Goal: Task Accomplishment & Management: Manage account settings

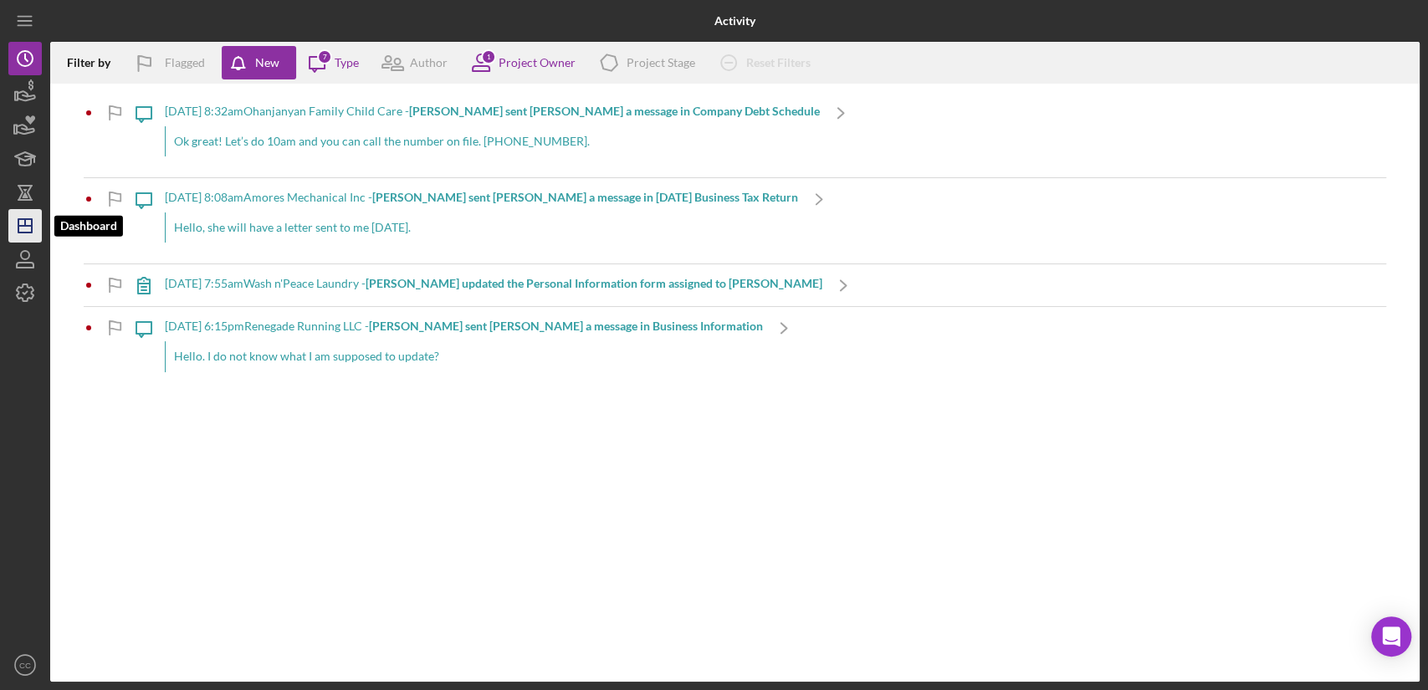
click at [25, 235] on icon "Icon/Dashboard" at bounding box center [25, 226] width 42 height 42
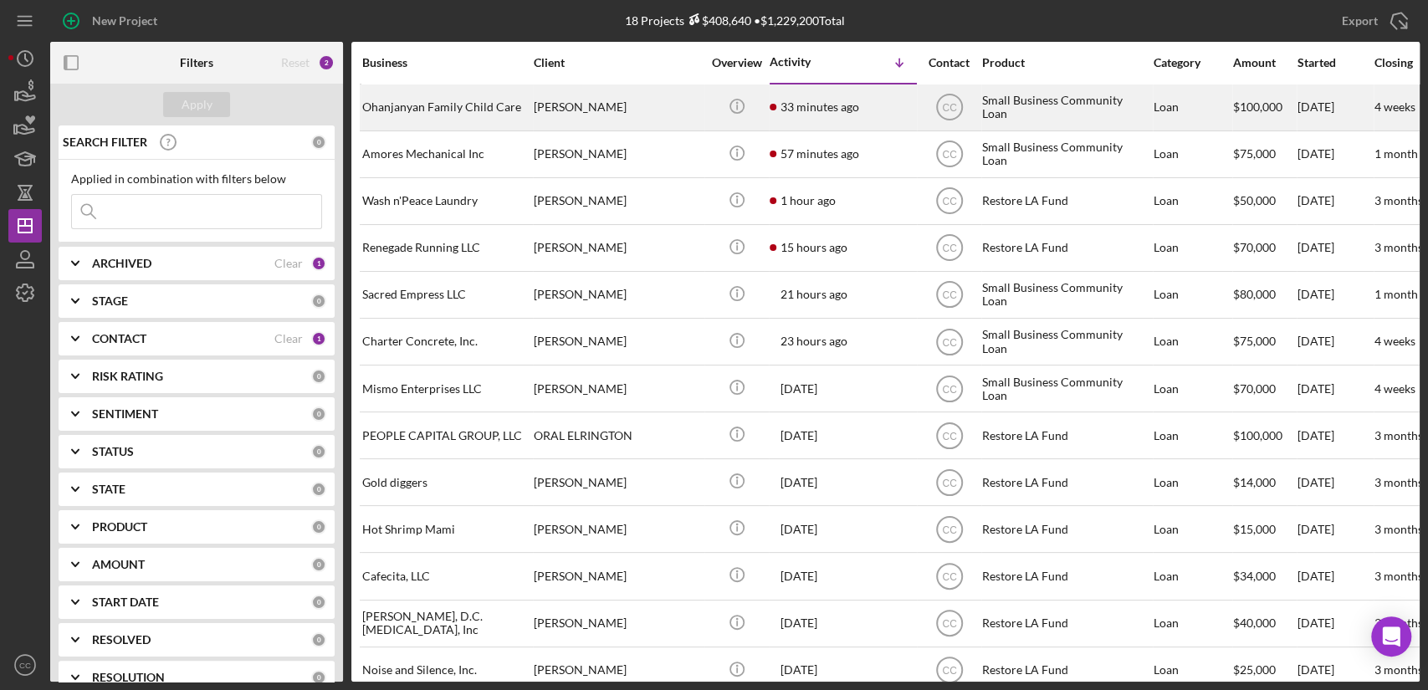
click at [638, 107] on div "[PERSON_NAME]" at bounding box center [617, 107] width 167 height 44
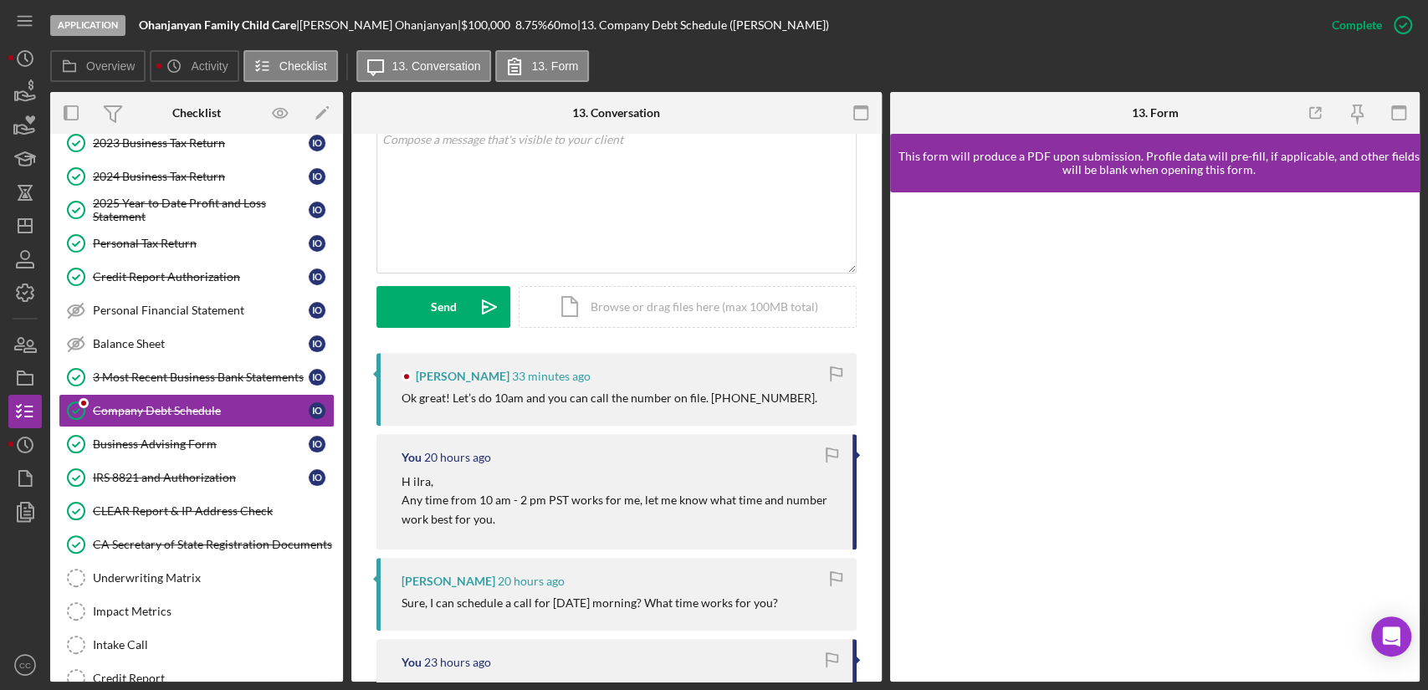
scroll to position [371, 0]
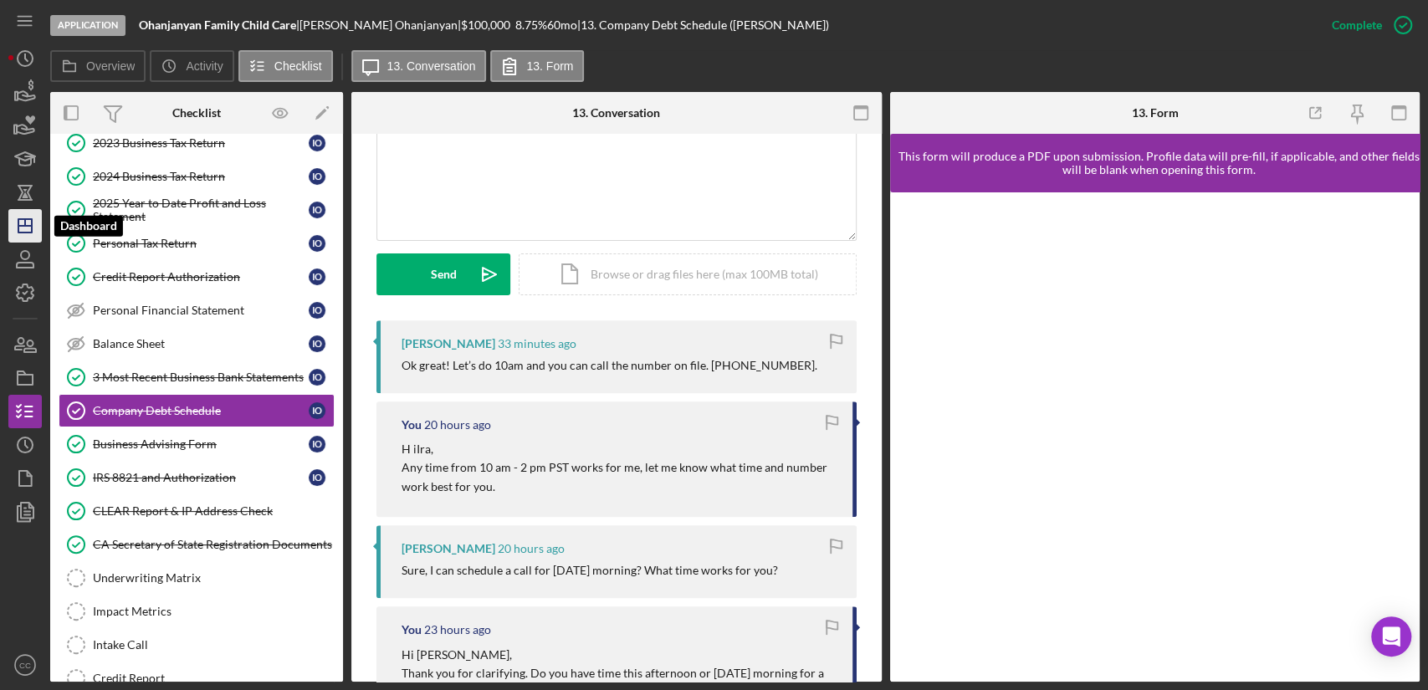
click at [34, 227] on icon "Icon/Dashboard" at bounding box center [25, 226] width 42 height 42
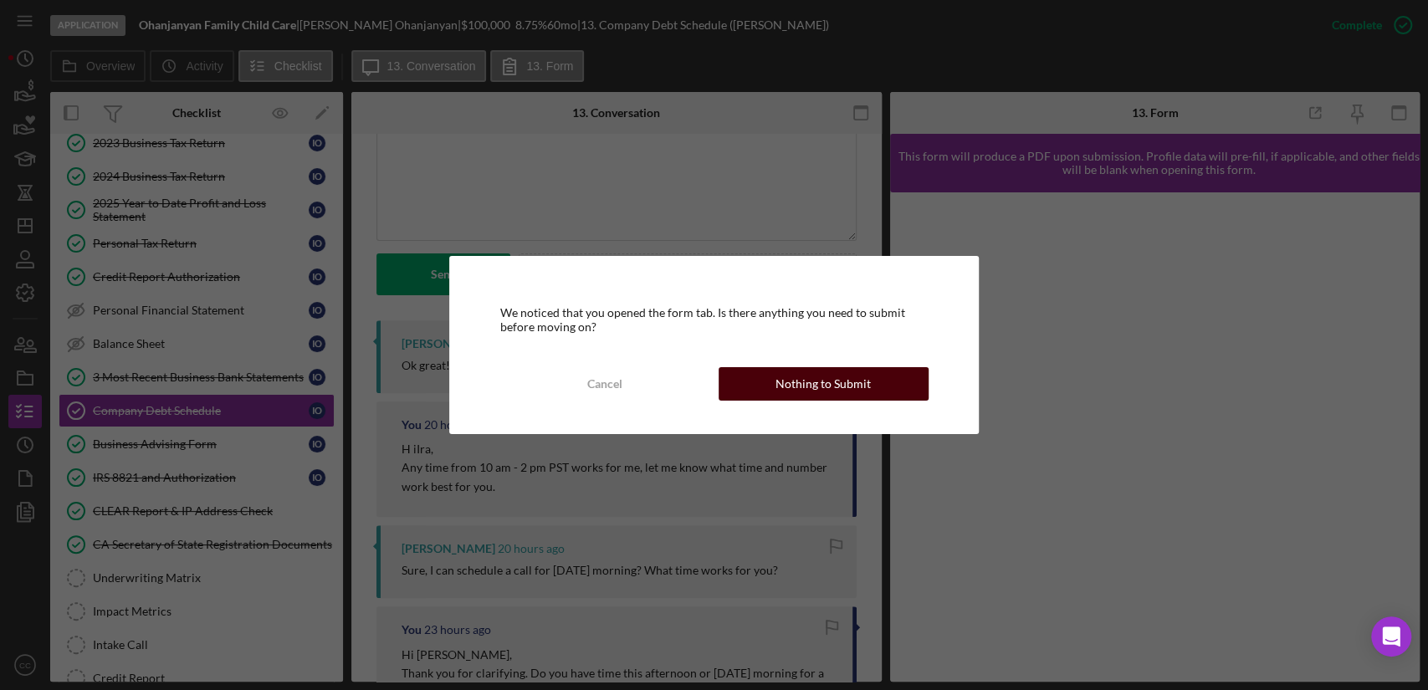
click at [872, 394] on button "Nothing to Submit" at bounding box center [823, 383] width 210 height 33
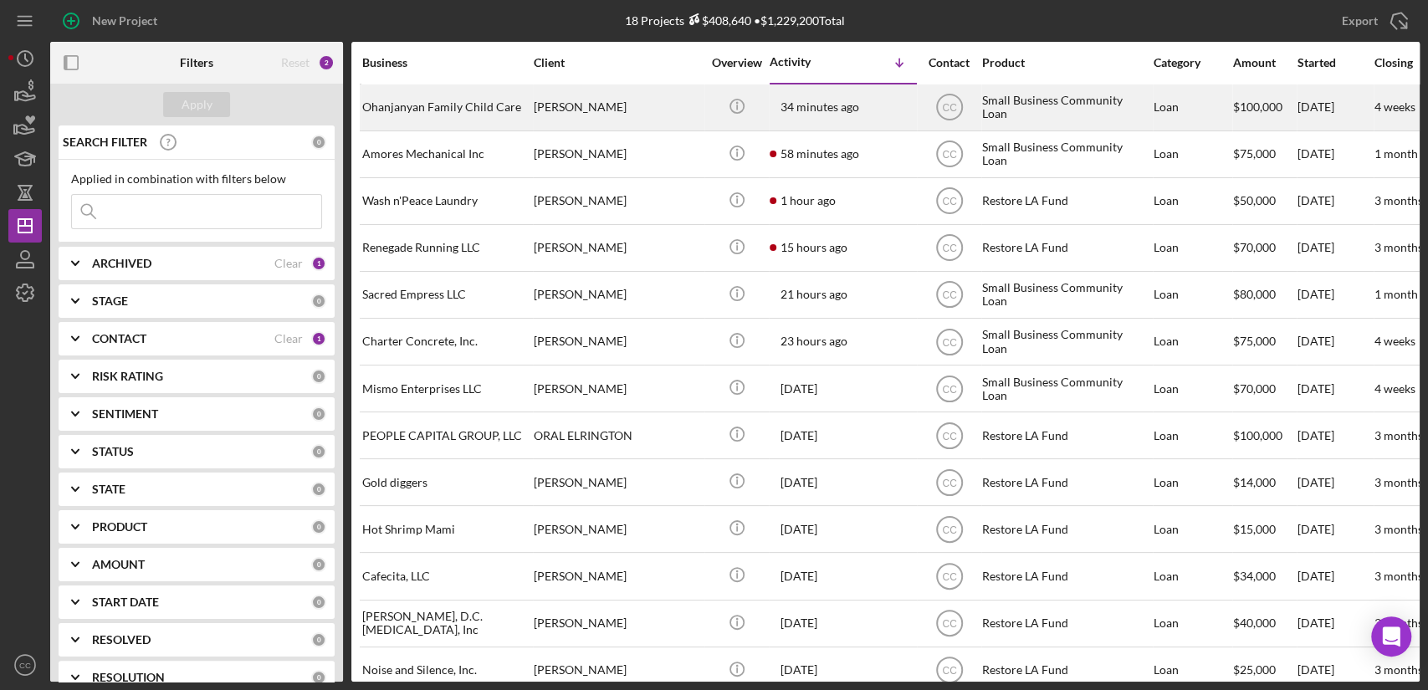
click at [611, 110] on div "[PERSON_NAME]" at bounding box center [617, 107] width 167 height 44
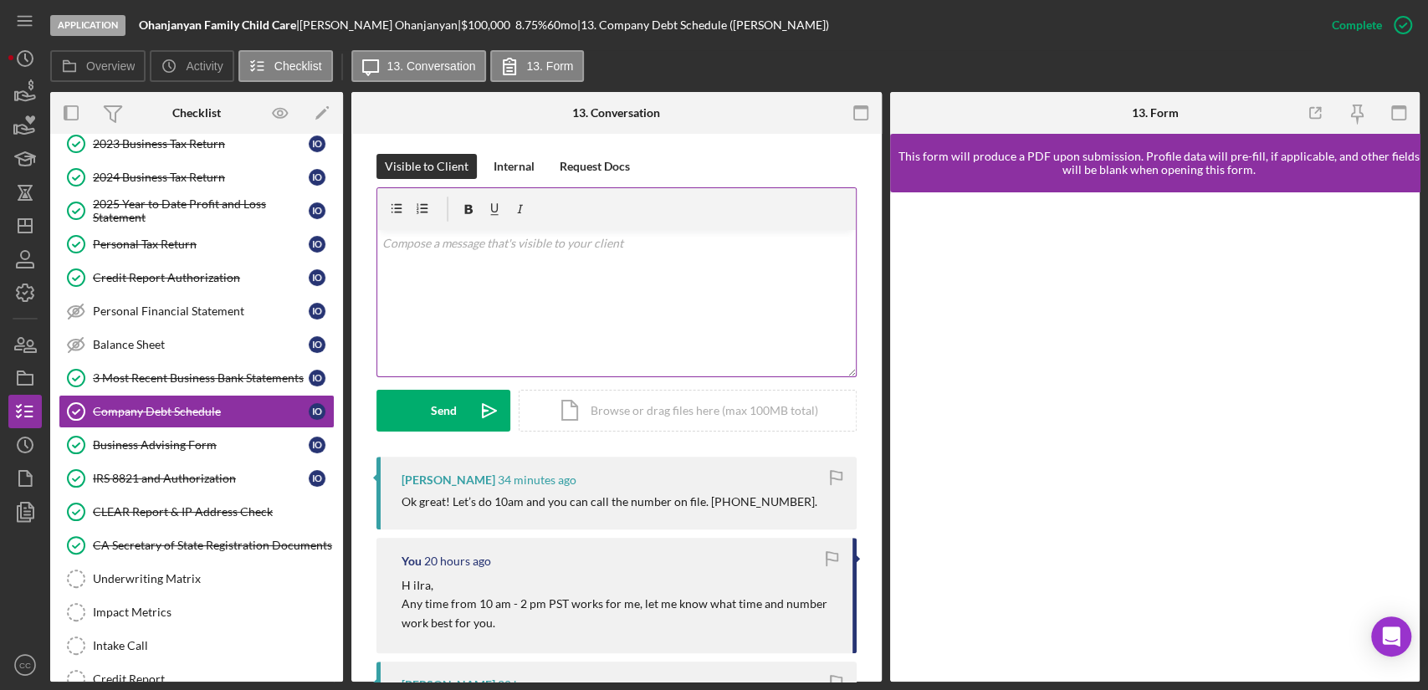
scroll to position [279, 0]
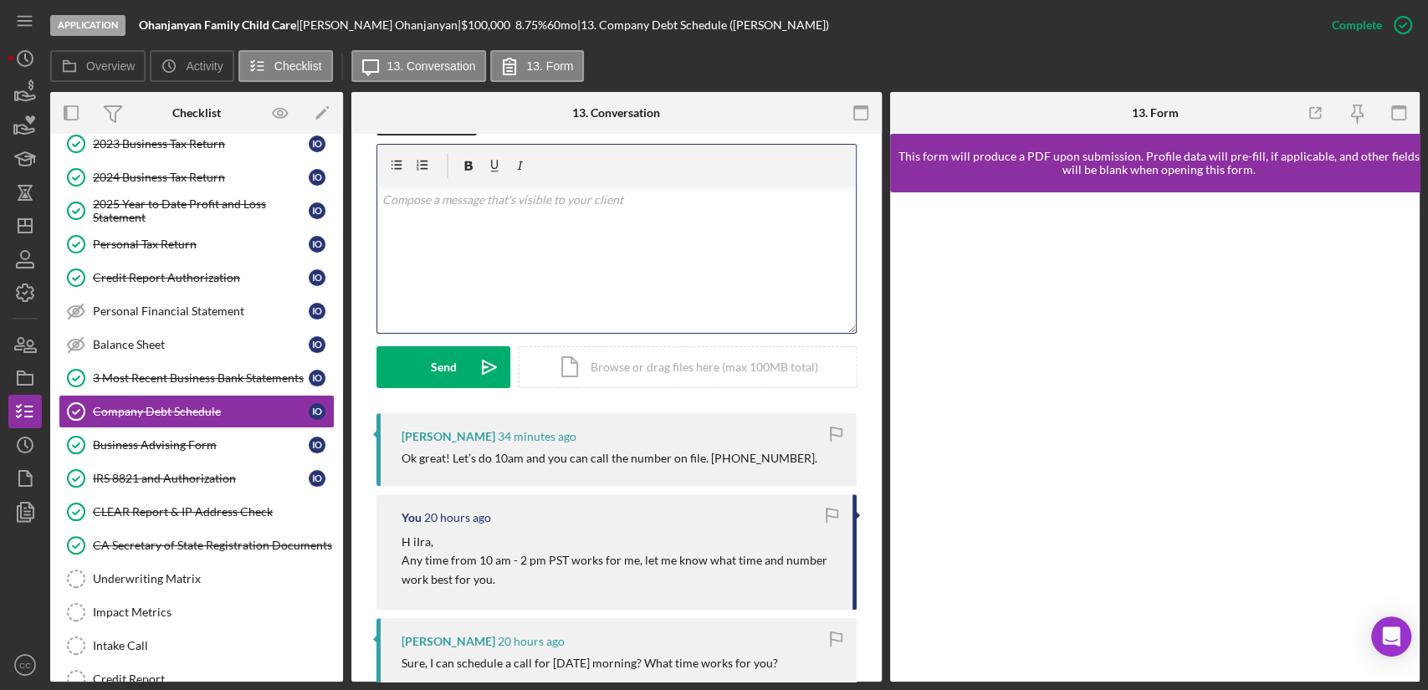
click at [516, 201] on p at bounding box center [616, 200] width 468 height 18
click at [428, 366] on button "Send Icon/icon-invite-send" at bounding box center [443, 367] width 134 height 42
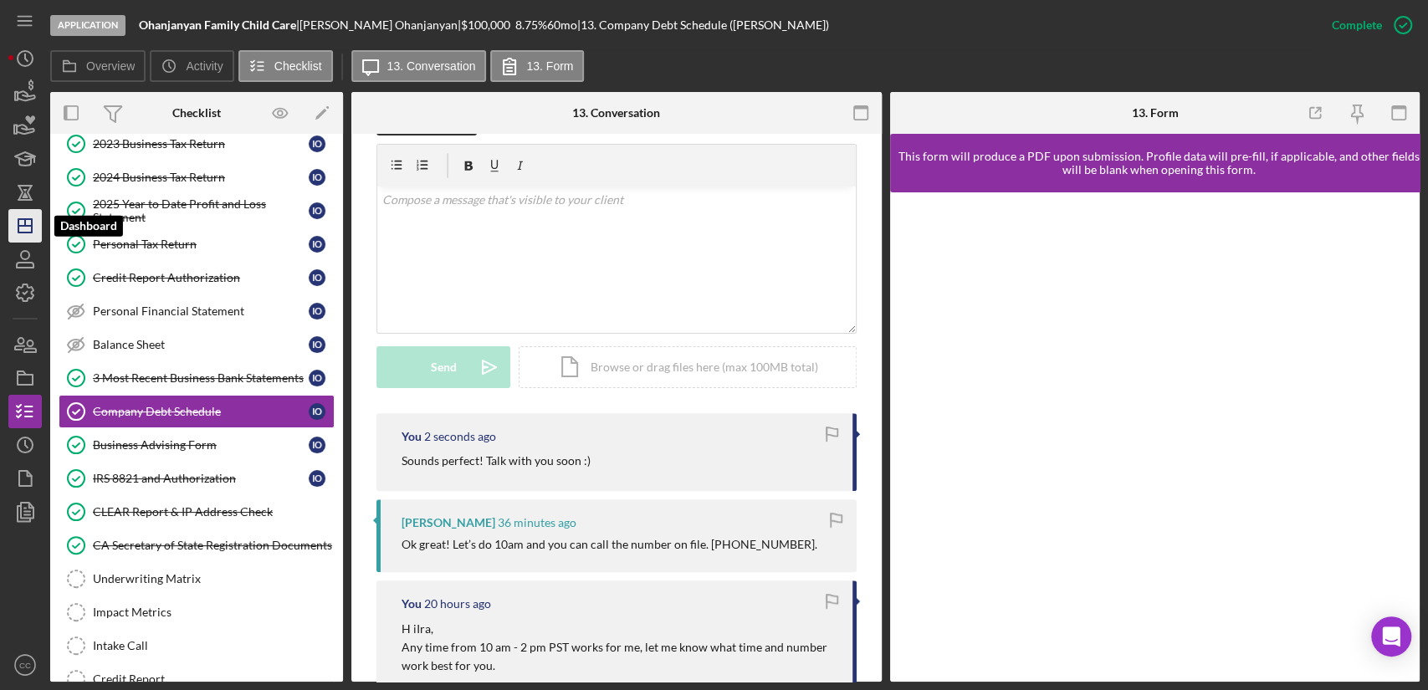
click at [26, 221] on icon "Icon/Dashboard" at bounding box center [25, 226] width 42 height 42
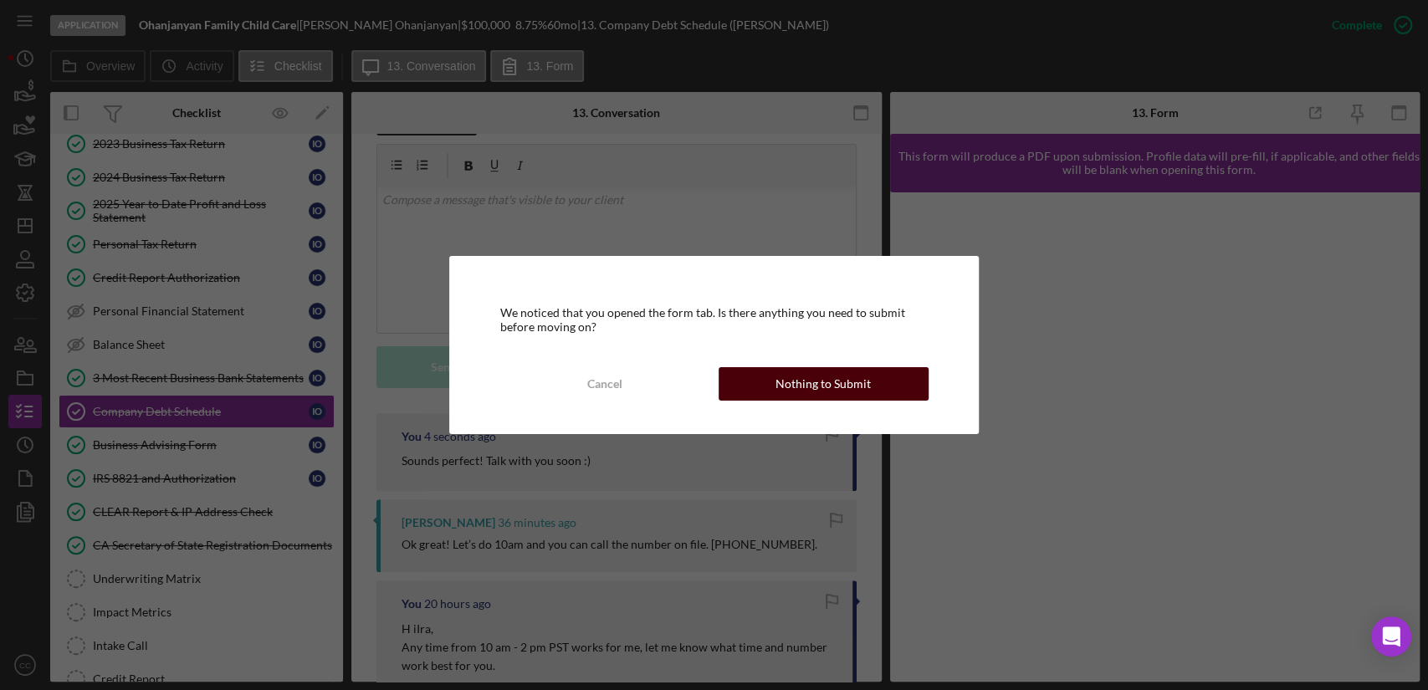
click at [854, 383] on div "Nothing to Submit" at bounding box center [822, 383] width 95 height 33
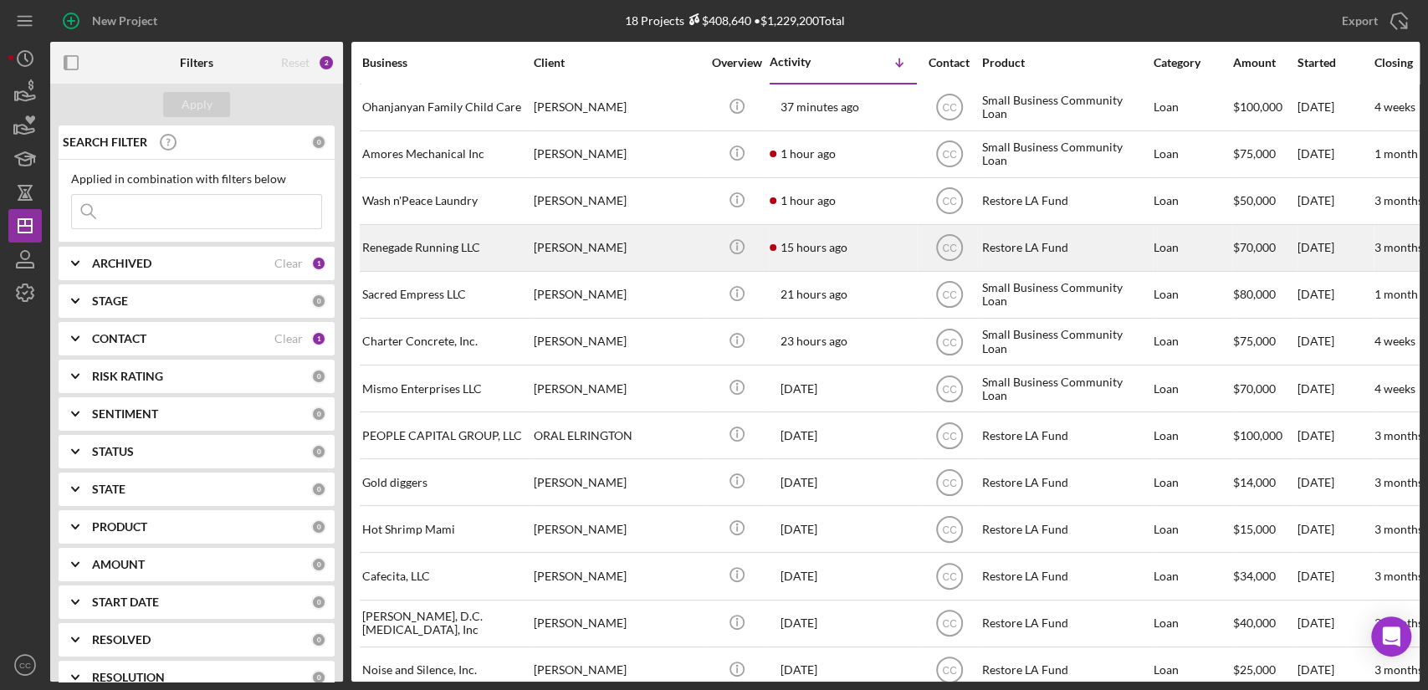
click at [620, 245] on div "[PERSON_NAME]" at bounding box center [617, 248] width 167 height 44
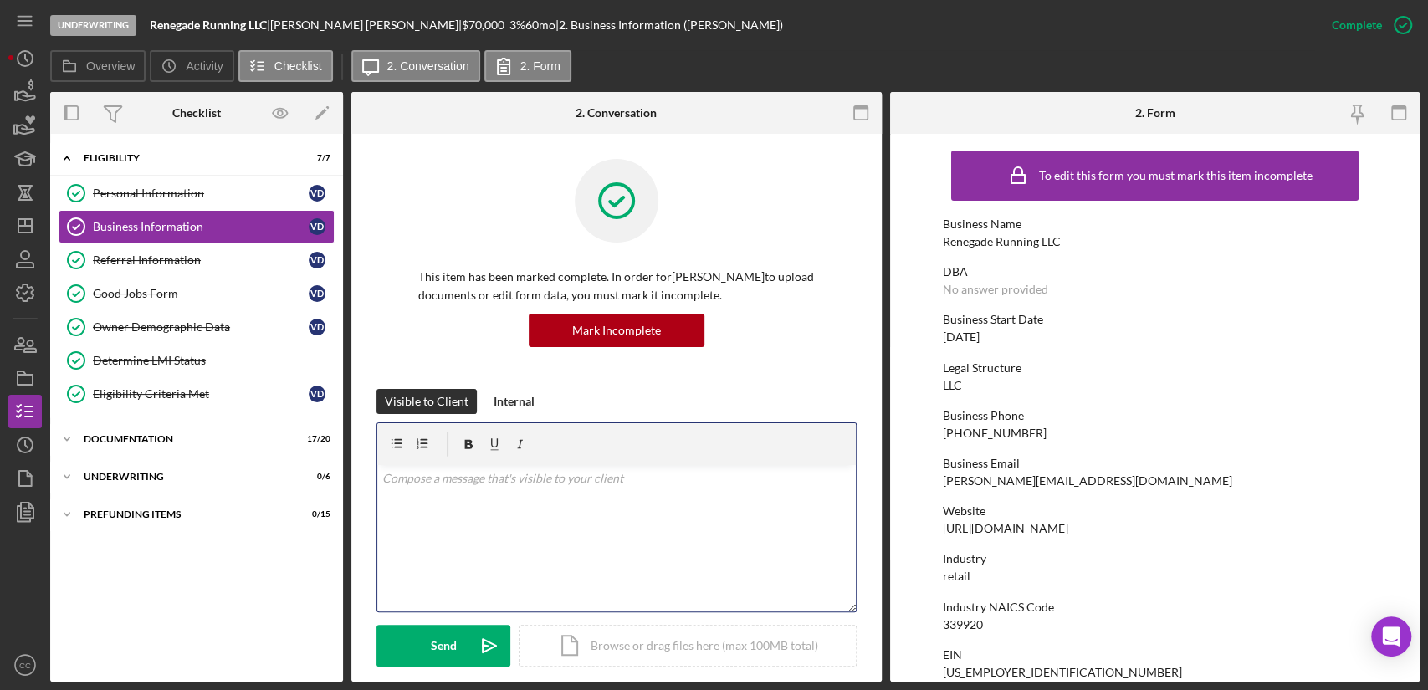
click at [547, 535] on div "v Color teal Color pink Remove color Add row above Add row below Add column bef…" at bounding box center [616, 538] width 478 height 146
click at [742, 501] on p "Nothin on your end, I was updating on my end some information." at bounding box center [616, 502] width 468 height 18
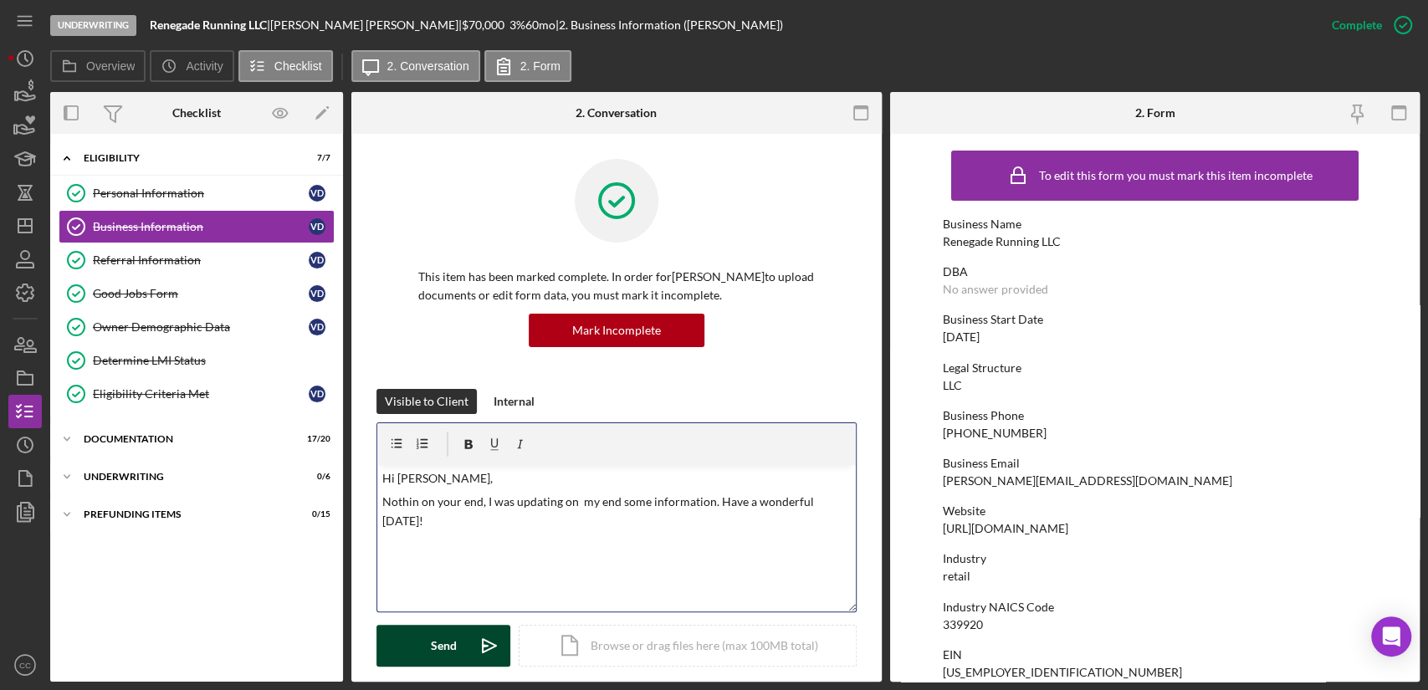
click at [425, 652] on button "Send Icon/icon-invite-send" at bounding box center [443, 646] width 134 height 42
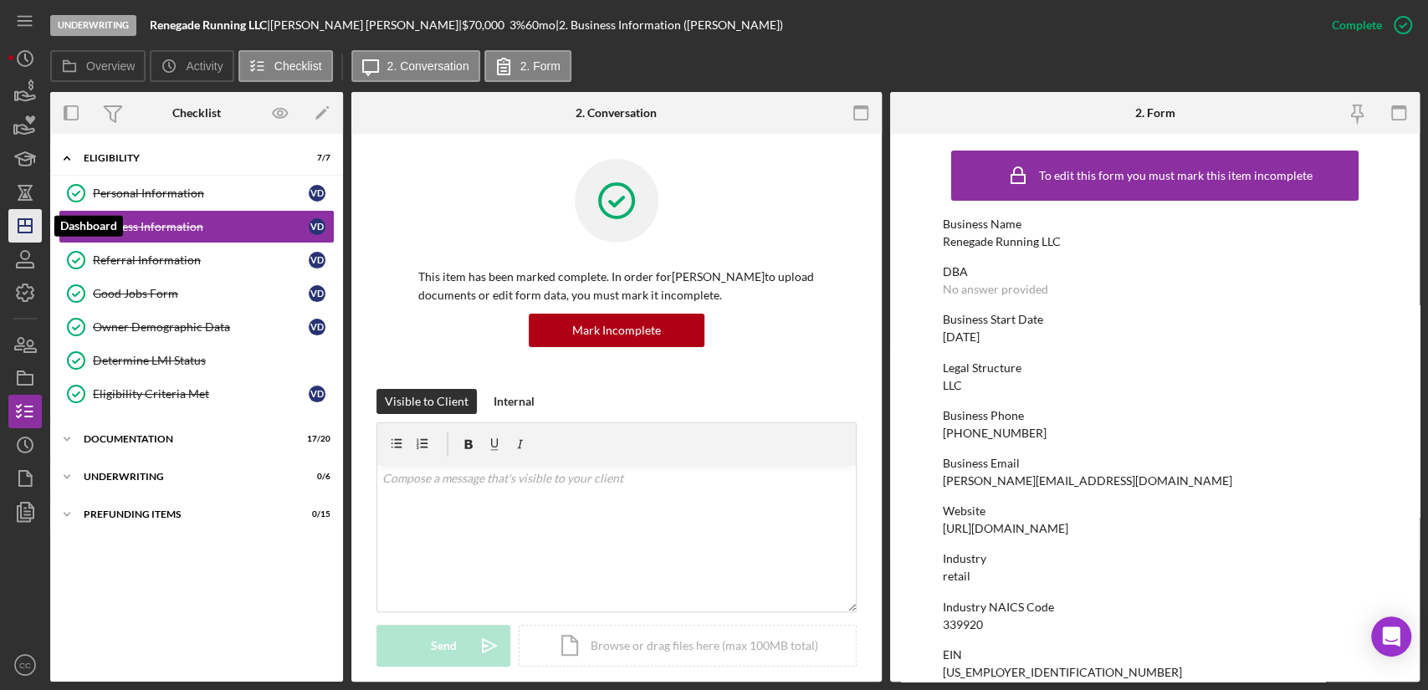
click at [20, 217] on icon "Icon/Dashboard" at bounding box center [25, 226] width 42 height 42
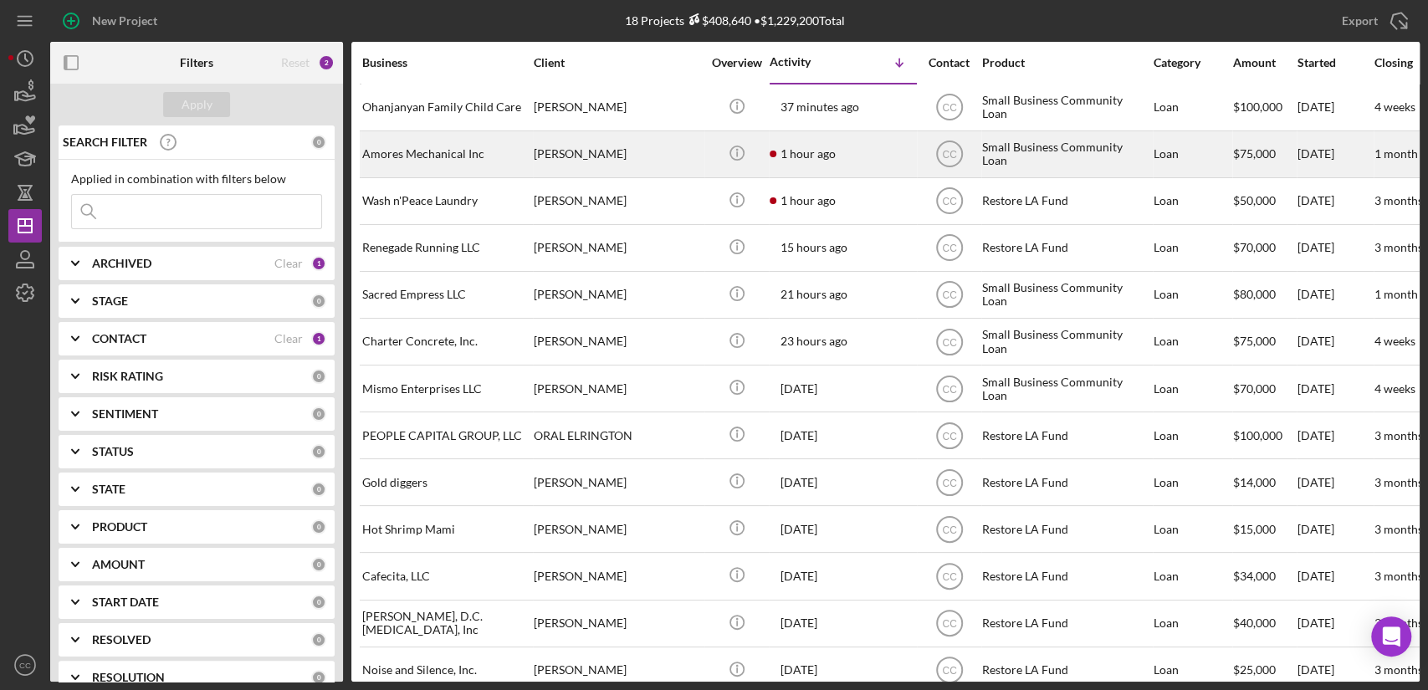
click at [608, 152] on div "Shawn Amores" at bounding box center [617, 154] width 167 height 44
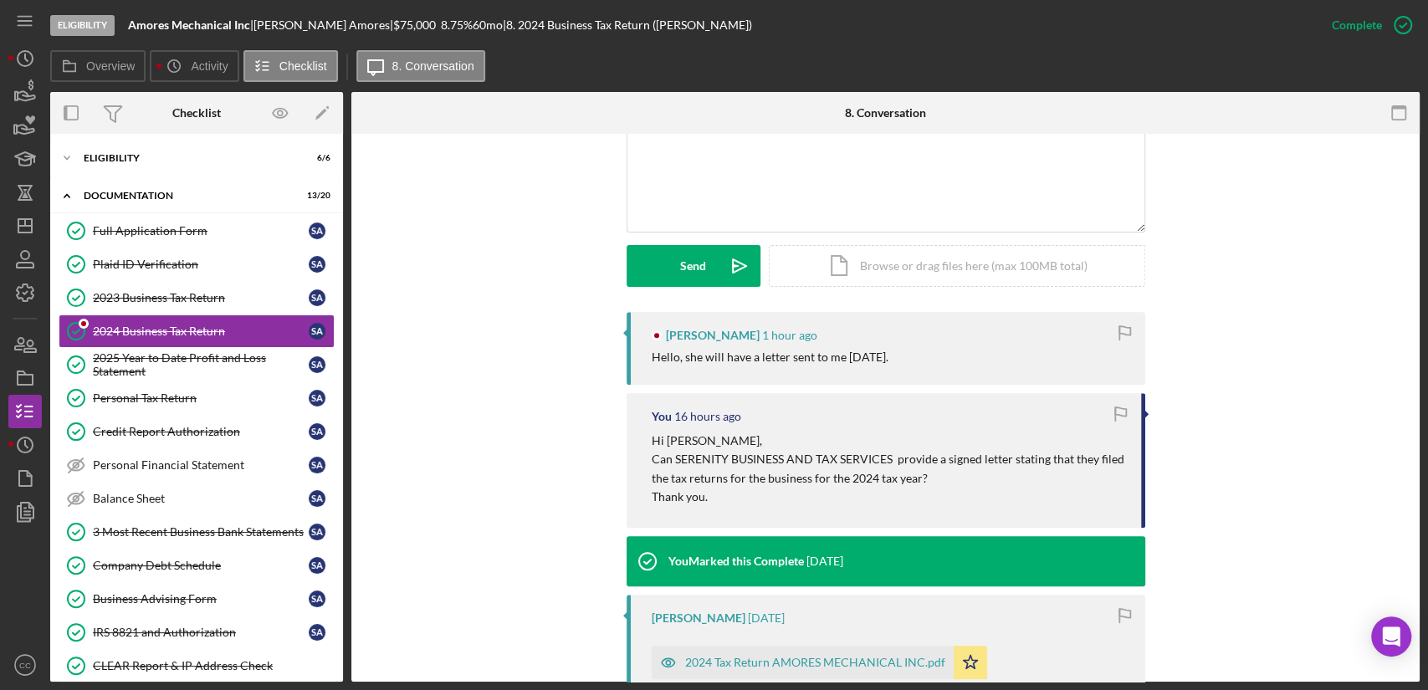
scroll to position [371, 0]
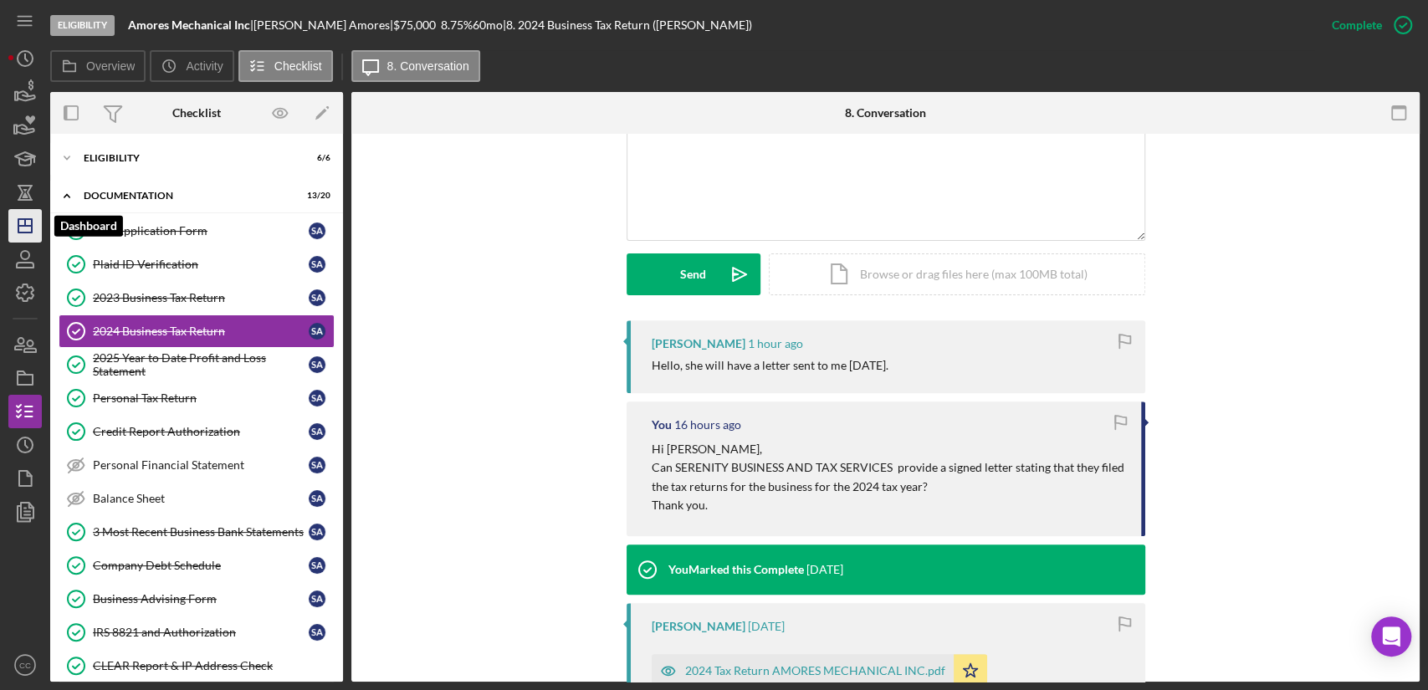
click at [22, 222] on icon "Icon/Dashboard" at bounding box center [25, 226] width 42 height 42
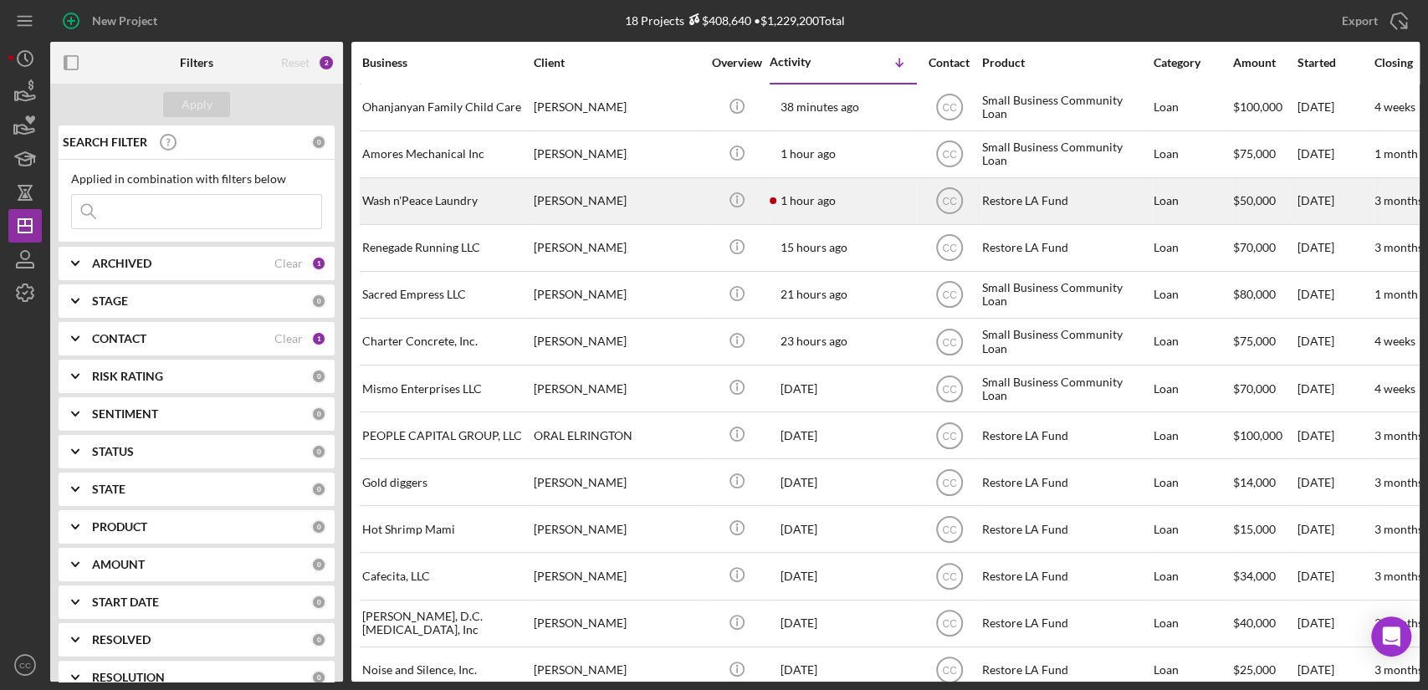
click at [628, 216] on div "Jakki Taylor" at bounding box center [617, 201] width 167 height 44
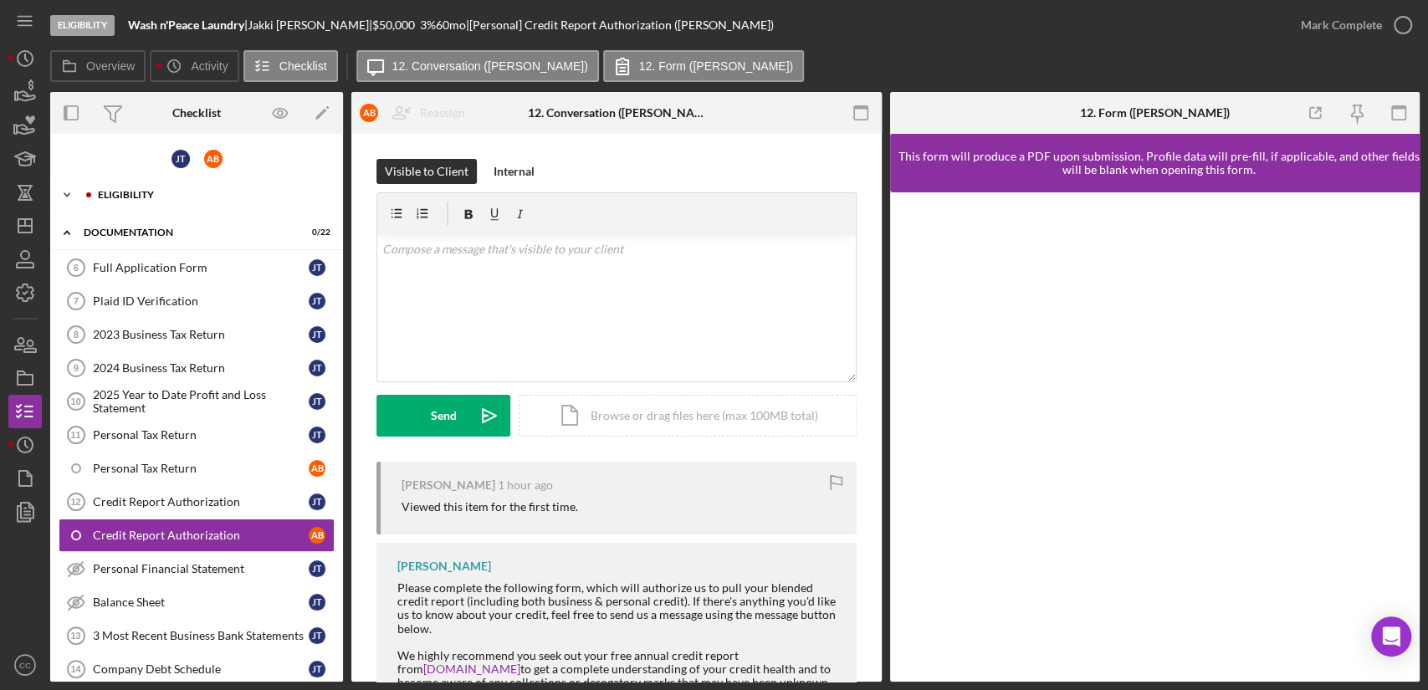
click at [125, 182] on div "Icon/Expander Eligibility 7 / 8" at bounding box center [196, 194] width 293 height 33
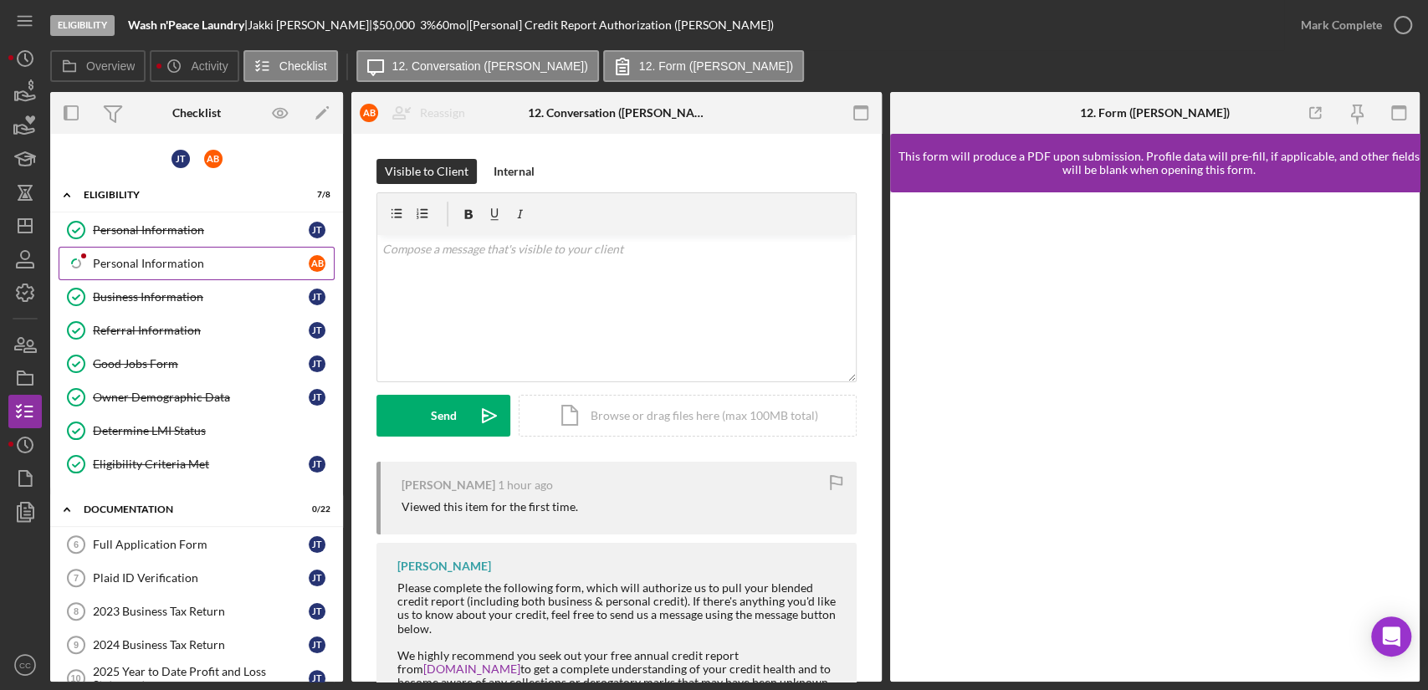
click at [127, 269] on link "Icon/Checklist Item Sub Partial Personal Information A B" at bounding box center [197, 263] width 276 height 33
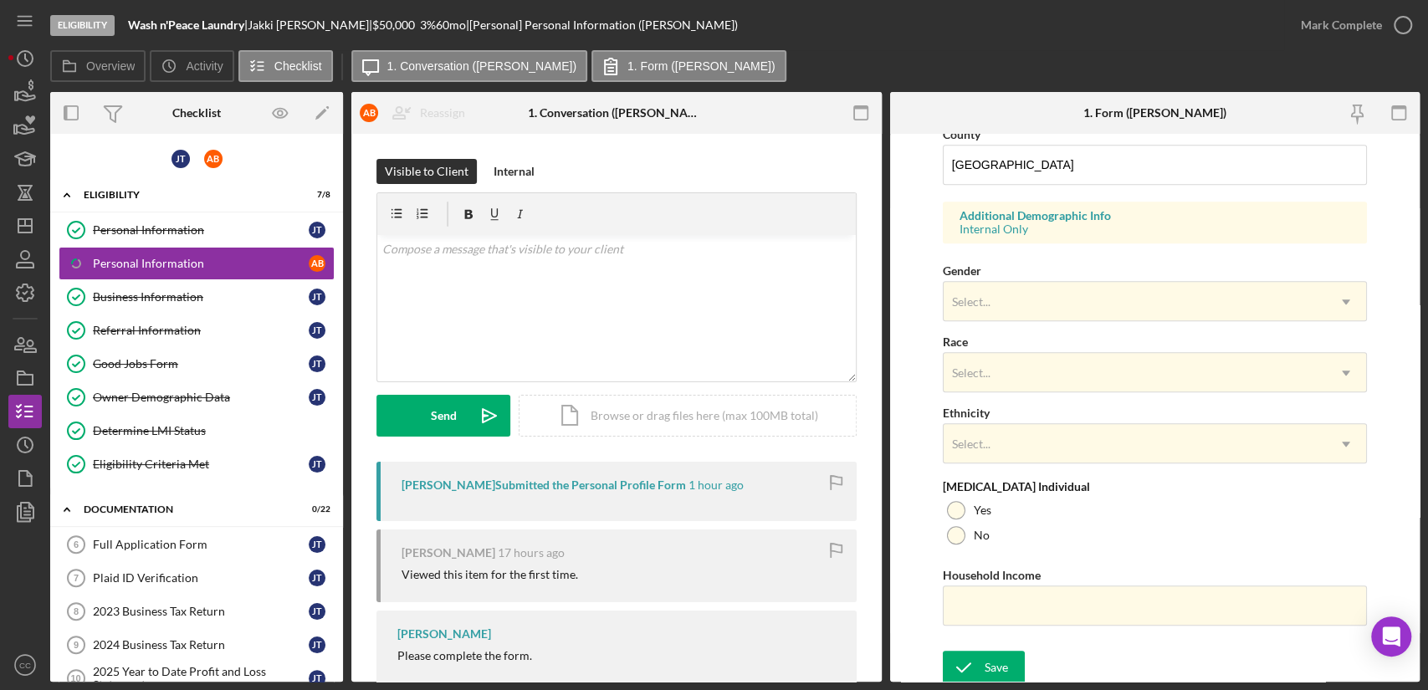
scroll to position [566, 0]
click at [217, 404] on link "Owner Demographic Data Owner Demographic Data J T" at bounding box center [197, 397] width 276 height 33
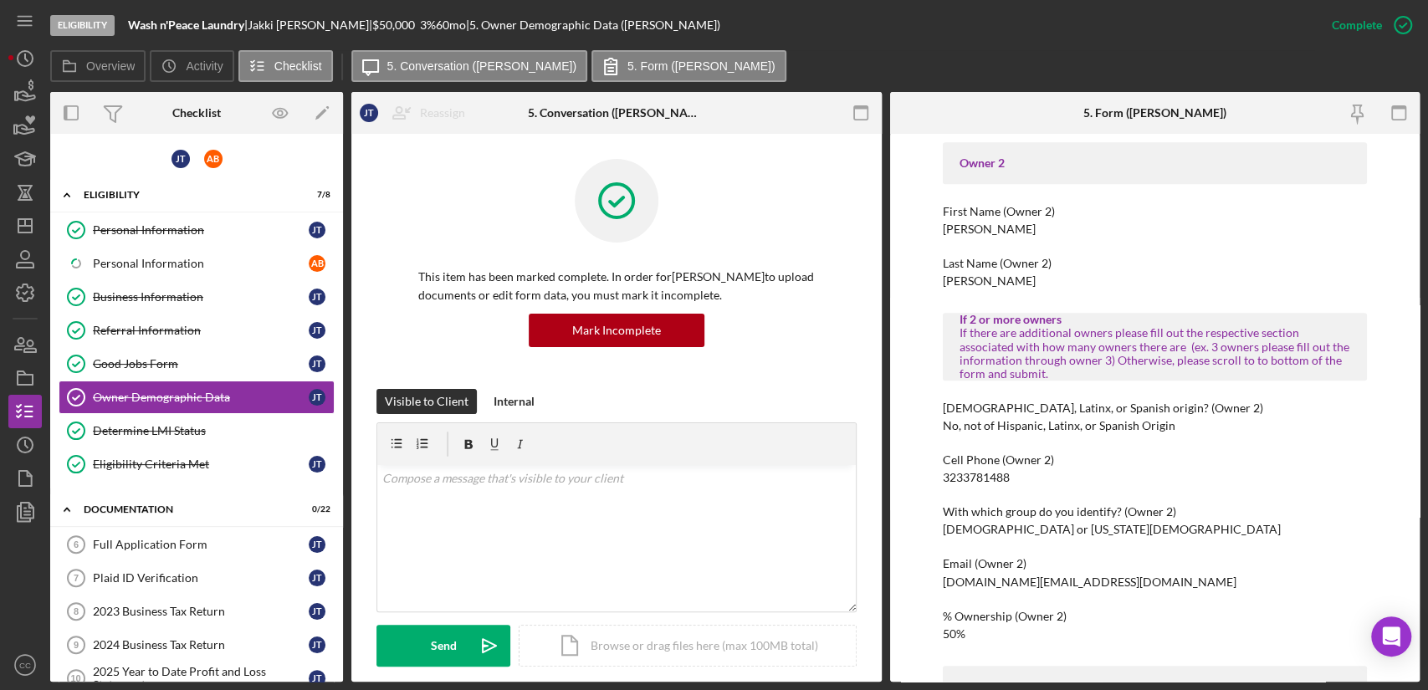
scroll to position [929, 0]
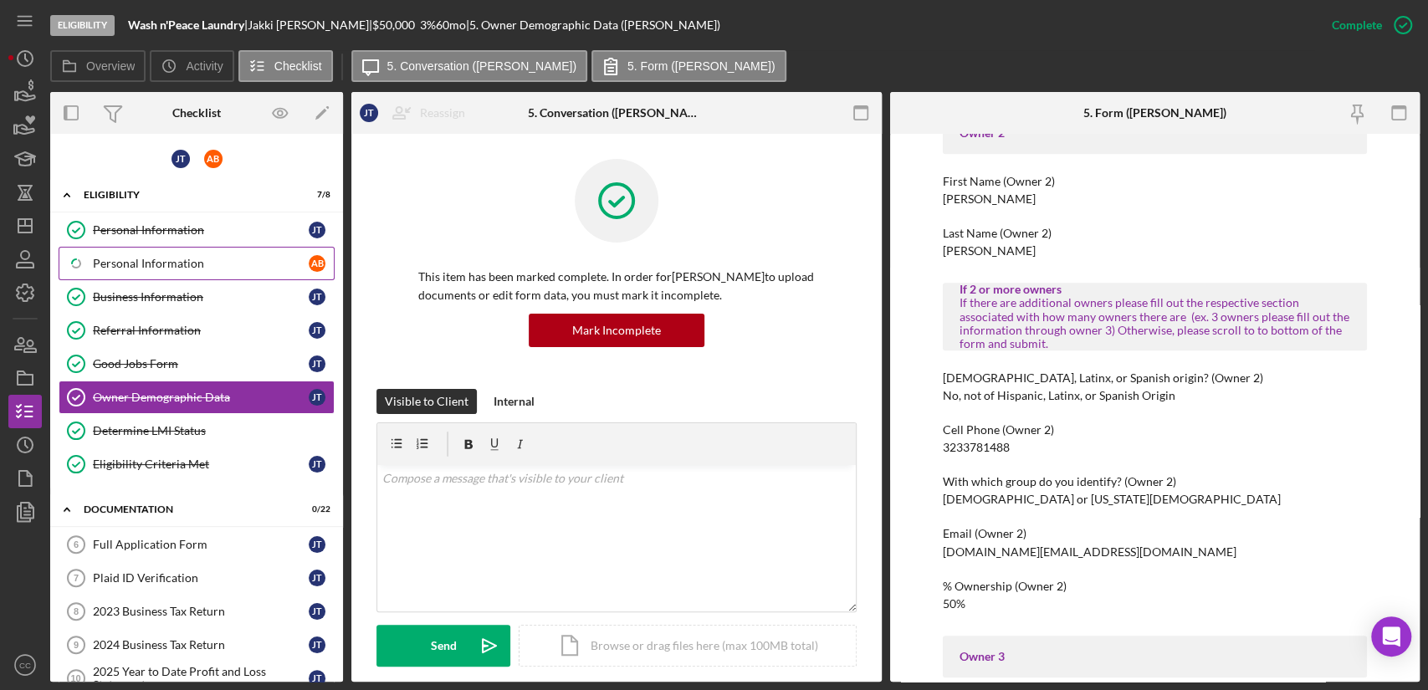
click at [155, 264] on div "Personal Information" at bounding box center [201, 263] width 216 height 13
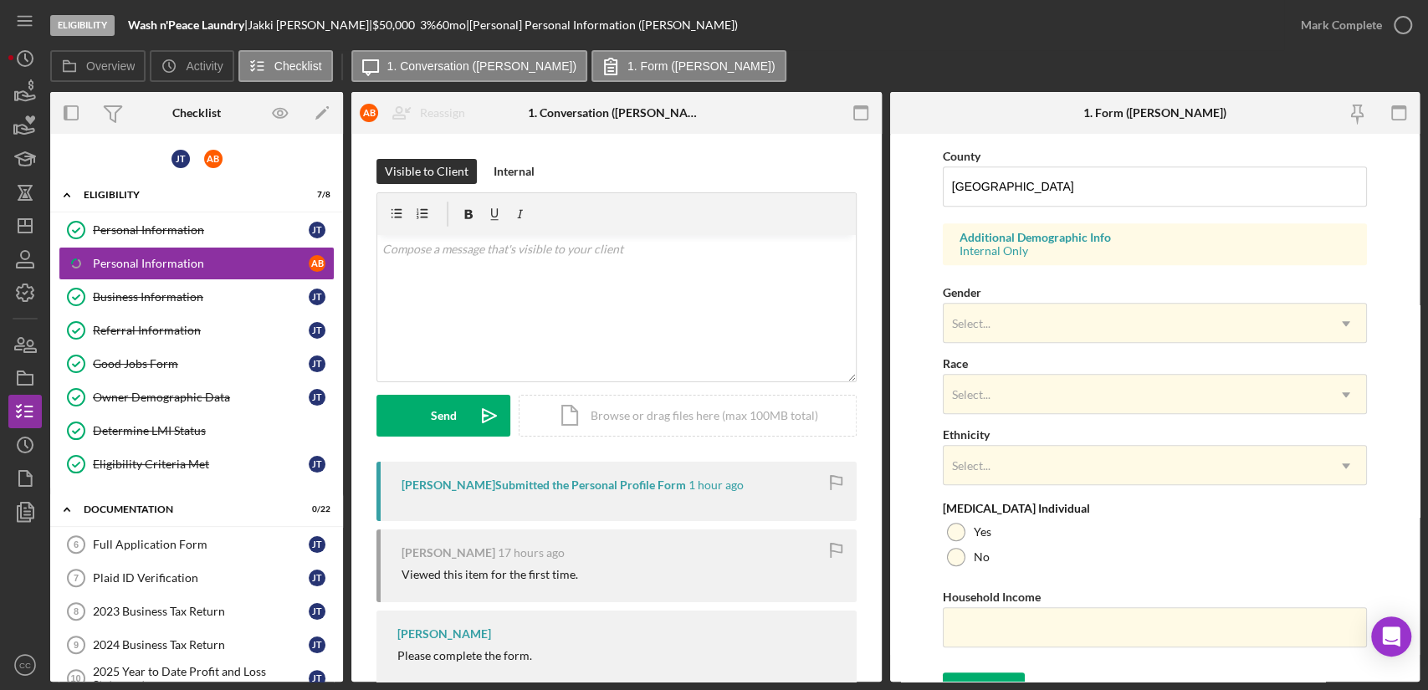
scroll to position [557, 0]
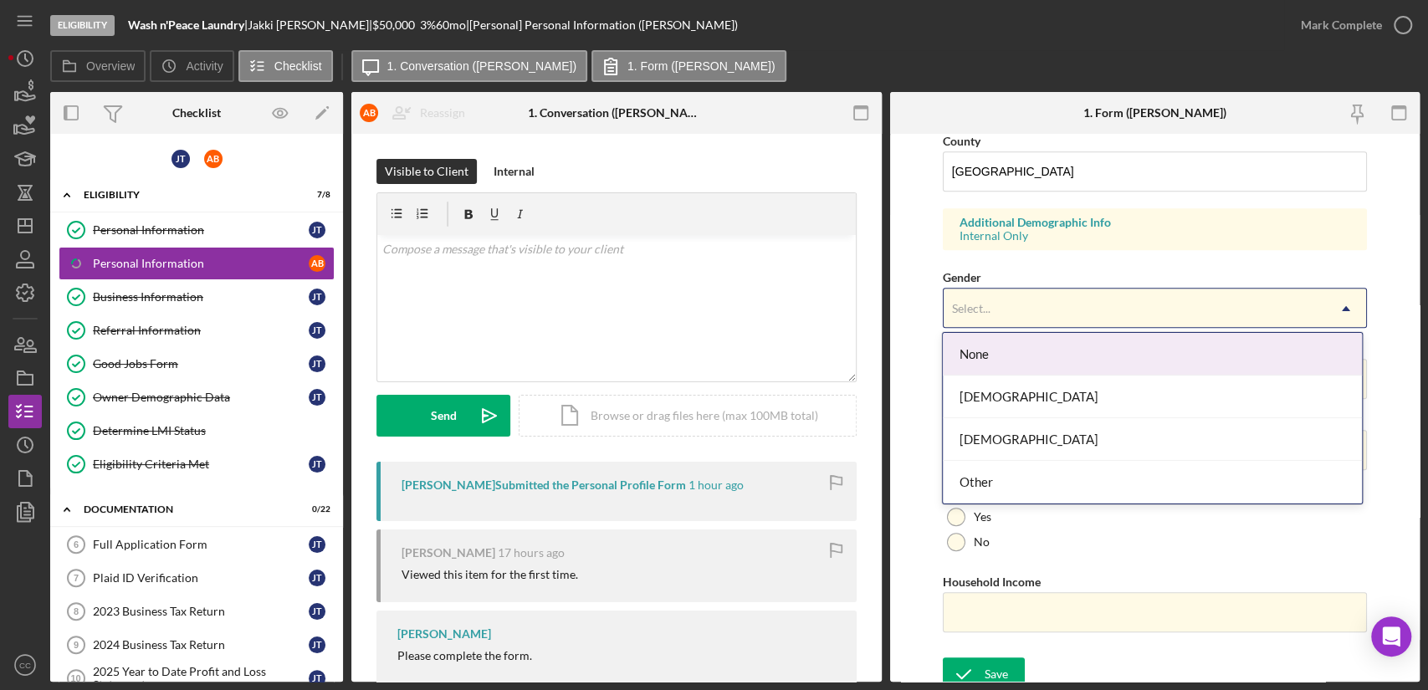
click at [1005, 297] on div "Select..." at bounding box center [1134, 308] width 382 height 38
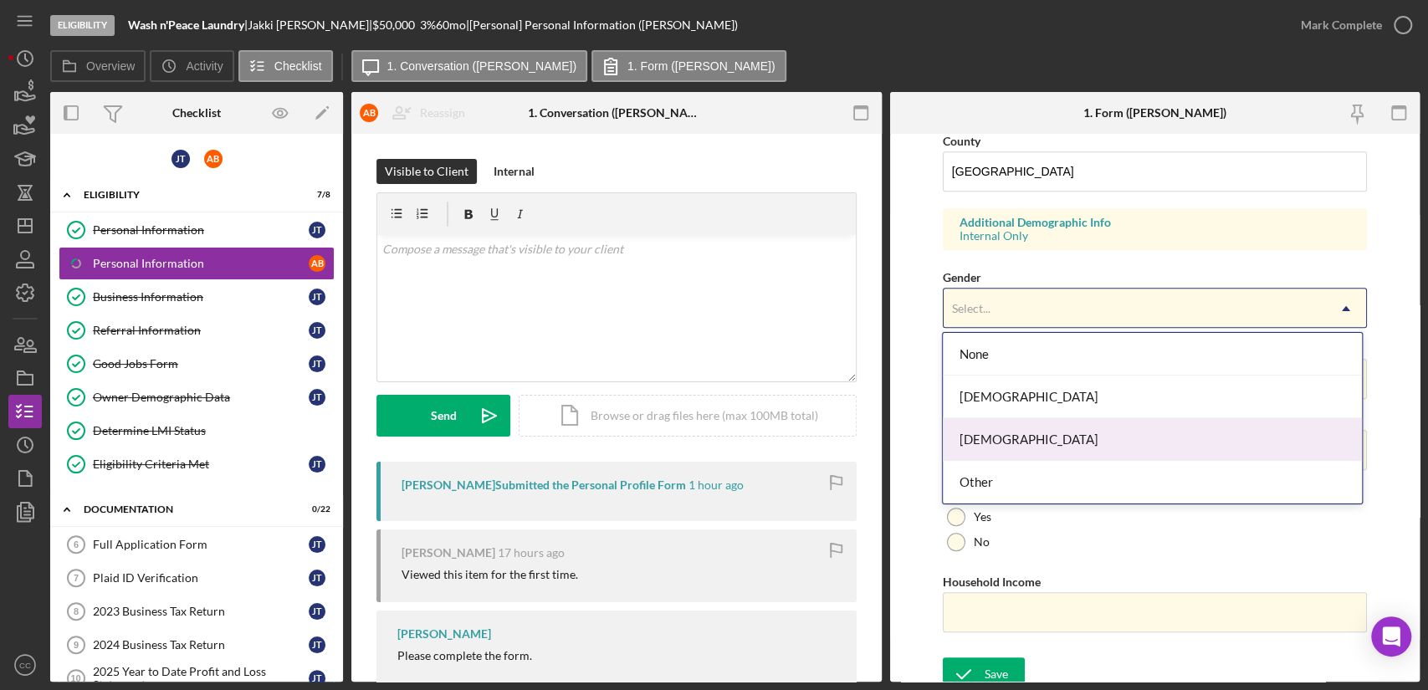
click at [1000, 439] on div "Male" at bounding box center [1152, 439] width 418 height 43
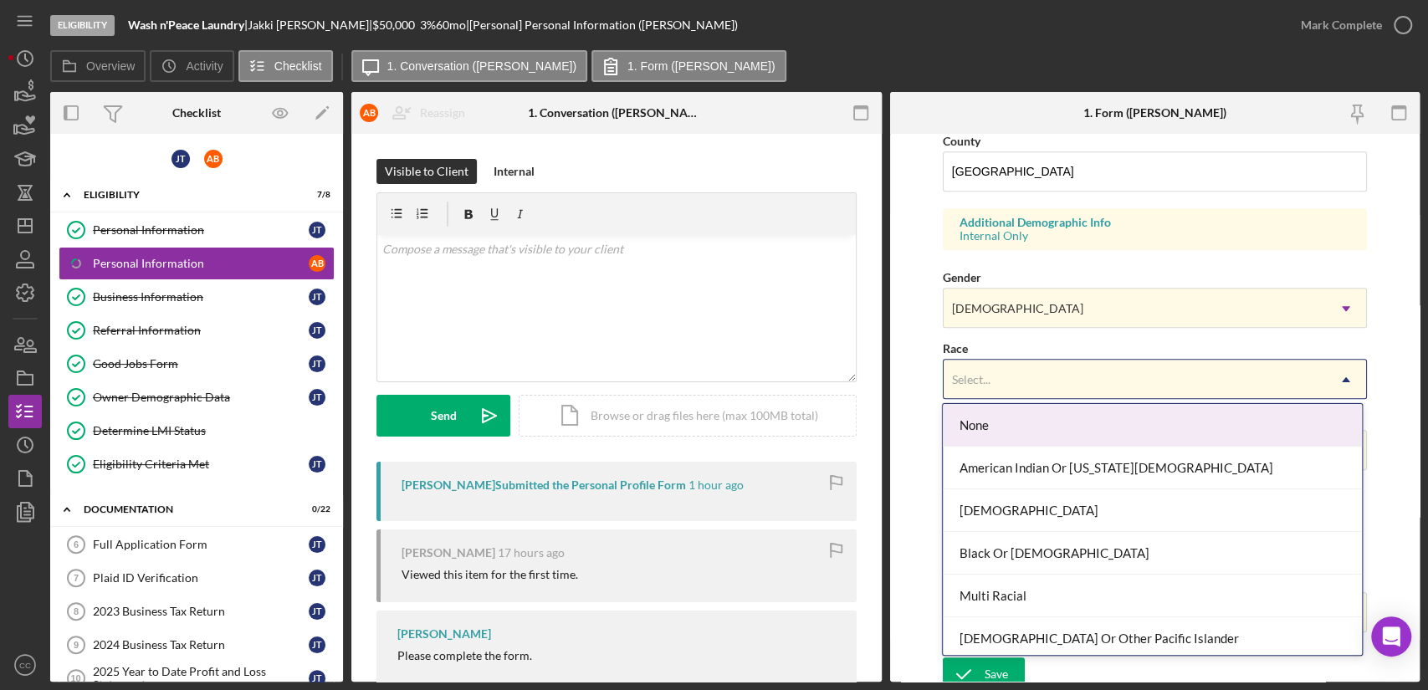
click at [1026, 373] on div "Select..." at bounding box center [1134, 379] width 382 height 38
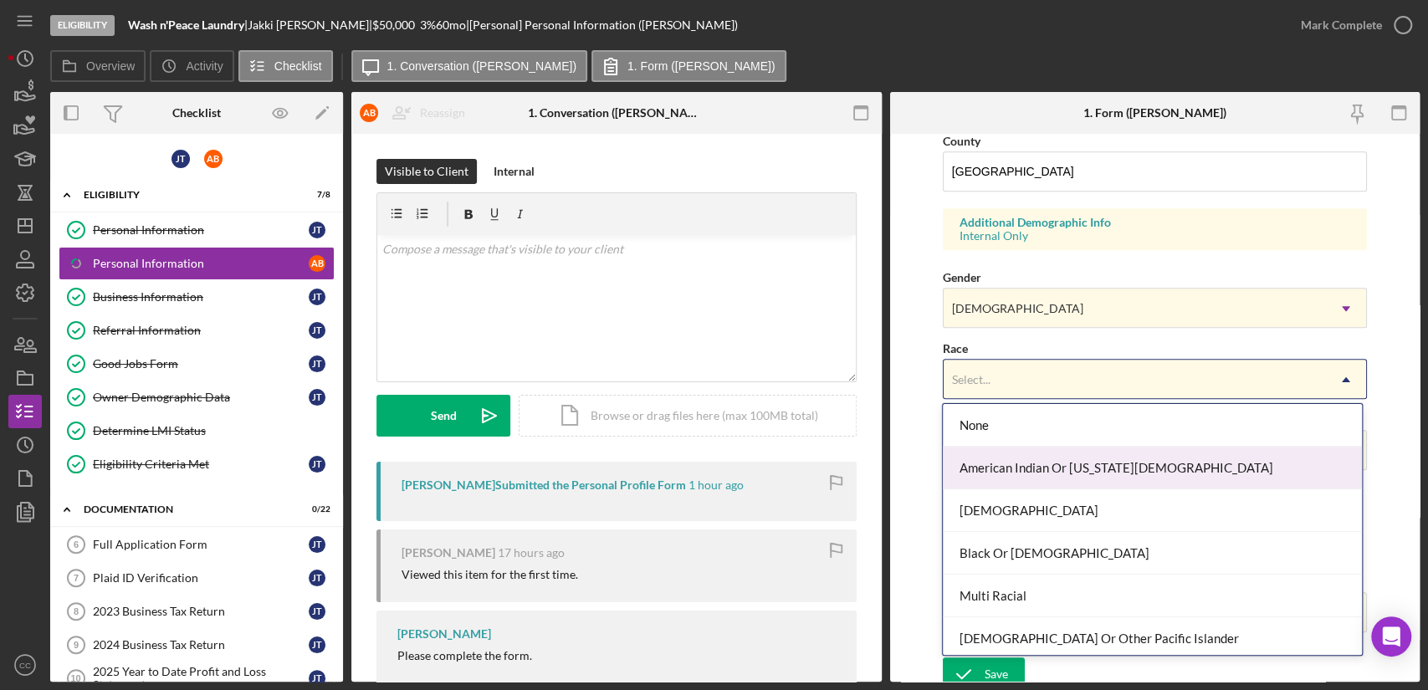
click at [1055, 468] on div "American Indian Or Alaska Native" at bounding box center [1152, 468] width 418 height 43
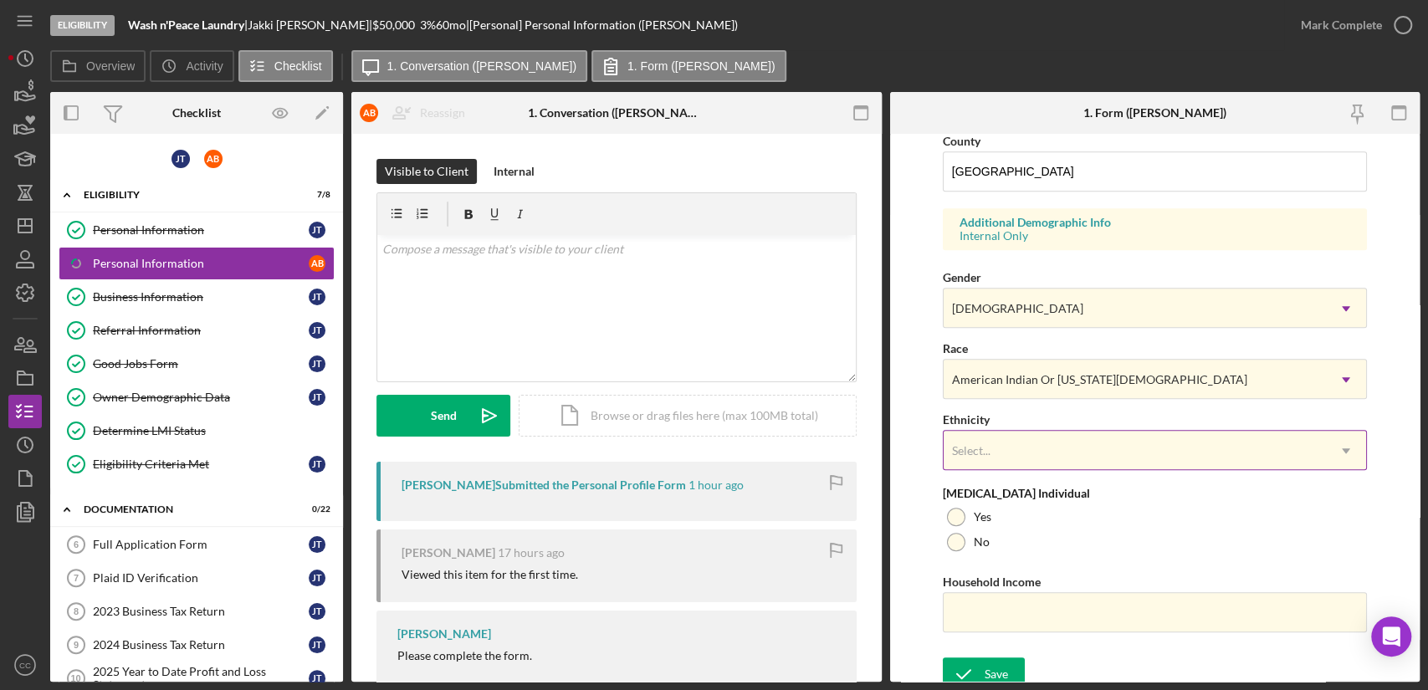
click at [1050, 453] on div "Select..." at bounding box center [1134, 451] width 382 height 38
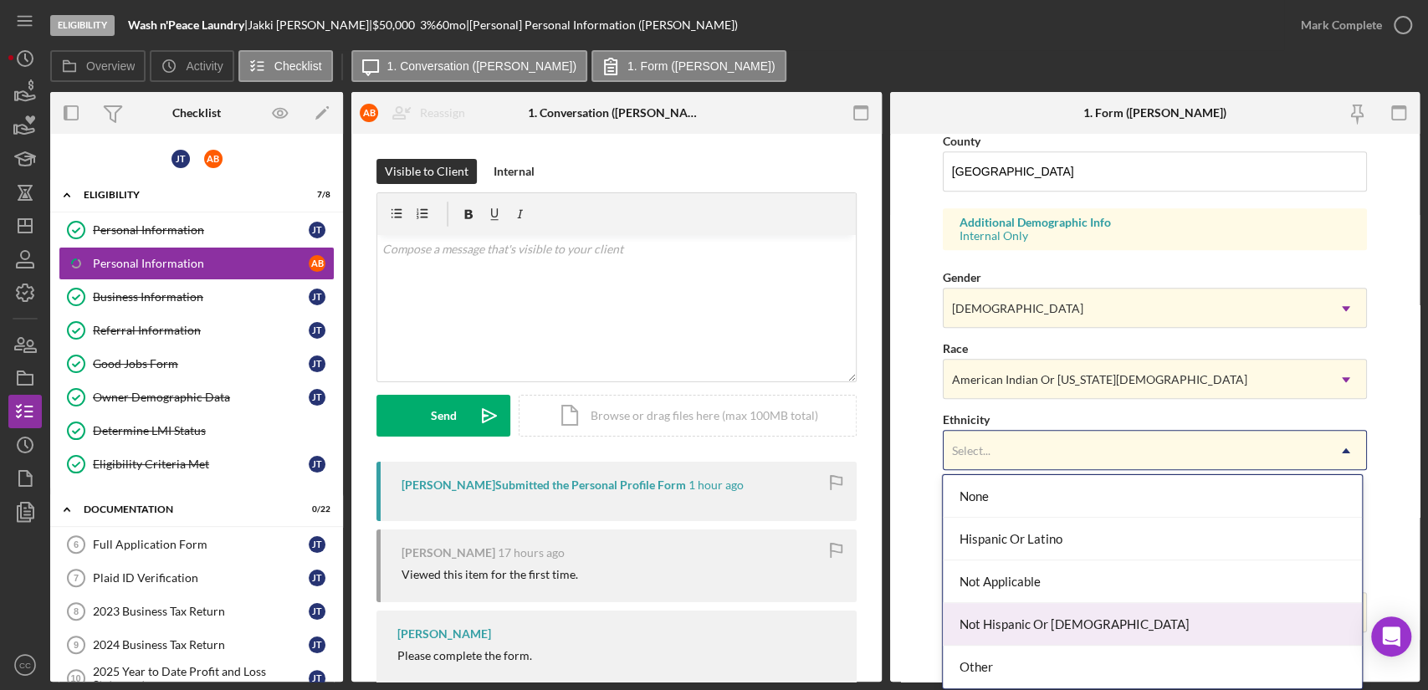
click at [1084, 624] on div "Not Hispanic Or Latino" at bounding box center [1152, 624] width 418 height 43
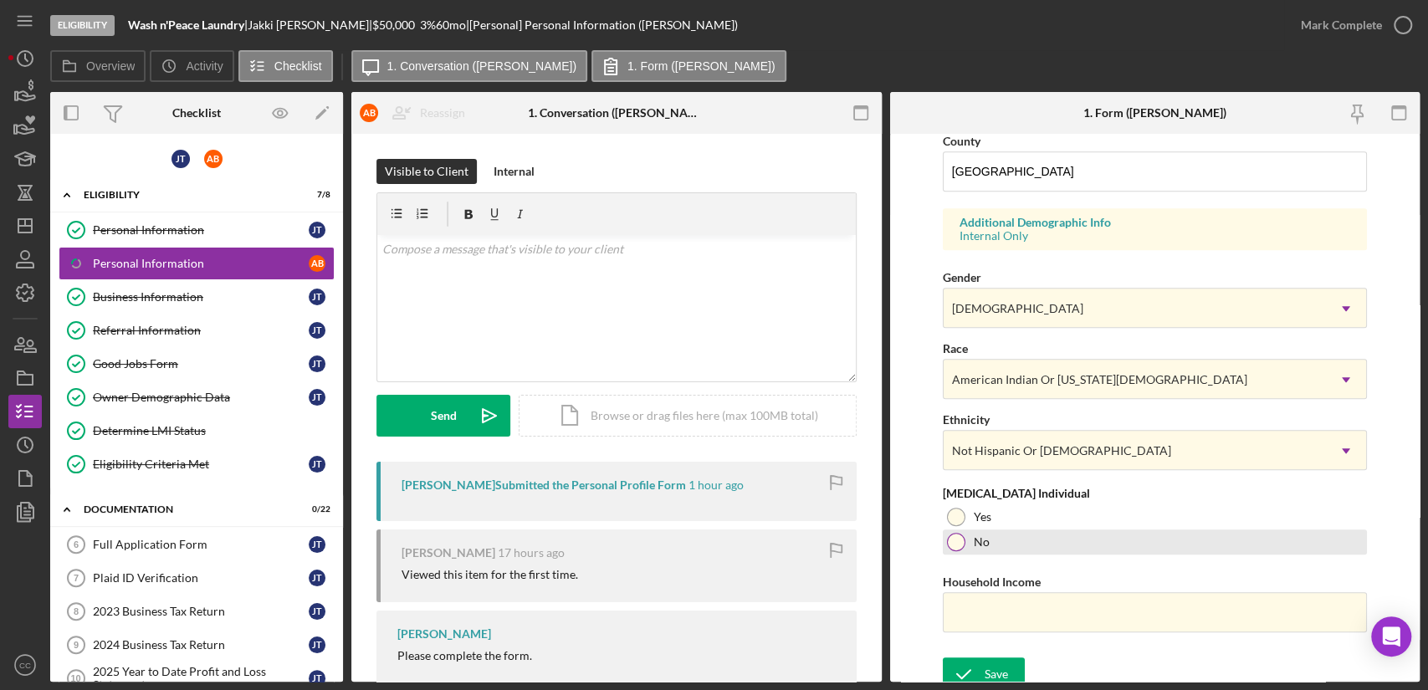
click at [953, 536] on div at bounding box center [956, 542] width 18 height 18
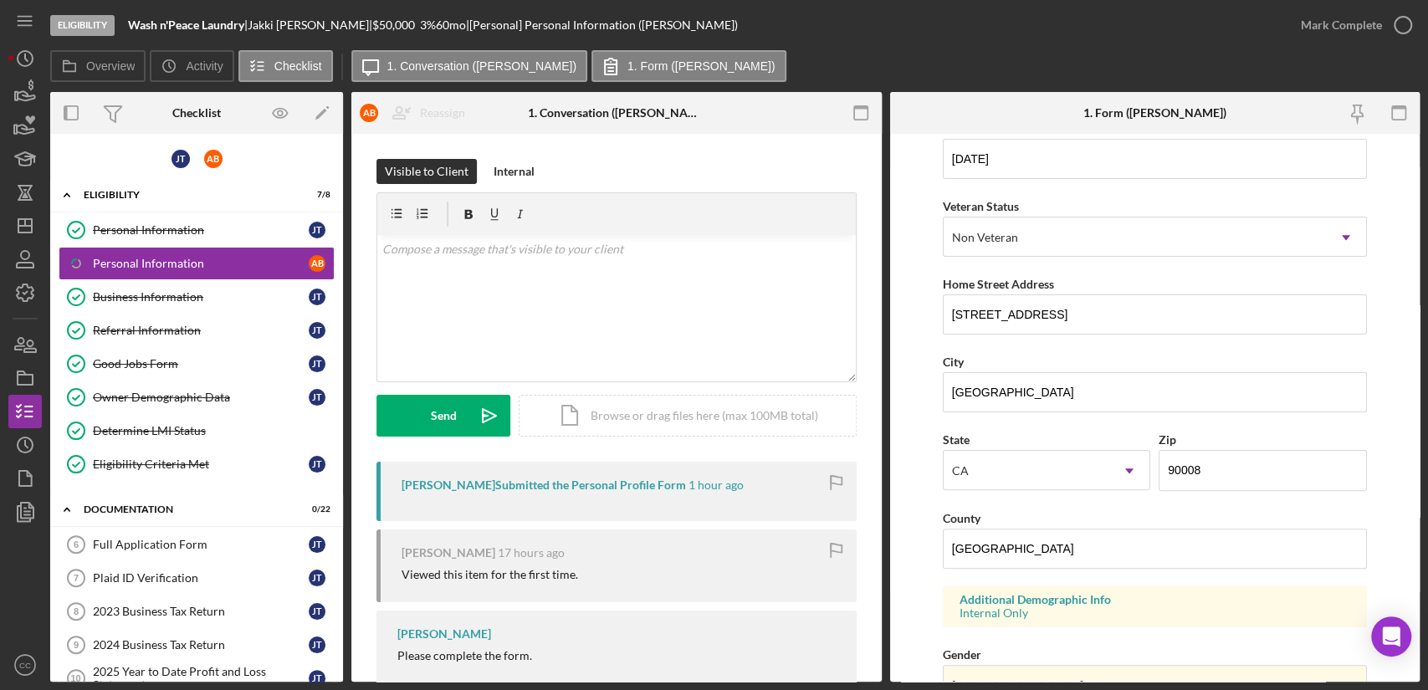
scroll to position [566, 0]
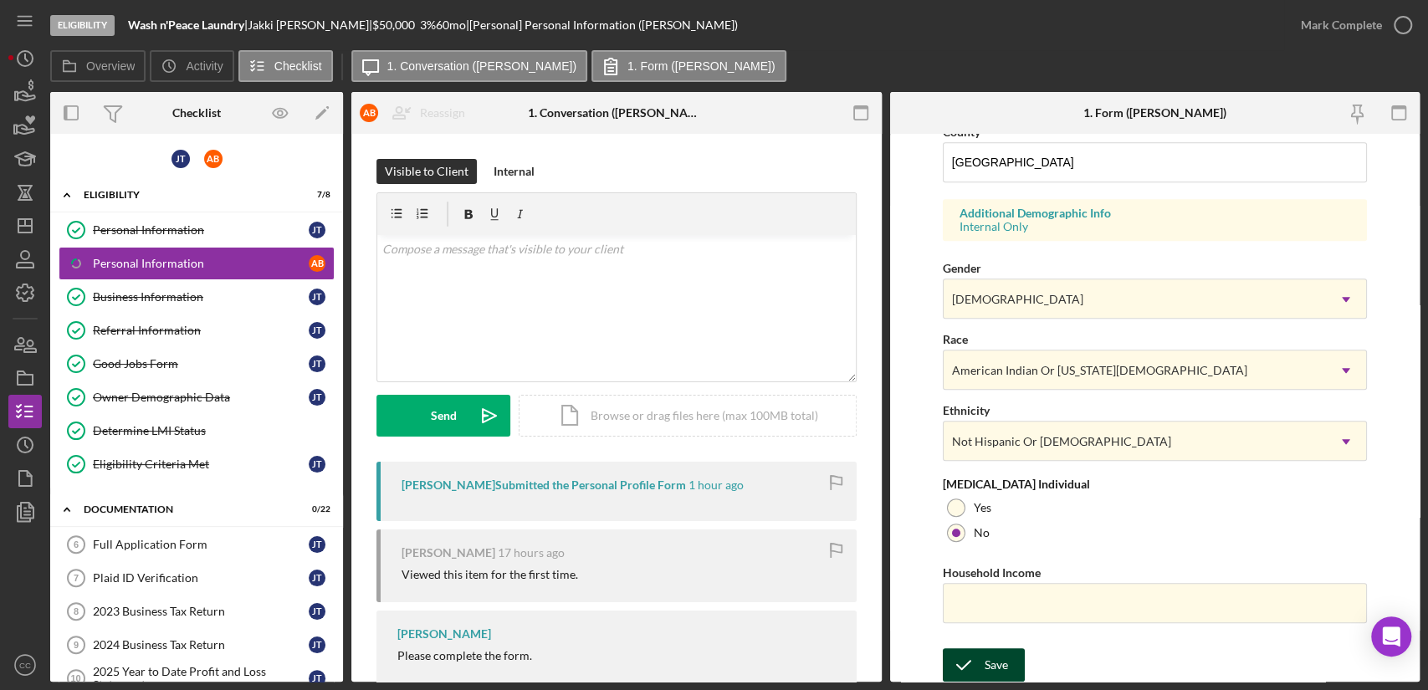
click at [977, 677] on icon "submit" at bounding box center [964, 665] width 42 height 42
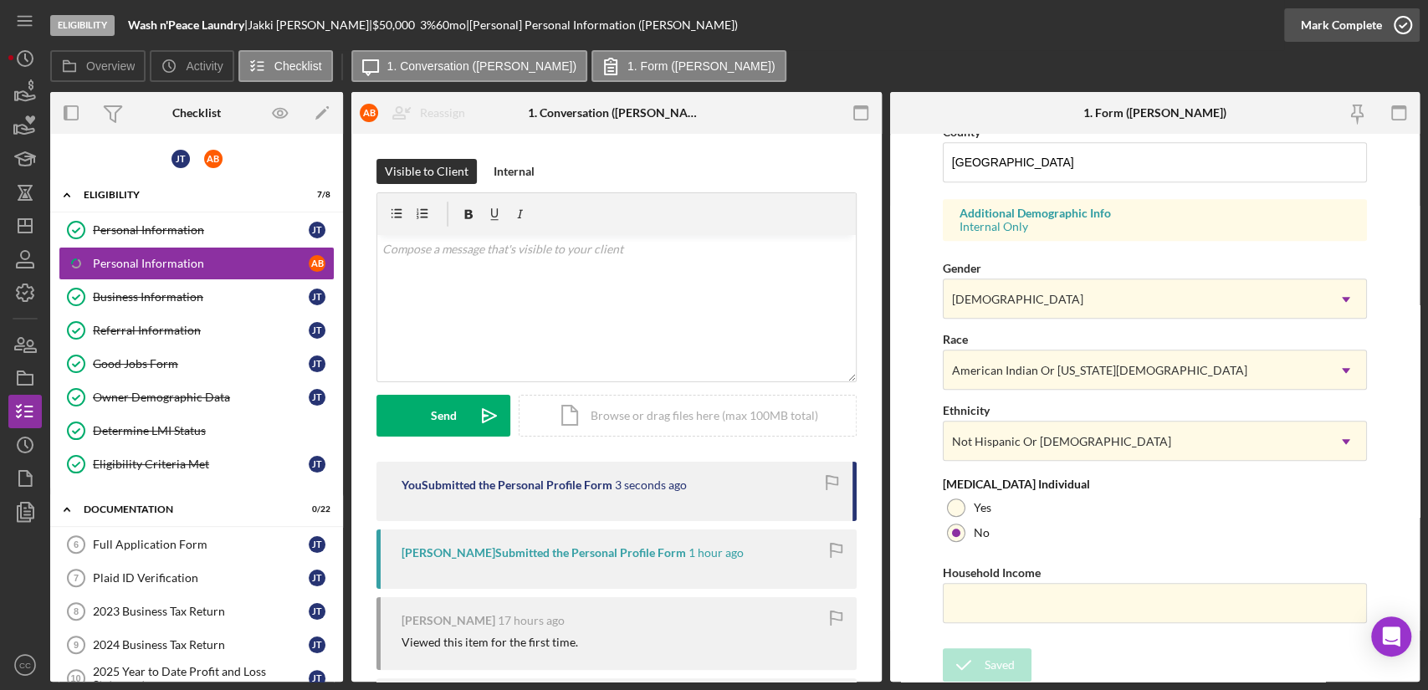
click at [1400, 25] on polyline "button" at bounding box center [1402, 25] width 7 height 4
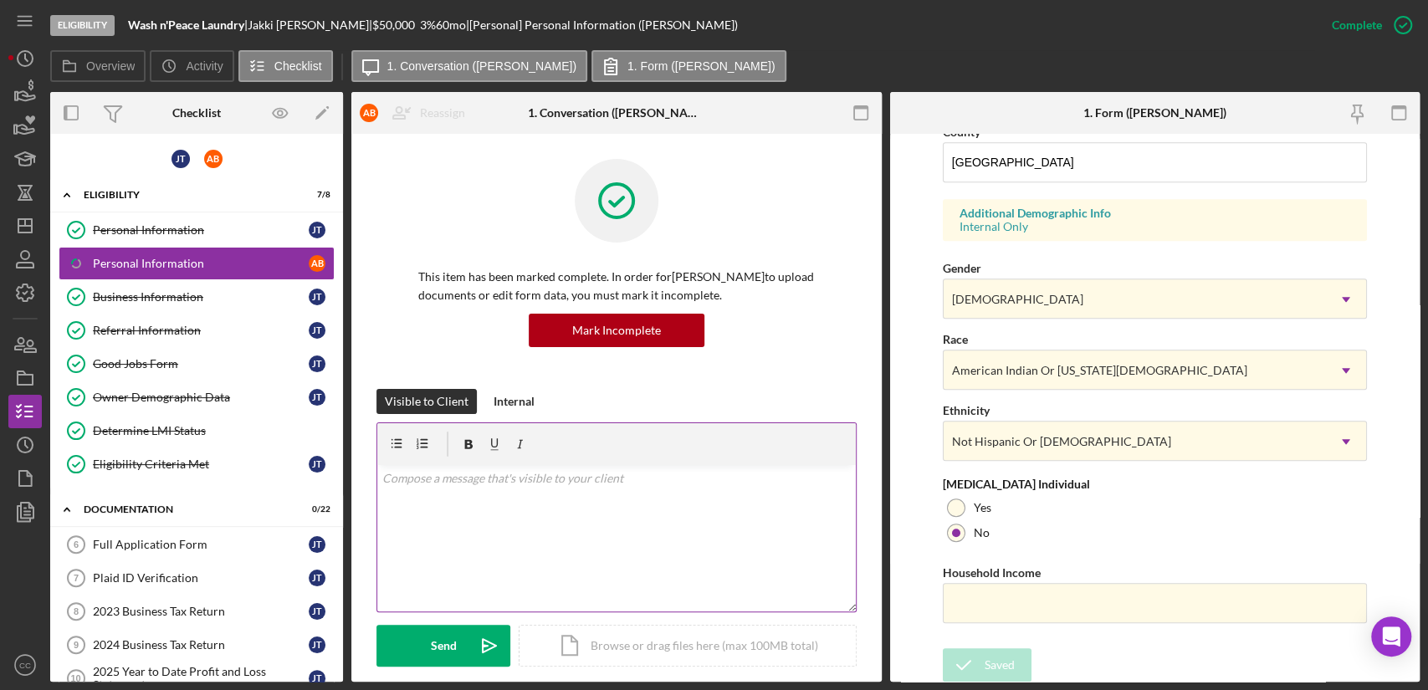
scroll to position [233, 0]
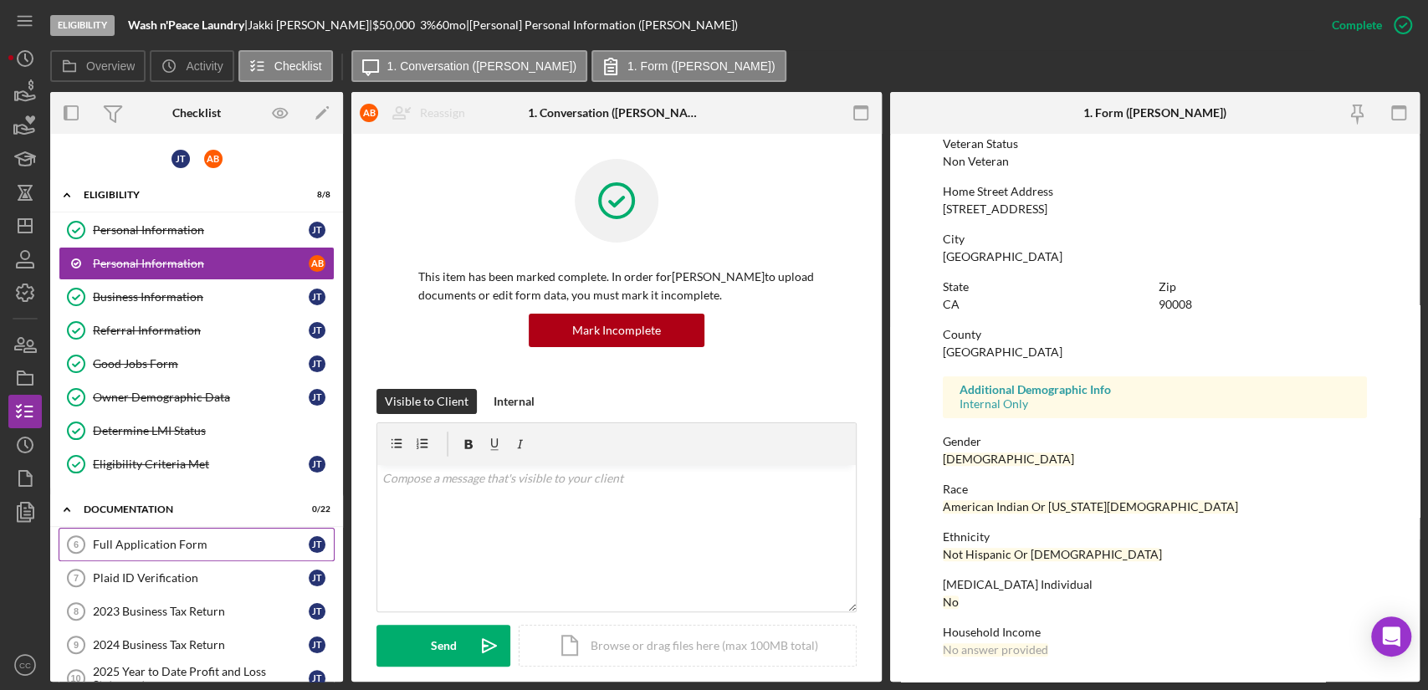
click at [146, 544] on div "Full Application Form" at bounding box center [201, 544] width 216 height 13
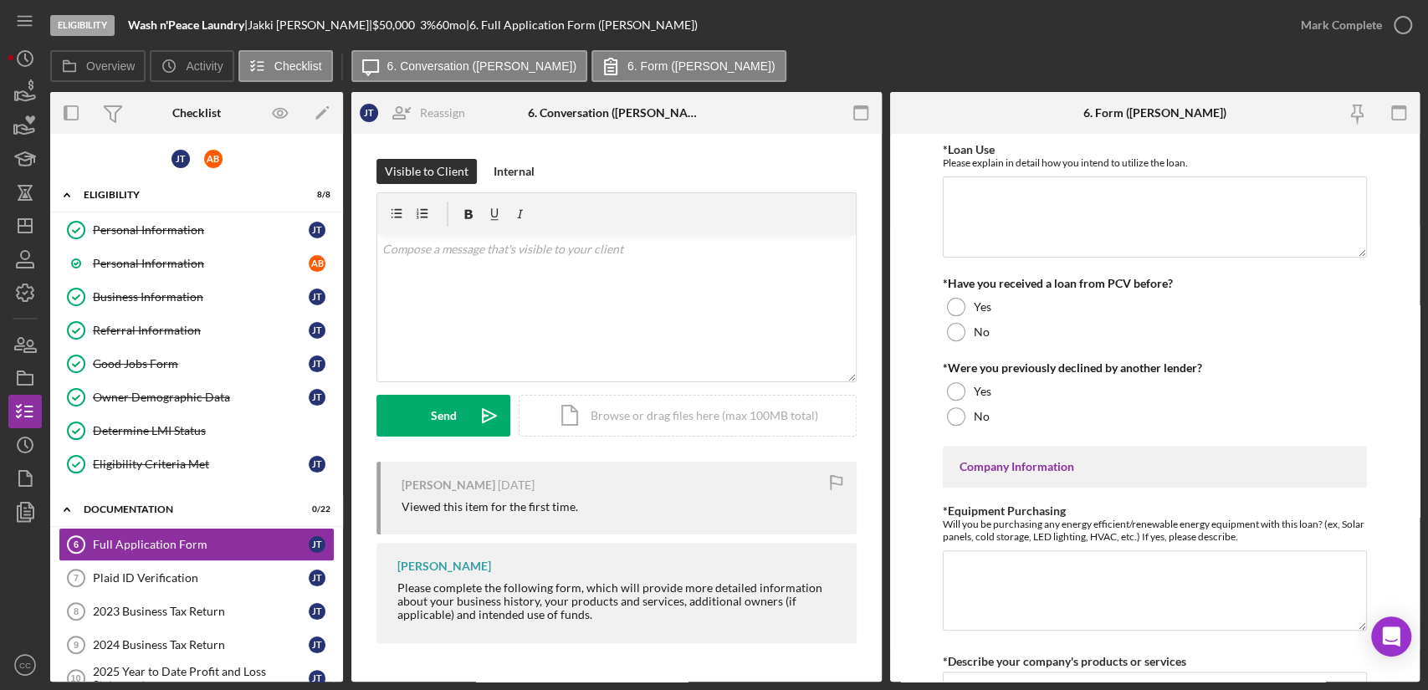
scroll to position [371, 0]
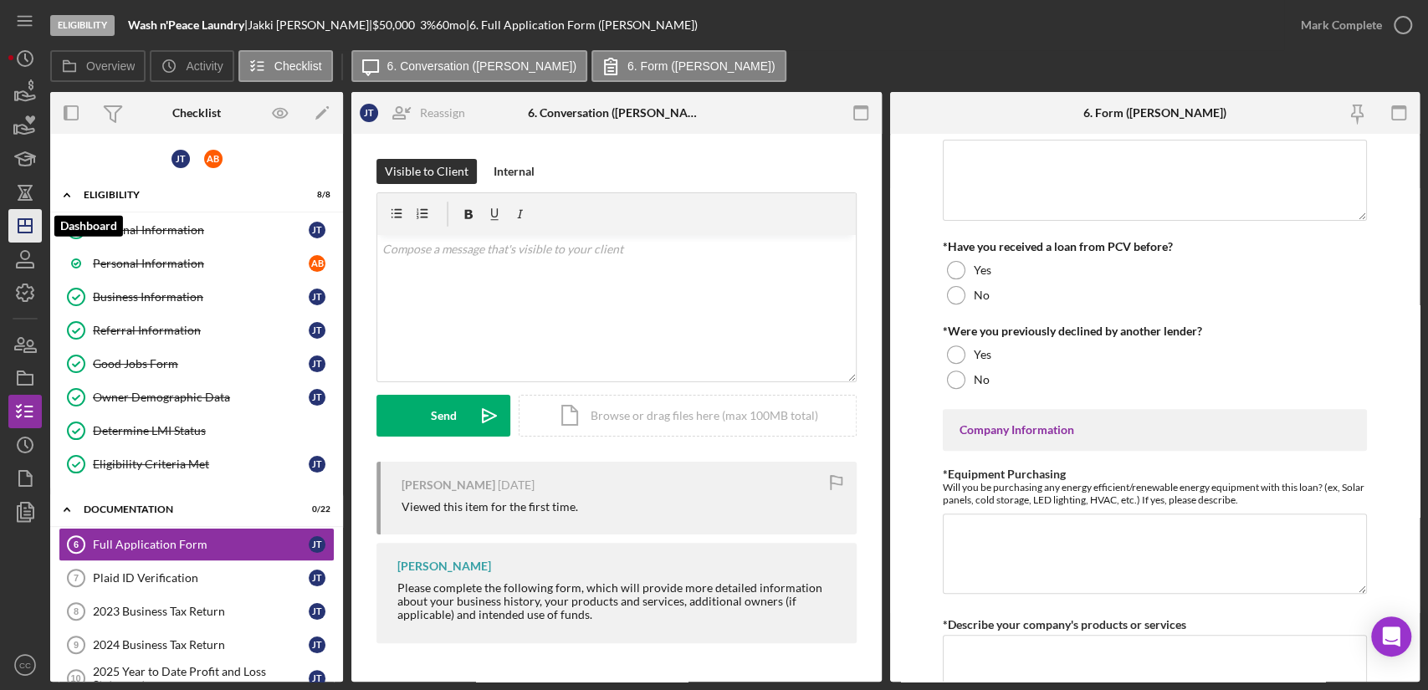
click at [25, 224] on line "button" at bounding box center [25, 222] width 0 height 7
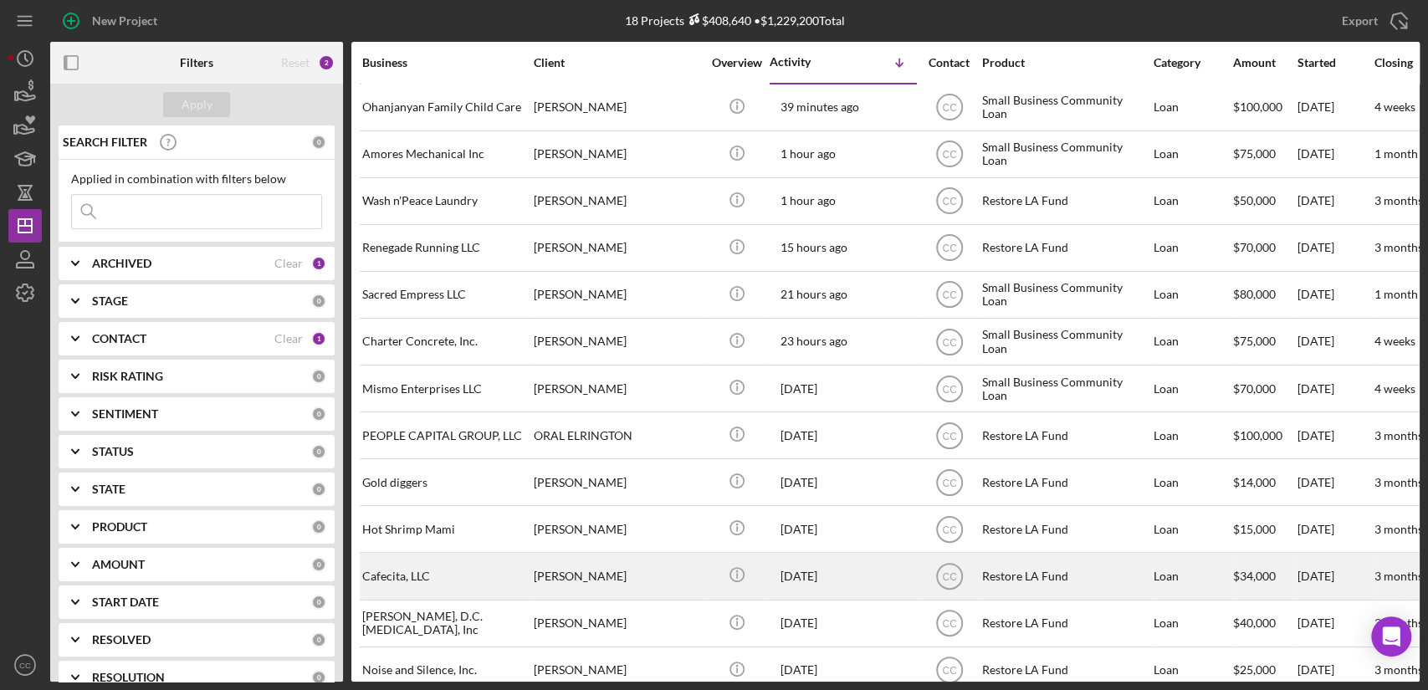
click at [430, 573] on div "Cafecita, LLC" at bounding box center [445, 576] width 167 height 44
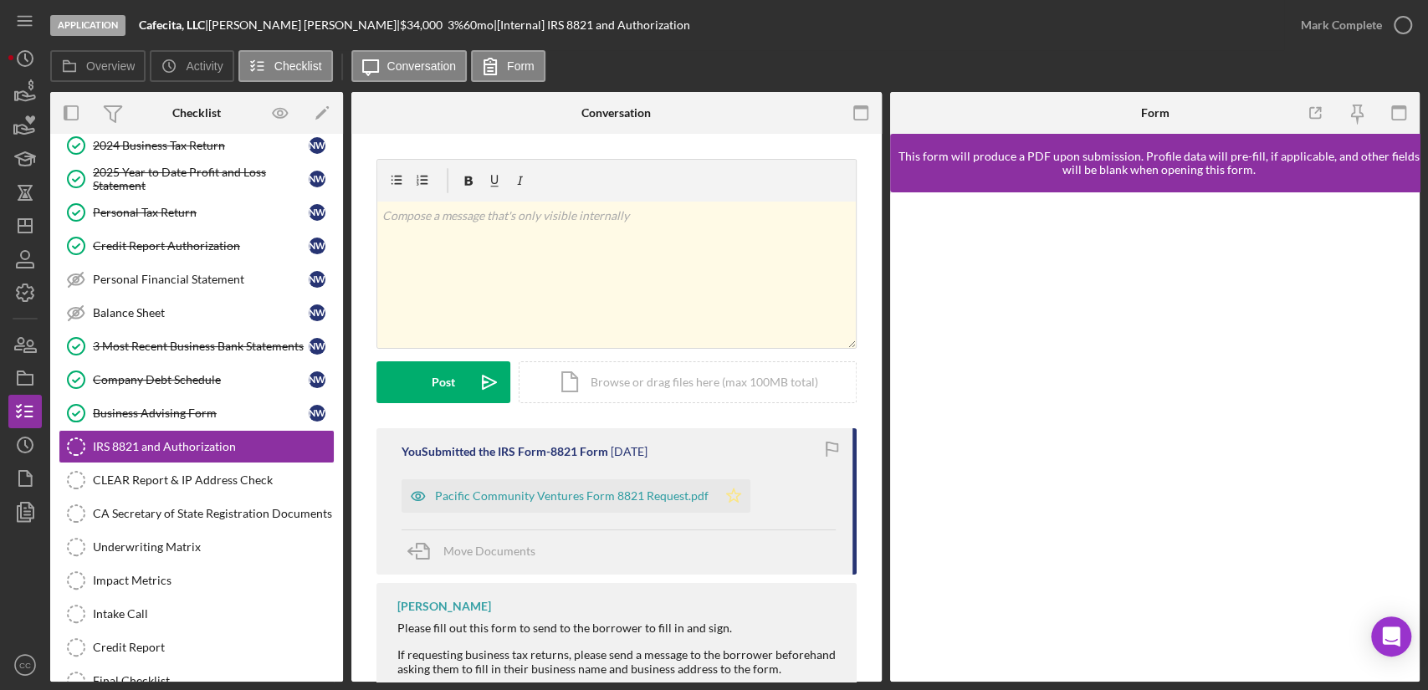
click at [726, 497] on icon "Icon/Star" at bounding box center [733, 495] width 33 height 33
drag, startPoint x: 209, startPoint y: 23, endPoint x: 134, endPoint y: 21, distance: 75.3
click at [134, 21] on div "Application Cafecita, LLC | Natalie Webb | $34,000 $13,600 3 % 60 mo | [Interna…" at bounding box center [667, 25] width 1234 height 50
copy div "Cafecita, LLC"
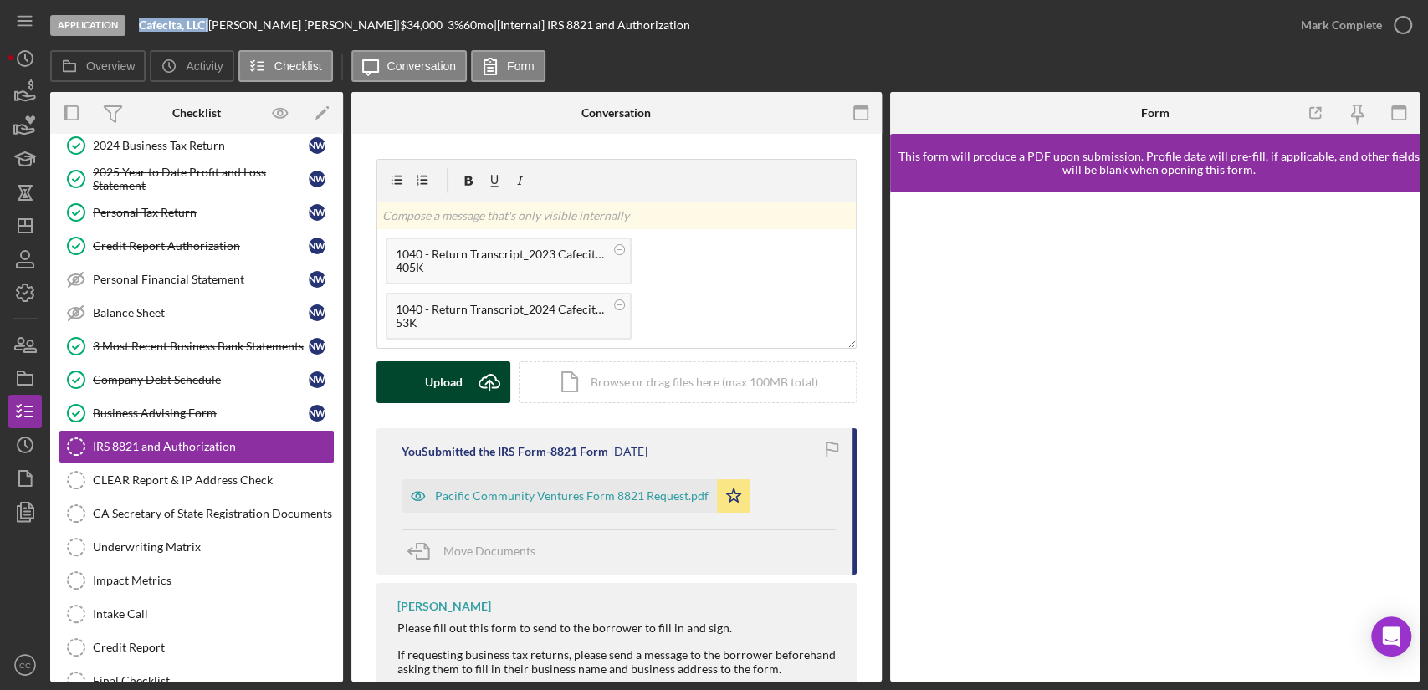
click at [473, 384] on icon "Icon/Upload" at bounding box center [489, 382] width 42 height 42
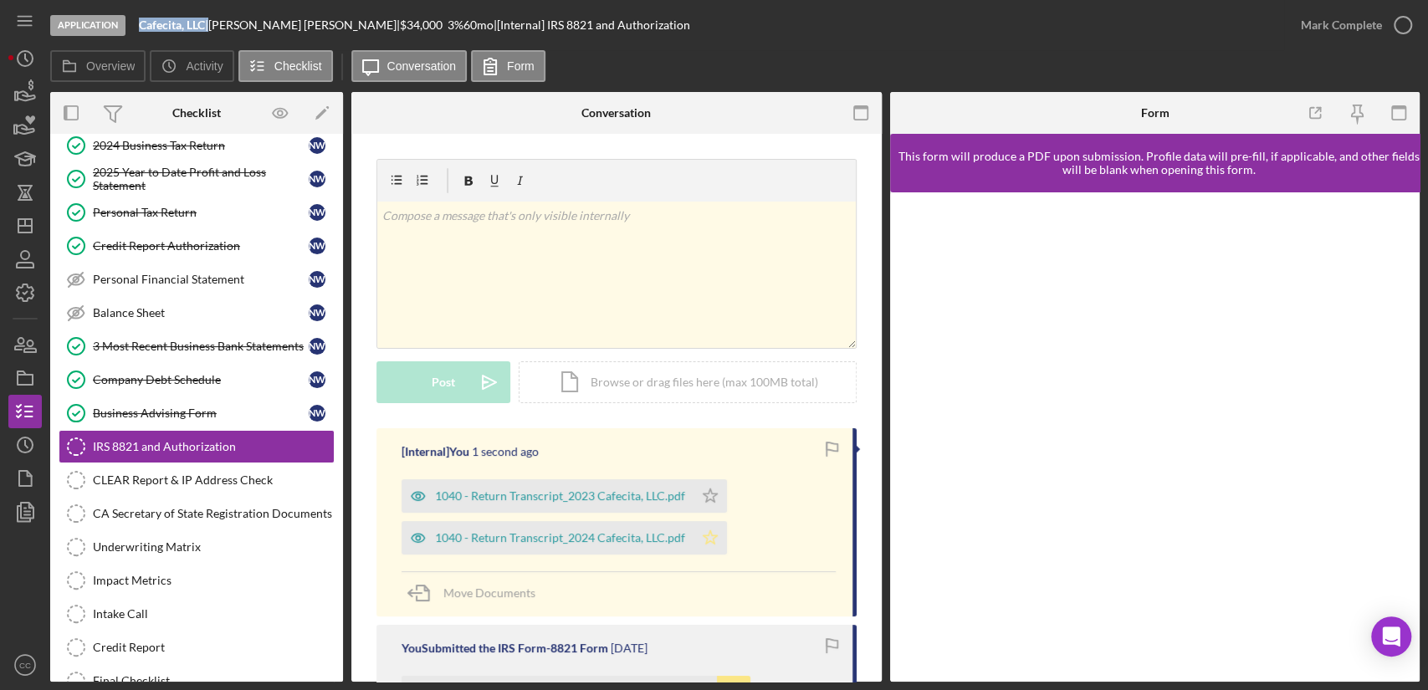
click at [713, 542] on icon "Icon/Star" at bounding box center [709, 537] width 33 height 33
click at [710, 490] on icon "Icon/Star" at bounding box center [709, 495] width 33 height 33
click at [1394, 28] on icon "button" at bounding box center [1403, 25] width 42 height 42
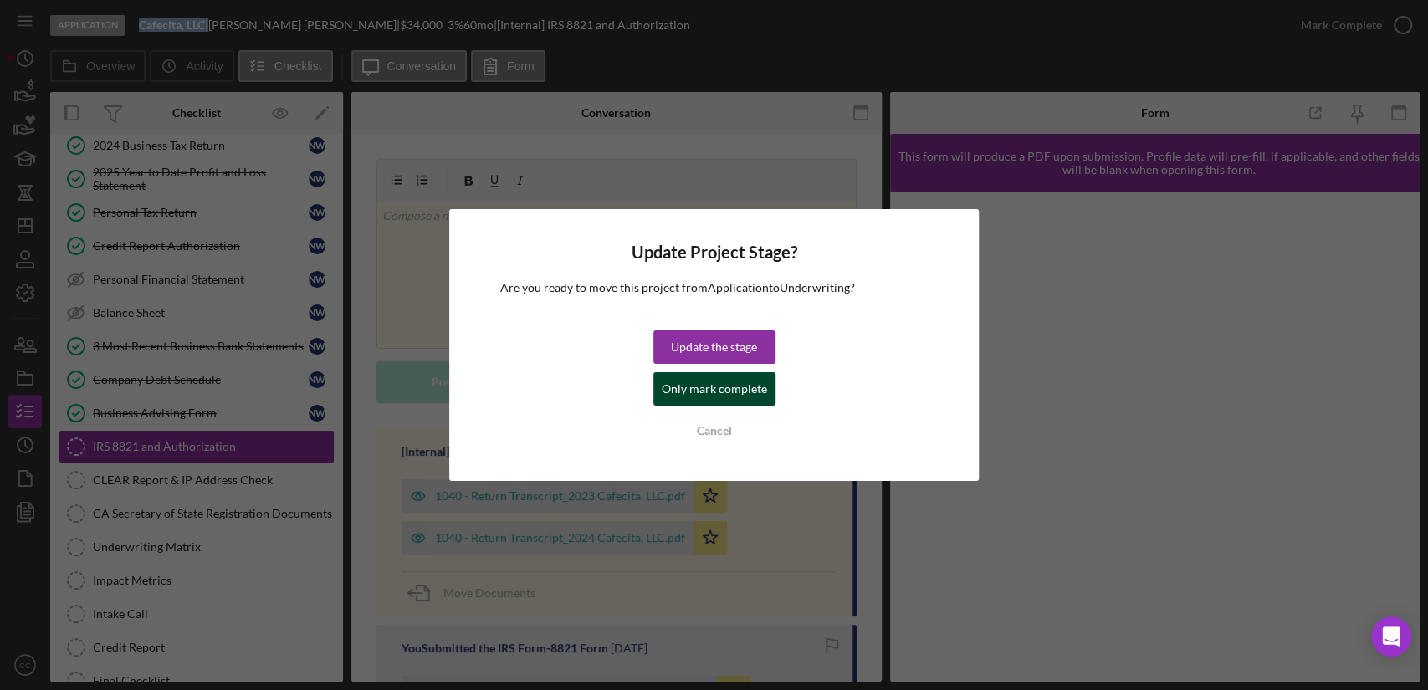
click at [733, 386] on div "Only mark complete" at bounding box center [714, 388] width 105 height 33
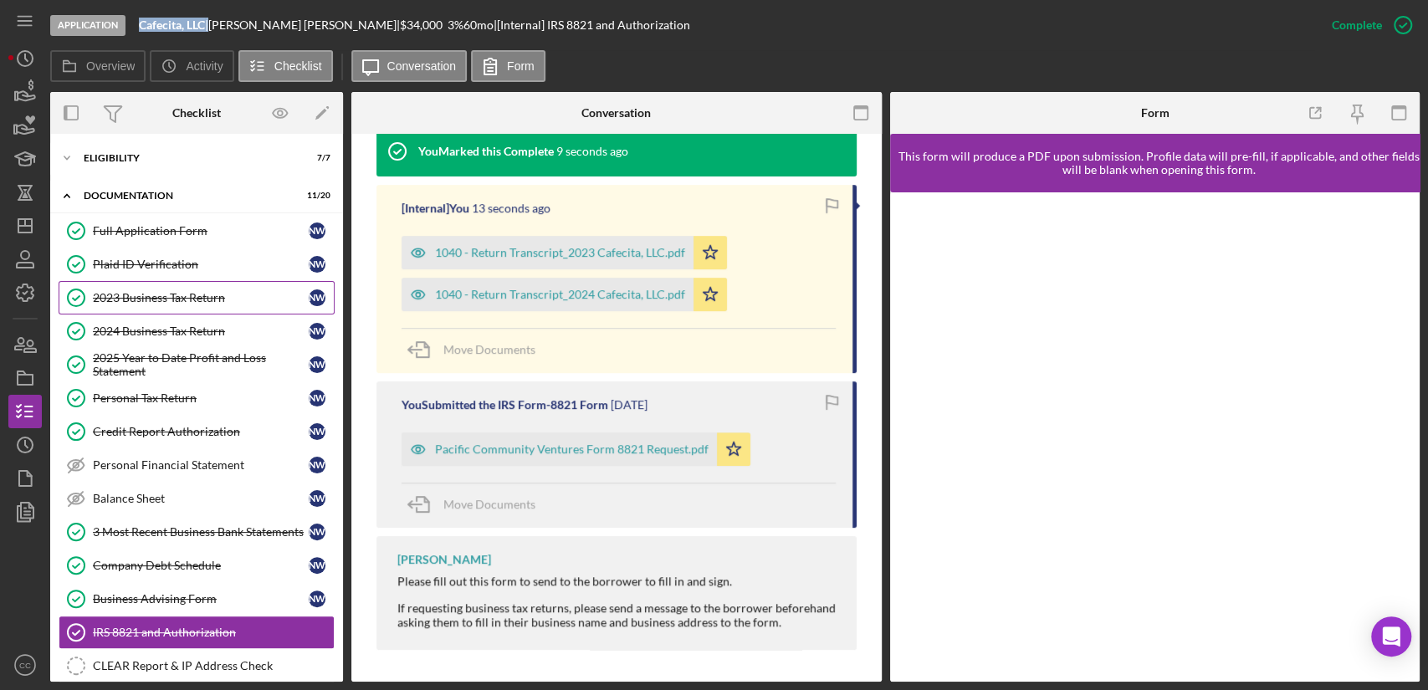
click at [171, 299] on div "2023 Business Tax Return" at bounding box center [201, 297] width 216 height 13
click at [174, 294] on div "2023 Business Tax Return" at bounding box center [201, 297] width 216 height 13
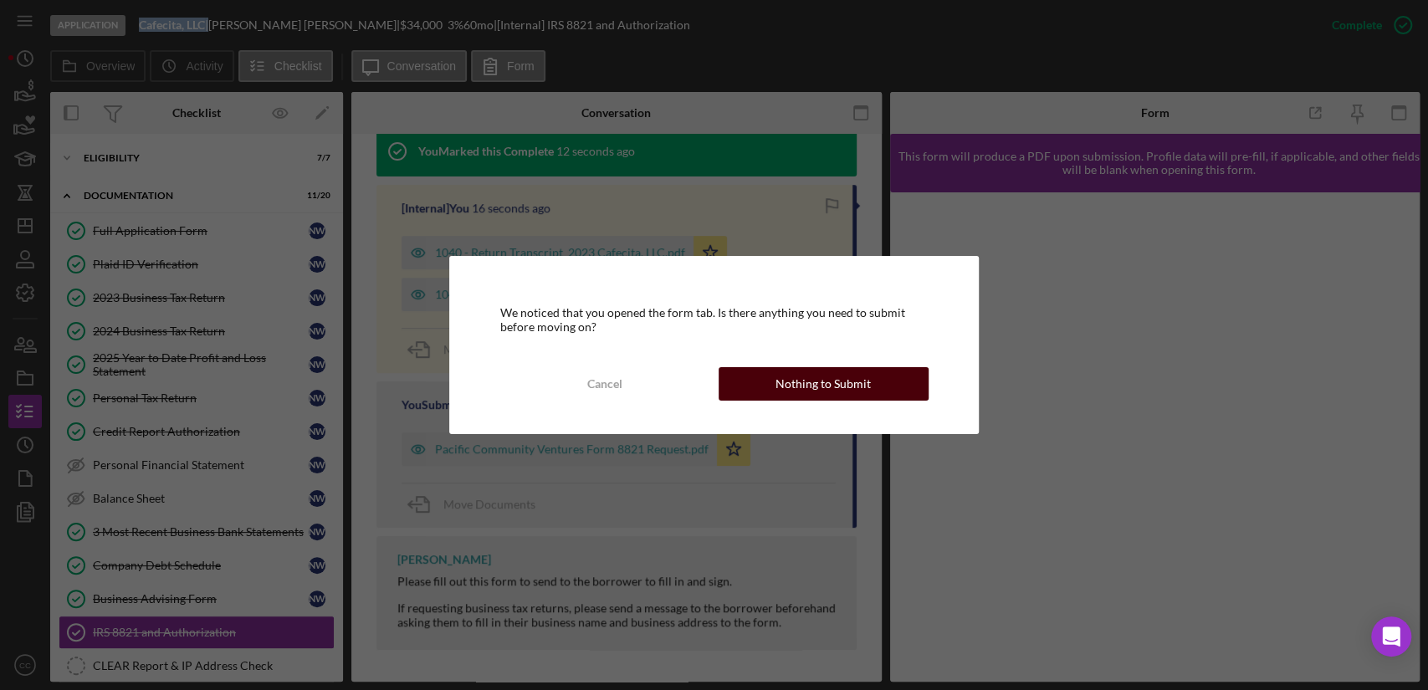
click at [831, 381] on div "Nothing to Submit" at bounding box center [822, 383] width 95 height 33
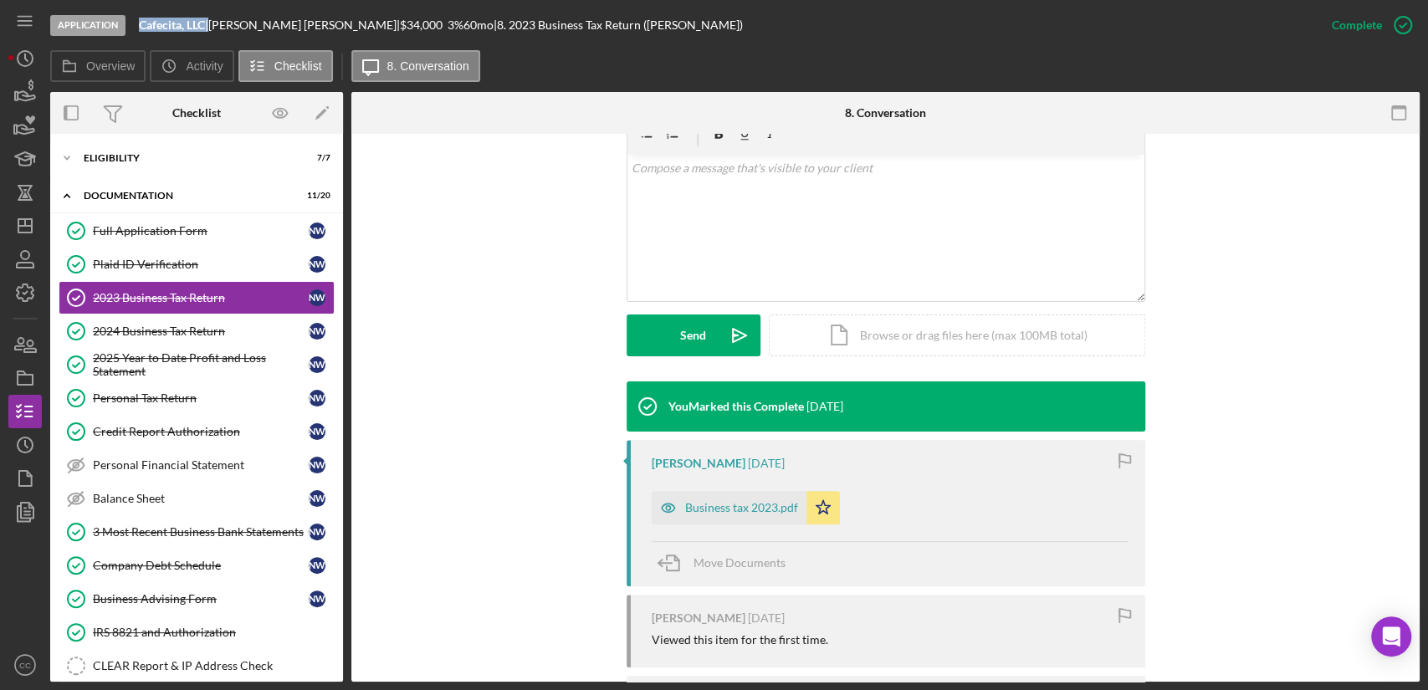
scroll to position [279, 0]
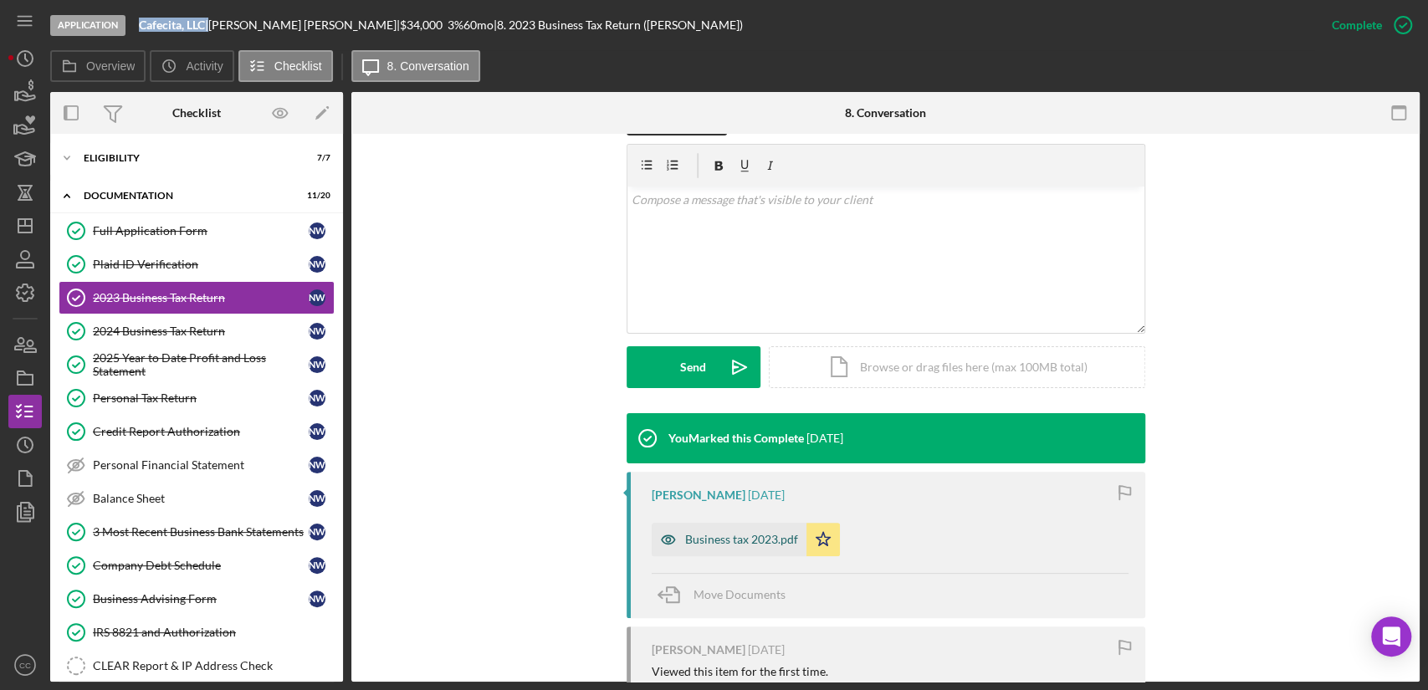
click at [723, 542] on div "Business tax 2023.pdf" at bounding box center [741, 539] width 113 height 13
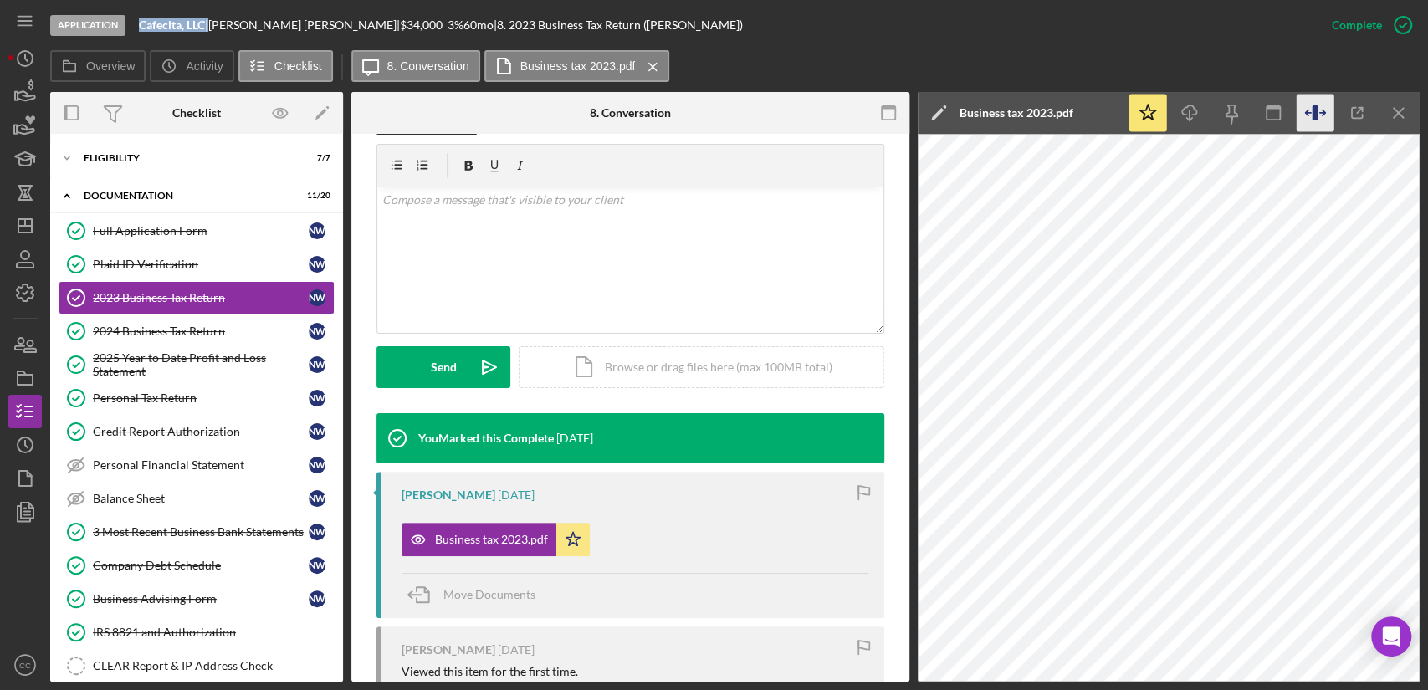
click at [1319, 117] on icon "button" at bounding box center [1315, 114] width 38 height 38
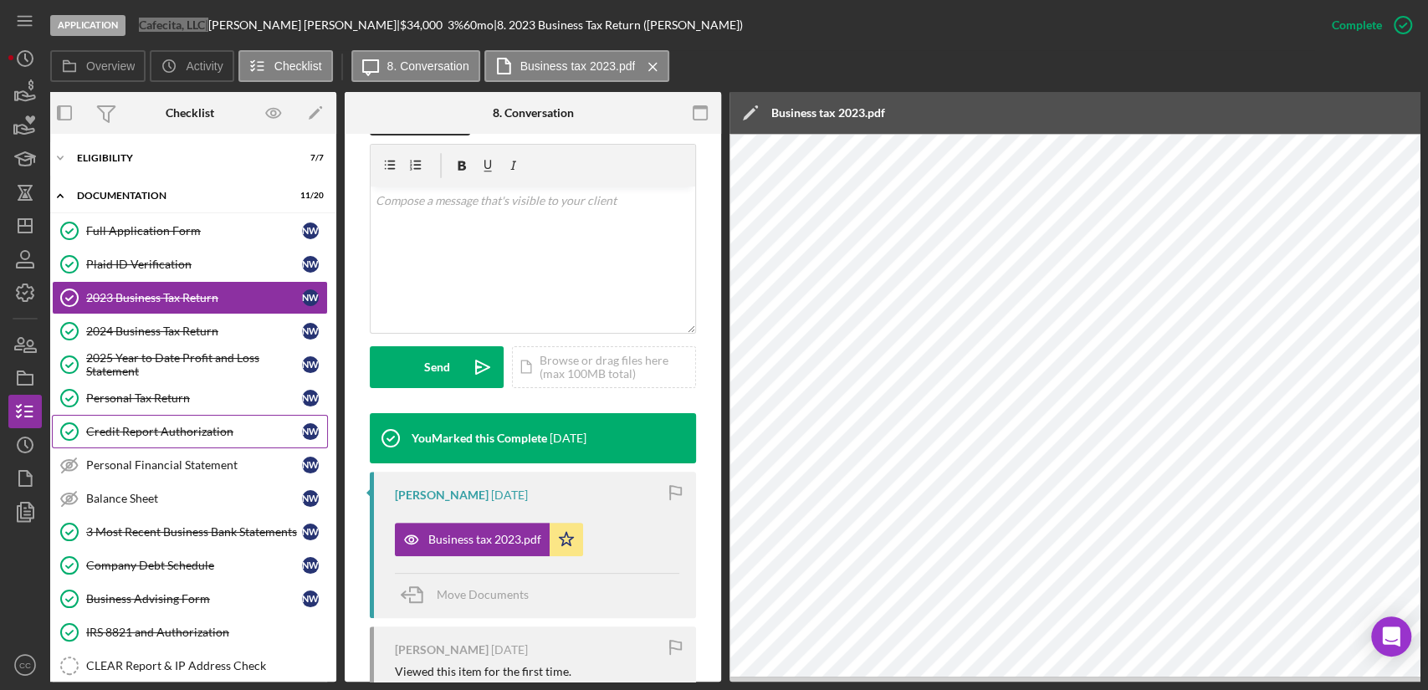
scroll to position [0, 0]
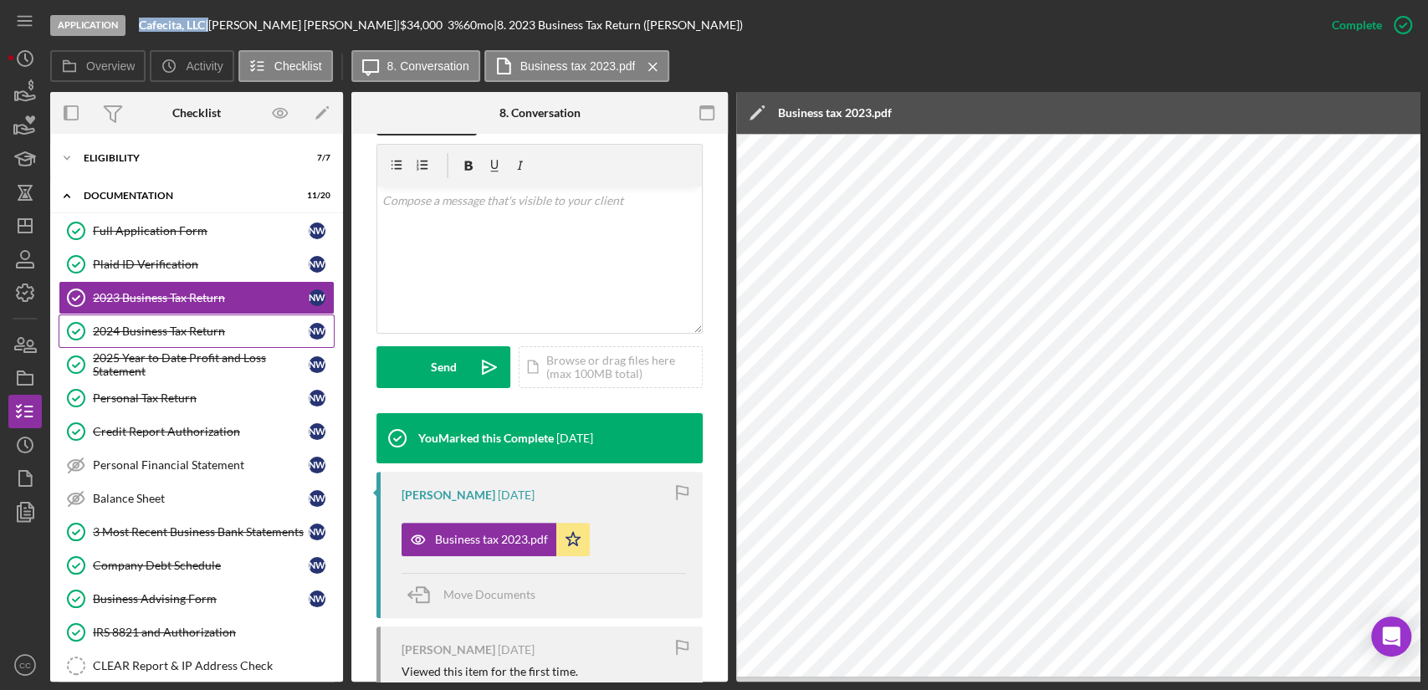
click at [172, 340] on link "2024 Business Tax Return 2024 Business Tax Return N W" at bounding box center [197, 330] width 276 height 33
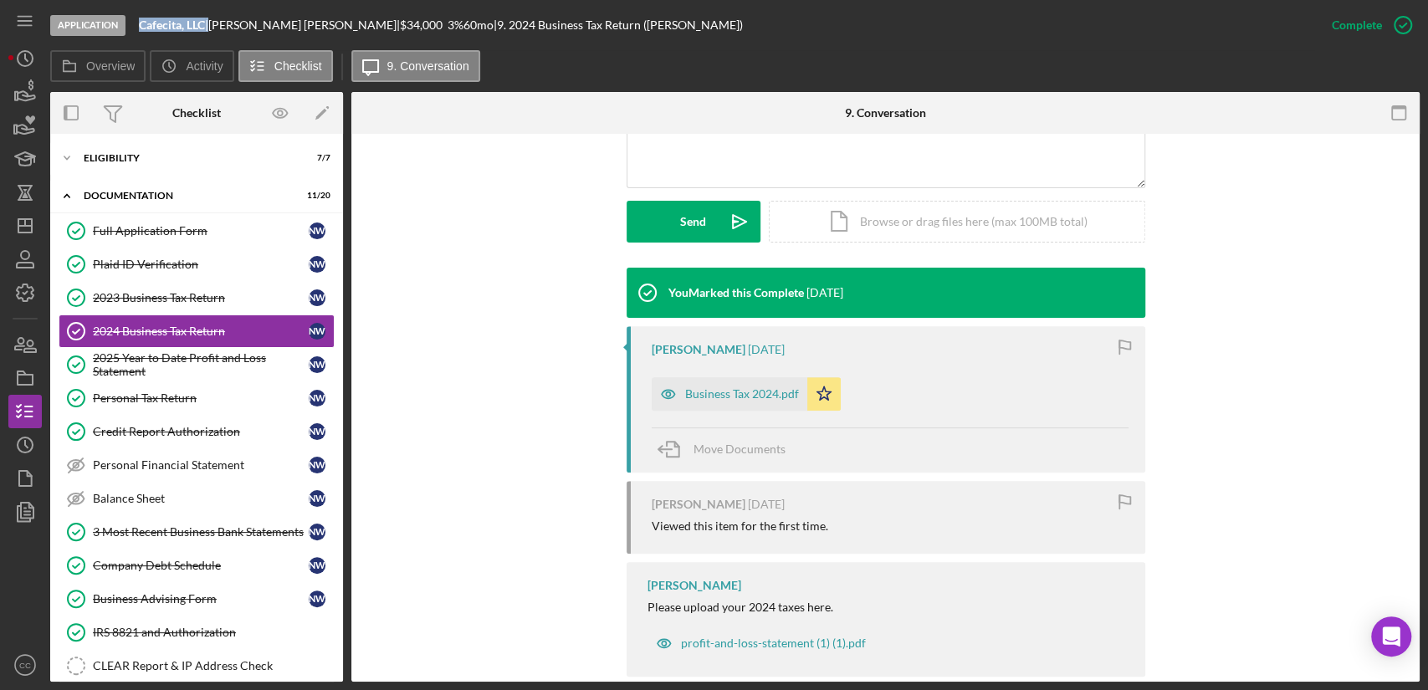
scroll to position [452, 0]
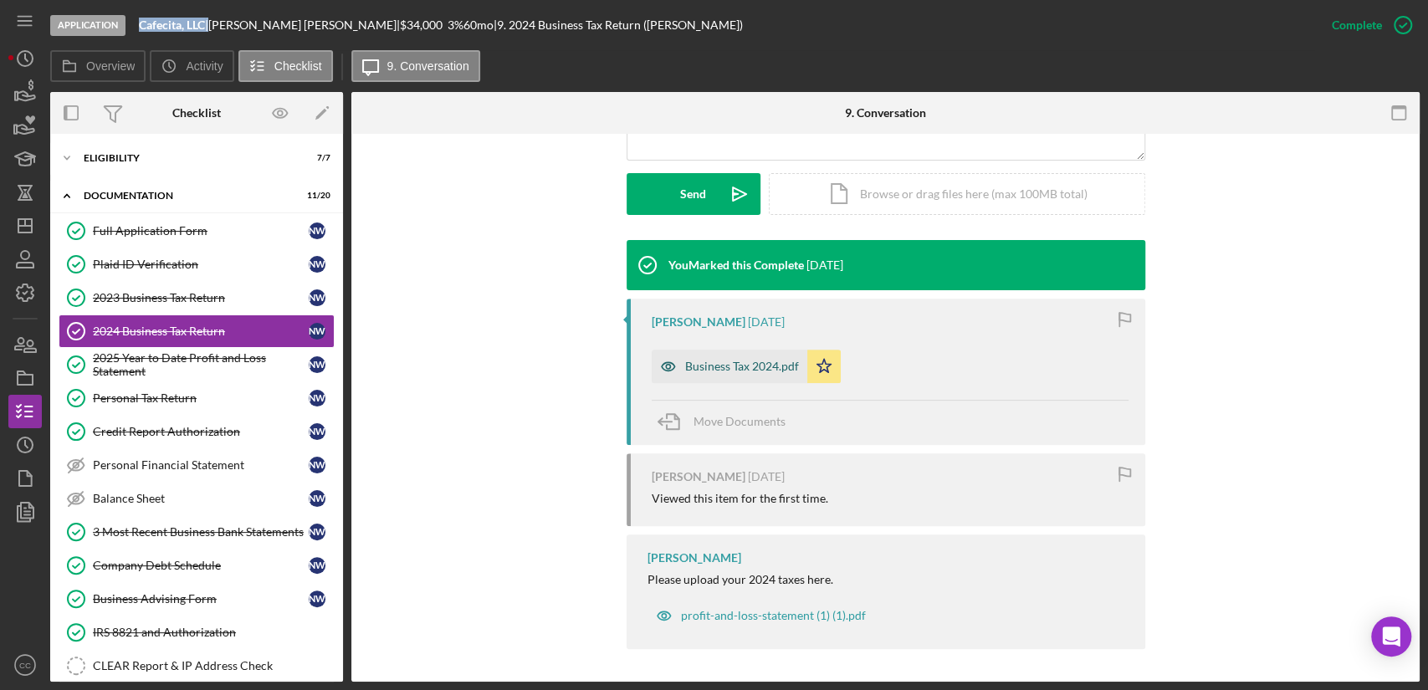
click at [728, 363] on div "Business Tax 2024.pdf" at bounding box center [742, 366] width 114 height 13
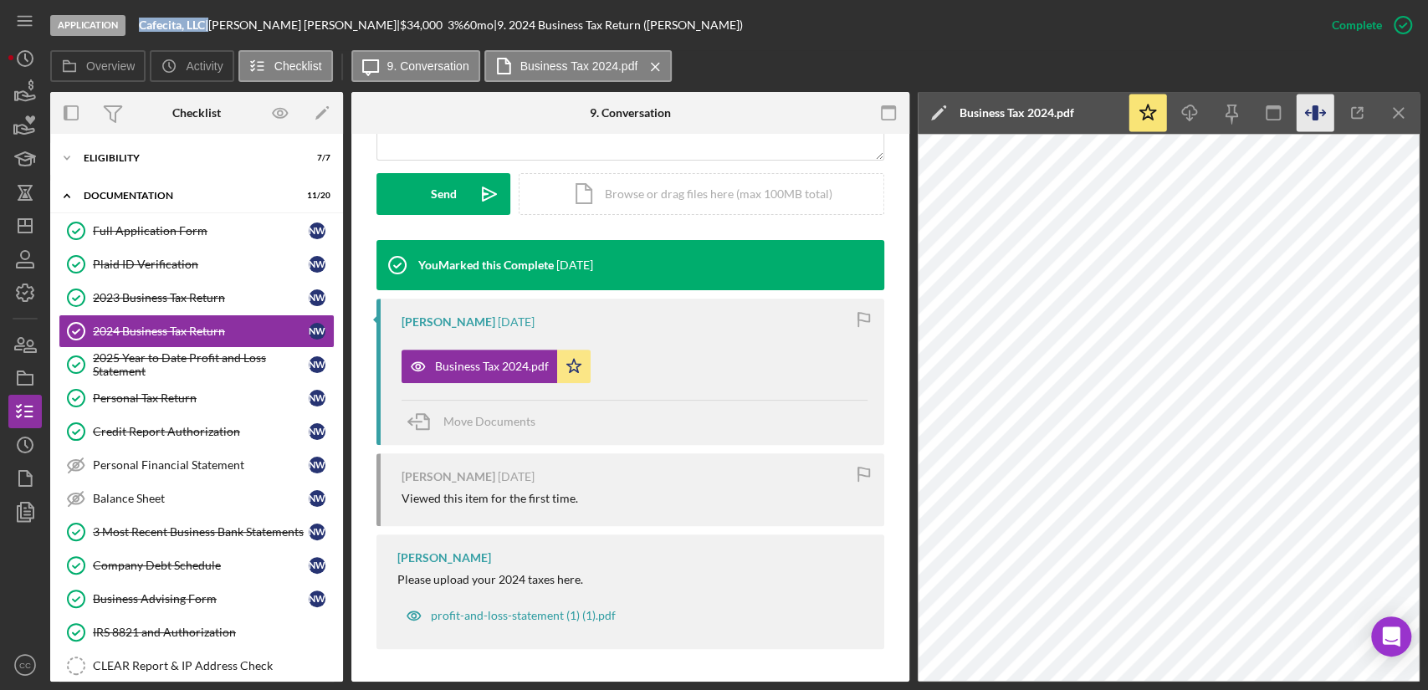
click at [1321, 116] on icon "button" at bounding box center [1315, 114] width 38 height 38
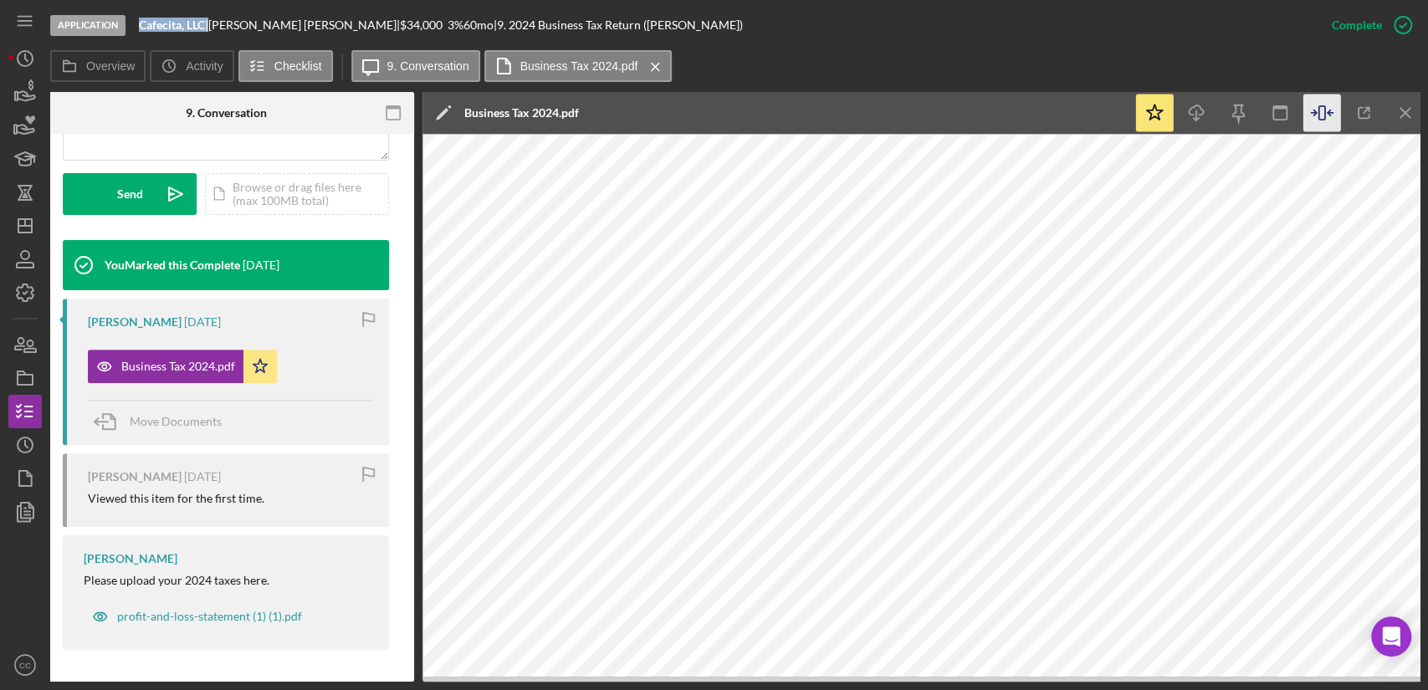
scroll to position [0, 320]
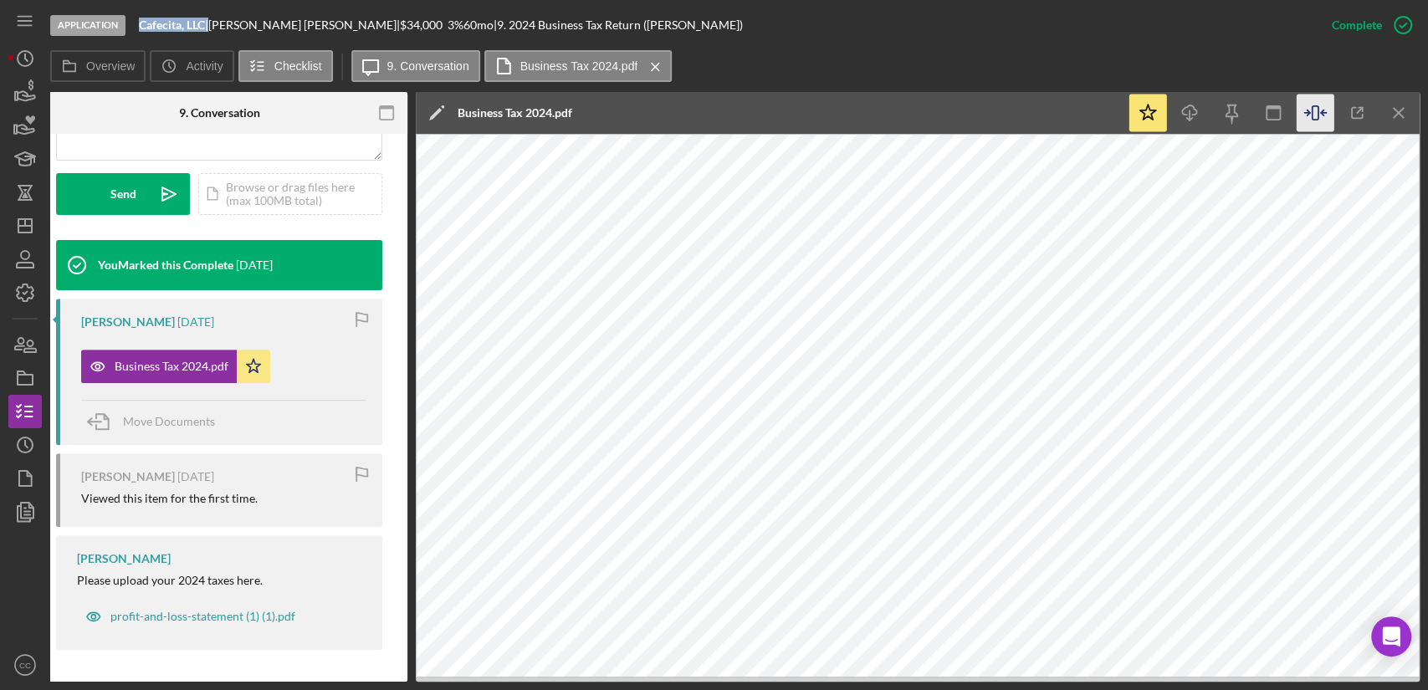
click at [201, 21] on b "Cafecita, LLC" at bounding box center [172, 25] width 66 height 14
click at [207, 26] on div "Cafecita, LLC |" at bounding box center [173, 24] width 69 height 13
drag, startPoint x: 207, startPoint y: 23, endPoint x: 139, endPoint y: 25, distance: 68.6
click at [139, 25] on div "Cafecita, LLC |" at bounding box center [173, 24] width 69 height 13
copy b "Cafecita, LLC"
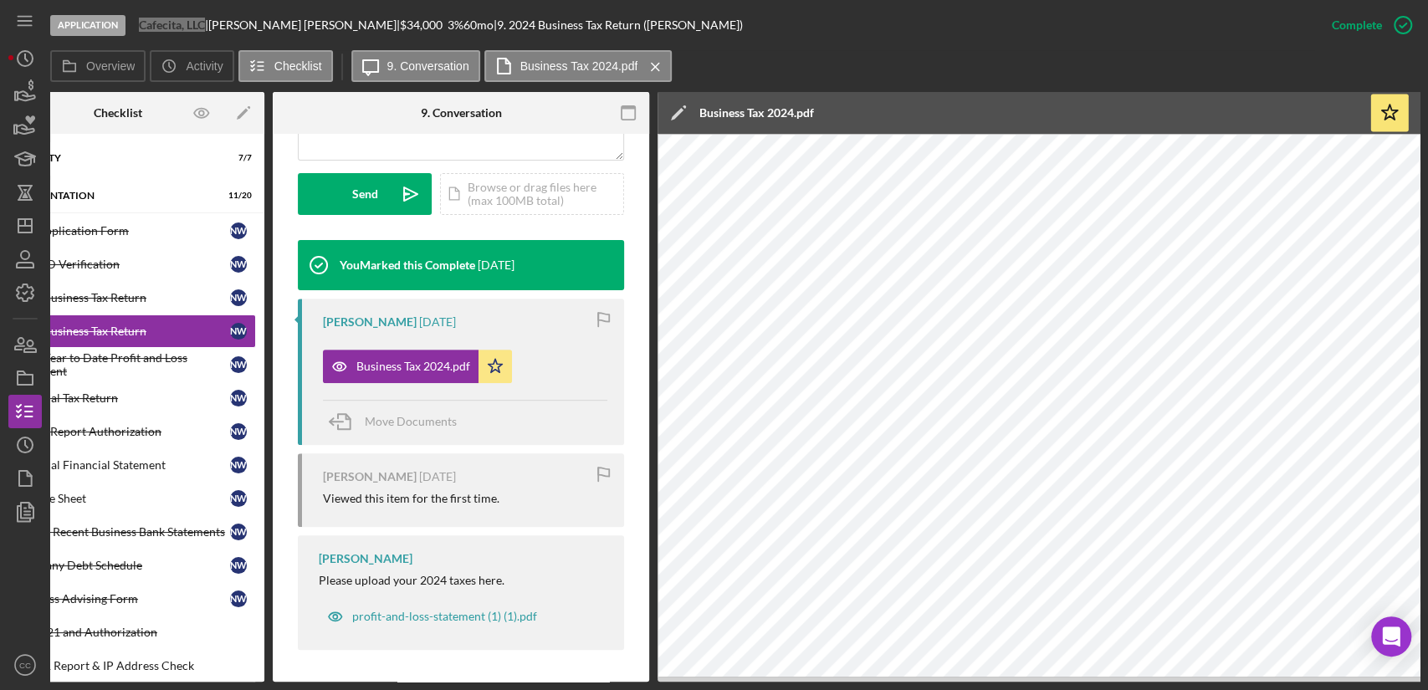
scroll to position [0, 0]
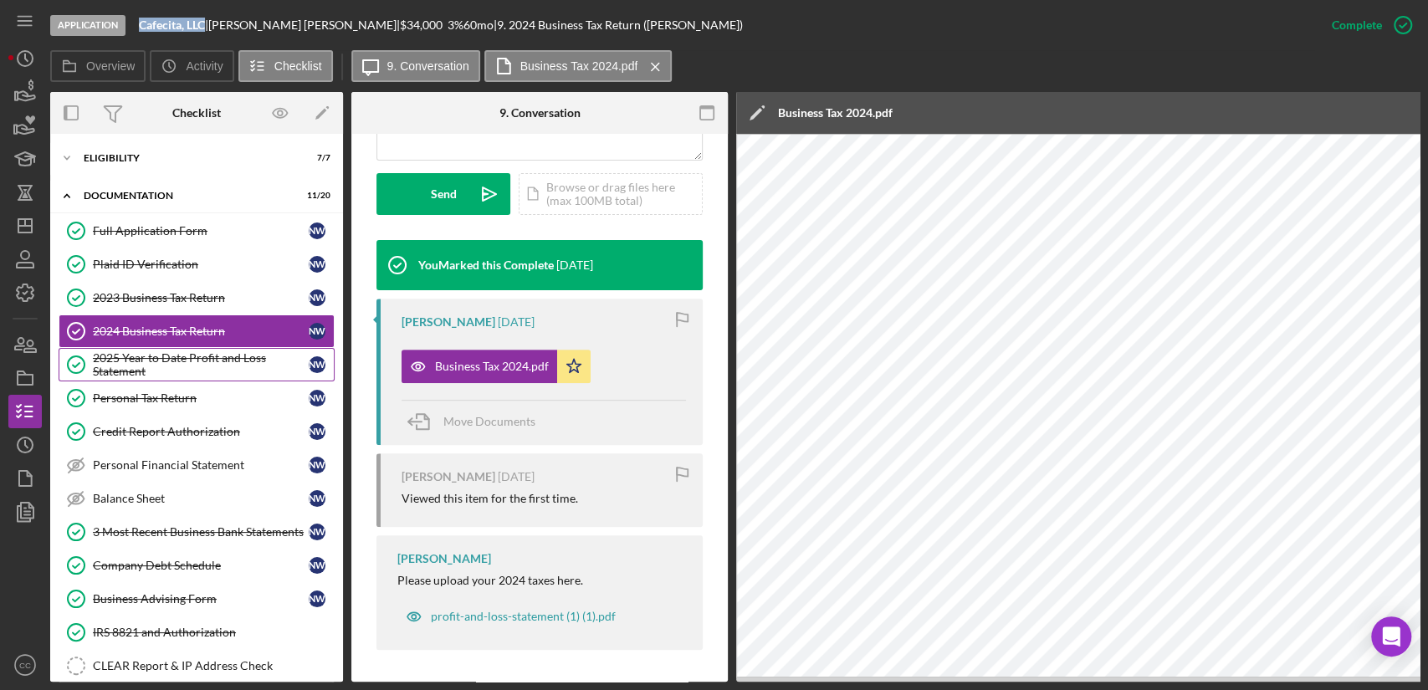
click at [126, 367] on div "2025 Year to Date Profit and Loss Statement" at bounding box center [201, 364] width 216 height 27
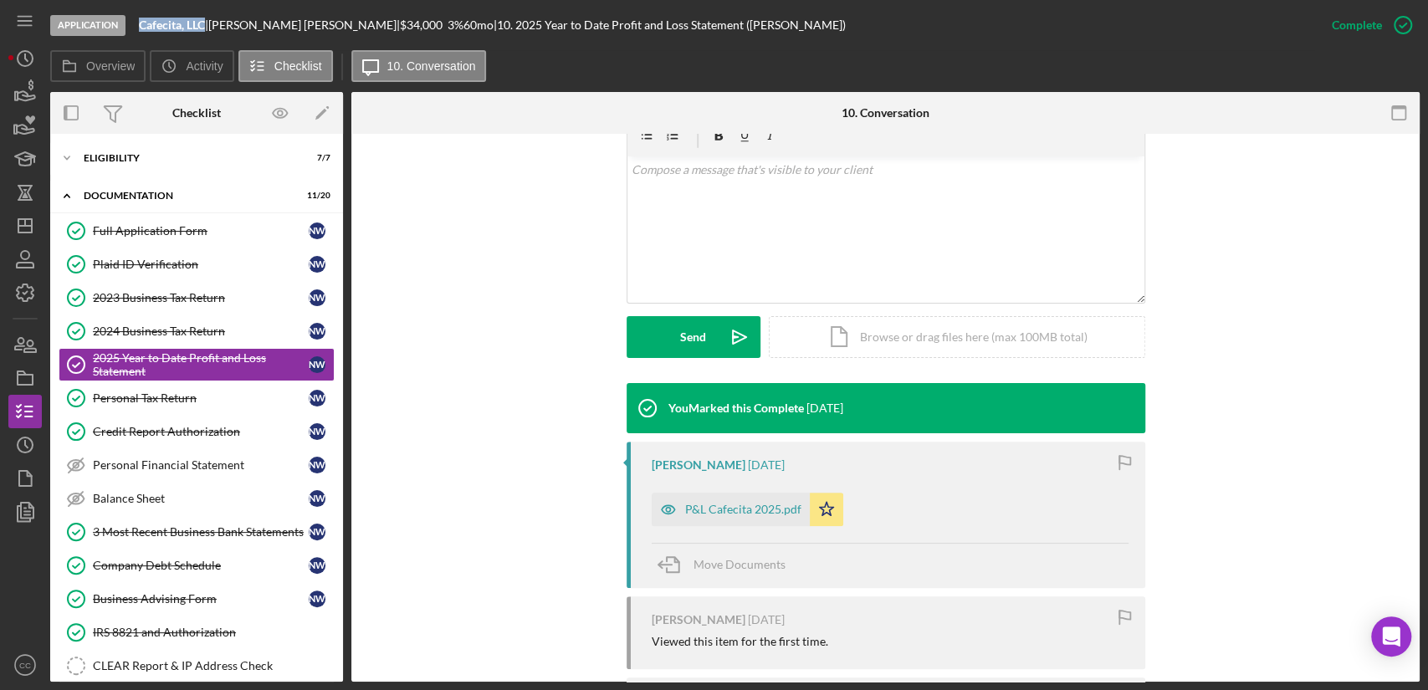
scroll to position [264, 0]
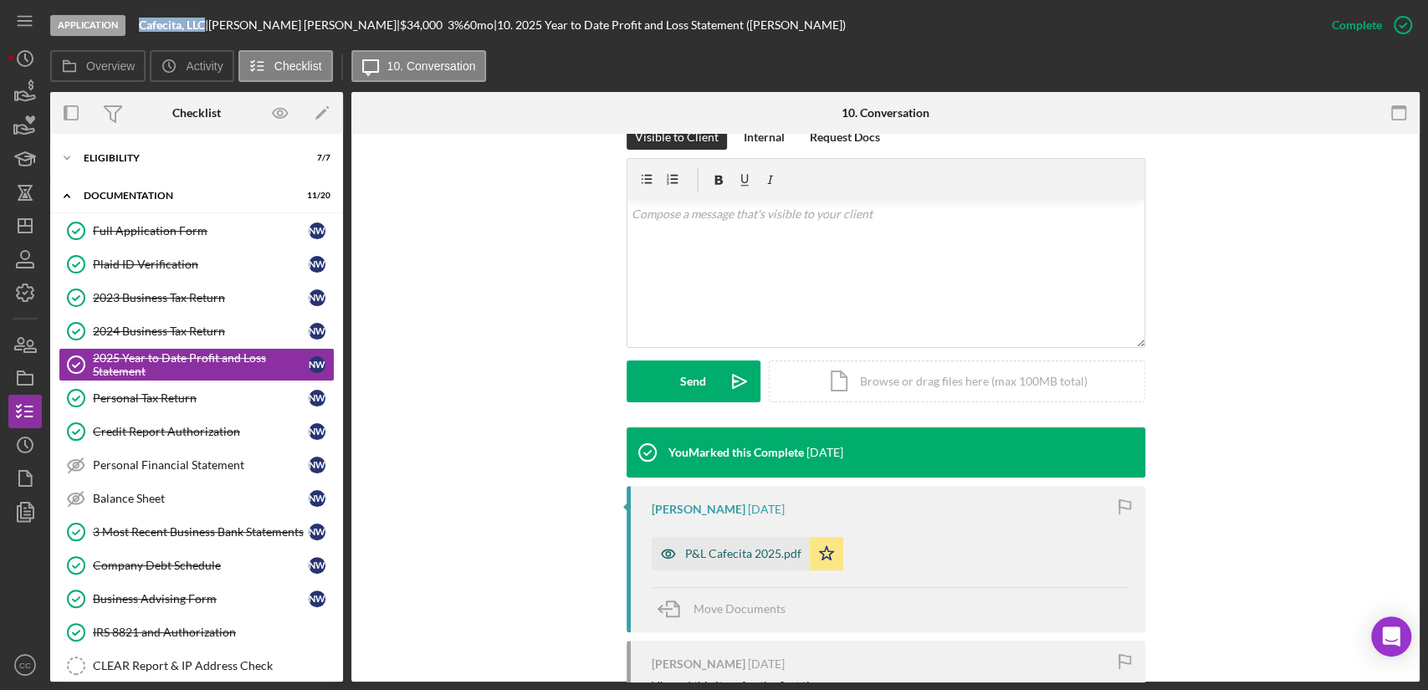
click at [732, 553] on div "P&L Cafecita 2025.pdf" at bounding box center [743, 553] width 116 height 13
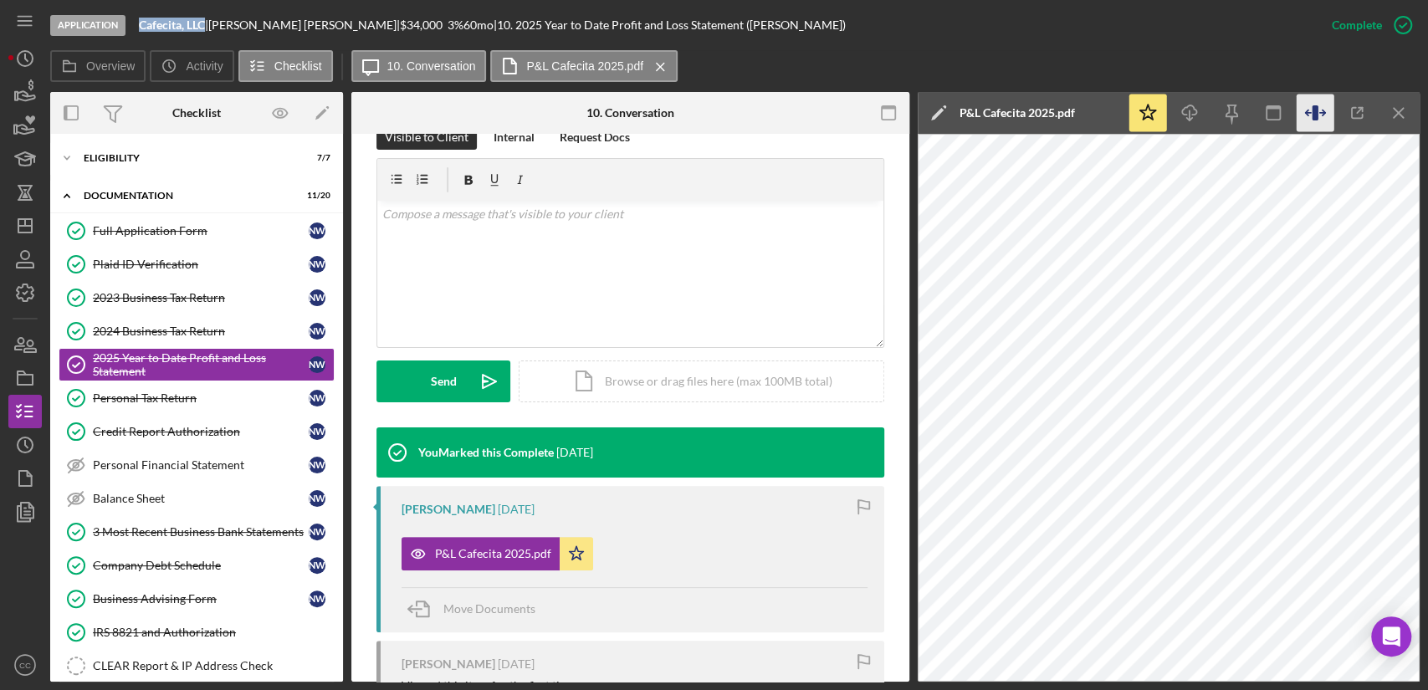
click at [1307, 110] on icon "button" at bounding box center [1307, 112] width 5 height 5
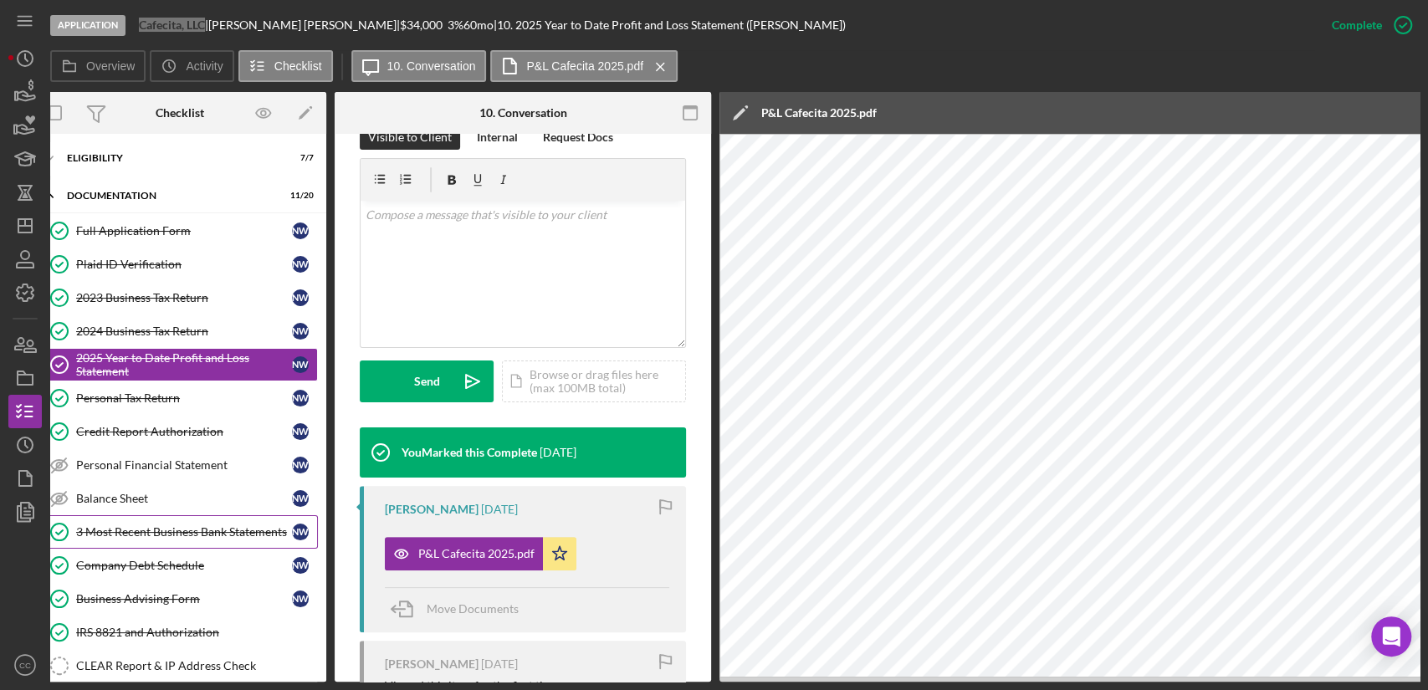
scroll to position [0, 0]
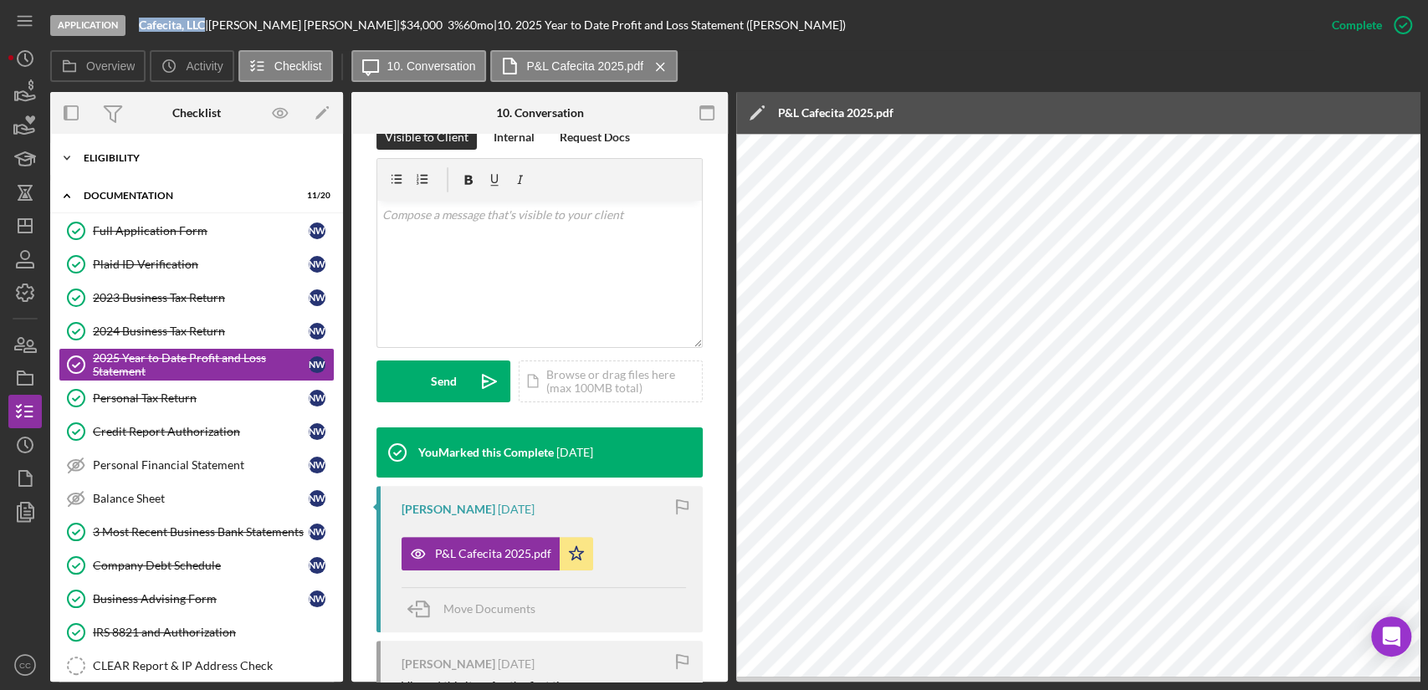
click at [106, 146] on div "Icon/Expander Eligibility 7 / 7" at bounding box center [196, 157] width 293 height 33
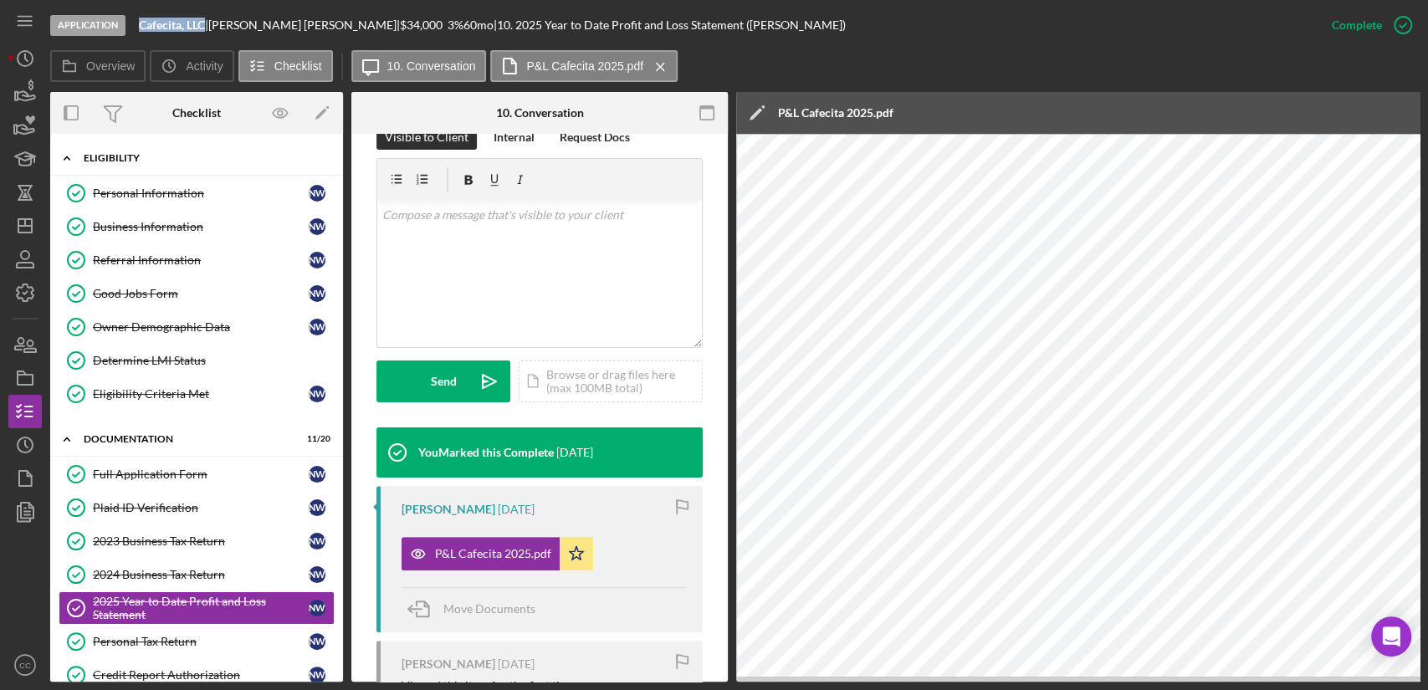
click at [110, 155] on div "Eligibility" at bounding box center [203, 158] width 238 height 10
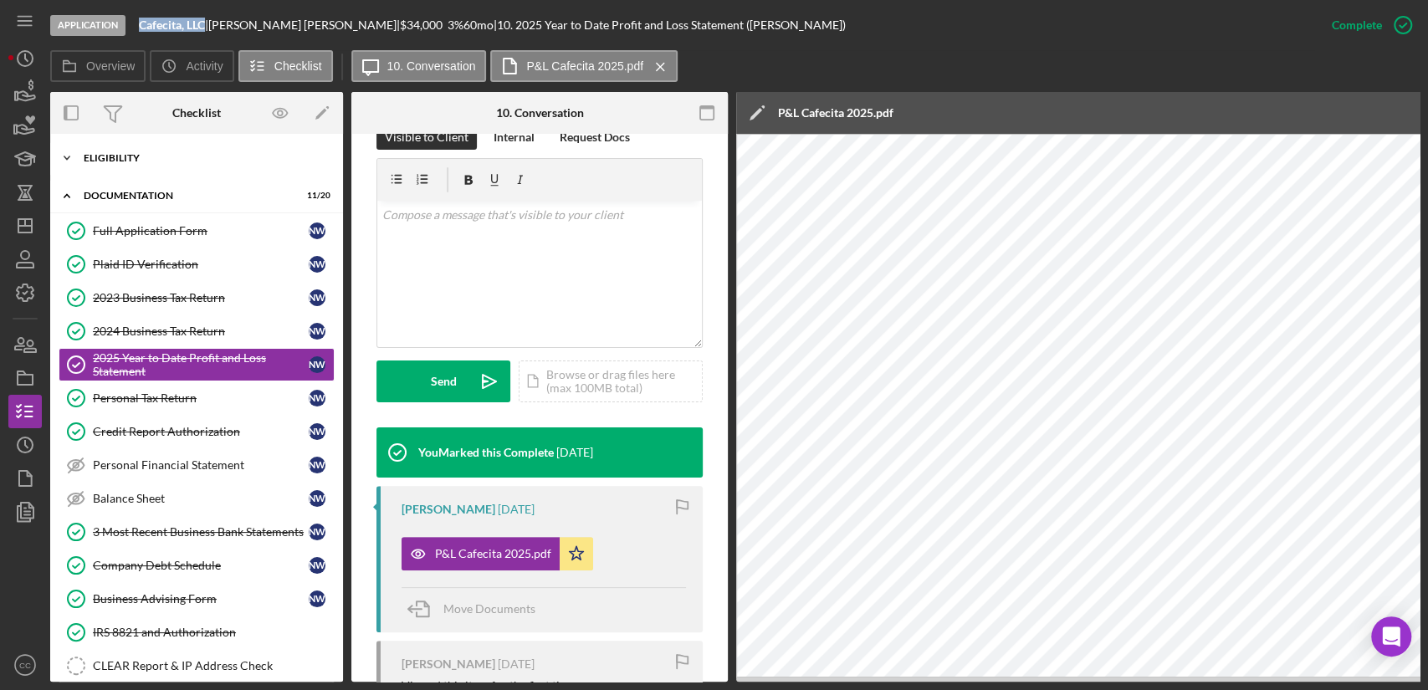
click at [116, 146] on div "Icon/Expander Eligibility 7 / 7" at bounding box center [196, 157] width 293 height 33
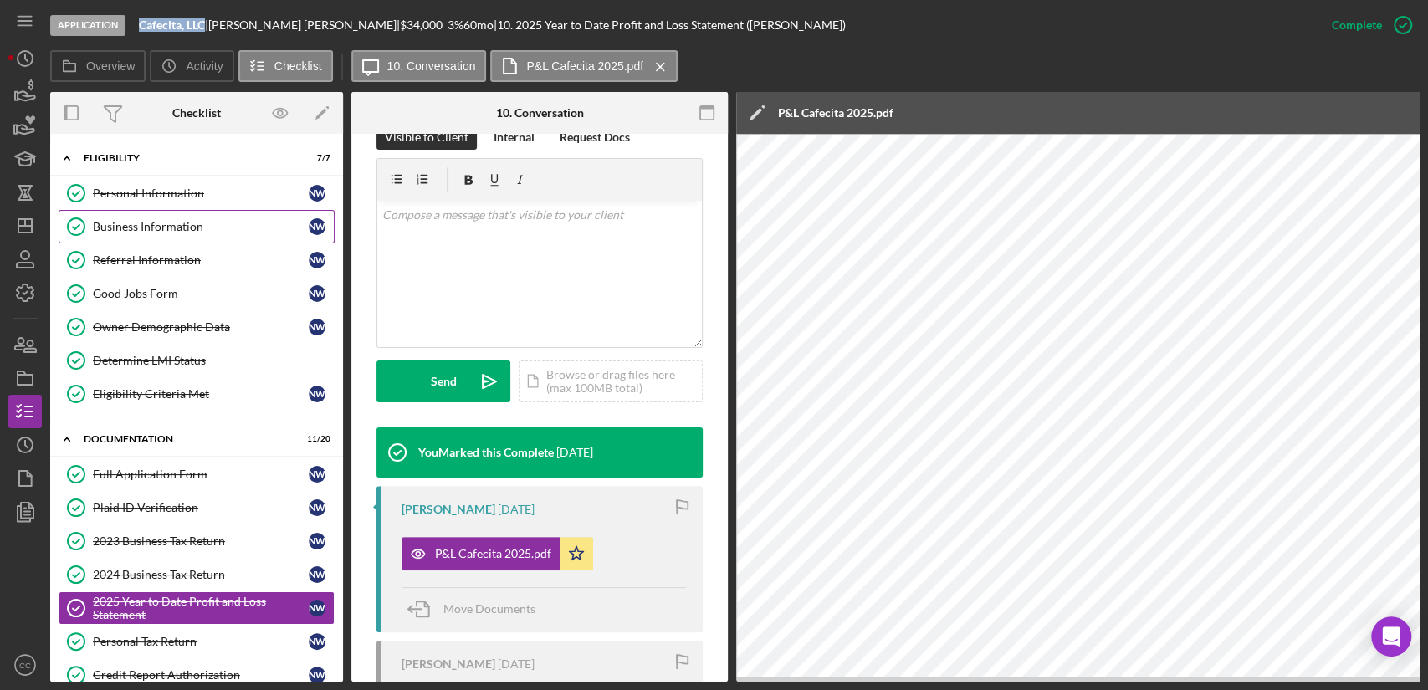
click at [157, 222] on div "Business Information" at bounding box center [201, 226] width 216 height 13
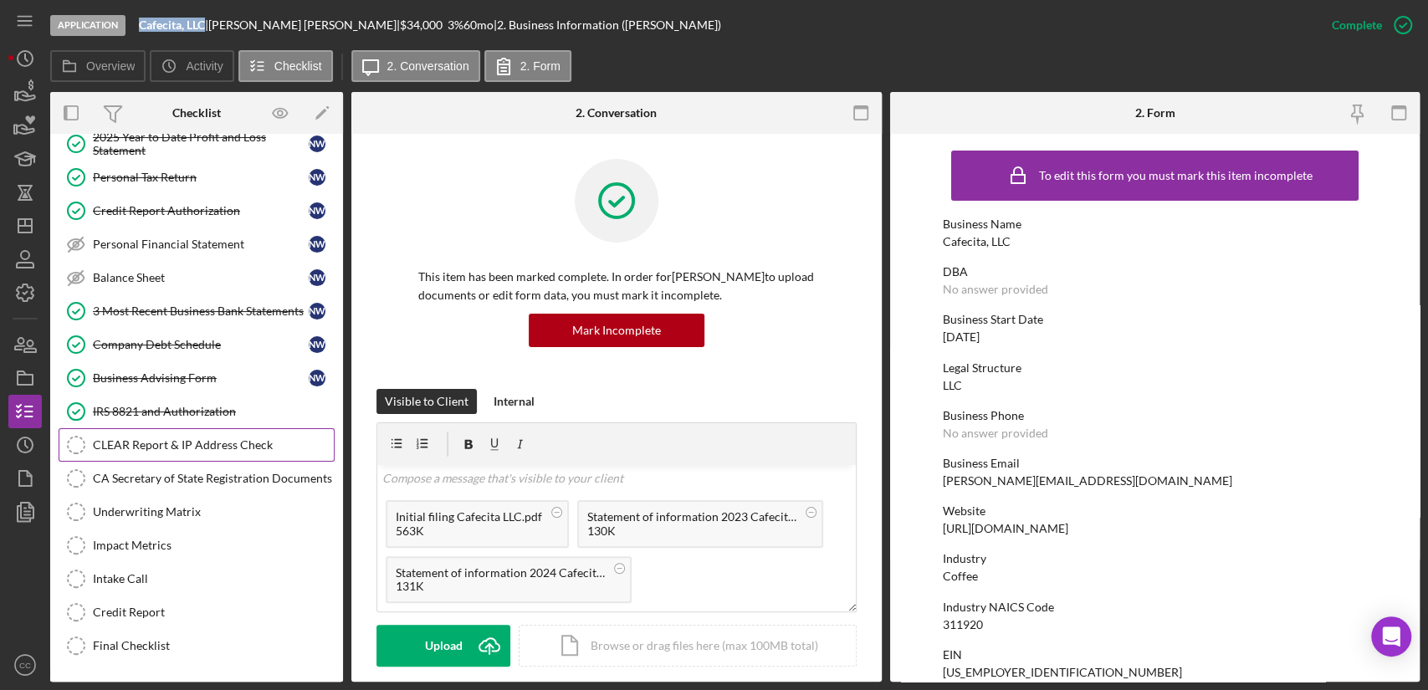
scroll to position [531, 0]
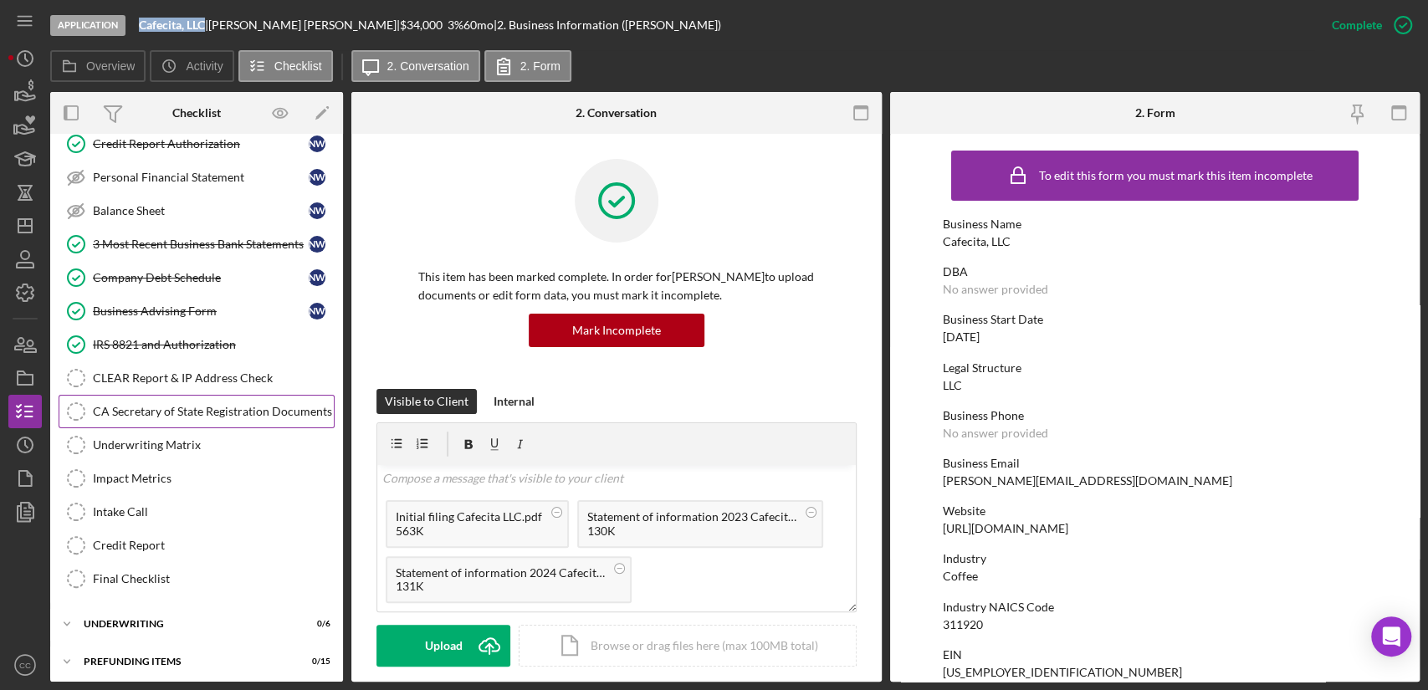
click at [243, 406] on div "CA Secretary of State Registration Documents" at bounding box center [213, 411] width 241 height 13
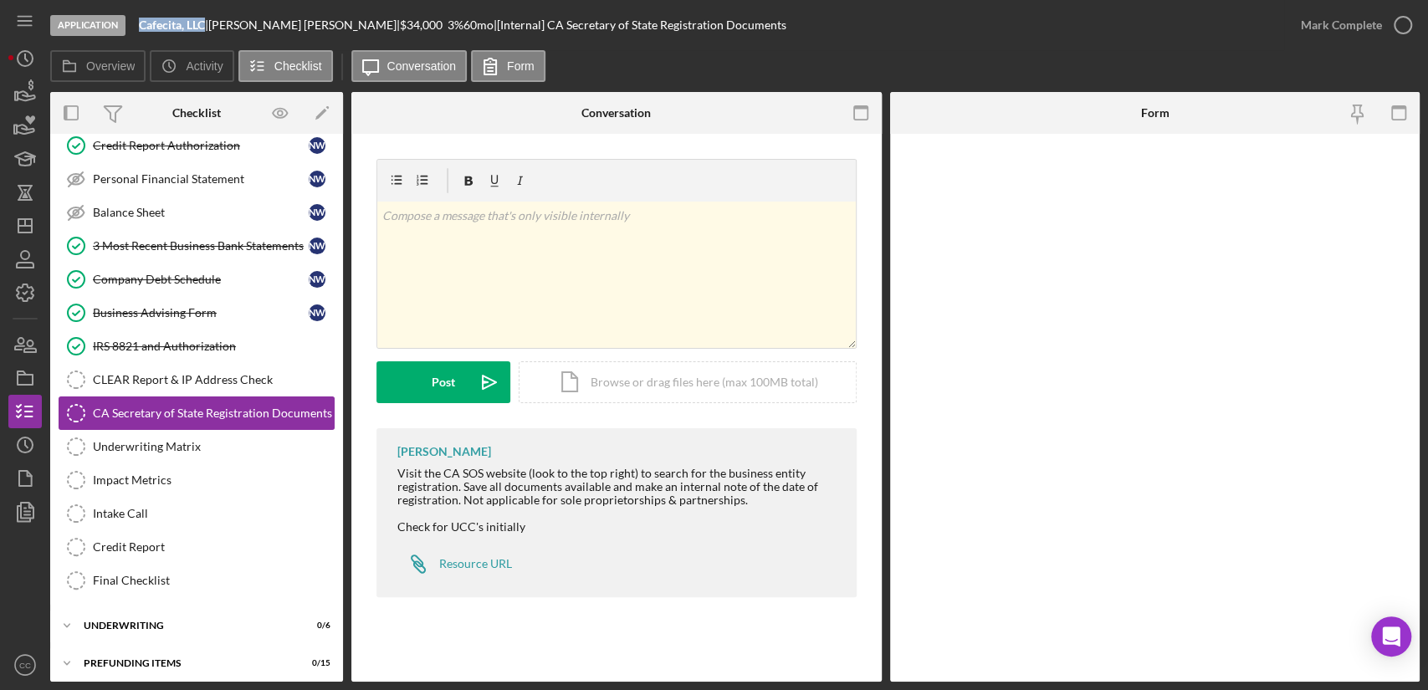
scroll to position [531, 0]
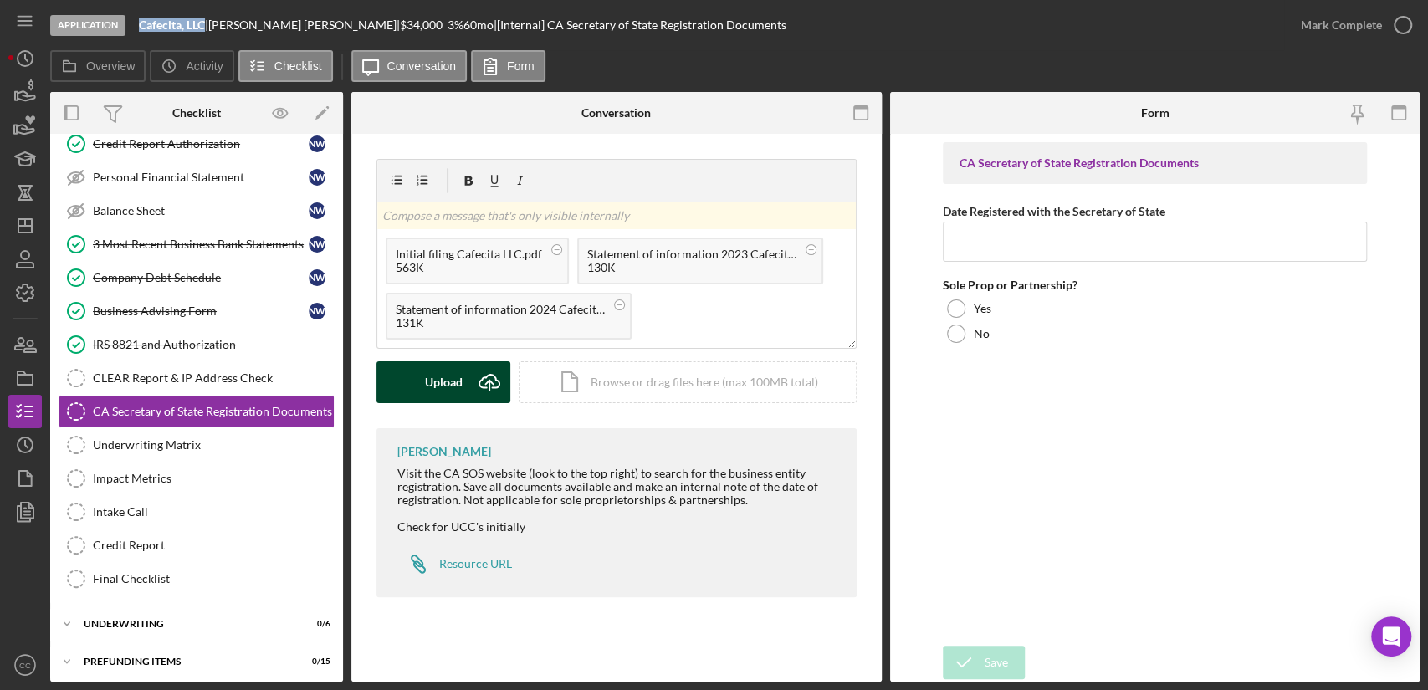
click at [496, 388] on icon "Icon/Upload" at bounding box center [489, 382] width 42 height 42
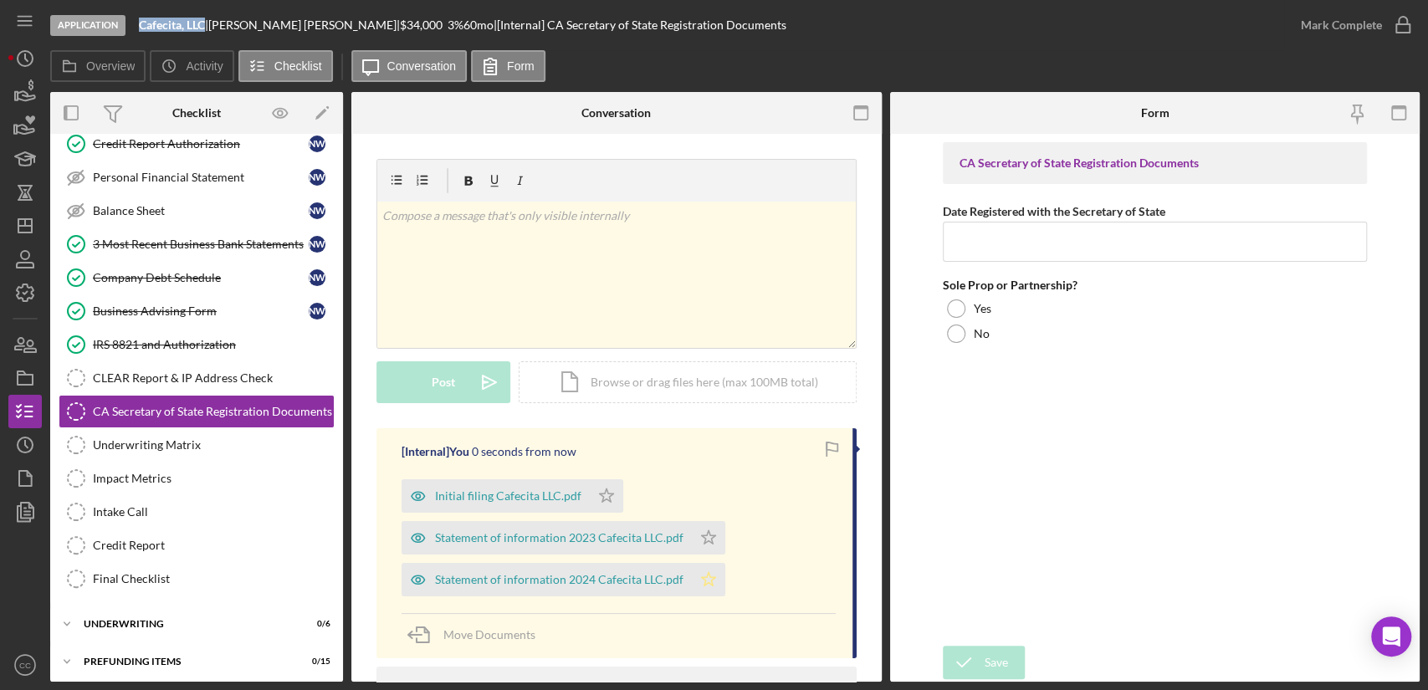
click at [703, 578] on icon "Icon/Star" at bounding box center [708, 579] width 33 height 33
click at [709, 535] on polygon "button" at bounding box center [709, 536] width 14 height 13
click at [601, 492] on polygon "button" at bounding box center [607, 494] width 14 height 13
click at [1402, 20] on icon "button" at bounding box center [1403, 25] width 42 height 42
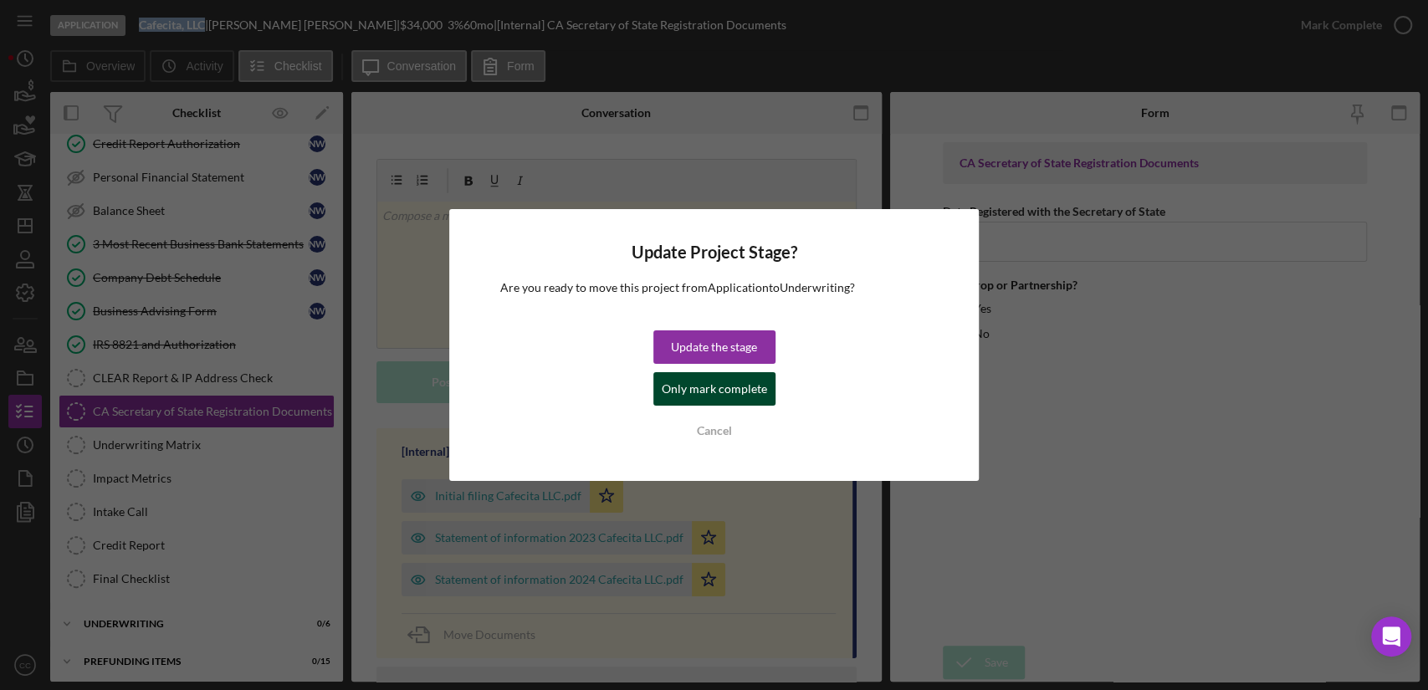
click at [677, 400] on div "Only mark complete" at bounding box center [714, 388] width 105 height 33
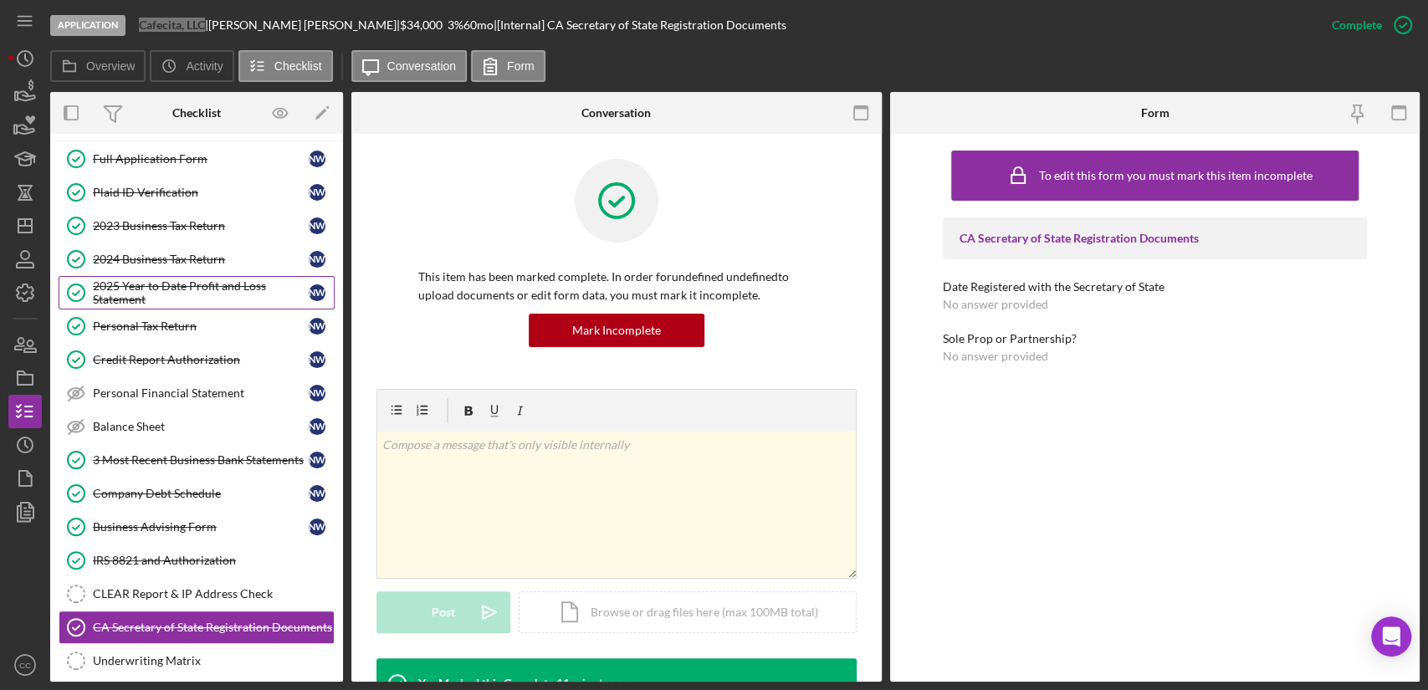
scroll to position [345, 0]
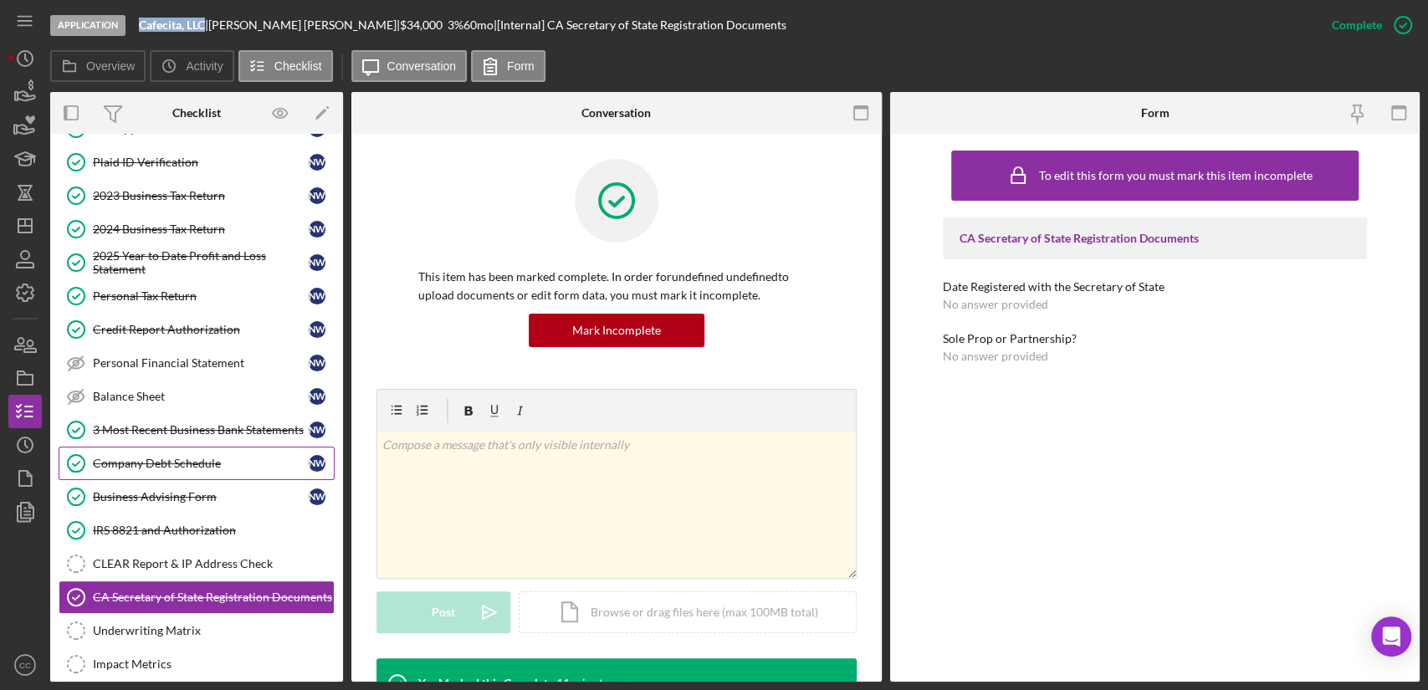
click at [152, 465] on div "Company Debt Schedule" at bounding box center [201, 463] width 216 height 13
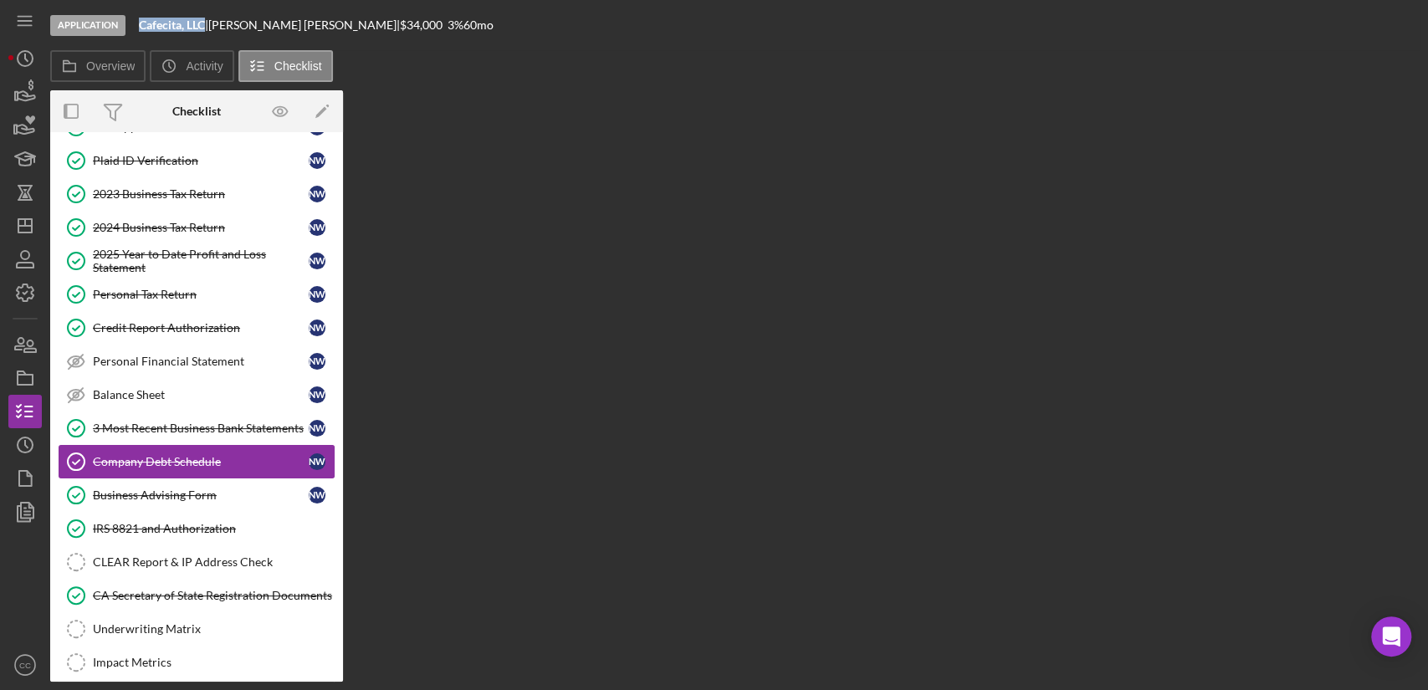
scroll to position [253, 0]
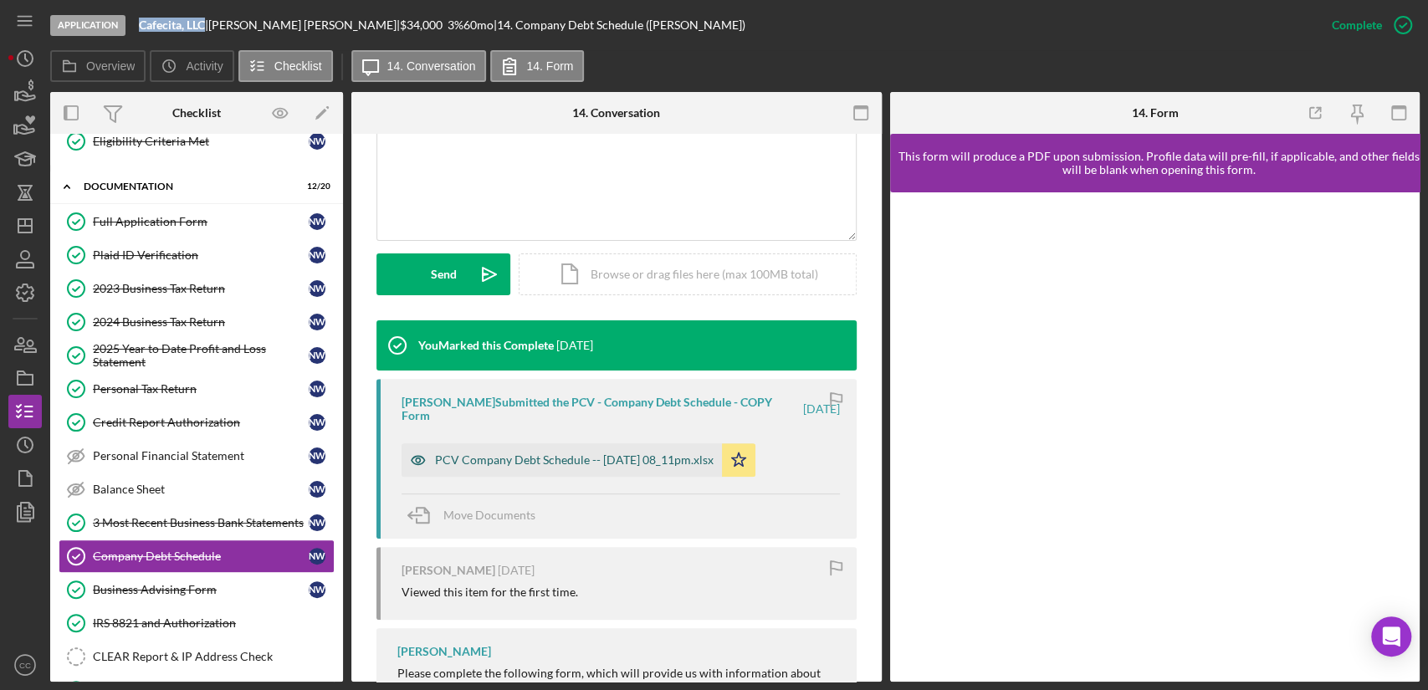
click at [522, 466] on div "PCV Company Debt Schedule -- 2025-09-05 08_11pm.xlsx" at bounding box center [574, 459] width 279 height 13
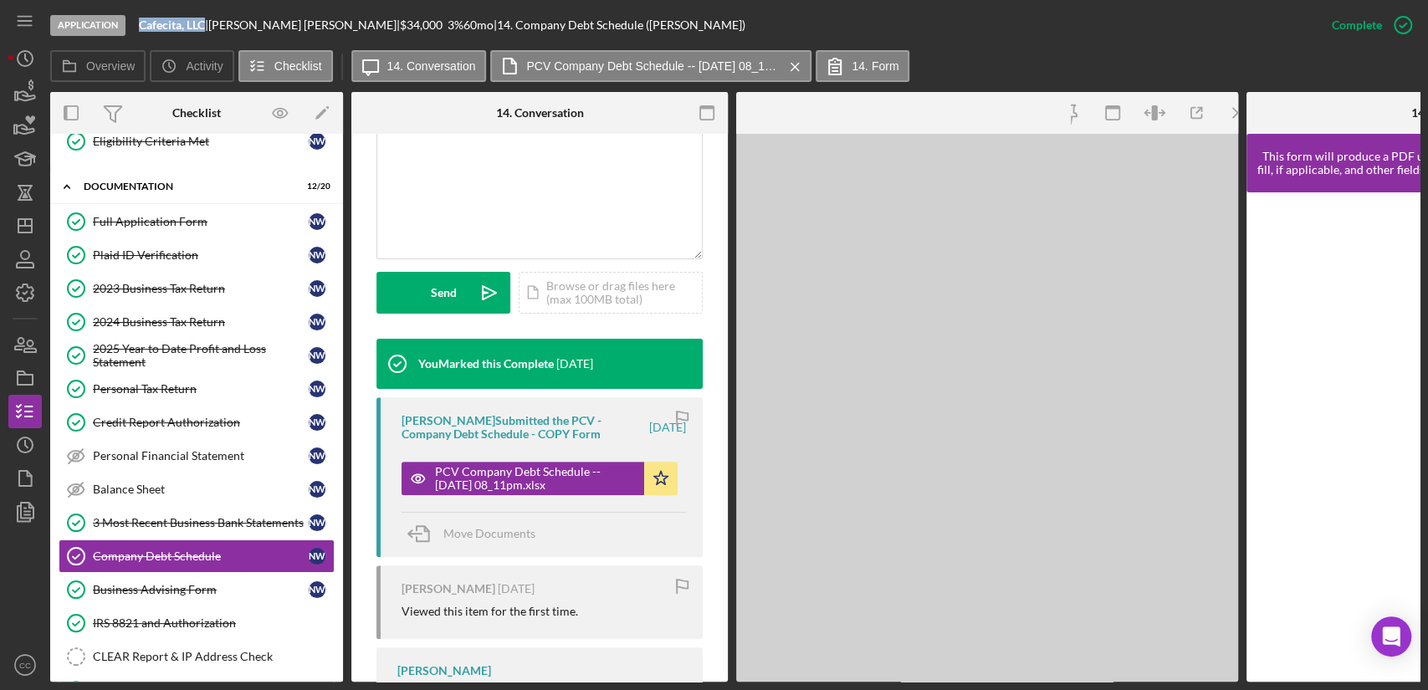
scroll to position [390, 0]
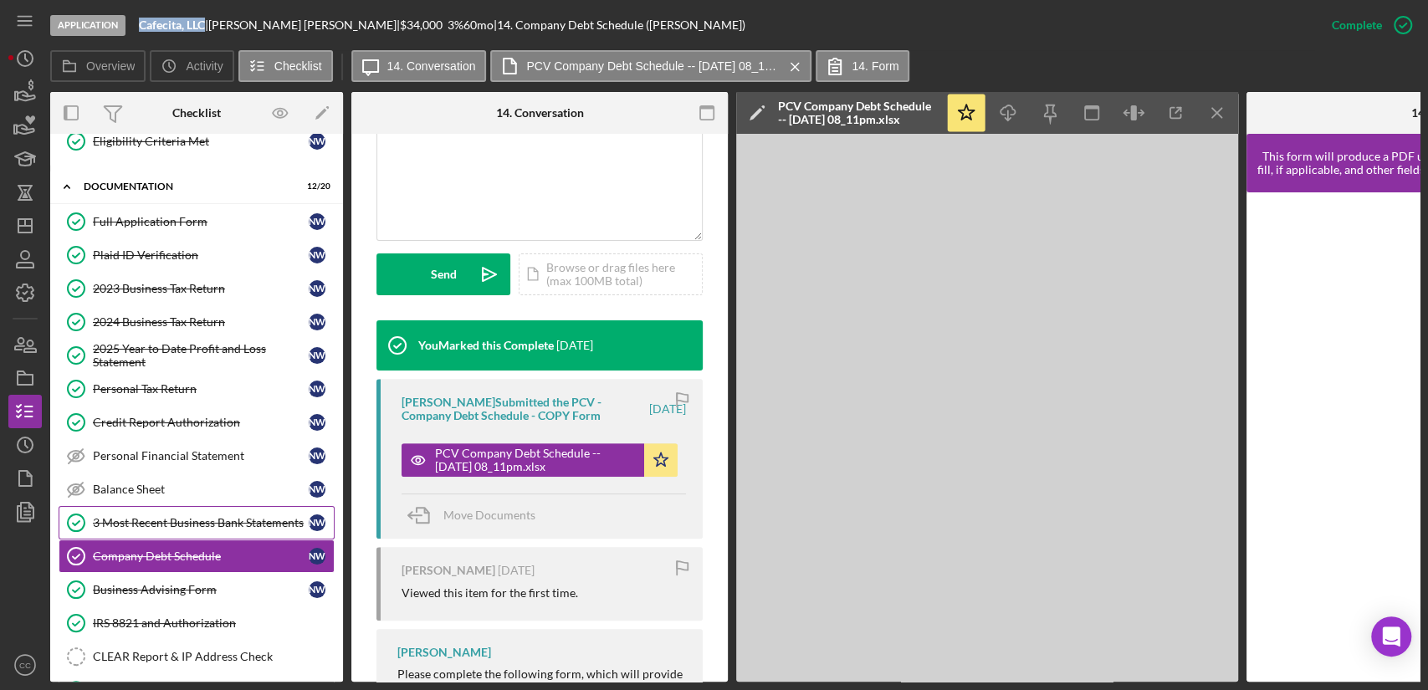
click at [179, 516] on div "3 Most Recent Business Bank Statements" at bounding box center [201, 522] width 216 height 13
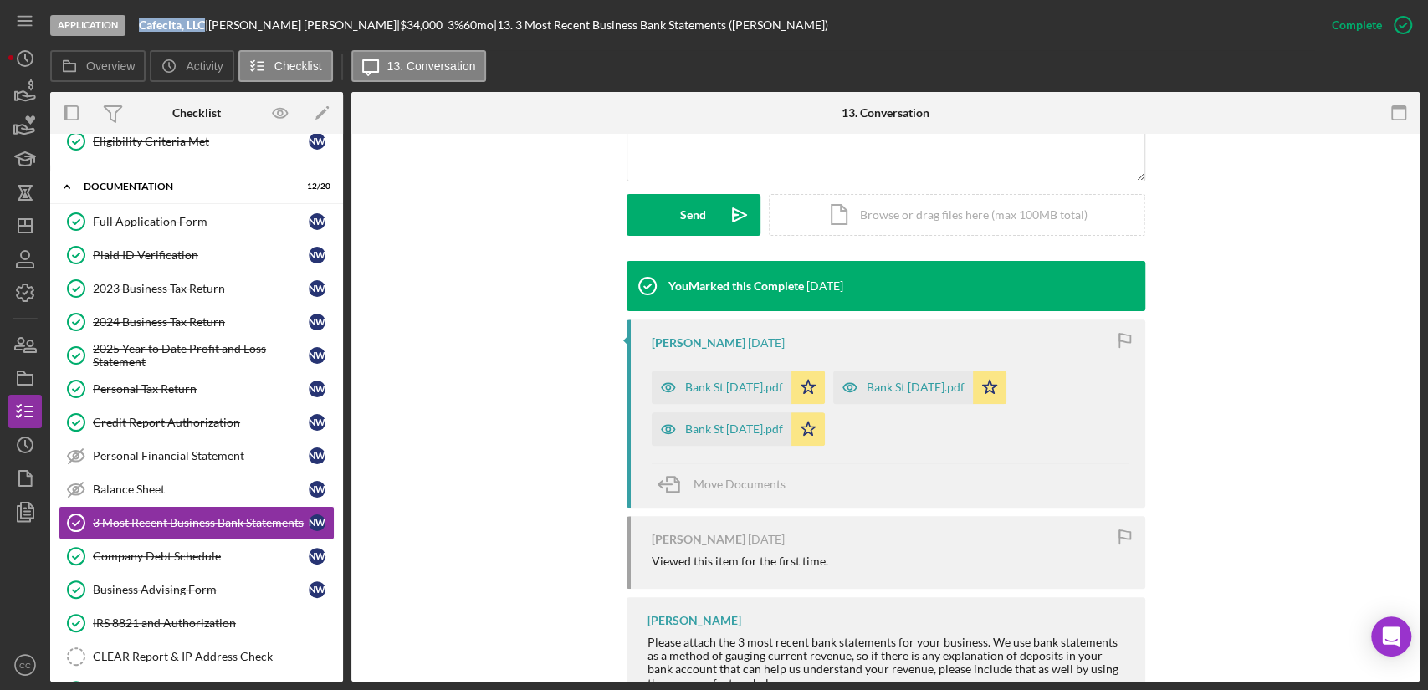
scroll to position [492, 0]
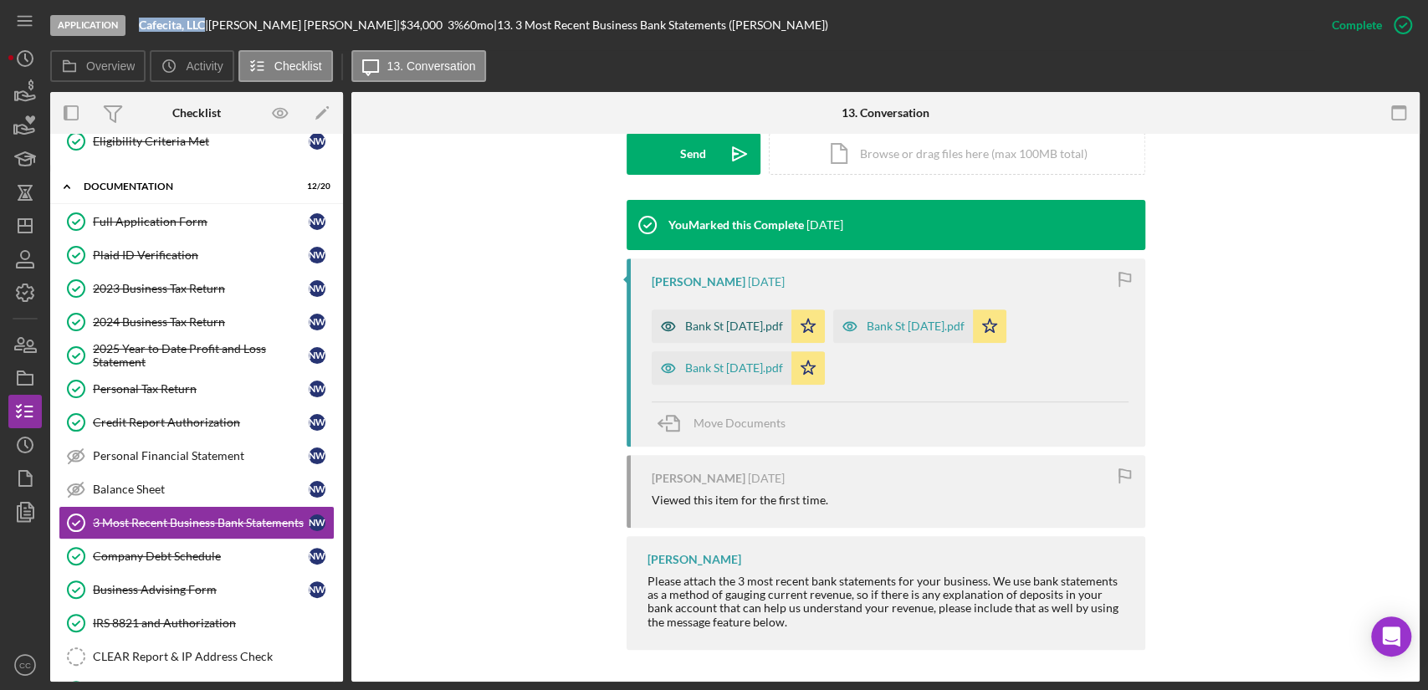
click at [709, 324] on div "Bank St June 2025.pdf" at bounding box center [734, 325] width 98 height 13
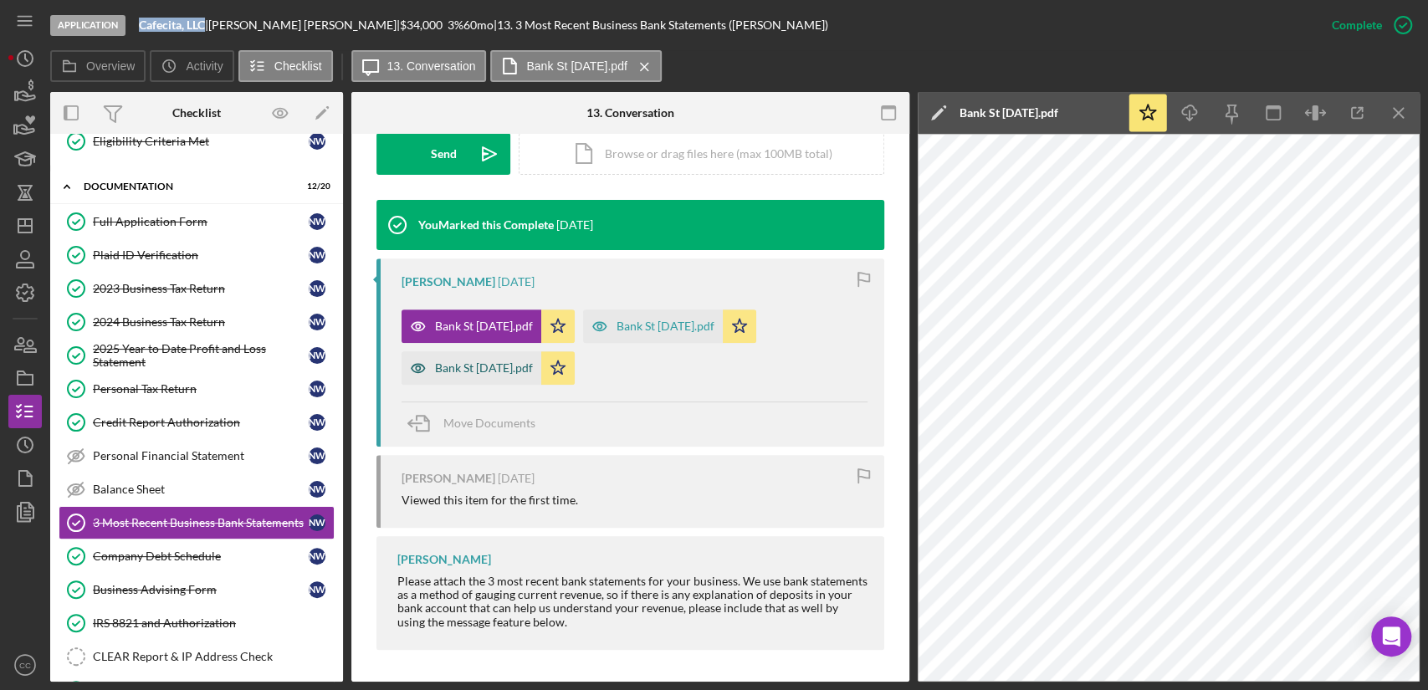
click at [473, 370] on div "Bank St July 2025.pdf" at bounding box center [484, 367] width 98 height 13
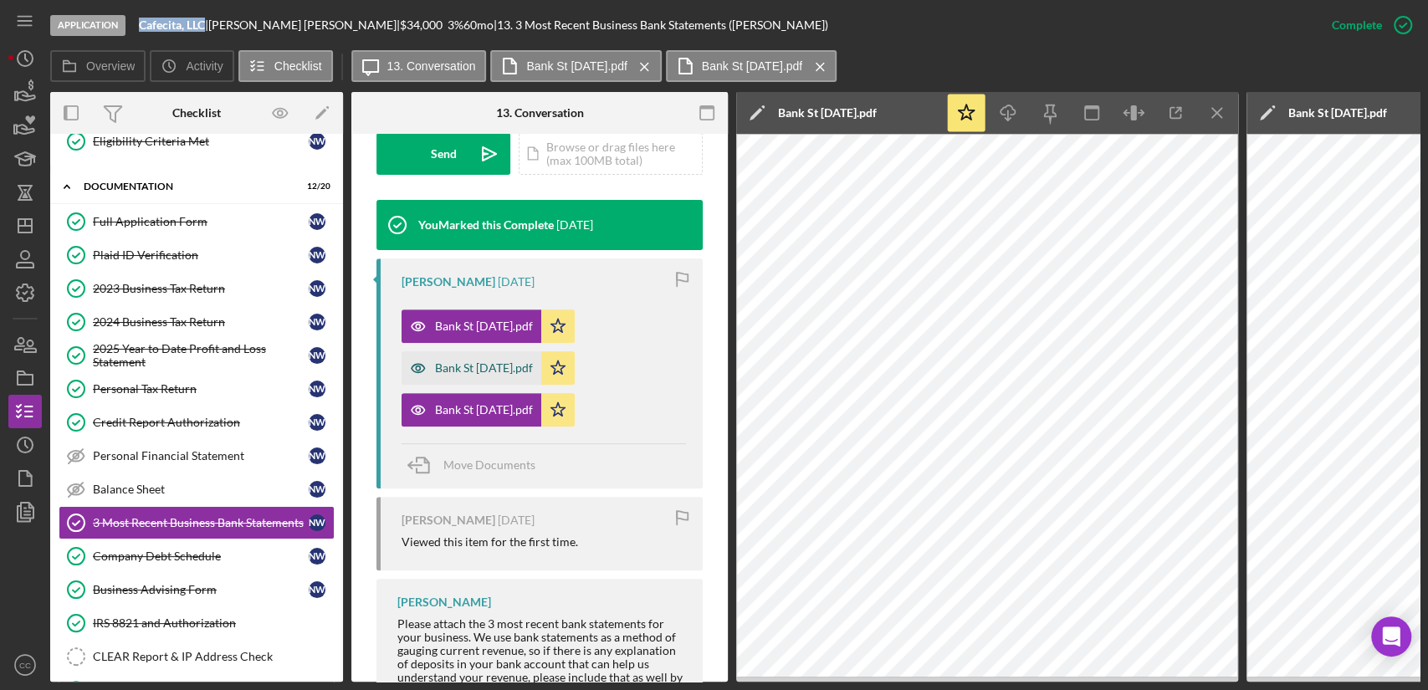
click at [459, 375] on div "Bank St Aug 2025.pdf" at bounding box center [471, 367] width 140 height 33
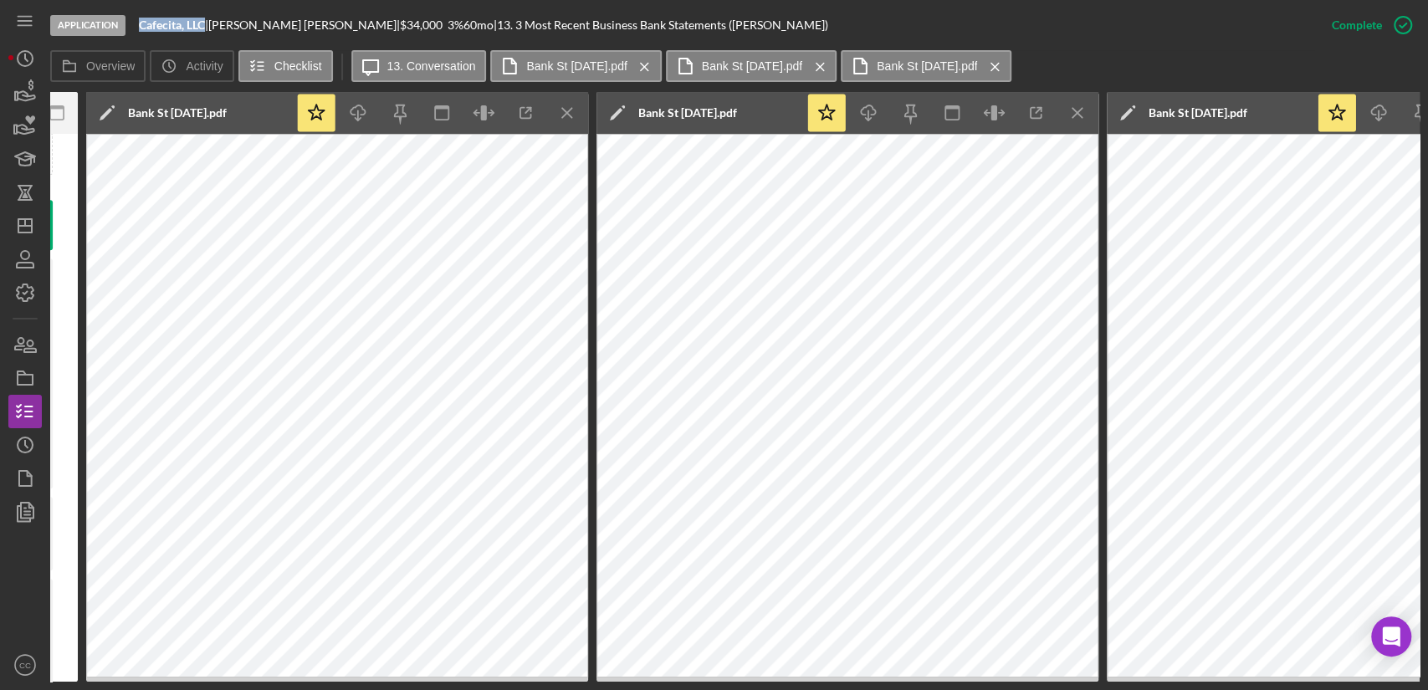
scroll to position [0, 557]
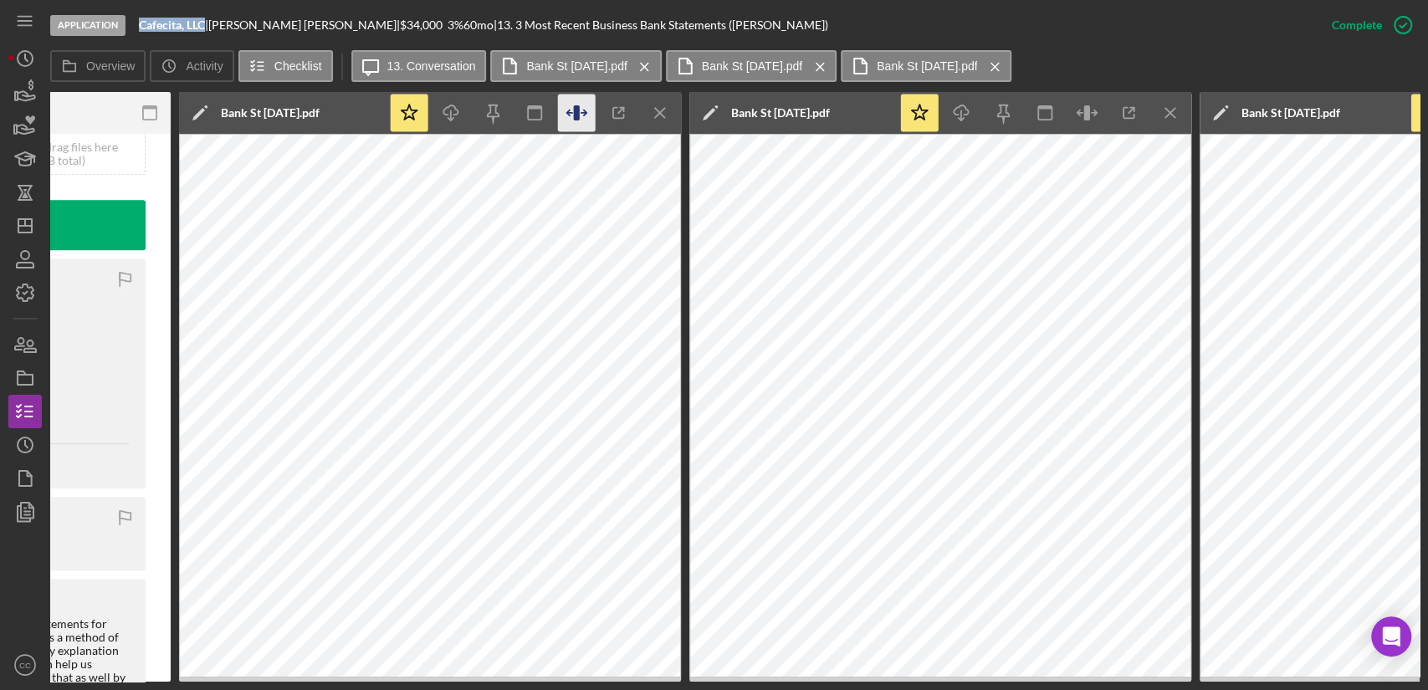
click at [569, 113] on icon "button" at bounding box center [568, 113] width 5 height 0
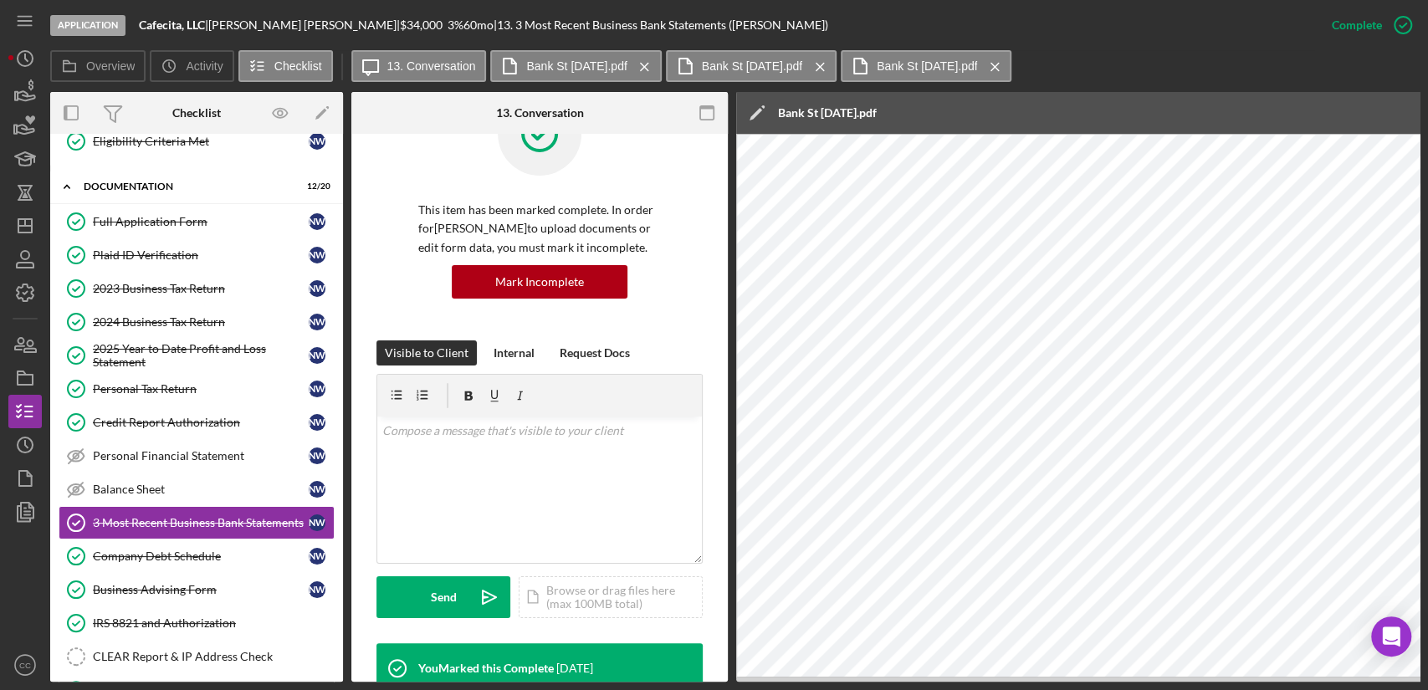
scroll to position [46, 0]
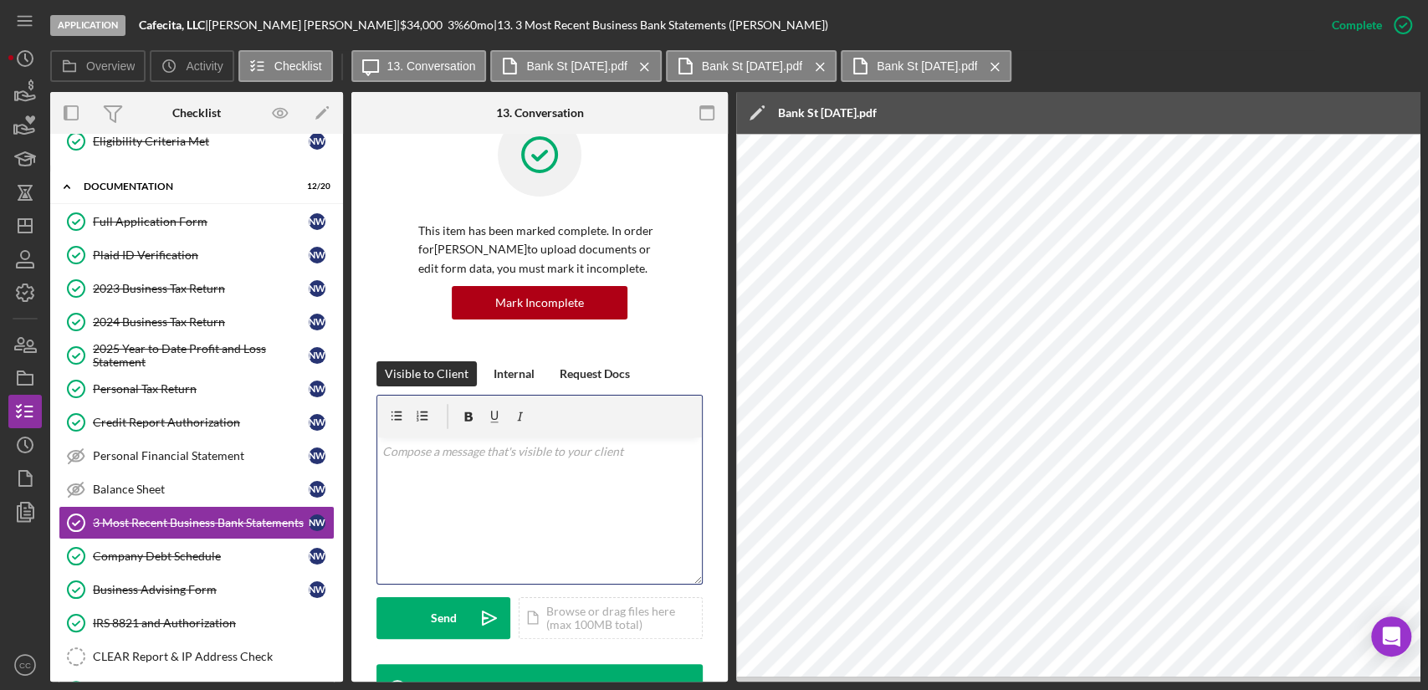
click at [503, 490] on div "v Color teal Color pink Remove color Add row above Add row below Add column bef…" at bounding box center [539, 510] width 325 height 146
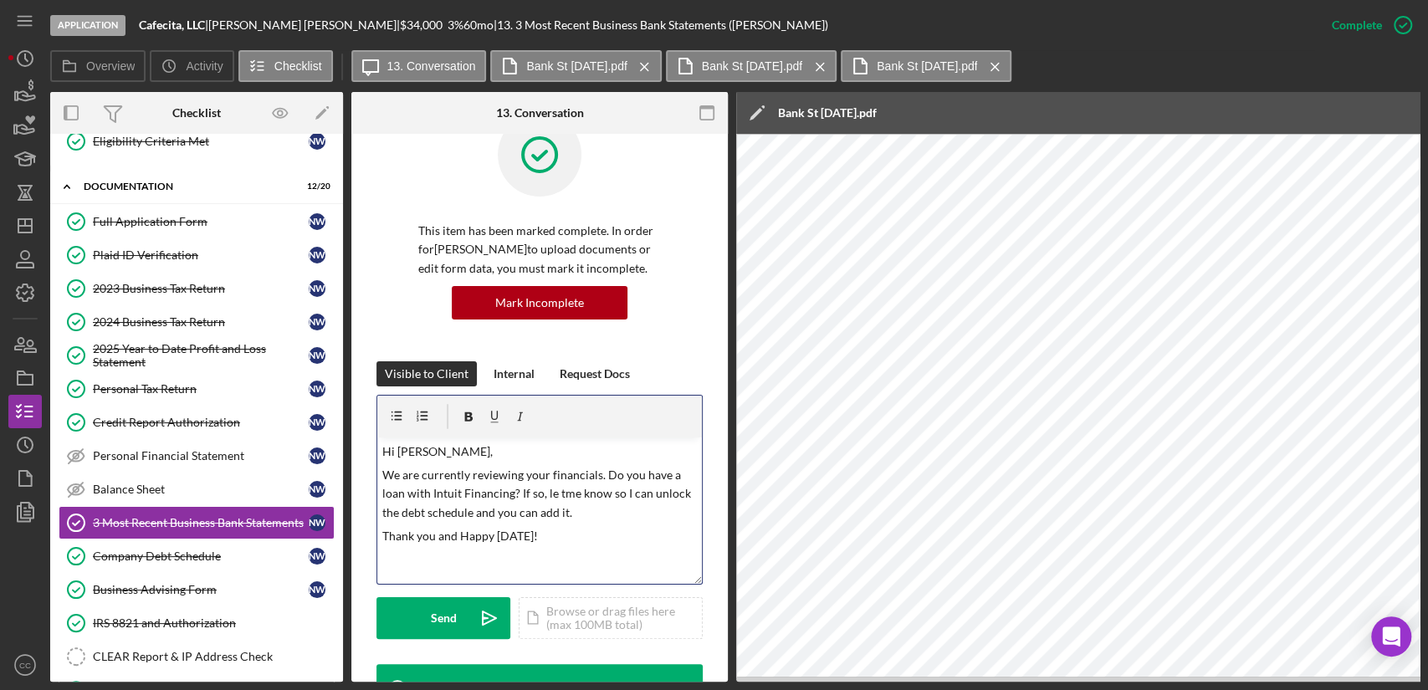
click at [553, 488] on p "We are currently reviewing your financials. Do you have a loan with Intuit Fina…" at bounding box center [539, 494] width 315 height 56
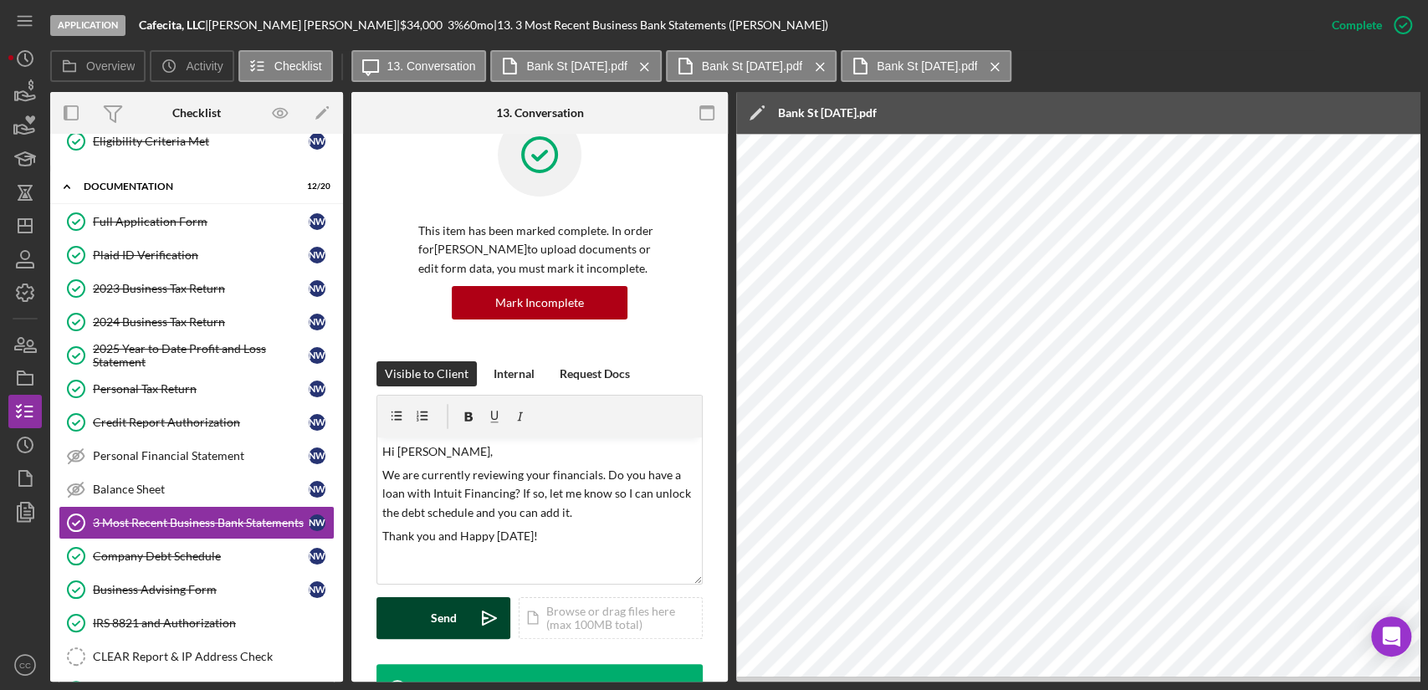
click at [455, 609] on button "Send Icon/icon-invite-send" at bounding box center [443, 618] width 134 height 42
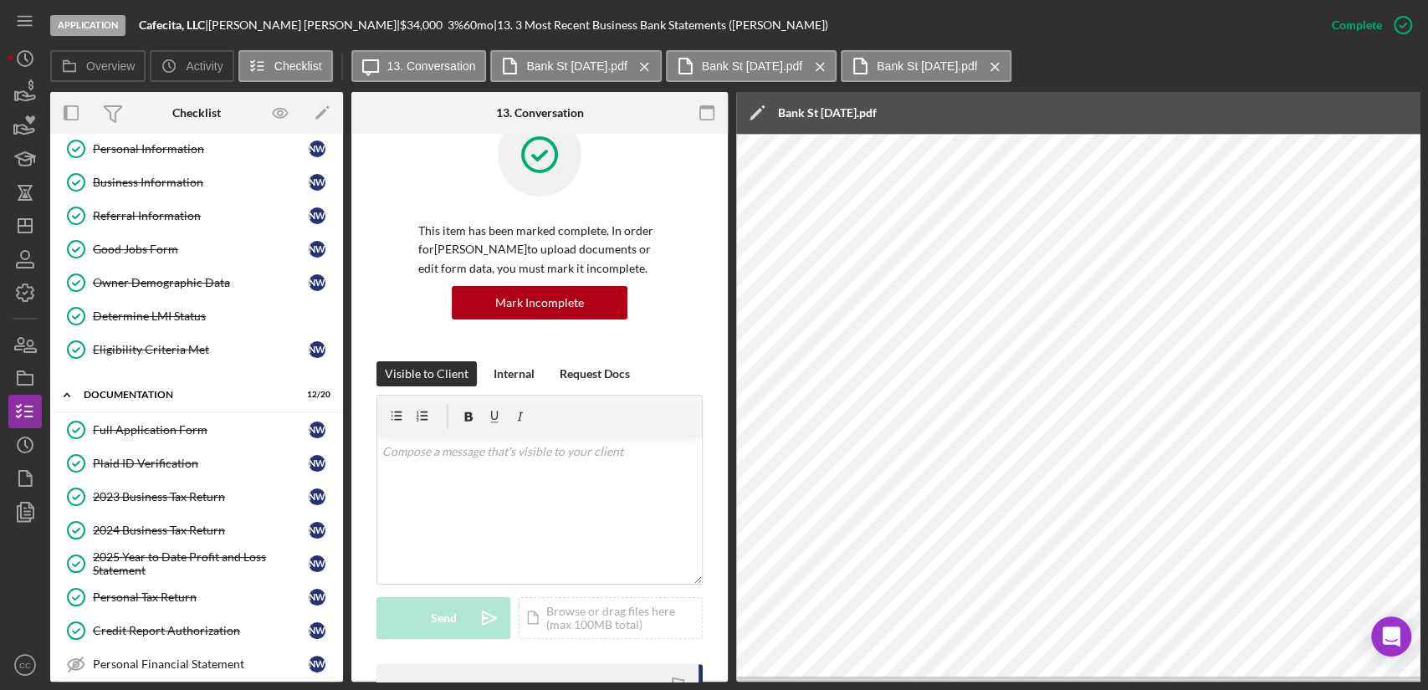
scroll to position [0, 0]
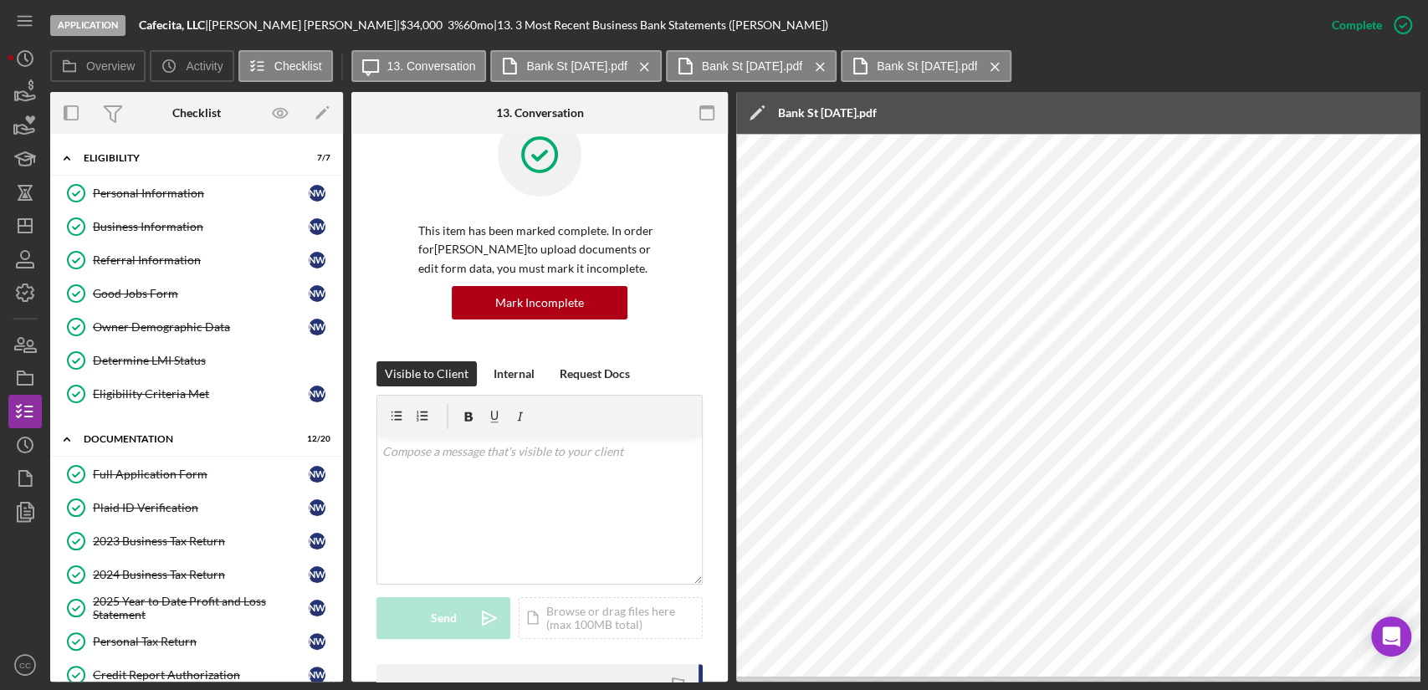
click at [162, 26] on b "Cafecita, LLC" at bounding box center [172, 25] width 66 height 14
copy b "Cafecita"
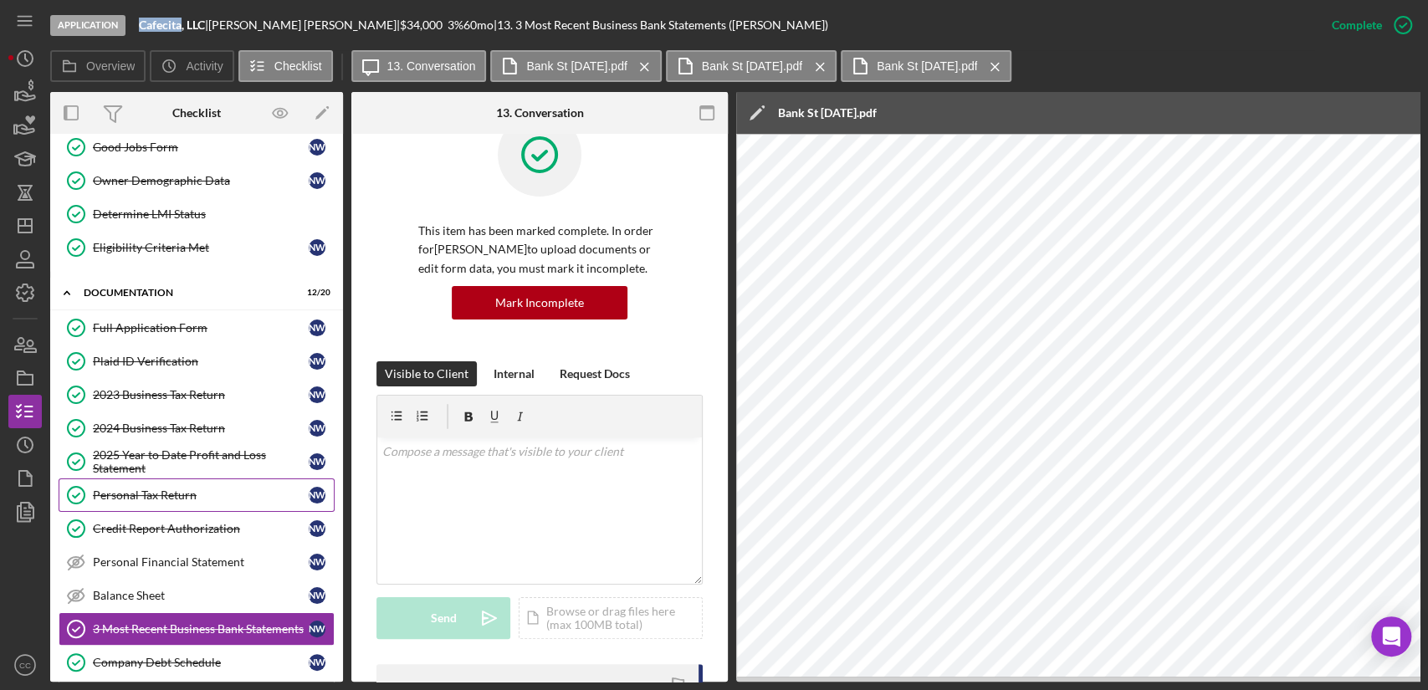
scroll to position [186, 0]
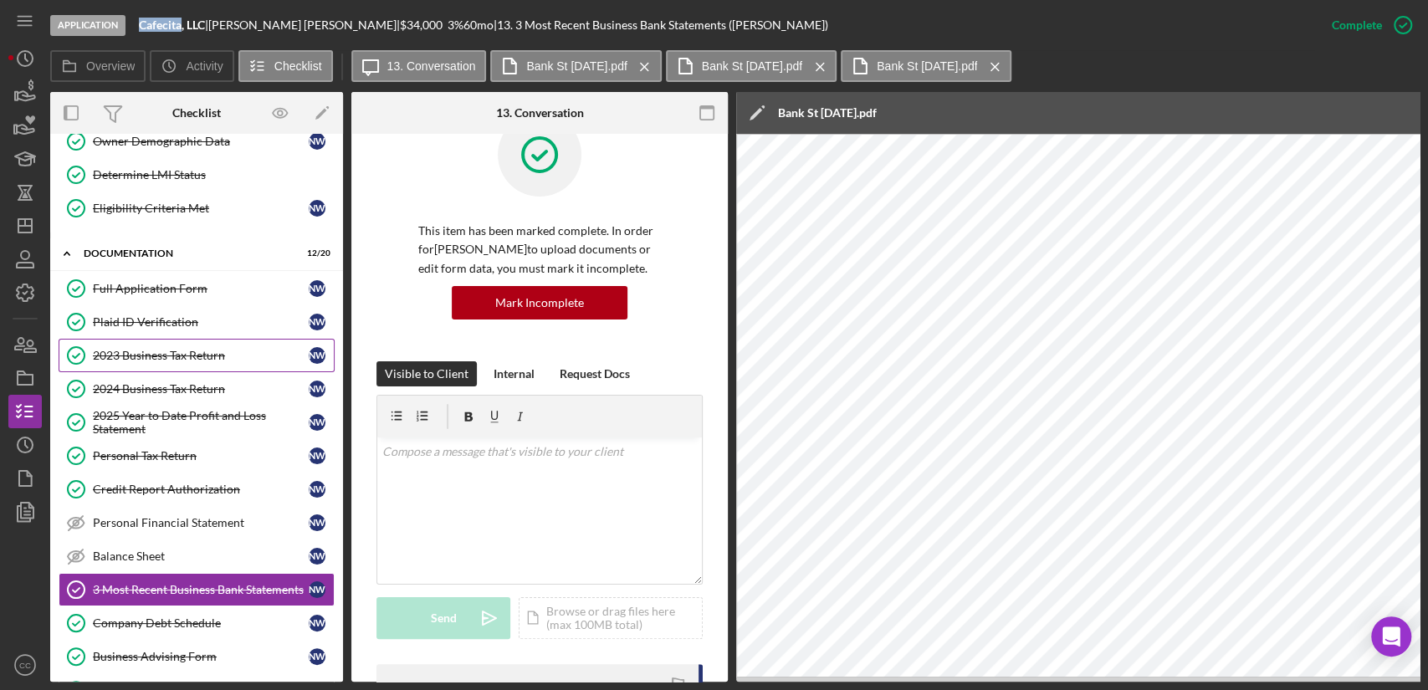
click at [157, 353] on div "2023 Business Tax Return" at bounding box center [201, 355] width 216 height 13
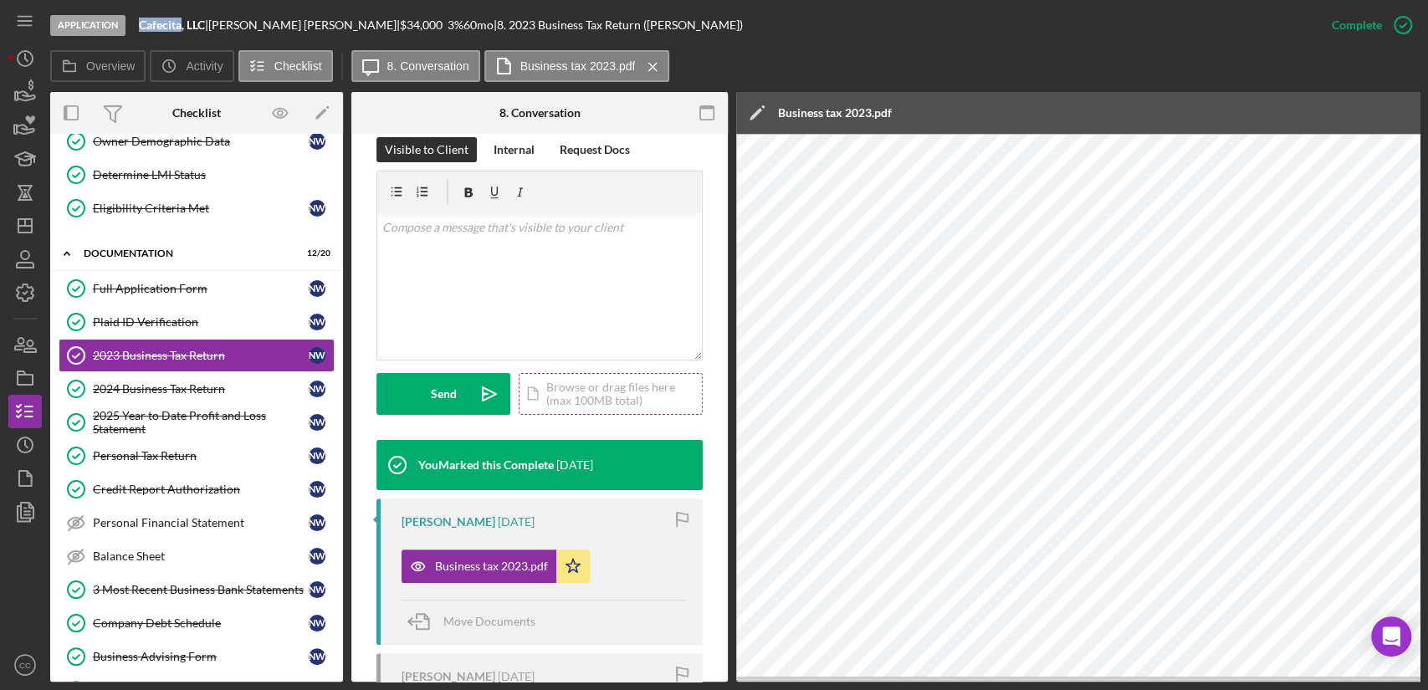
scroll to position [279, 0]
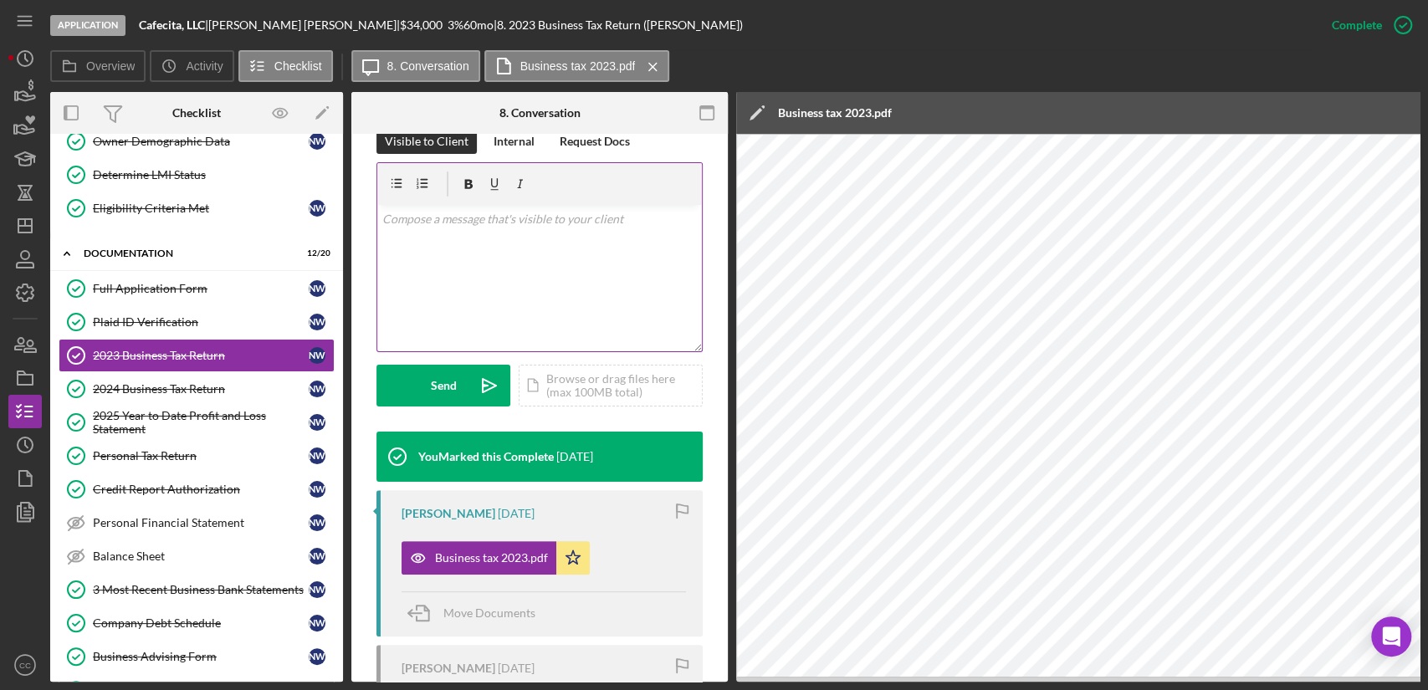
click at [532, 278] on div "v Color teal Color pink Remove color Add row above Add row below Add column bef…" at bounding box center [539, 278] width 325 height 146
click at [627, 248] on p "Please provide the entire tax packet for 2023." at bounding box center [539, 242] width 315 height 18
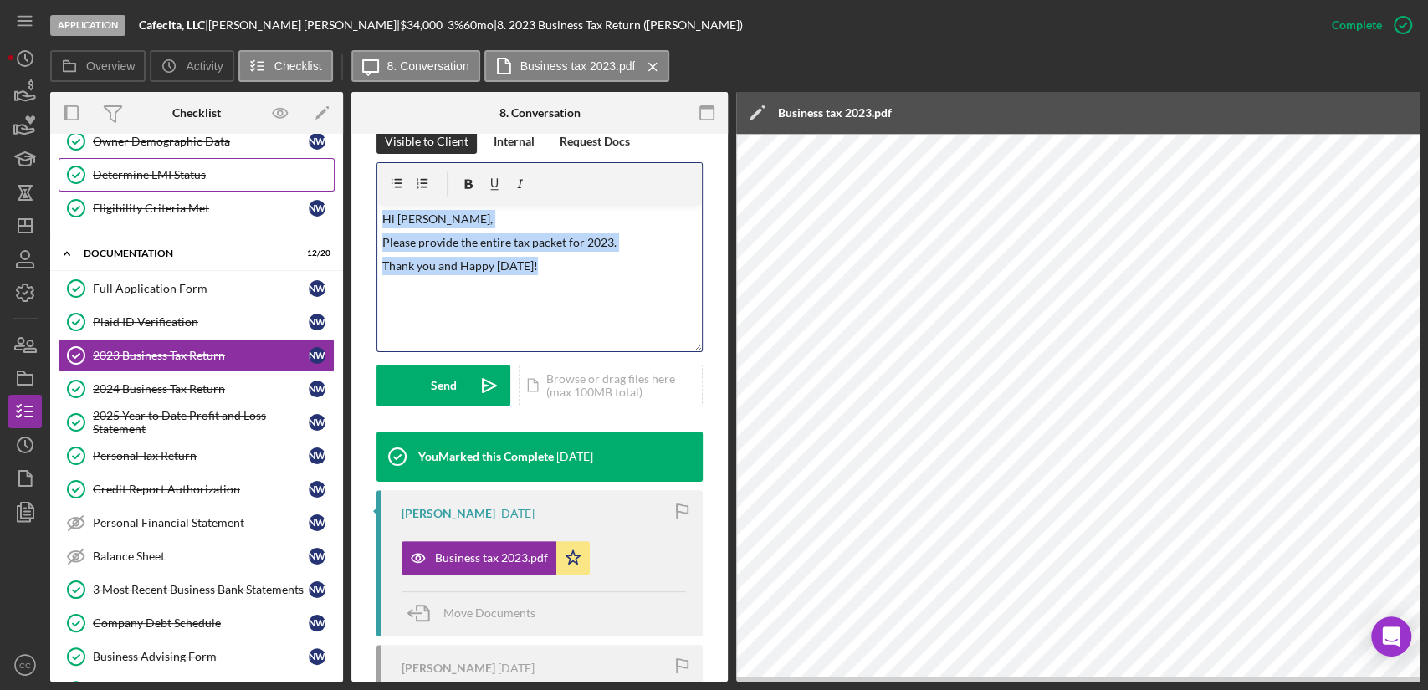
drag, startPoint x: 561, startPoint y: 288, endPoint x: 305, endPoint y: 179, distance: 278.1
click at [305, 179] on div "Overview Internal Workflow Stage Application Icon/Dropdown Arrow Archive (can u…" at bounding box center [734, 387] width 1369 height 590
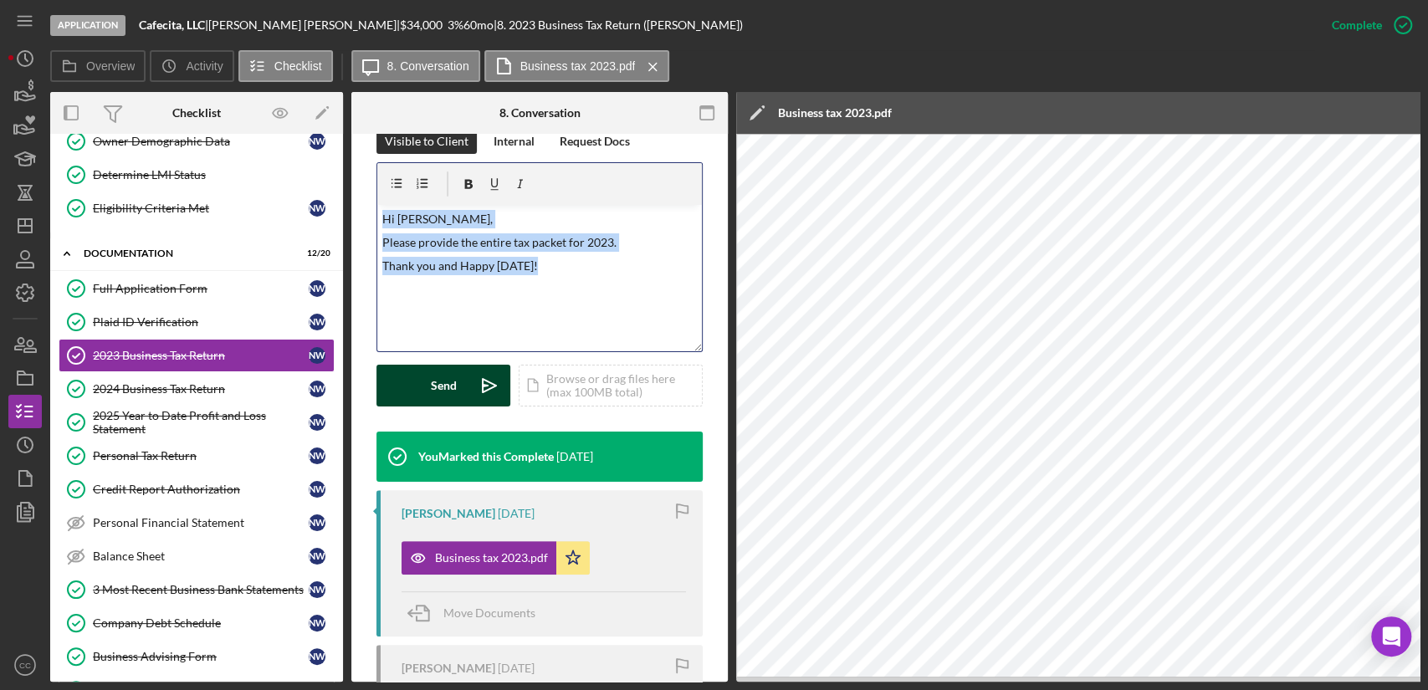
copy div "Hi Natallie, Please provide the entire tax packet for 2023. Thank you and Happy…"
click at [427, 388] on button "Send Icon/icon-invite-send" at bounding box center [443, 386] width 134 height 42
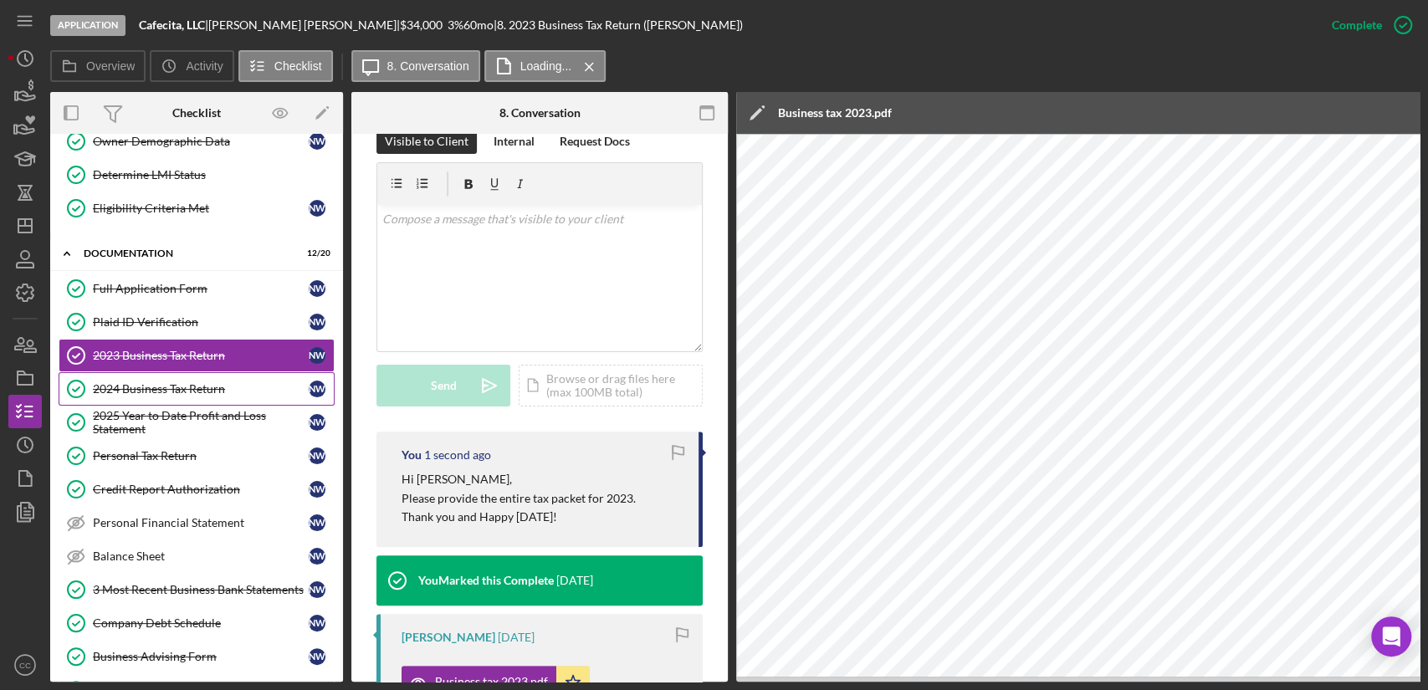
click at [135, 392] on div "2024 Business Tax Return" at bounding box center [201, 388] width 216 height 13
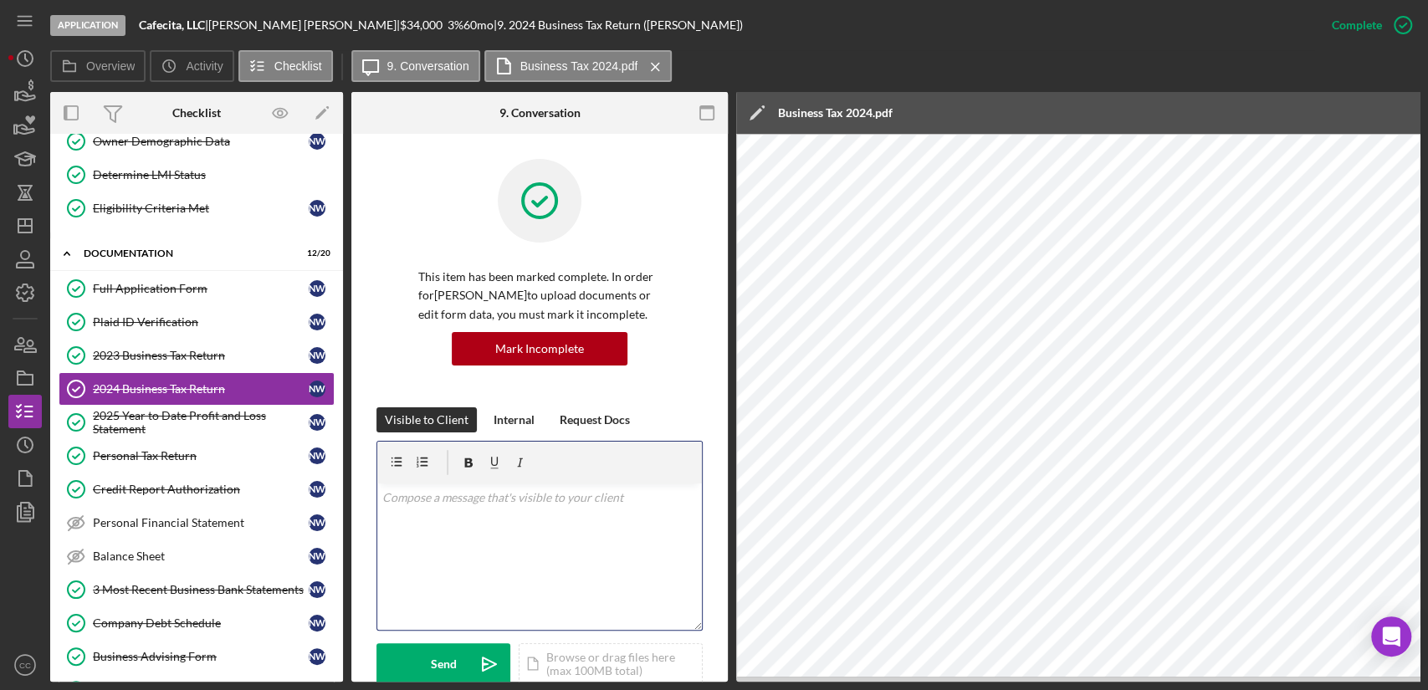
click at [491, 543] on div "v Color teal Color pink Remove color Add row above Add row below Add column bef…" at bounding box center [539, 556] width 325 height 146
paste div
click at [610, 519] on p "Please provide the entire tax packet for 2023." at bounding box center [539, 521] width 315 height 18
click at [526, 546] on p "Thank you and Happy Friday!" at bounding box center [539, 544] width 315 height 18
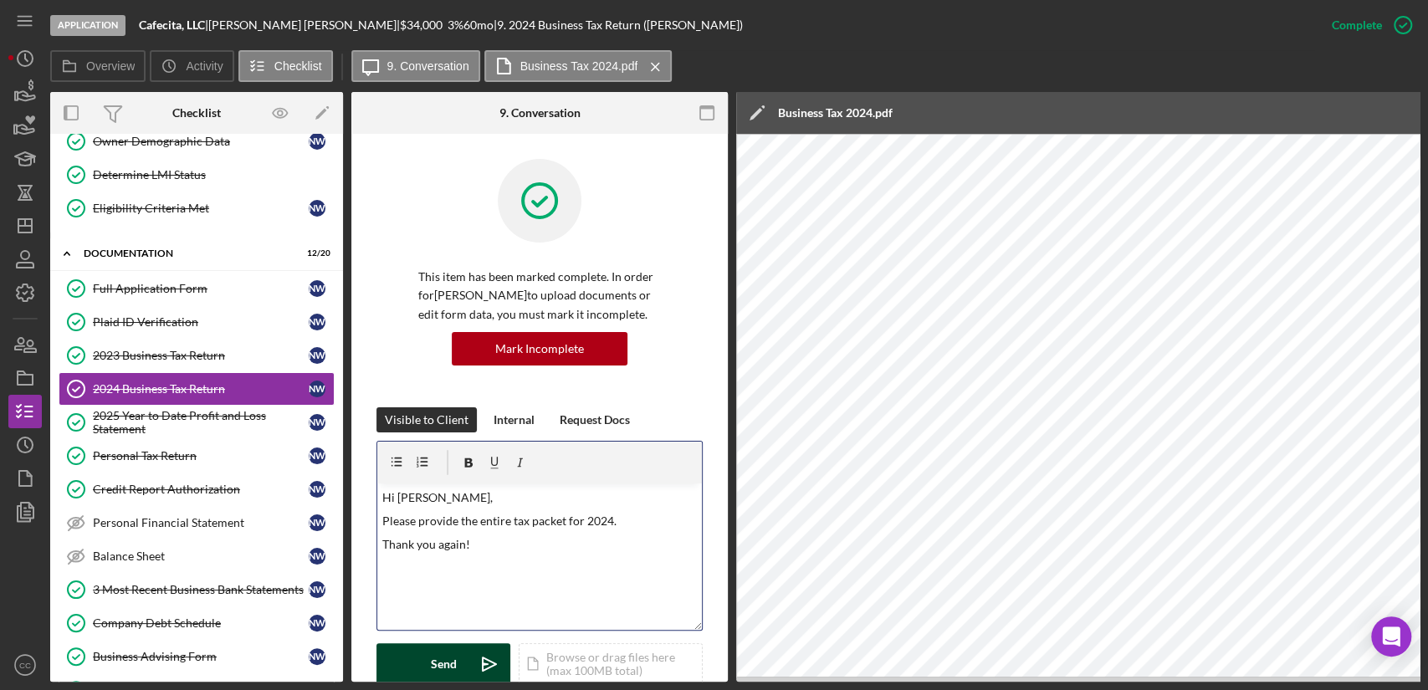
click at [455, 659] on button "Send Icon/icon-invite-send" at bounding box center [443, 664] width 134 height 42
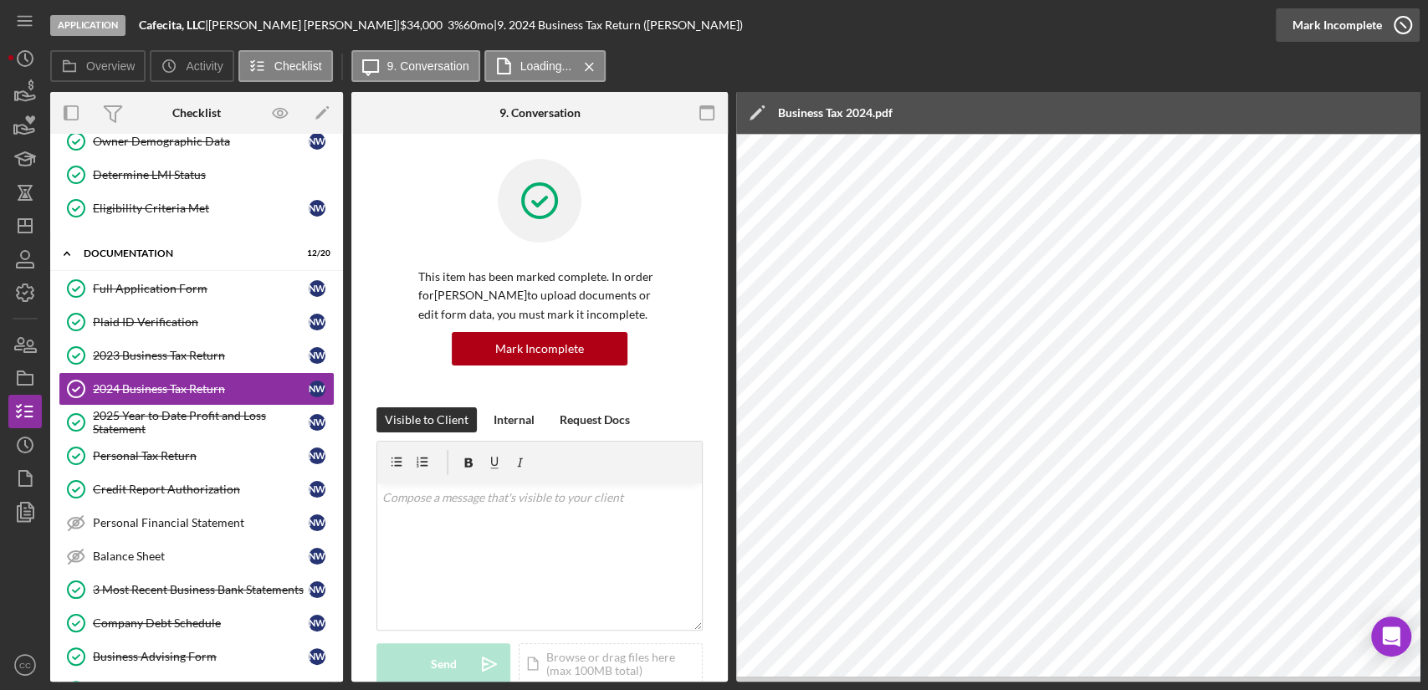
click at [1380, 23] on button "Complete Mark Incomplete" at bounding box center [1347, 24] width 144 height 33
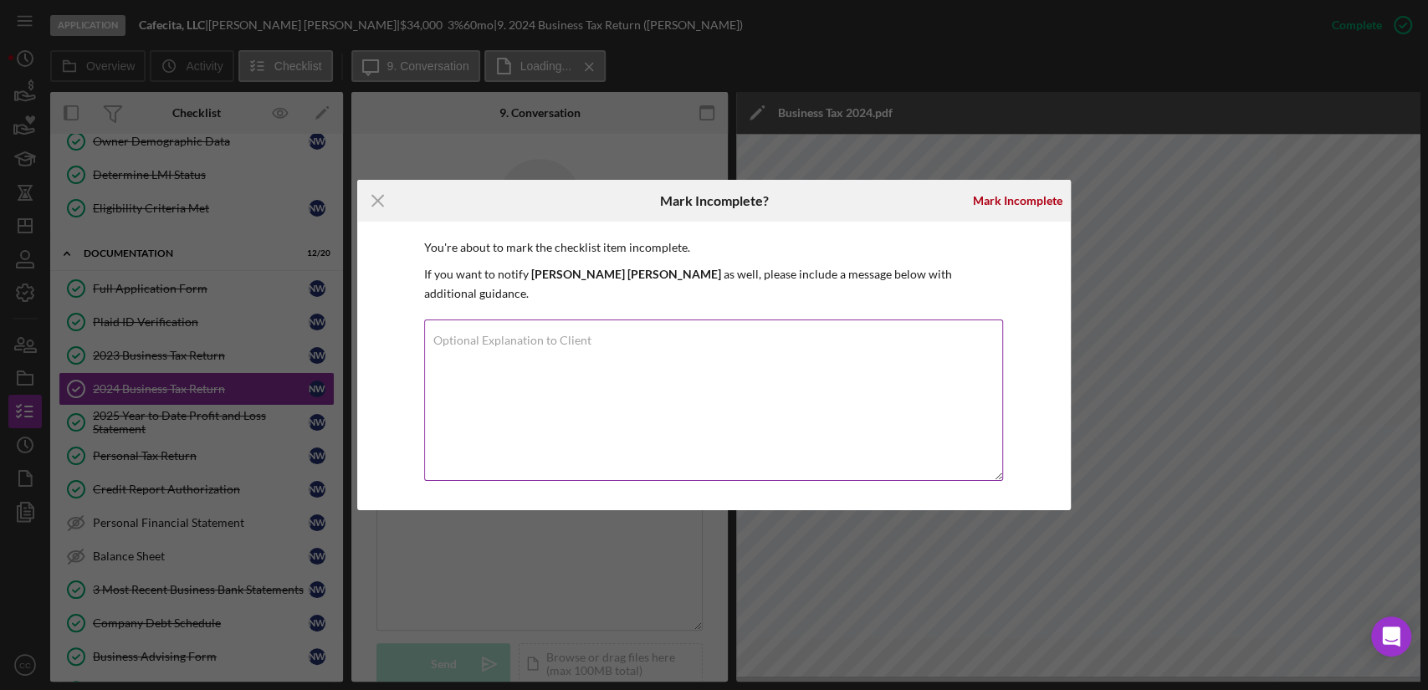
click at [709, 353] on textarea "Optional Explanation to Client" at bounding box center [714, 399] width 580 height 161
click at [653, 381] on textarea "Complete packet" at bounding box center [714, 399] width 580 height 161
type textarea "Complete packet"
click at [1045, 212] on div "Mark Incomplete" at bounding box center [1017, 200] width 89 height 33
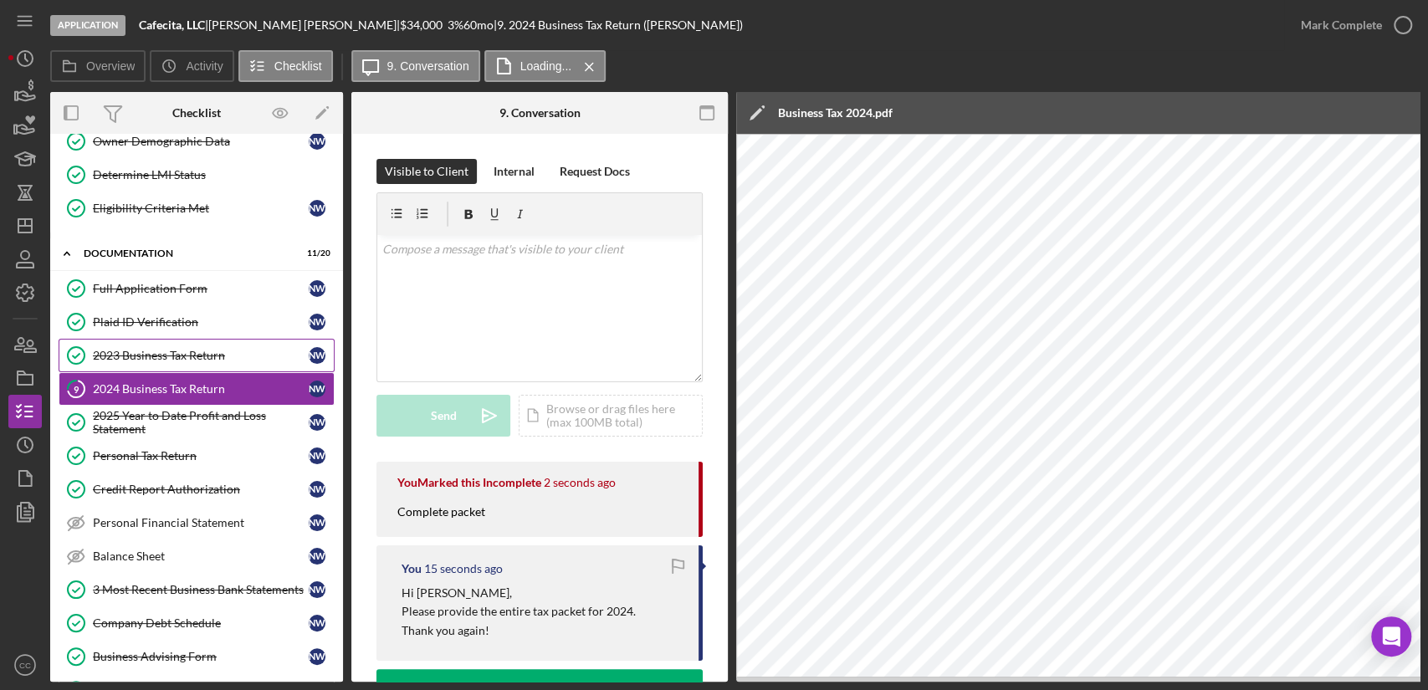
click at [192, 358] on div "2023 Business Tax Return" at bounding box center [201, 355] width 216 height 13
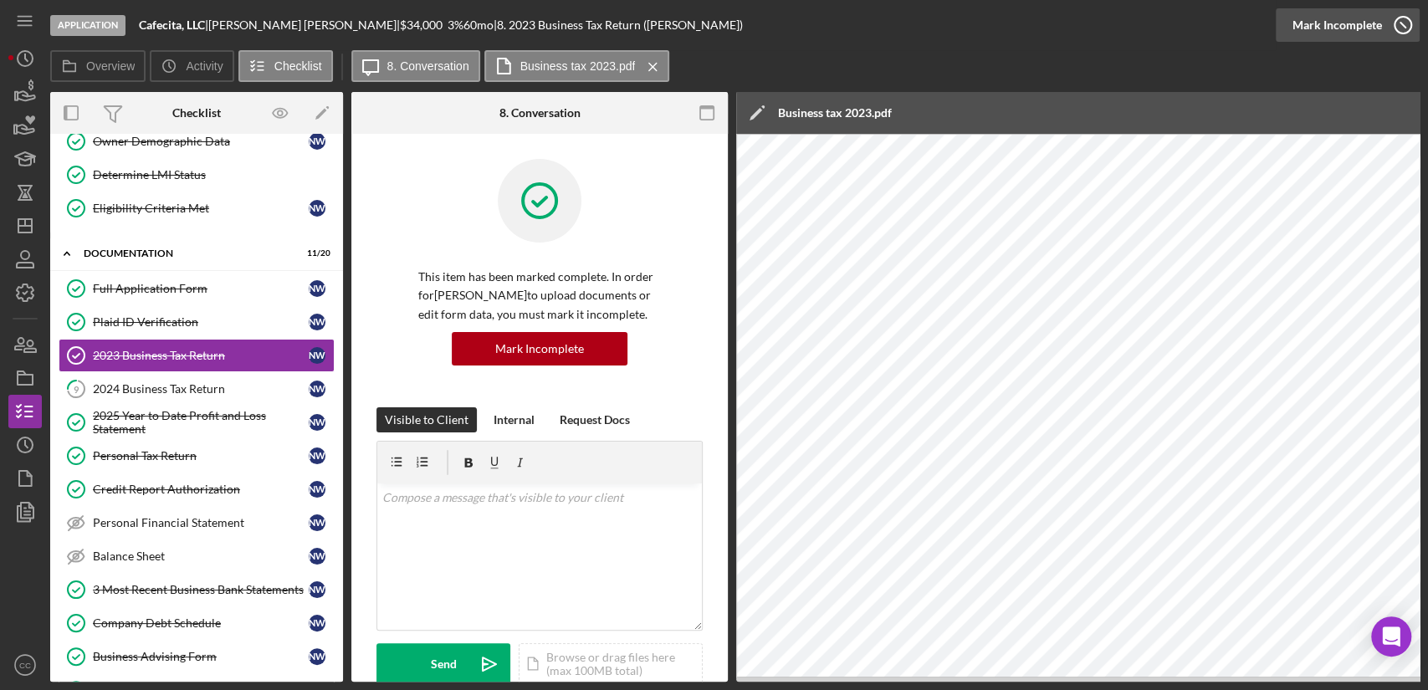
click at [1365, 33] on div "Mark Incomplete" at bounding box center [1336, 24] width 89 height 33
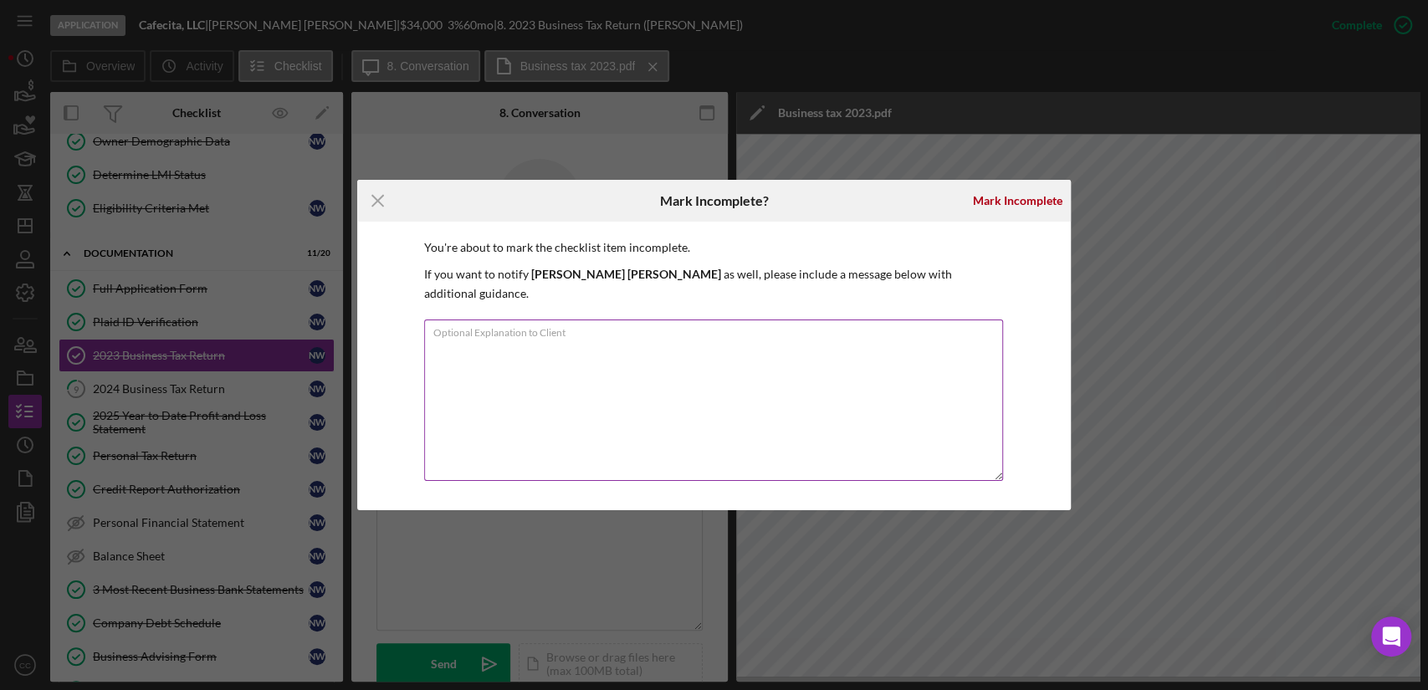
click at [785, 353] on textarea "Optional Explanation to Client" at bounding box center [714, 399] width 580 height 161
paste textarea "Complete packet"
type textarea "Complete packet"
click at [1004, 208] on div "Mark Incomplete" at bounding box center [1017, 200] width 89 height 33
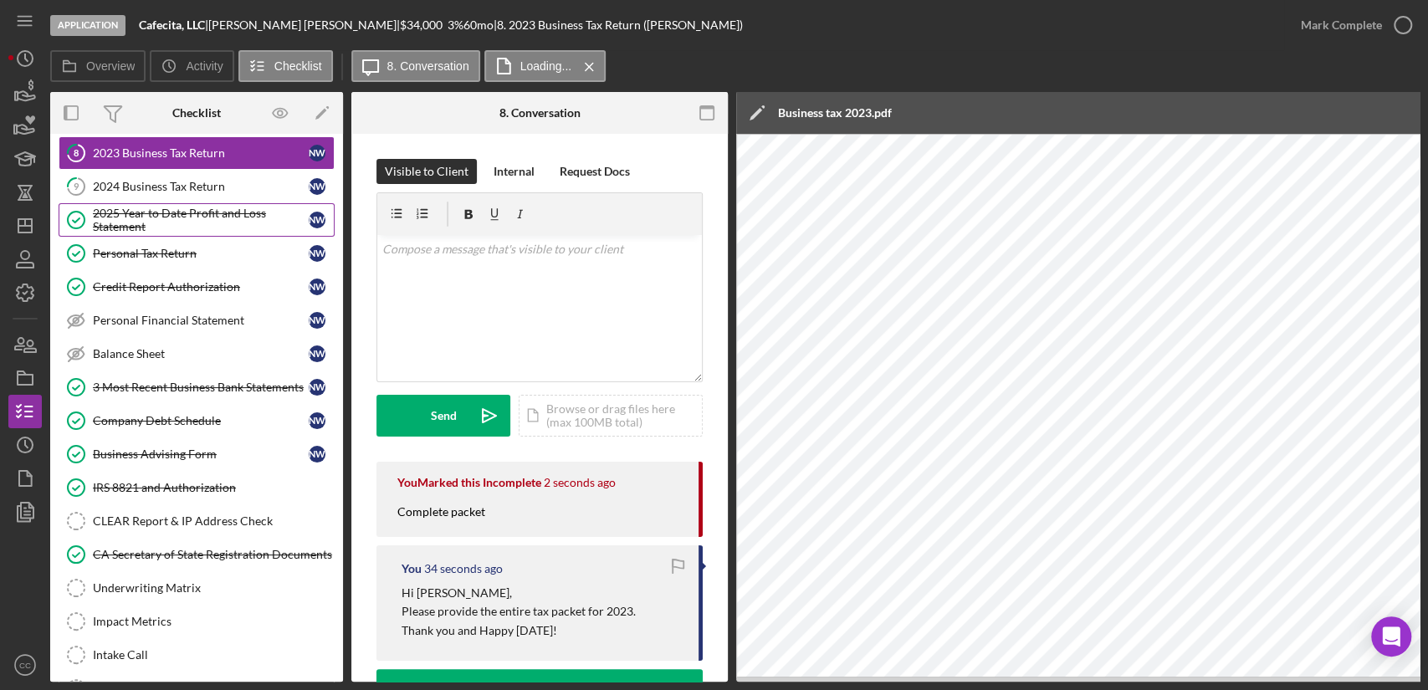
scroll to position [464, 0]
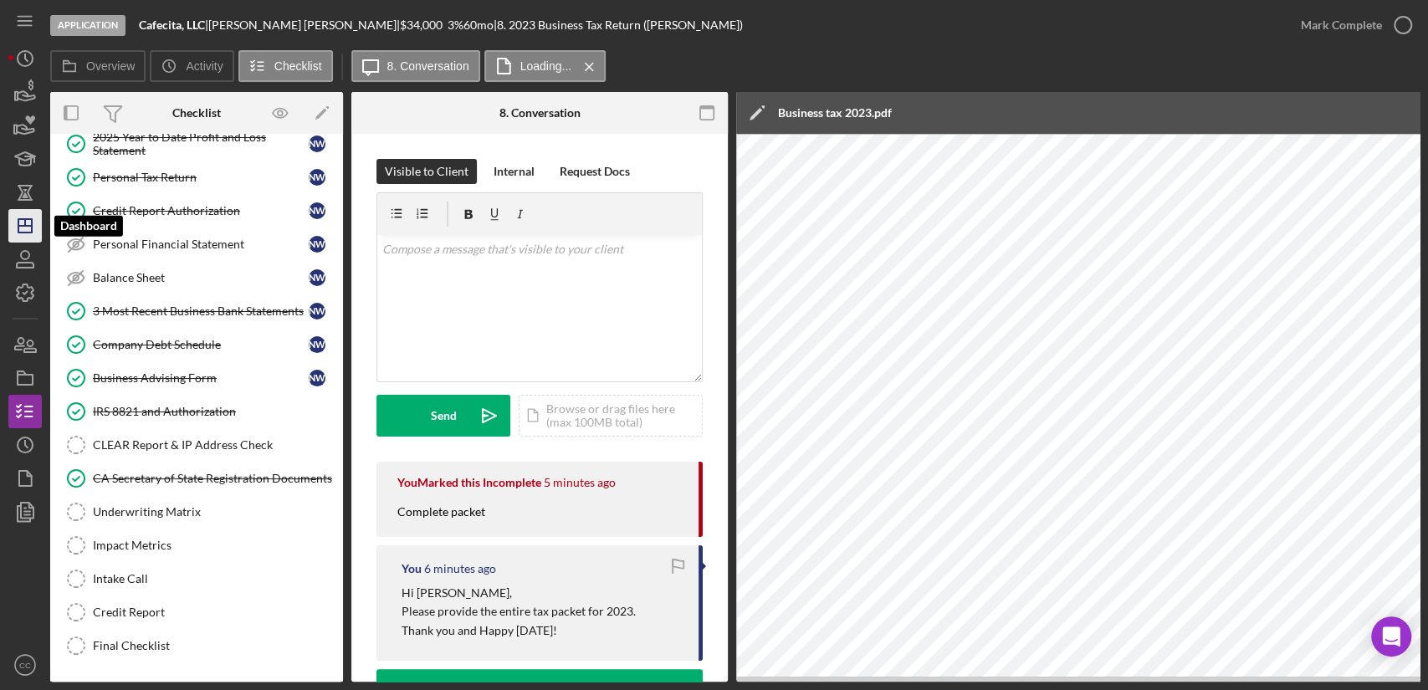
click at [28, 217] on icon "Icon/Dashboard" at bounding box center [25, 226] width 42 height 42
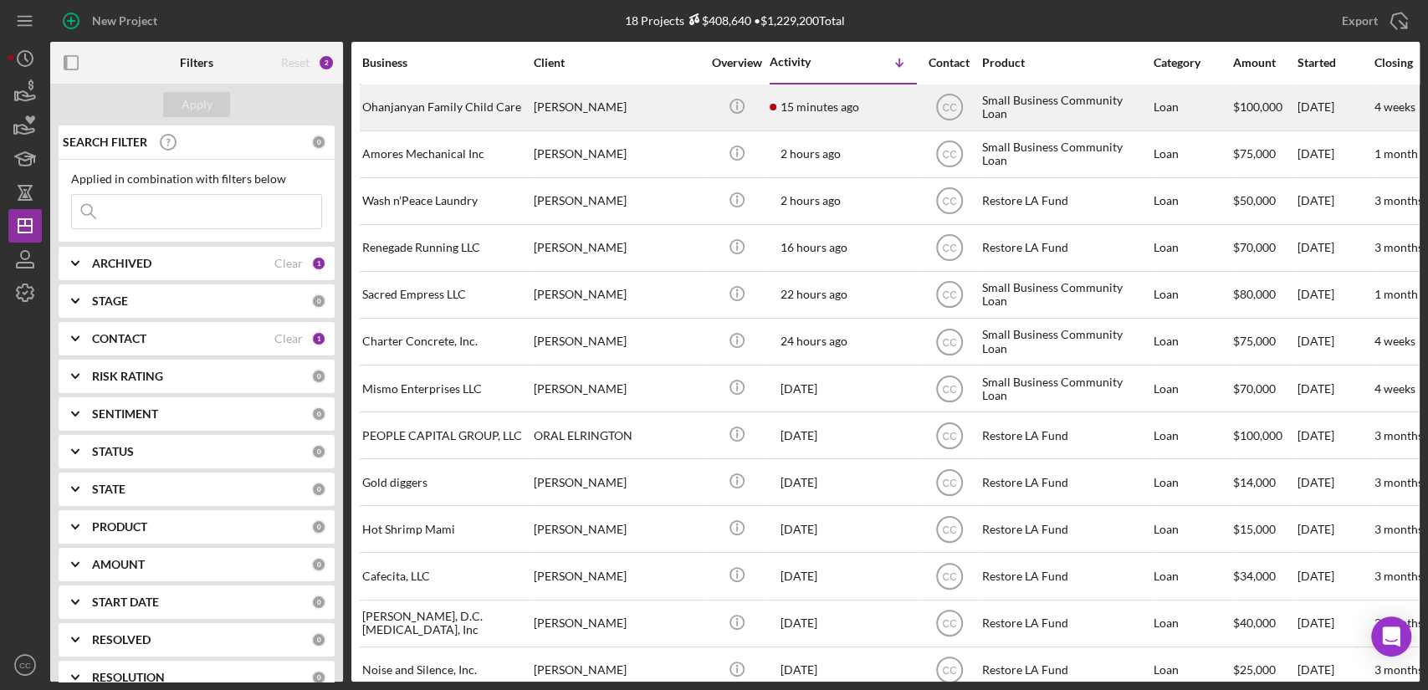
click at [631, 117] on div "Ira Ohanjanyan" at bounding box center [617, 107] width 167 height 44
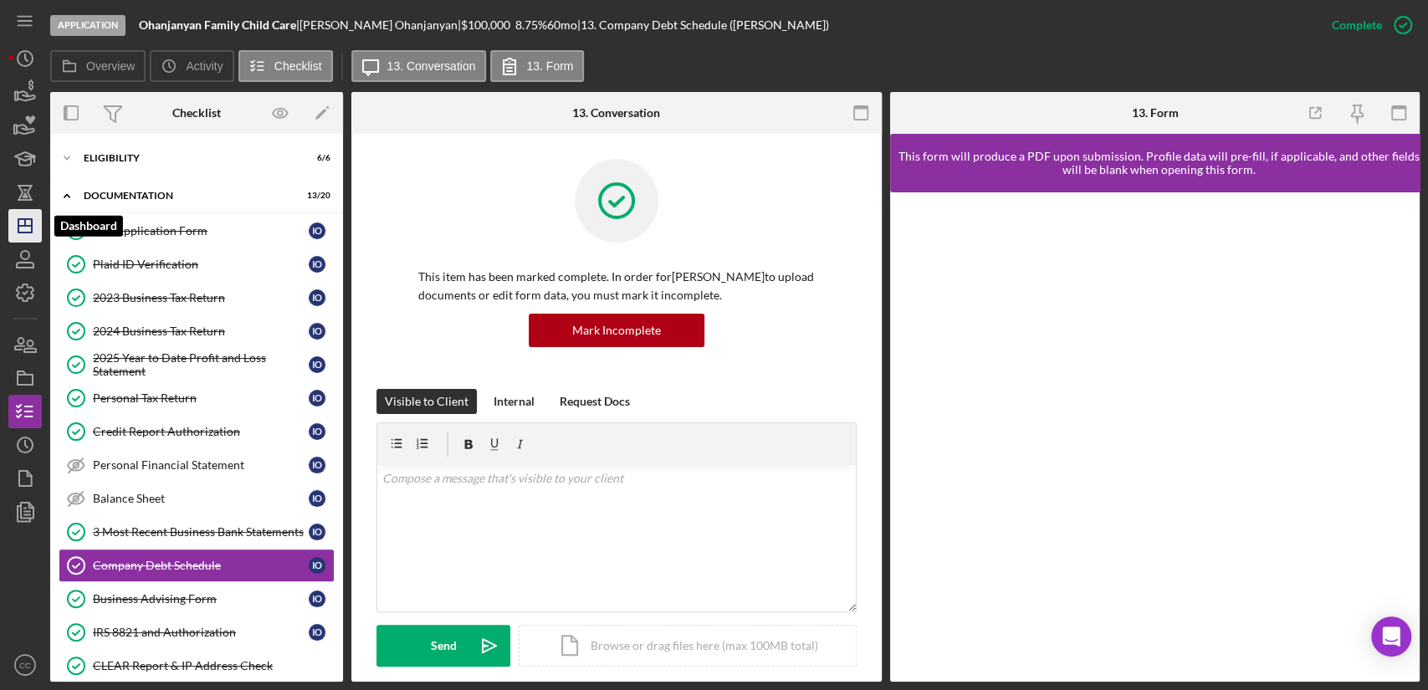
click at [25, 219] on line "button" at bounding box center [25, 222] width 0 height 7
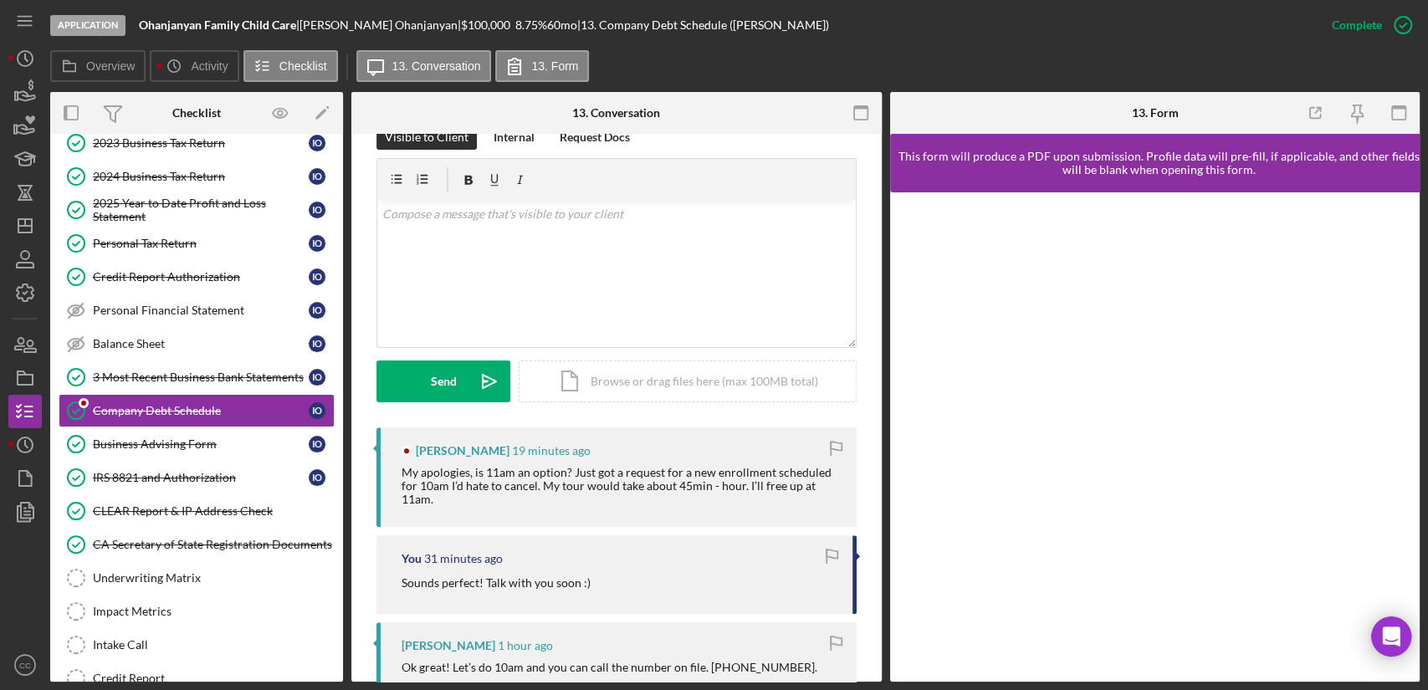
scroll to position [279, 0]
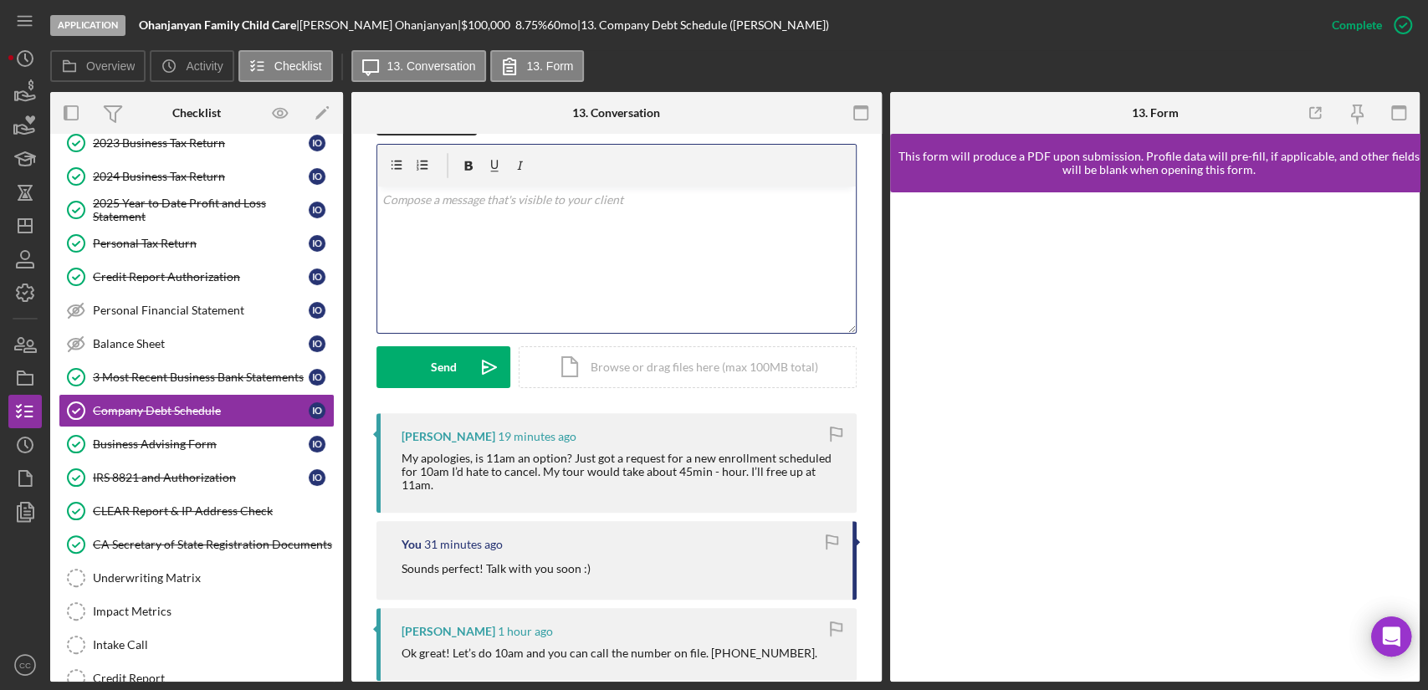
click at [534, 270] on div "v Color teal Color pink Remove color Add row above Add row below Add column bef…" at bounding box center [616, 260] width 478 height 146
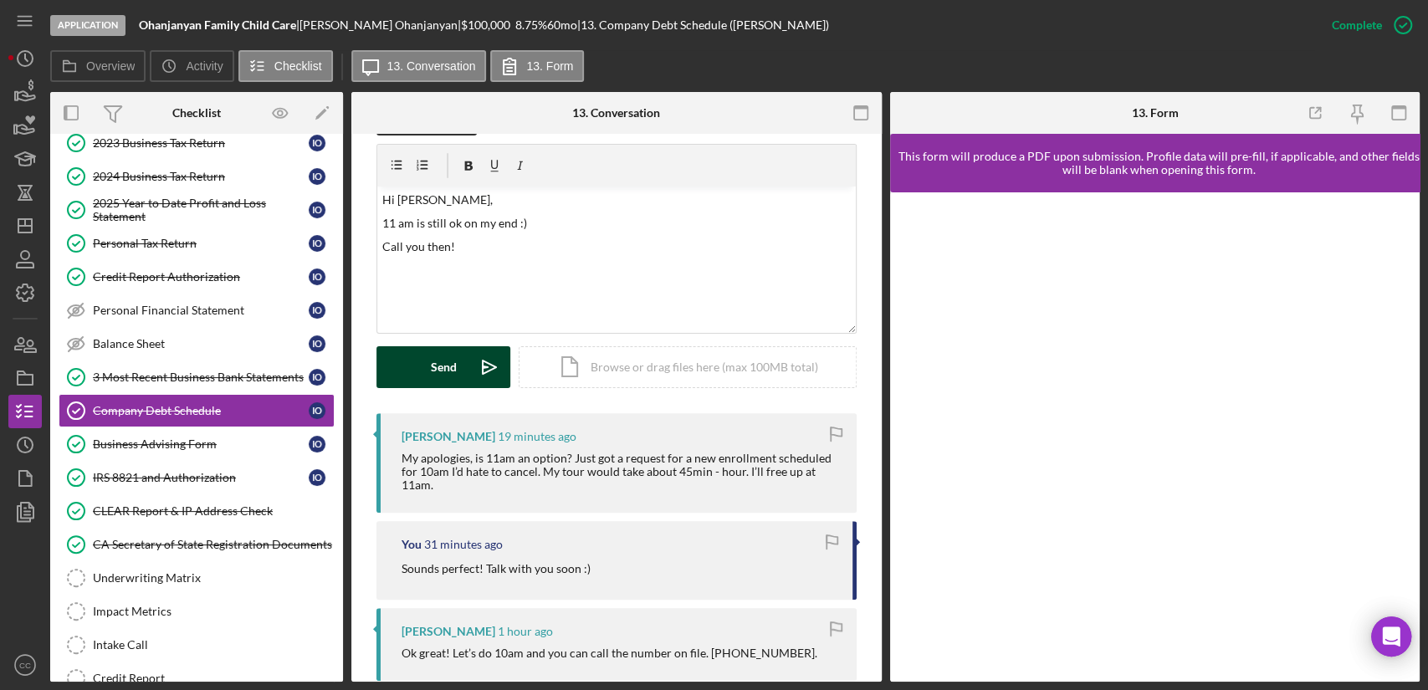
click at [452, 362] on div "Send" at bounding box center [444, 367] width 26 height 42
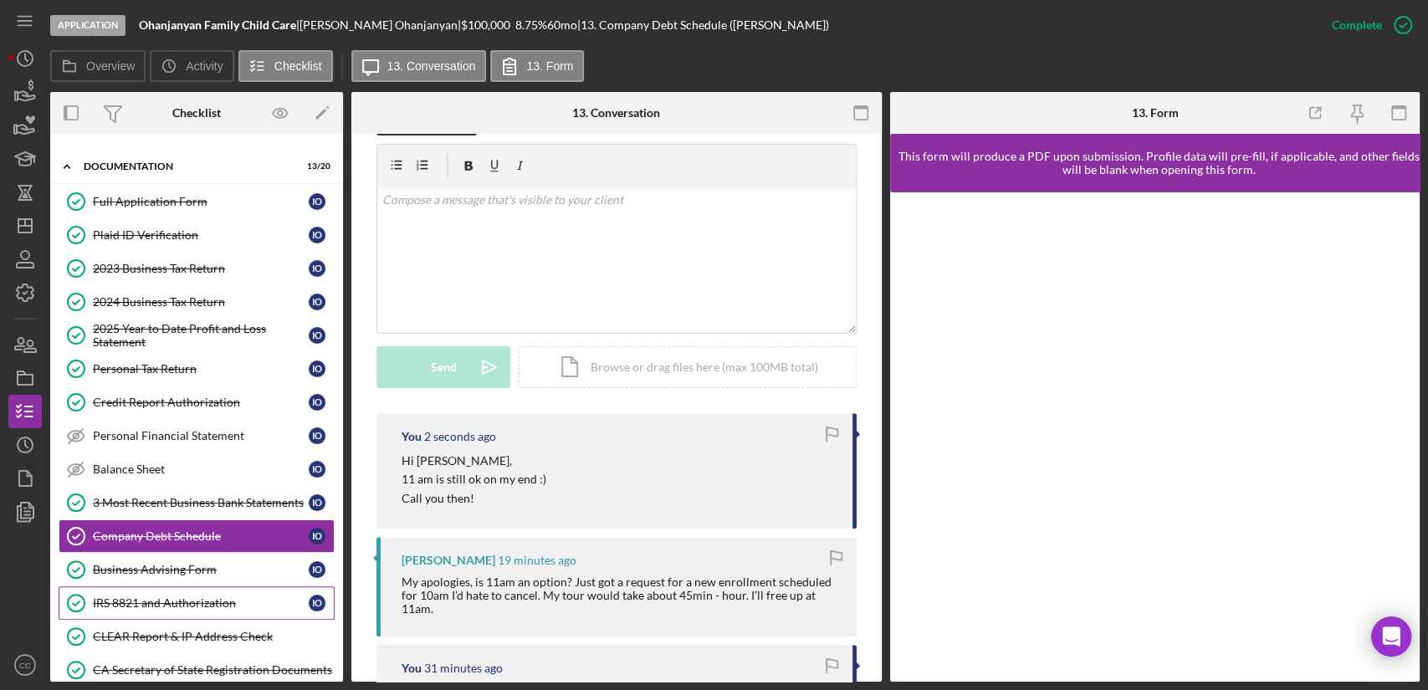
scroll to position [0, 0]
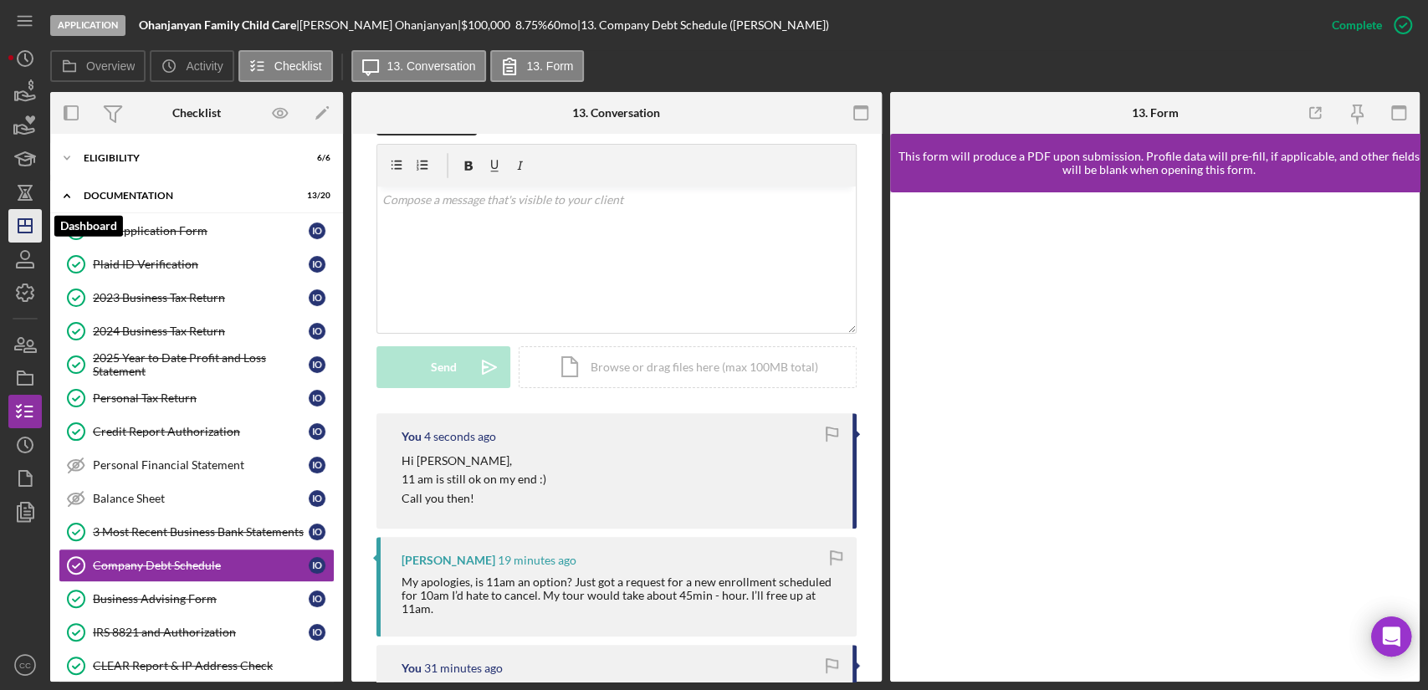
click at [28, 226] on line "button" at bounding box center [24, 226] width 13 height 0
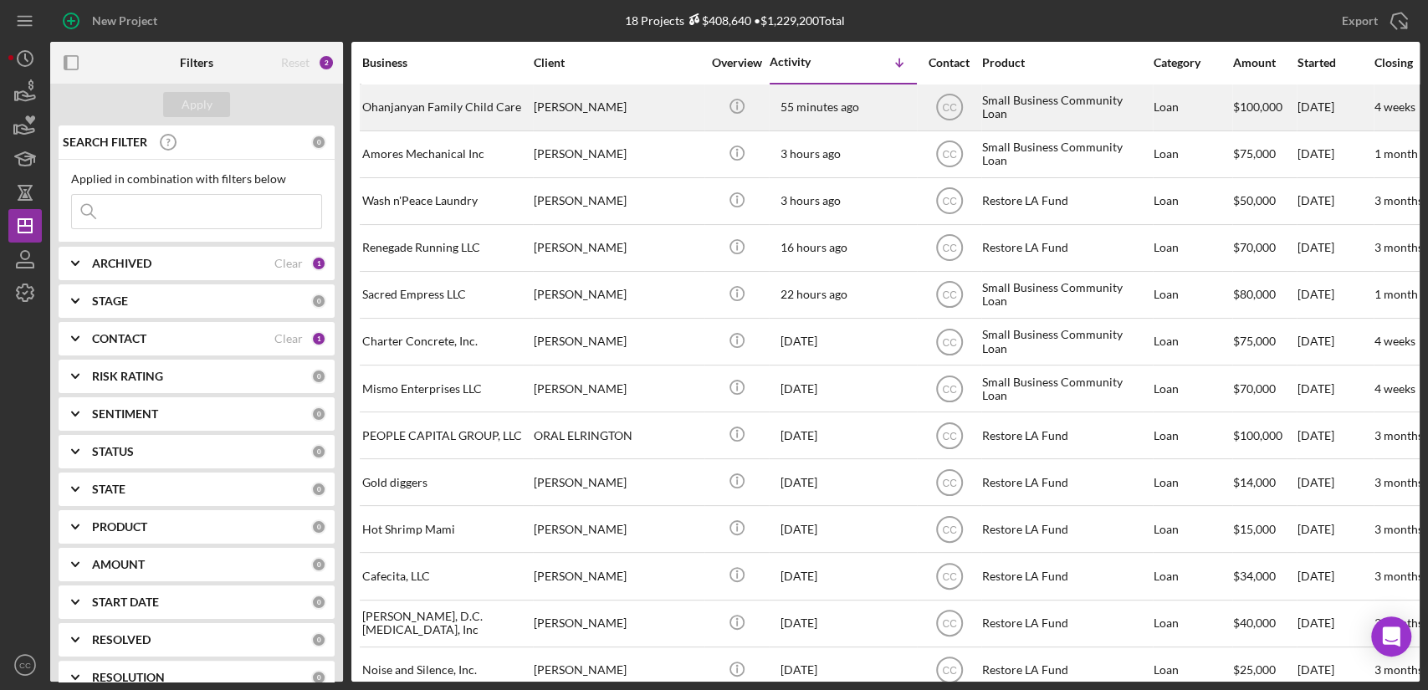
click at [452, 116] on div "Ohanjanyan Family Child Care" at bounding box center [445, 107] width 167 height 44
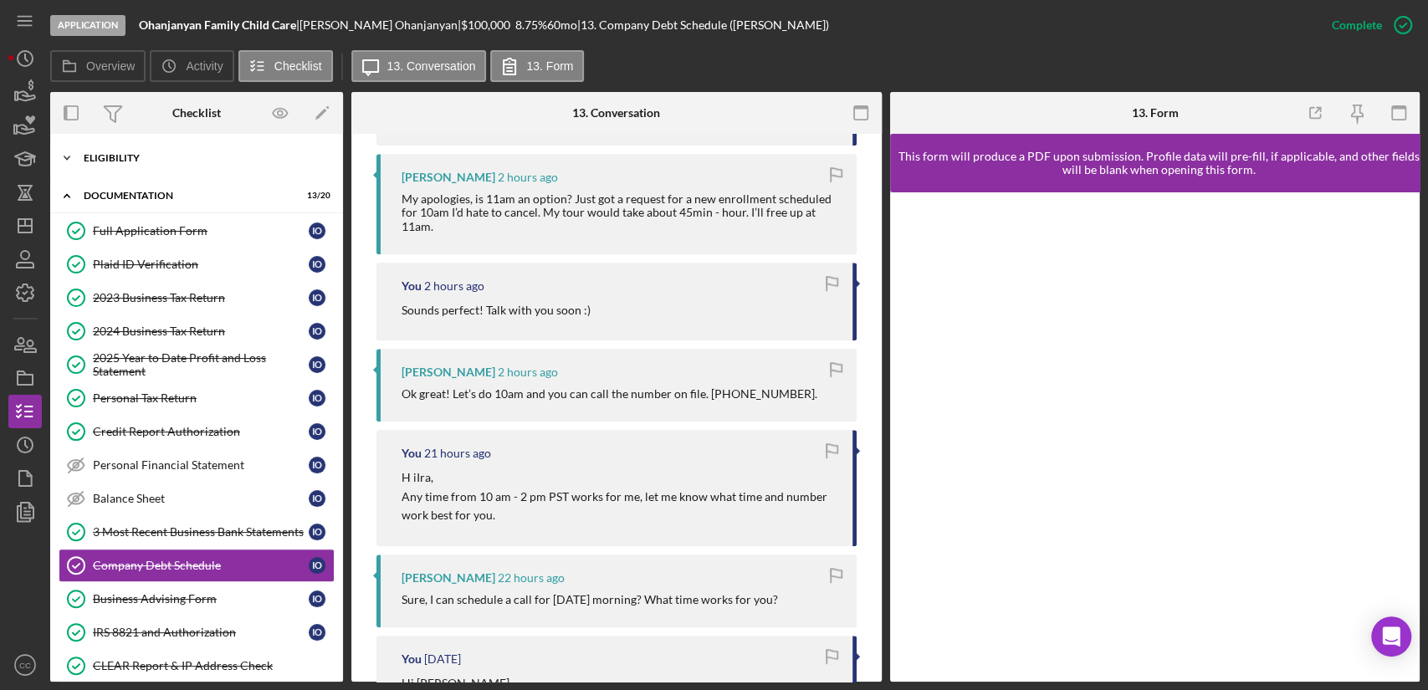
click at [124, 156] on div "Eligibility" at bounding box center [203, 158] width 238 height 10
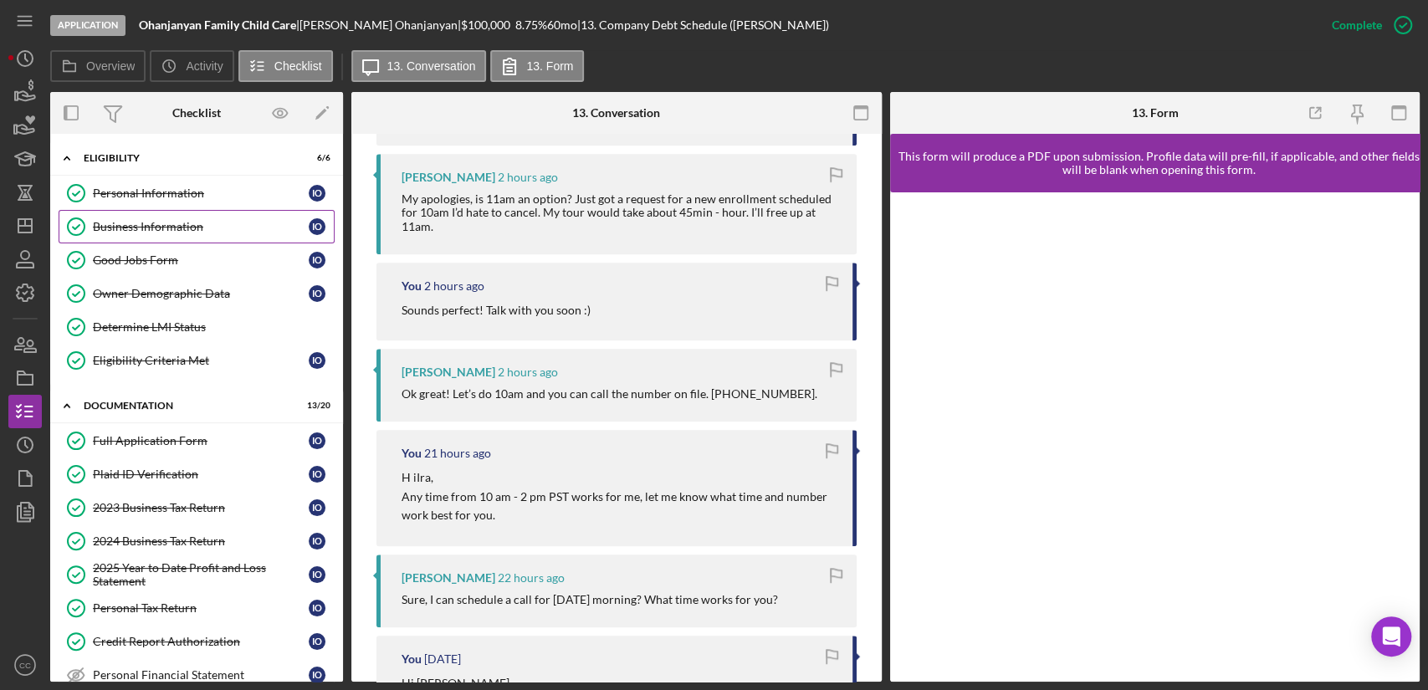
click at [161, 226] on div "Business Information" at bounding box center [201, 226] width 216 height 13
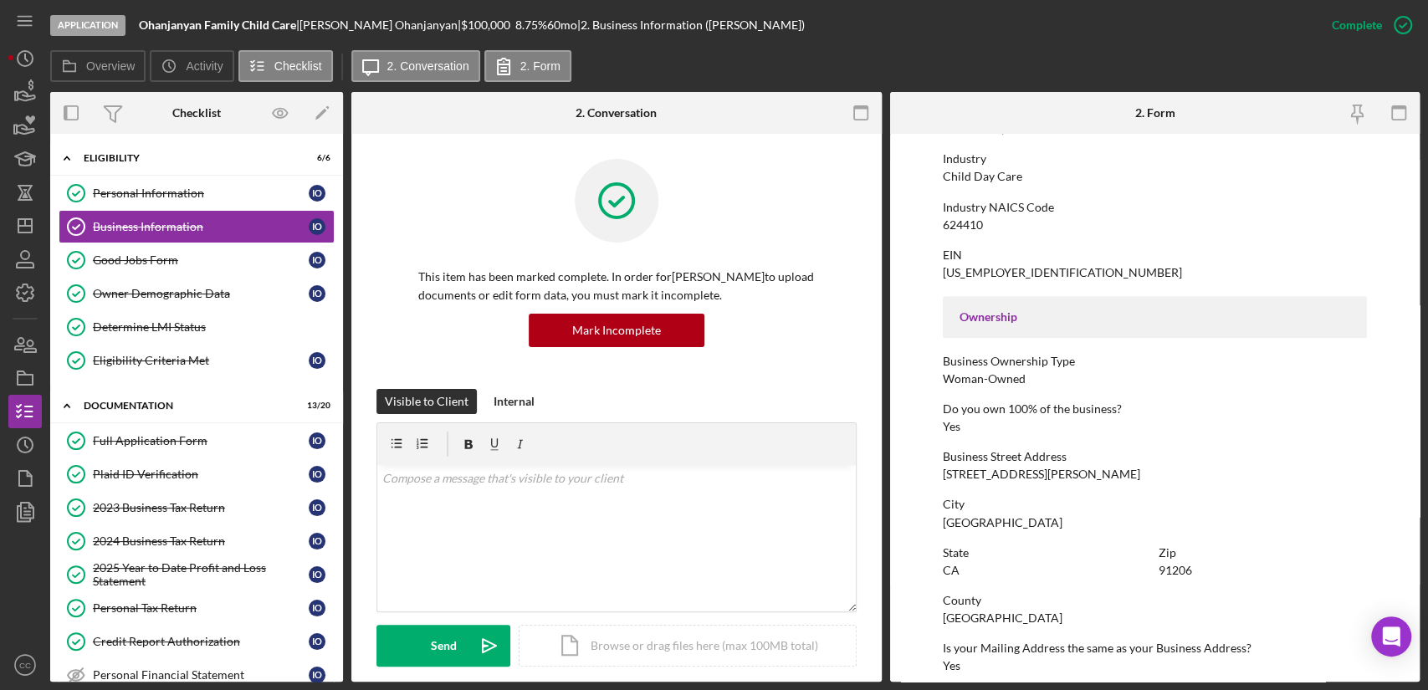
scroll to position [464, 0]
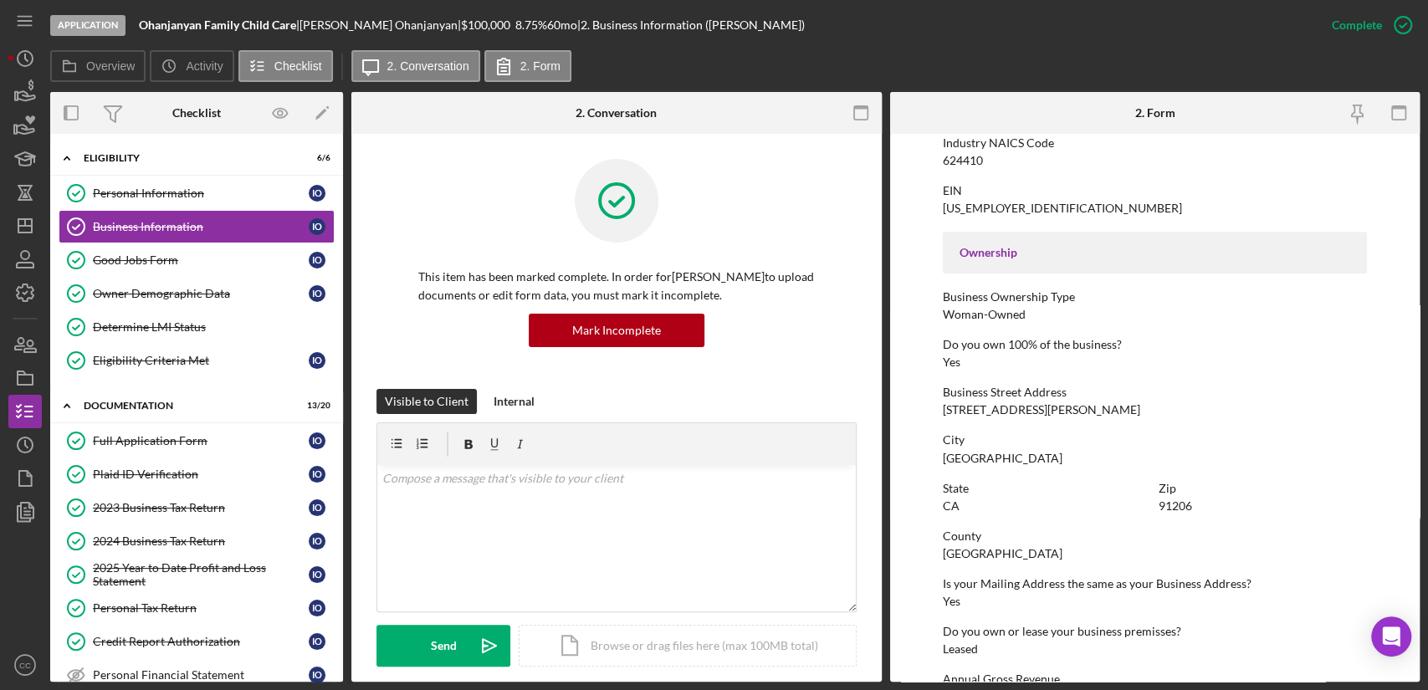
click at [978, 457] on div "Glendale" at bounding box center [1003, 458] width 120 height 13
copy div "Glendale"
click at [214, 187] on div "Personal Information" at bounding box center [201, 193] width 216 height 13
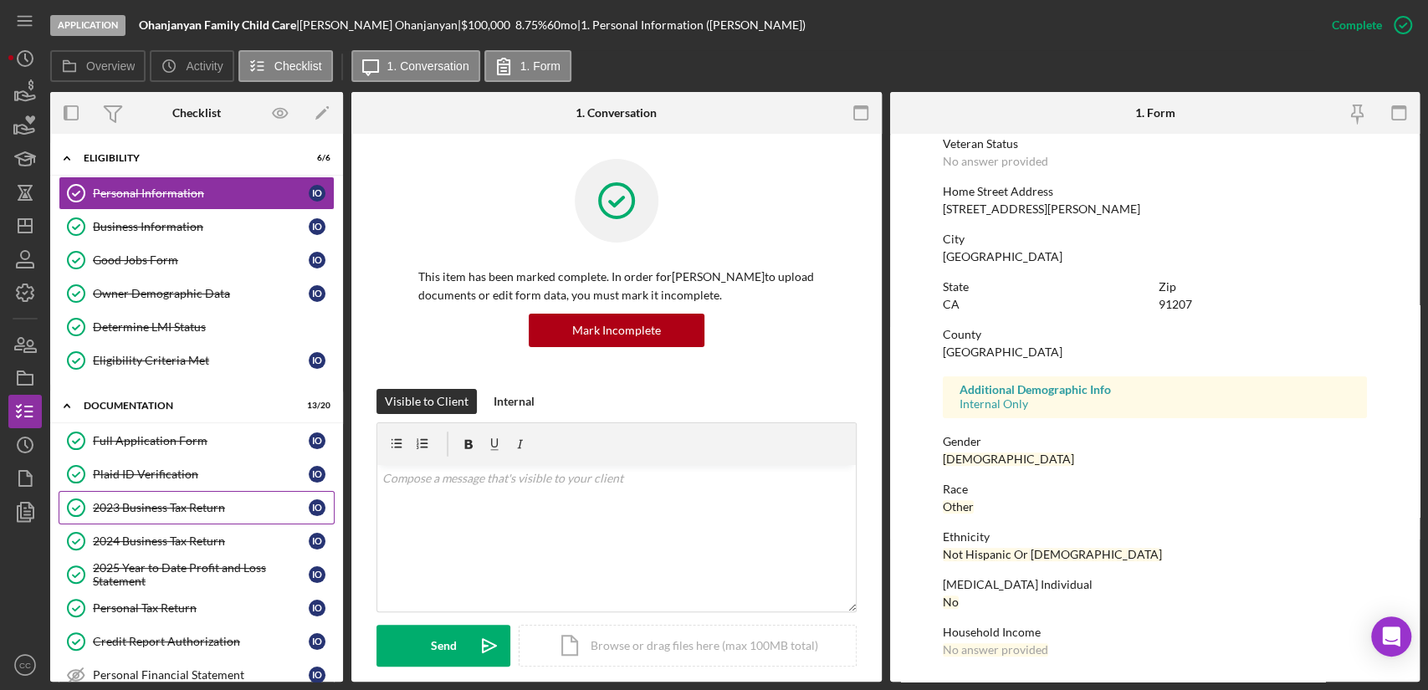
scroll to position [93, 0]
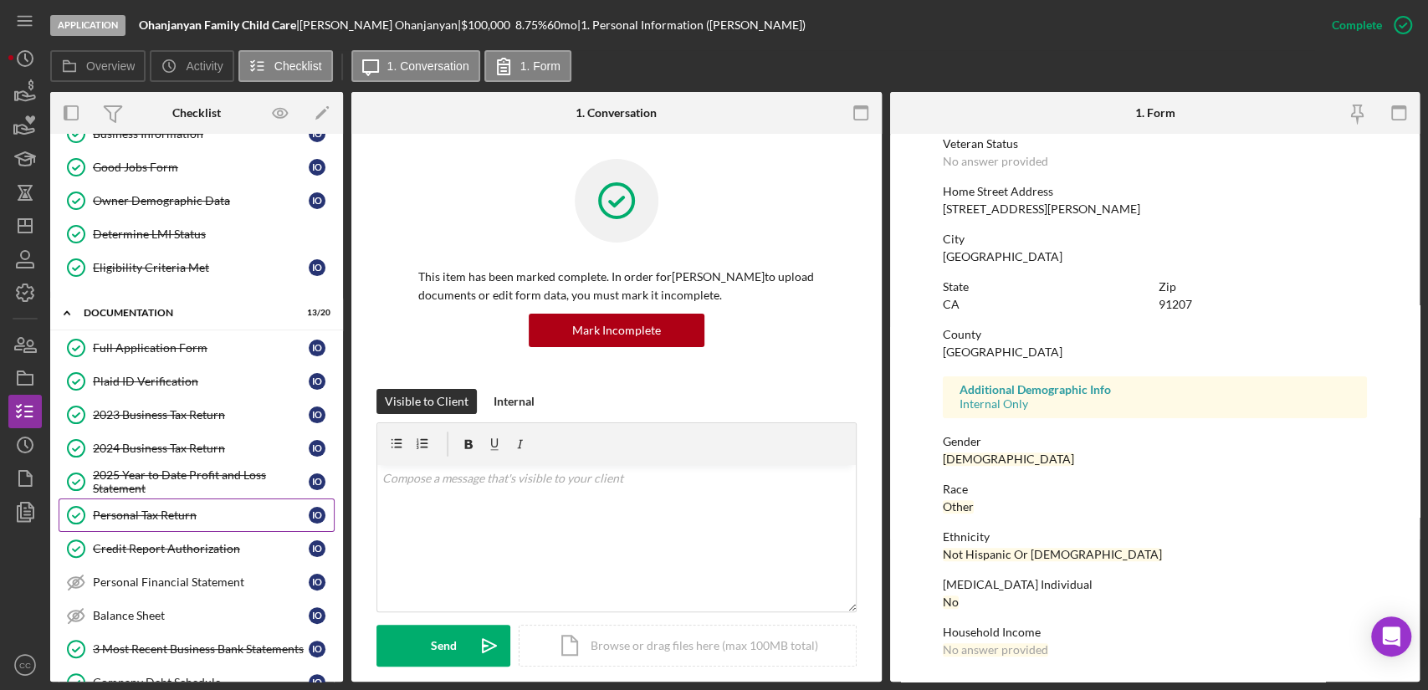
click at [150, 523] on link "Personal Tax Return Personal Tax Return I O" at bounding box center [197, 514] width 276 height 33
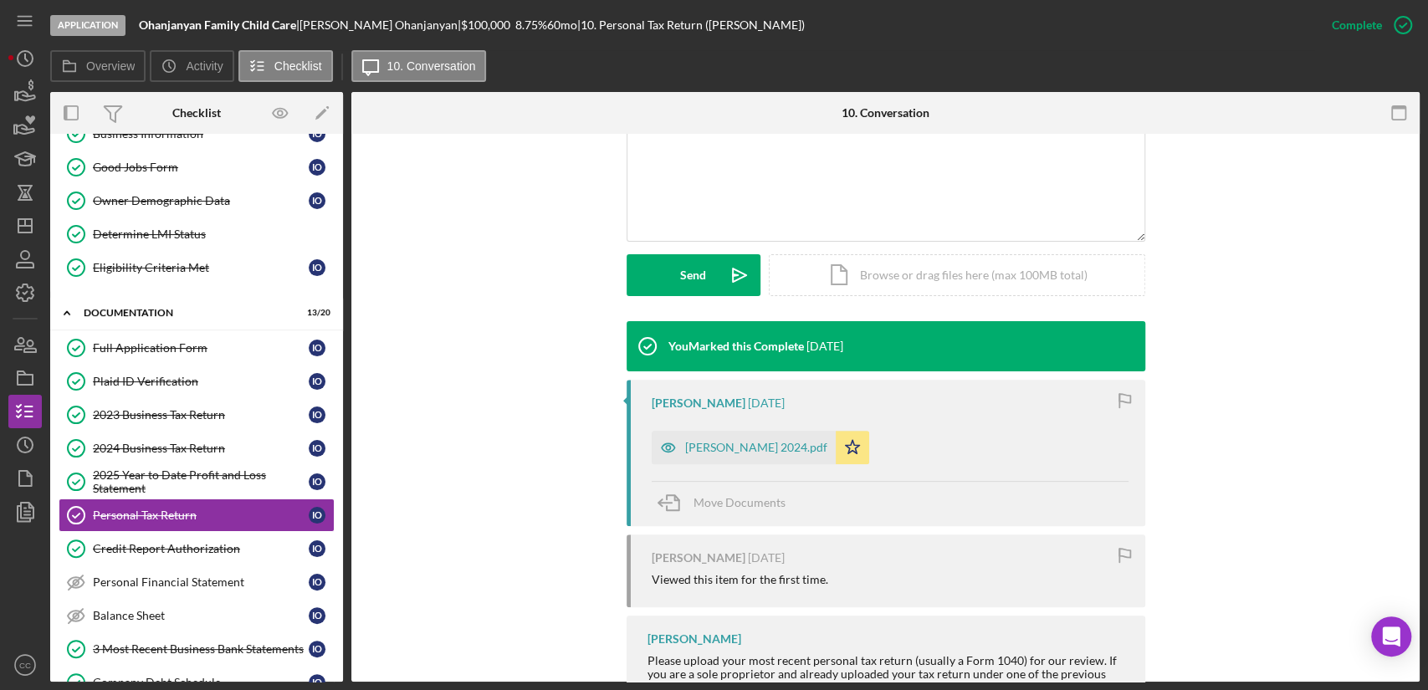
scroll to position [371, 0]
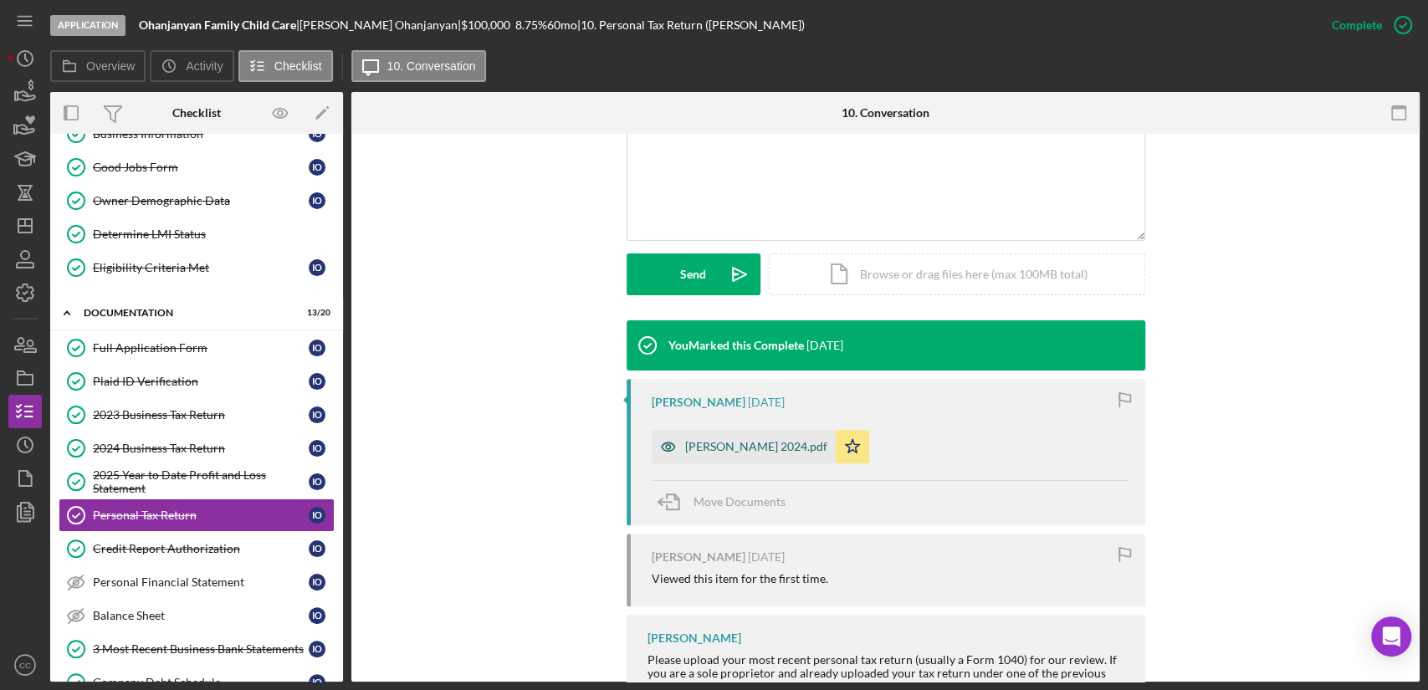
click at [685, 453] on div "Ira Ohanjanyan 2024.pdf" at bounding box center [744, 446] width 184 height 33
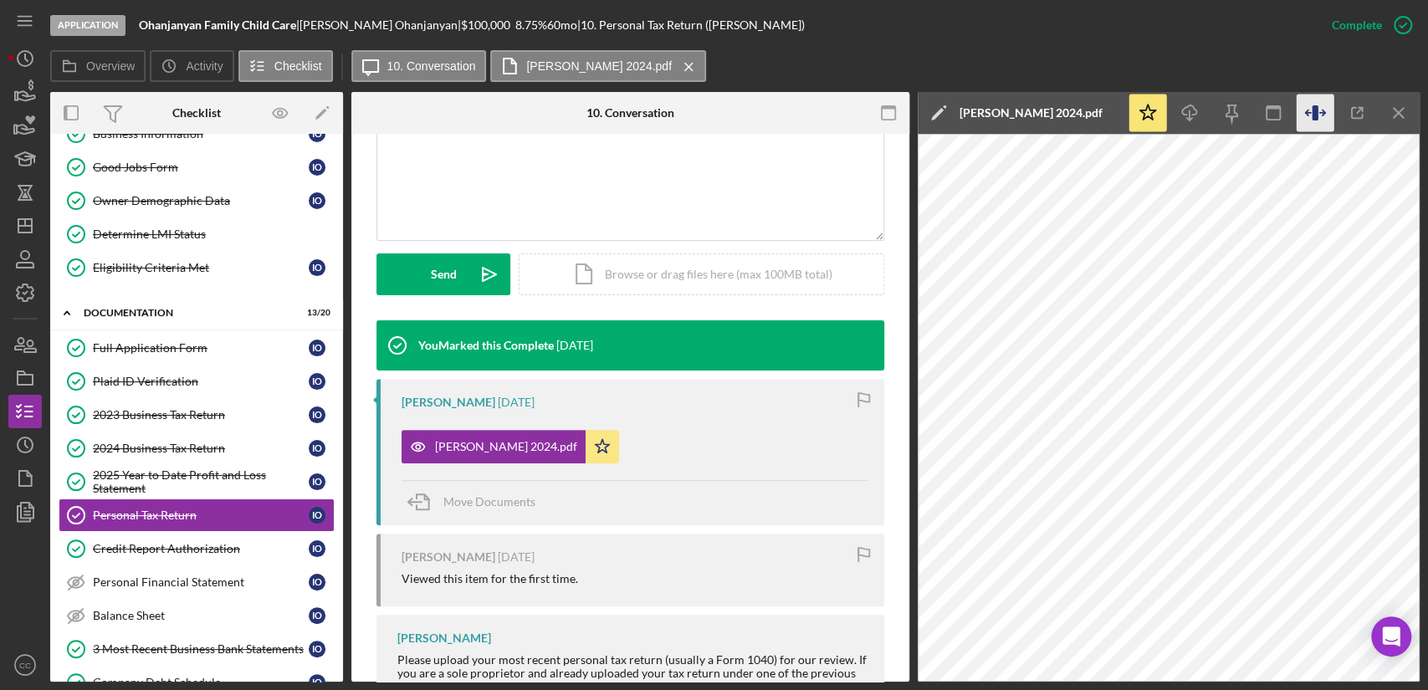
click at [1324, 112] on icon "button" at bounding box center [1321, 112] width 5 height 5
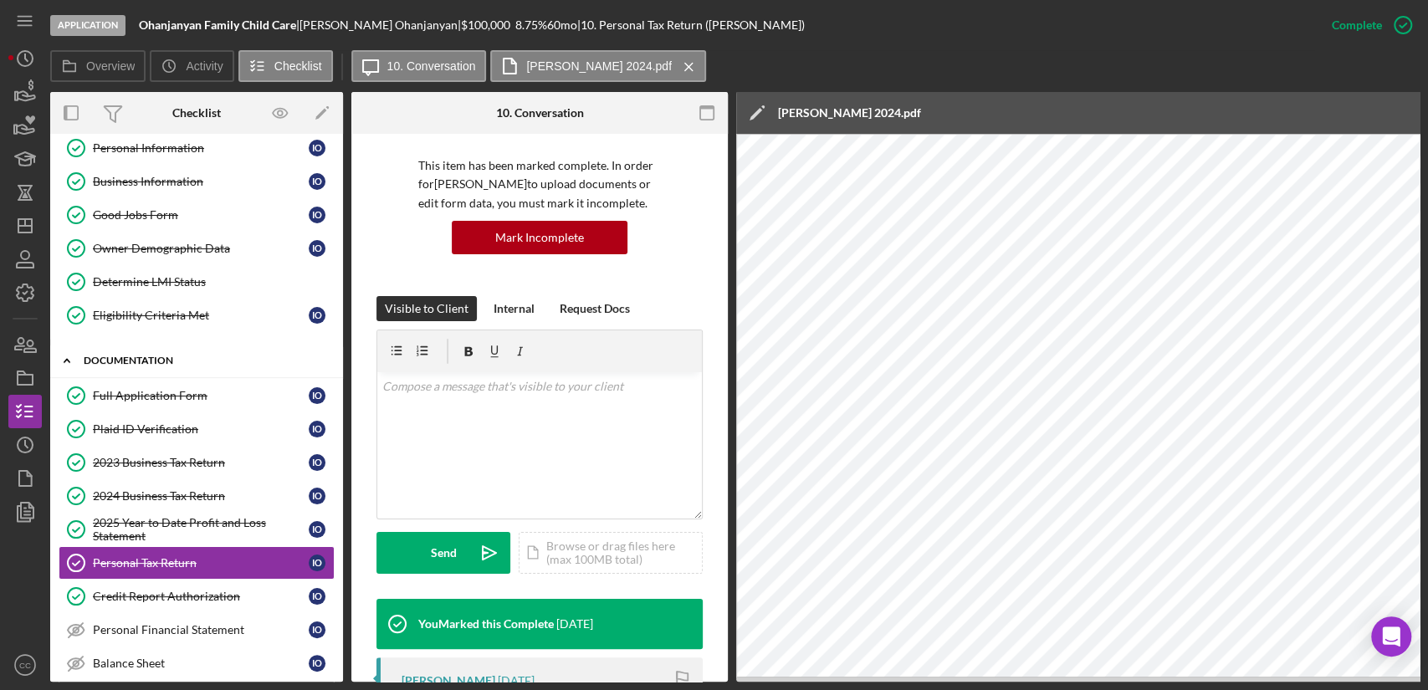
scroll to position [0, 0]
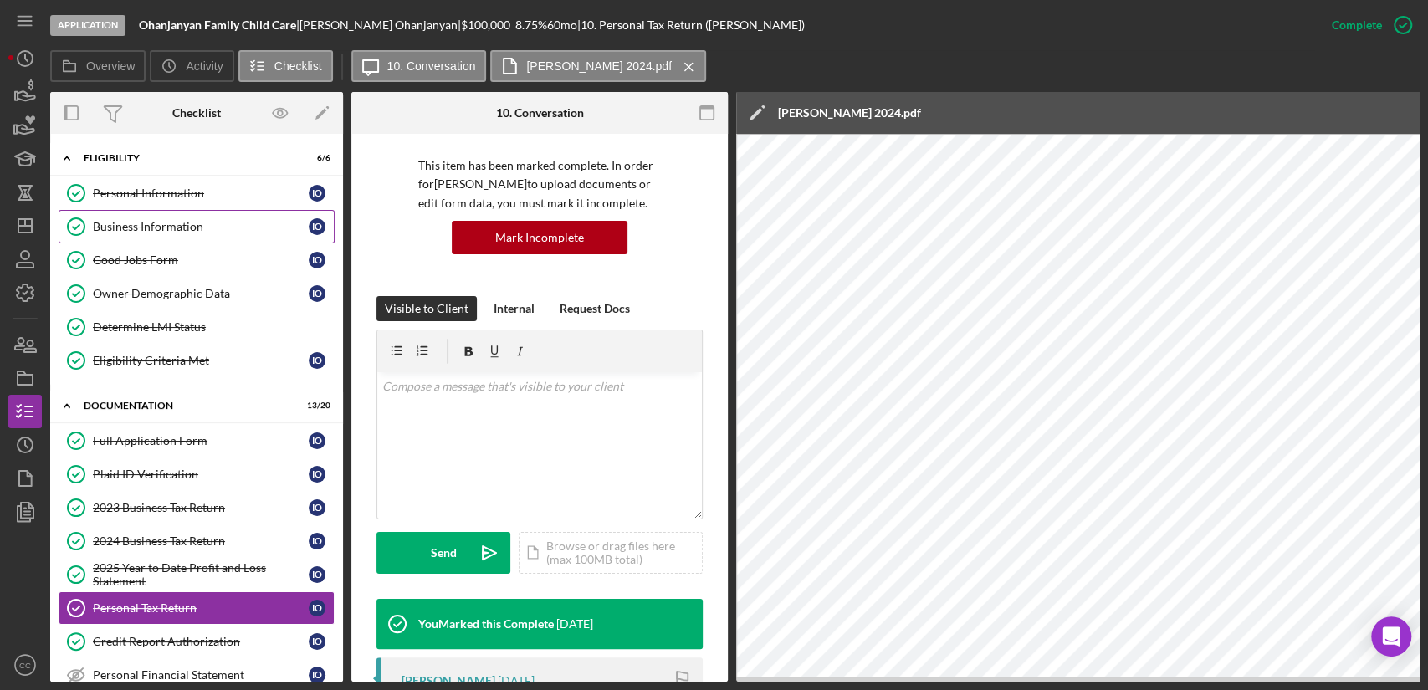
click at [146, 226] on div "Business Information" at bounding box center [201, 226] width 216 height 13
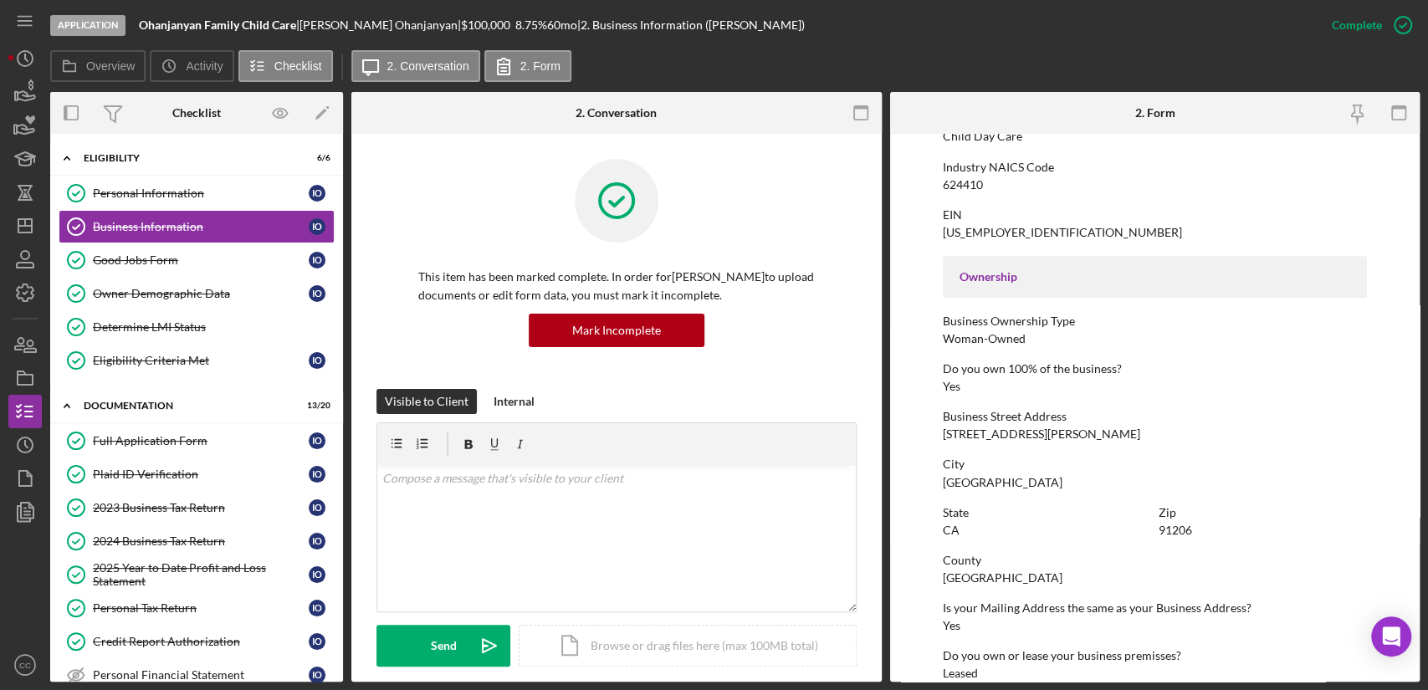
scroll to position [371, 0]
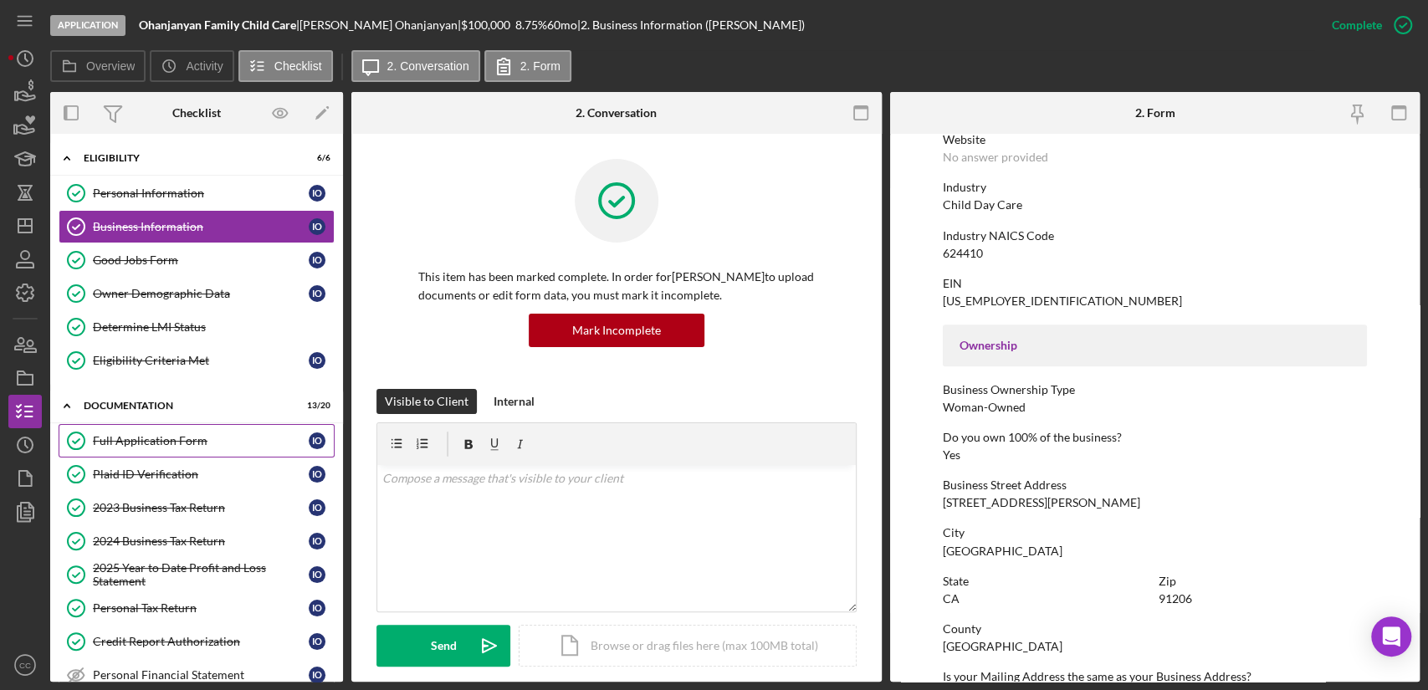
click at [151, 443] on div "Full Application Form" at bounding box center [201, 440] width 216 height 13
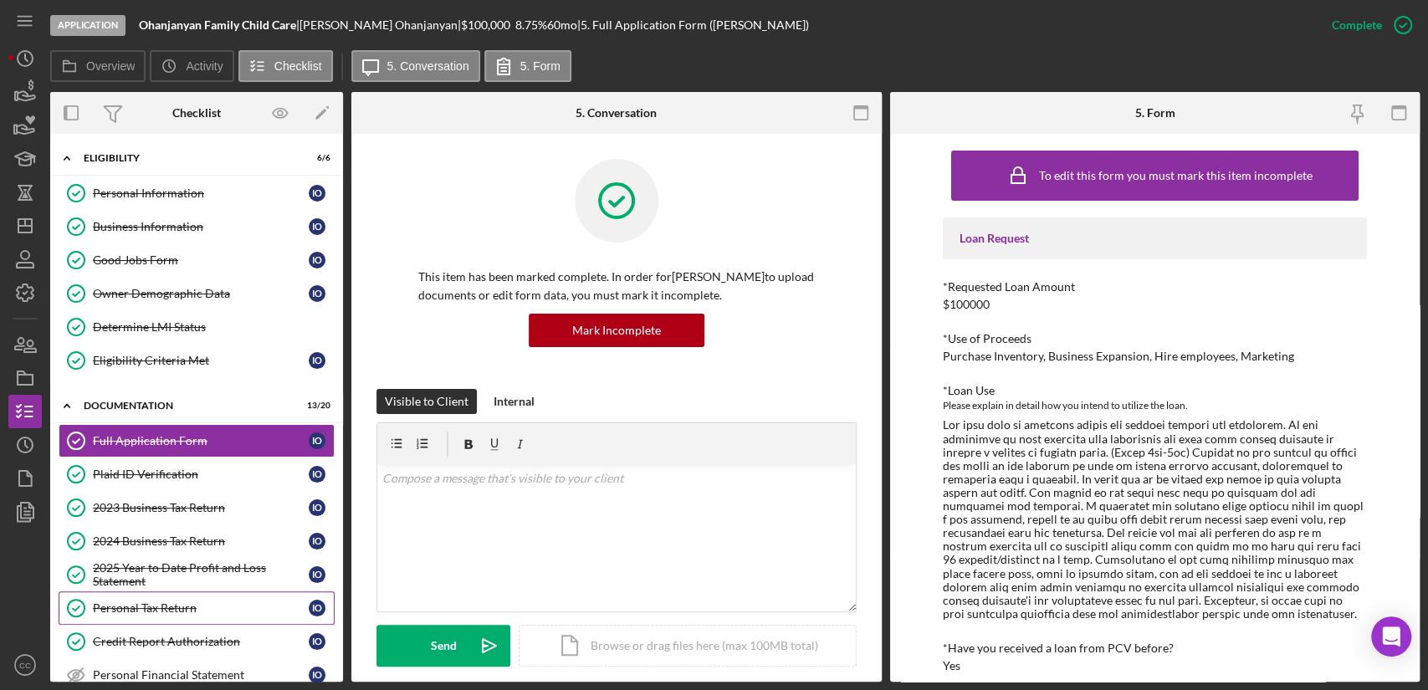
click at [172, 591] on link "Personal Tax Return Personal Tax Return I O" at bounding box center [197, 607] width 276 height 33
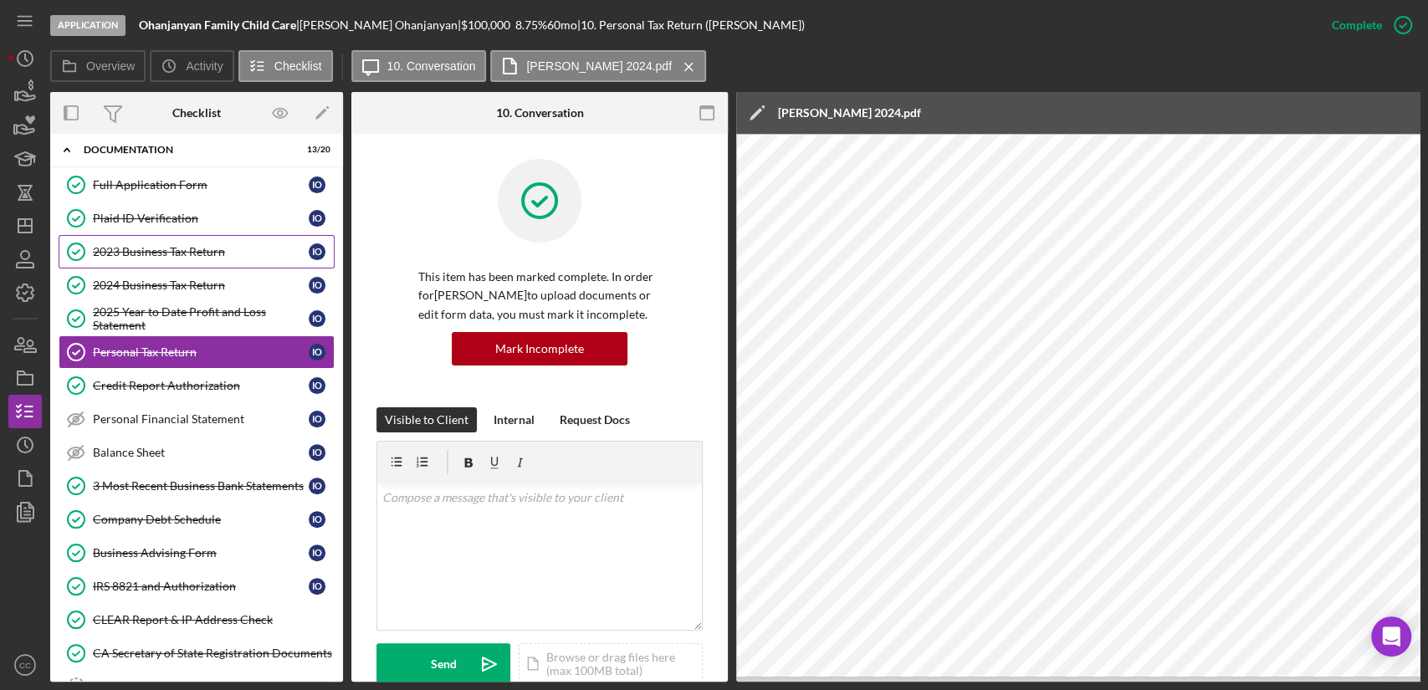
scroll to position [279, 0]
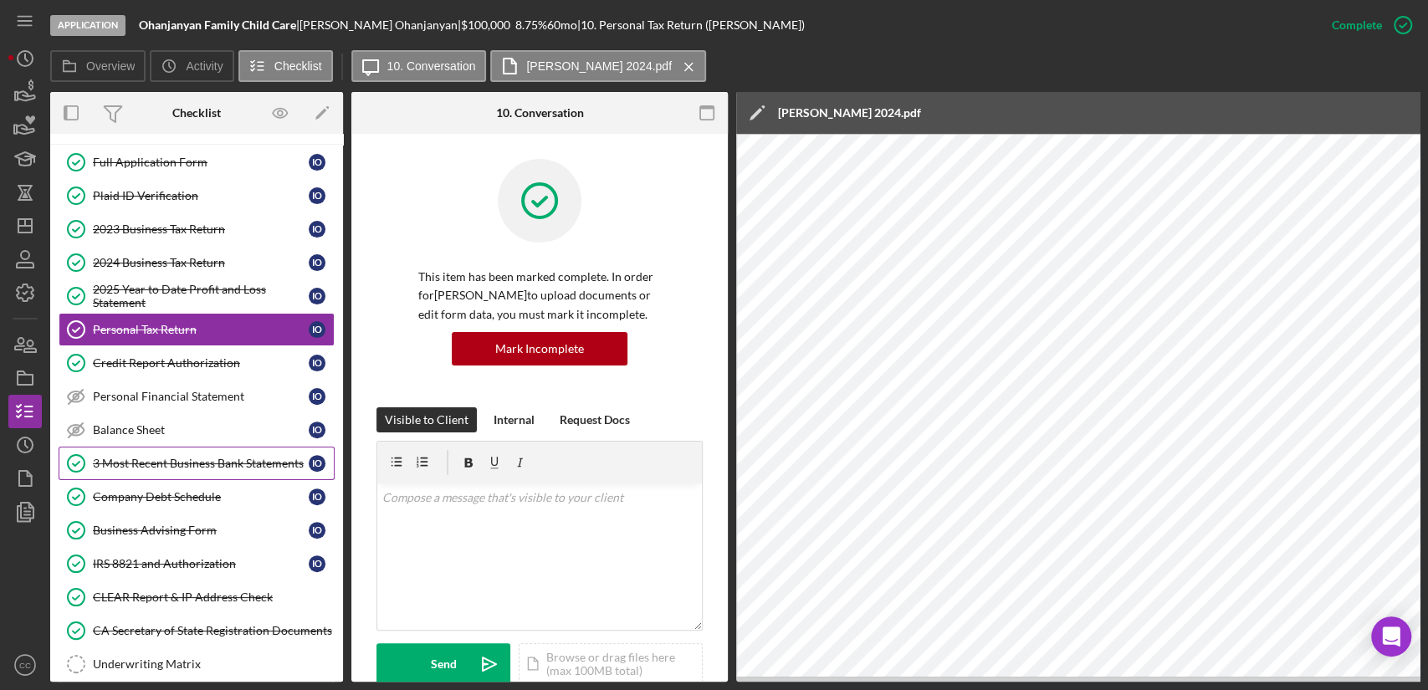
click at [186, 463] on div "3 Most Recent Business Bank Statements" at bounding box center [201, 463] width 216 height 13
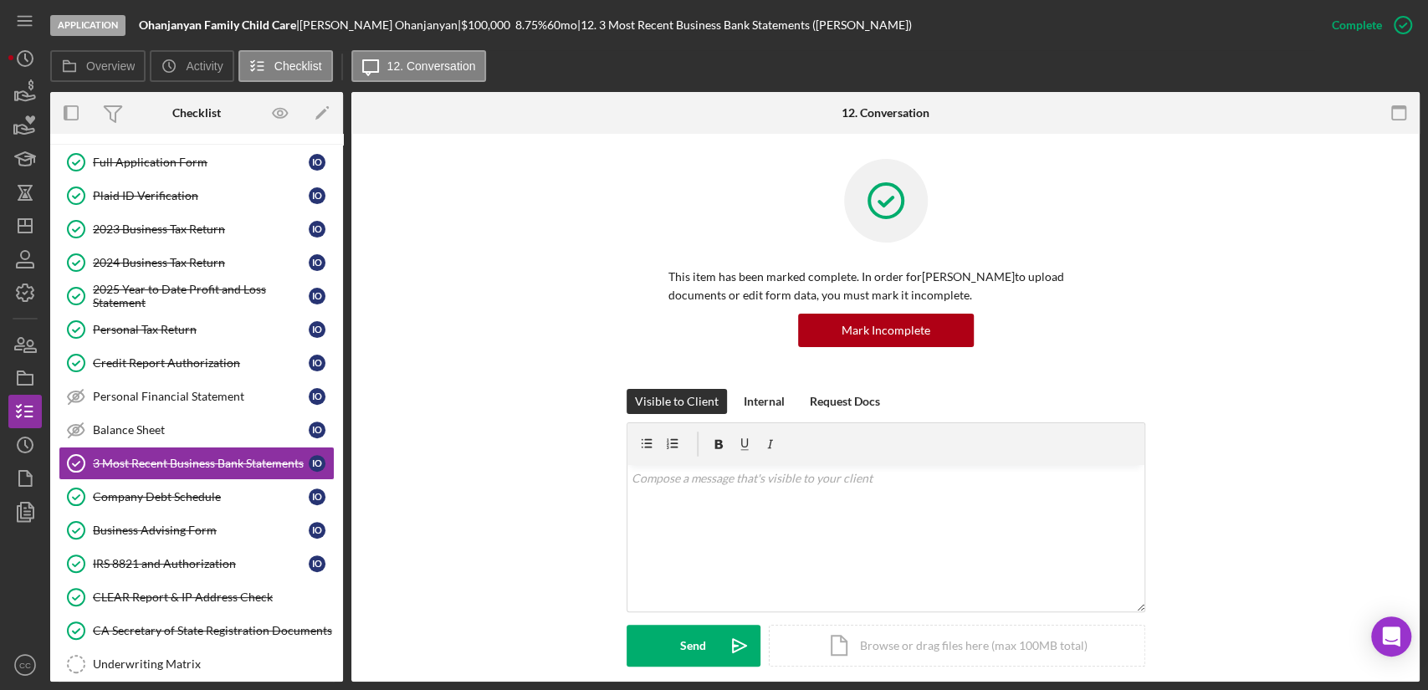
click at [539, 227] on div "This item has been marked complete. In order for Ira Ohanjanyan to upload docum…" at bounding box center [885, 274] width 1018 height 230
drag, startPoint x: 27, startPoint y: 256, endPoint x: 40, endPoint y: 274, distance: 22.8
click at [27, 255] on icon "button" at bounding box center [25, 259] width 42 height 42
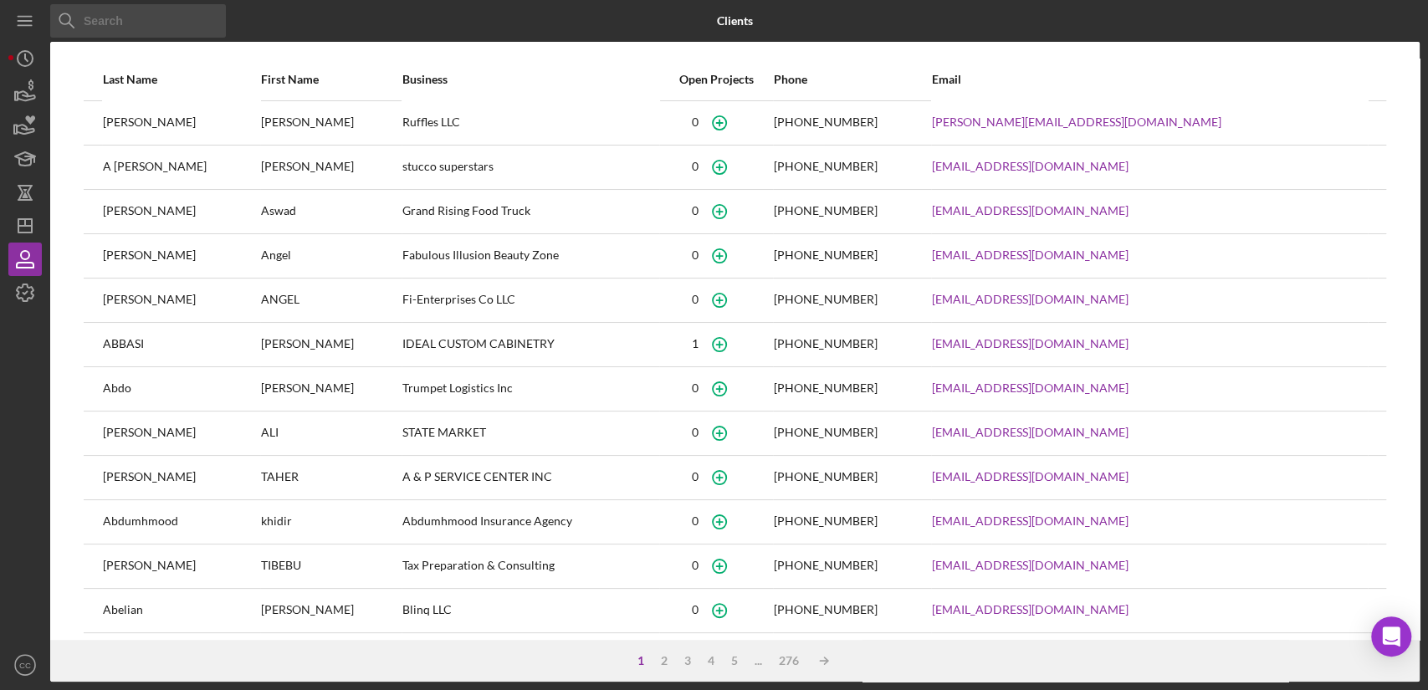
click at [596, 81] on div "Business" at bounding box center [529, 79] width 255 height 13
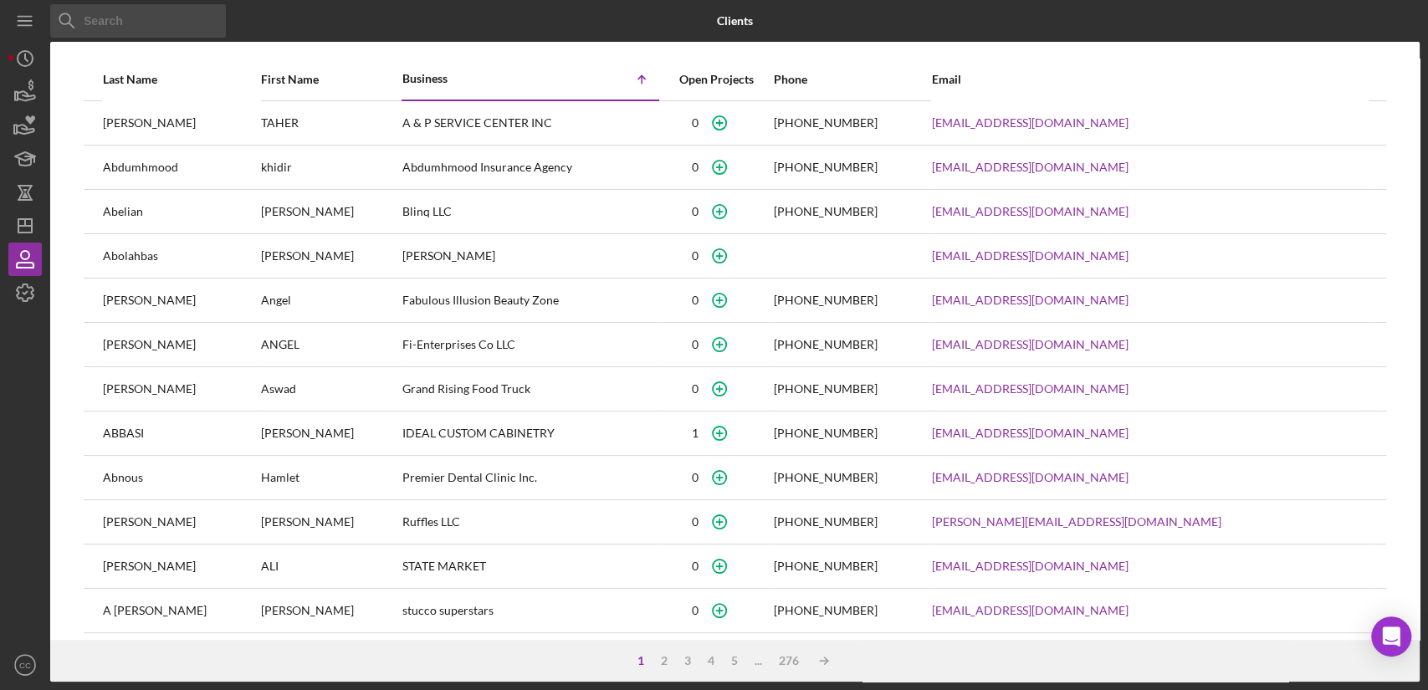
click at [131, 21] on input at bounding box center [138, 20] width 176 height 33
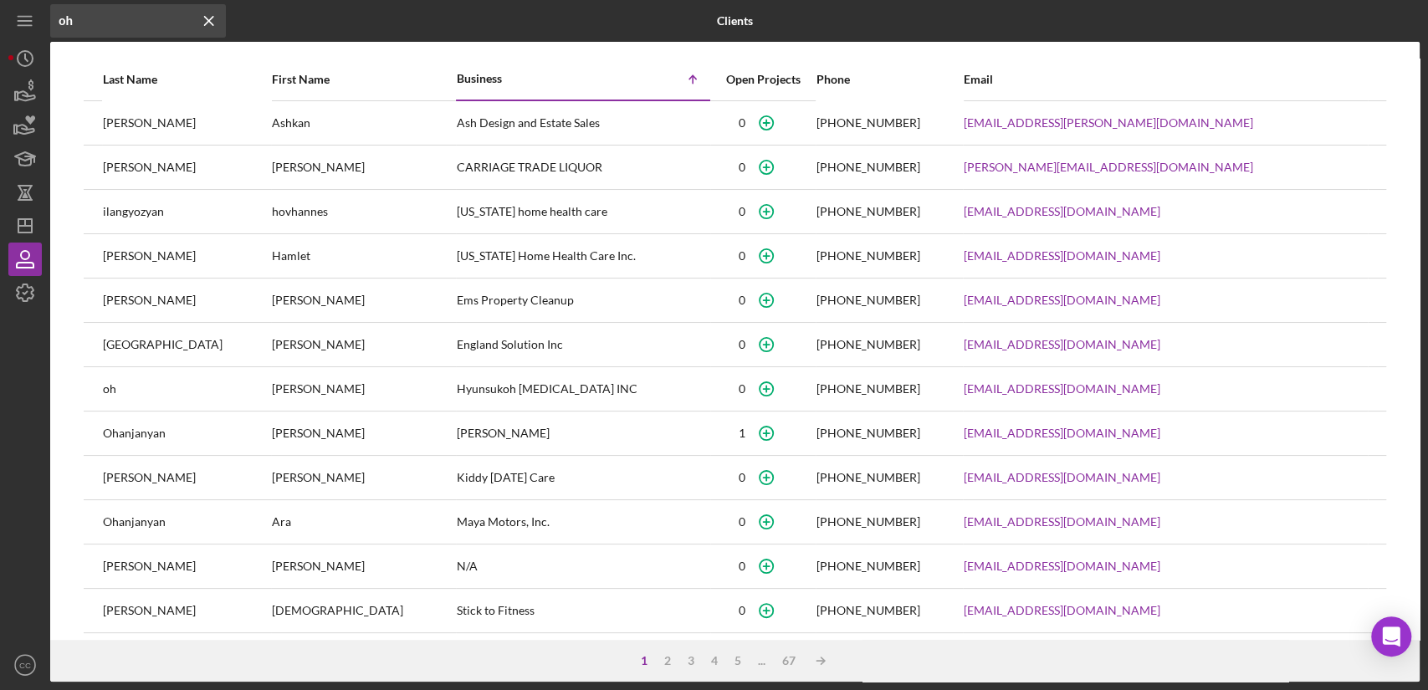
type input "oh"
click at [272, 435] on div "Ira" at bounding box center [363, 433] width 183 height 42
drag, startPoint x: 213, startPoint y: 432, endPoint x: 445, endPoint y: 433, distance: 231.7
click at [445, 433] on tr "Ohanjanyan Ira Ira Ohanjanyan 1 (818) 424-9731 irinaoh@yahoo.com" at bounding box center [735, 433] width 1302 height 44
click at [762, 432] on icon "button" at bounding box center [766, 434] width 8 height 8
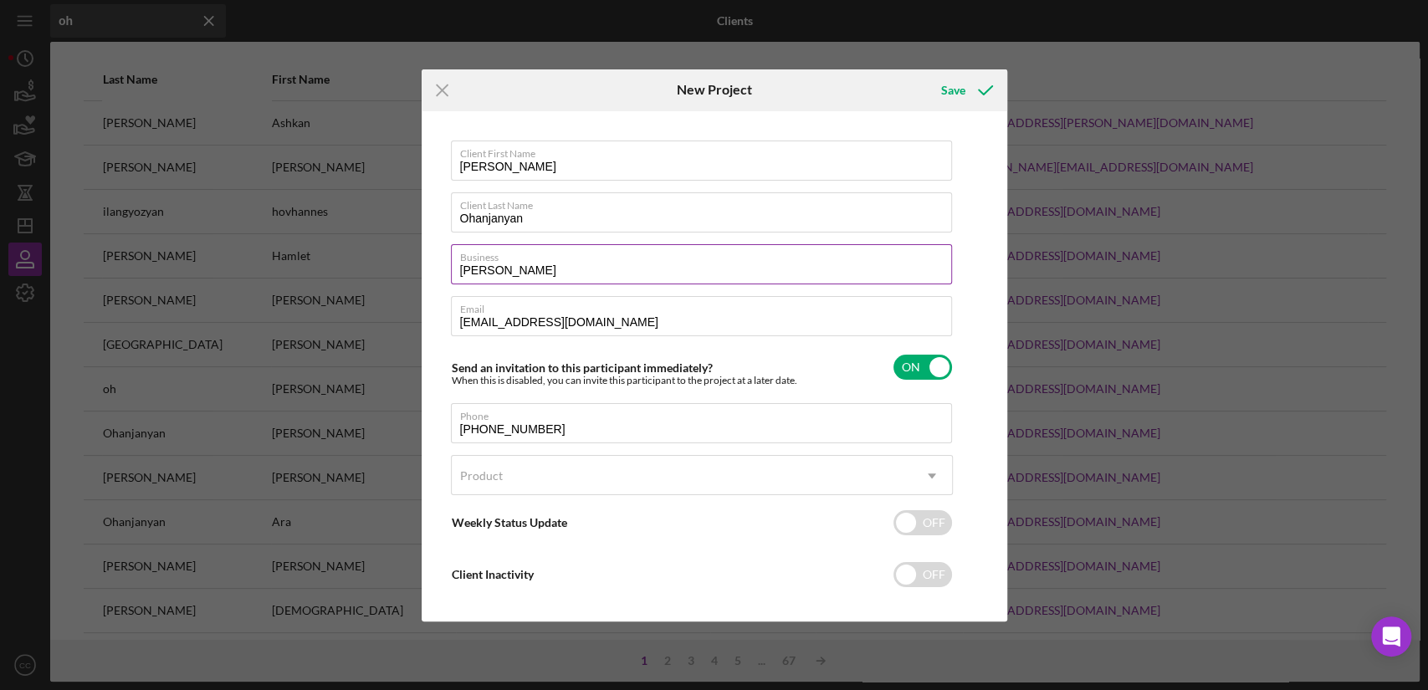
click at [560, 263] on input "Ira Ohanjanyan" at bounding box center [701, 264] width 501 height 40
drag, startPoint x: 609, startPoint y: 273, endPoint x: 276, endPoint y: 270, distance: 332.9
click at [276, 270] on div "Icon/Menu Close New Project Save Client First Name Ira Client Last Name Ohanjan…" at bounding box center [714, 345] width 1428 height 690
paste input "Ohanjanyan Family Child Care"
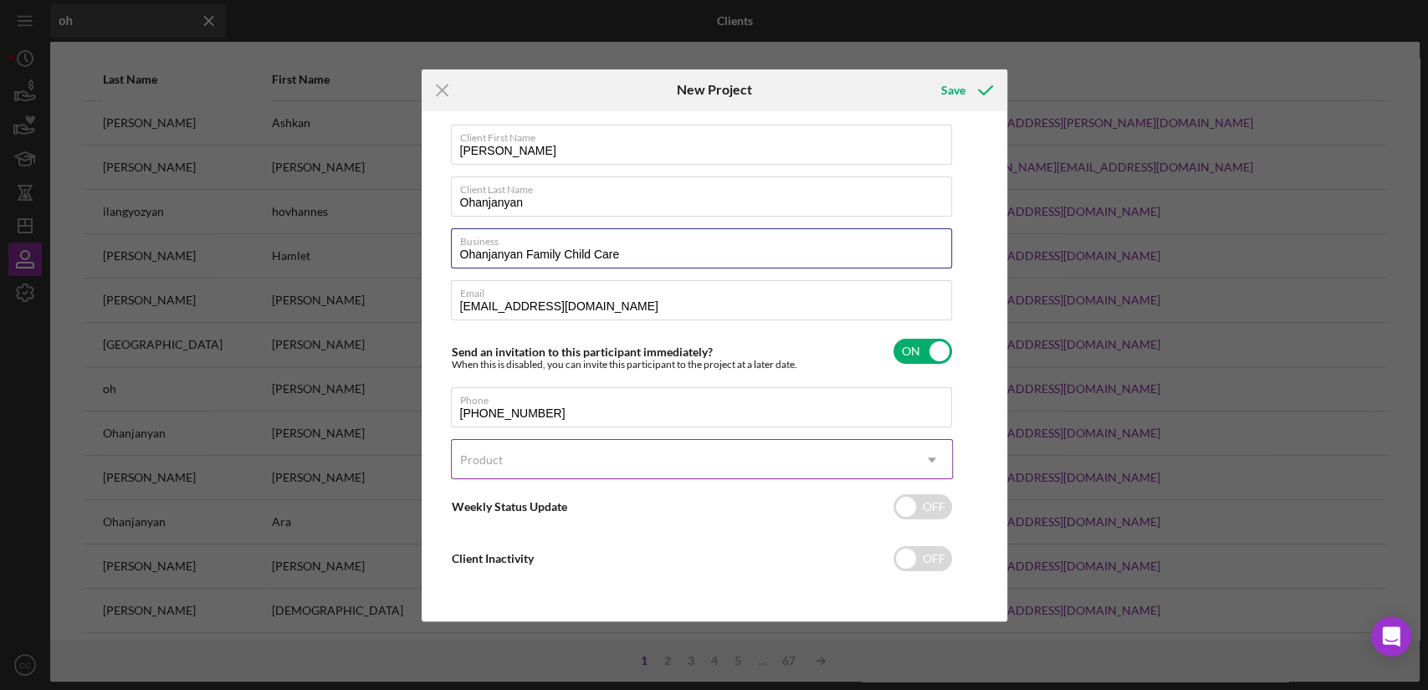
type input "Ohanjanyan Family Child Care"
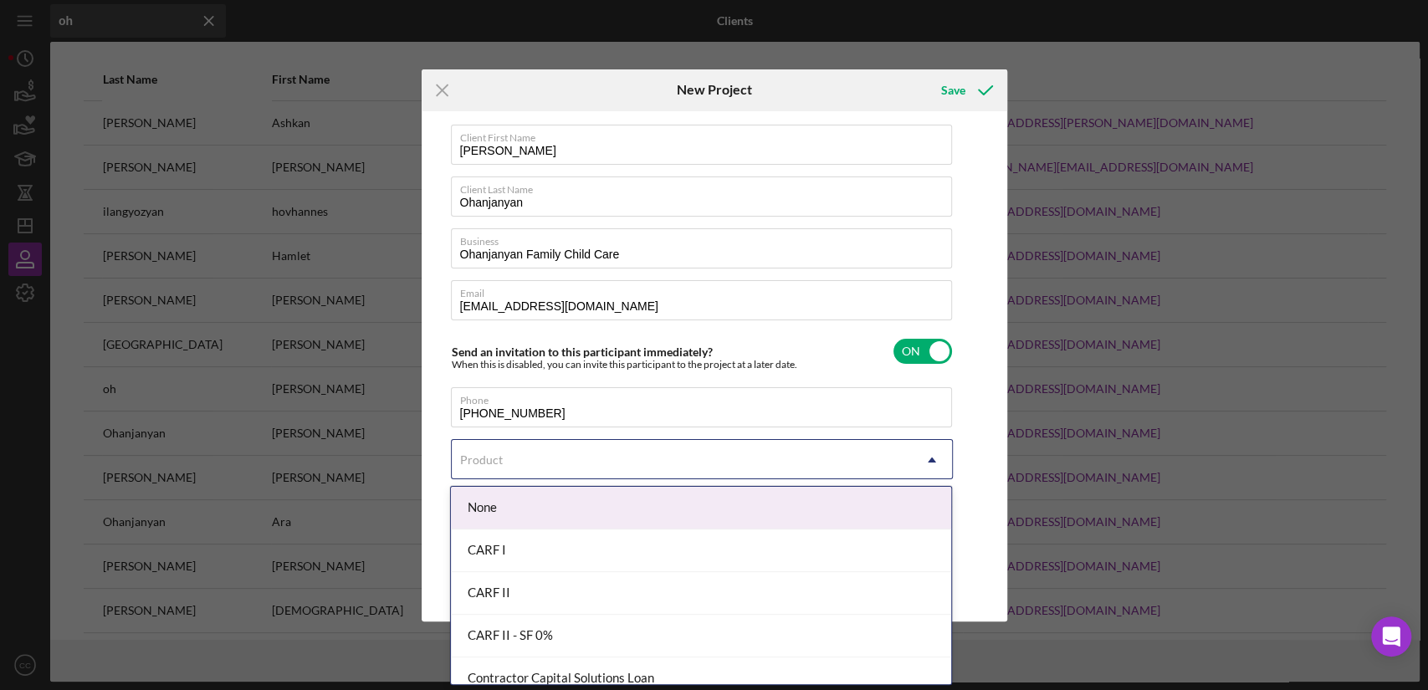
click at [733, 441] on div "Product" at bounding box center [682, 460] width 460 height 38
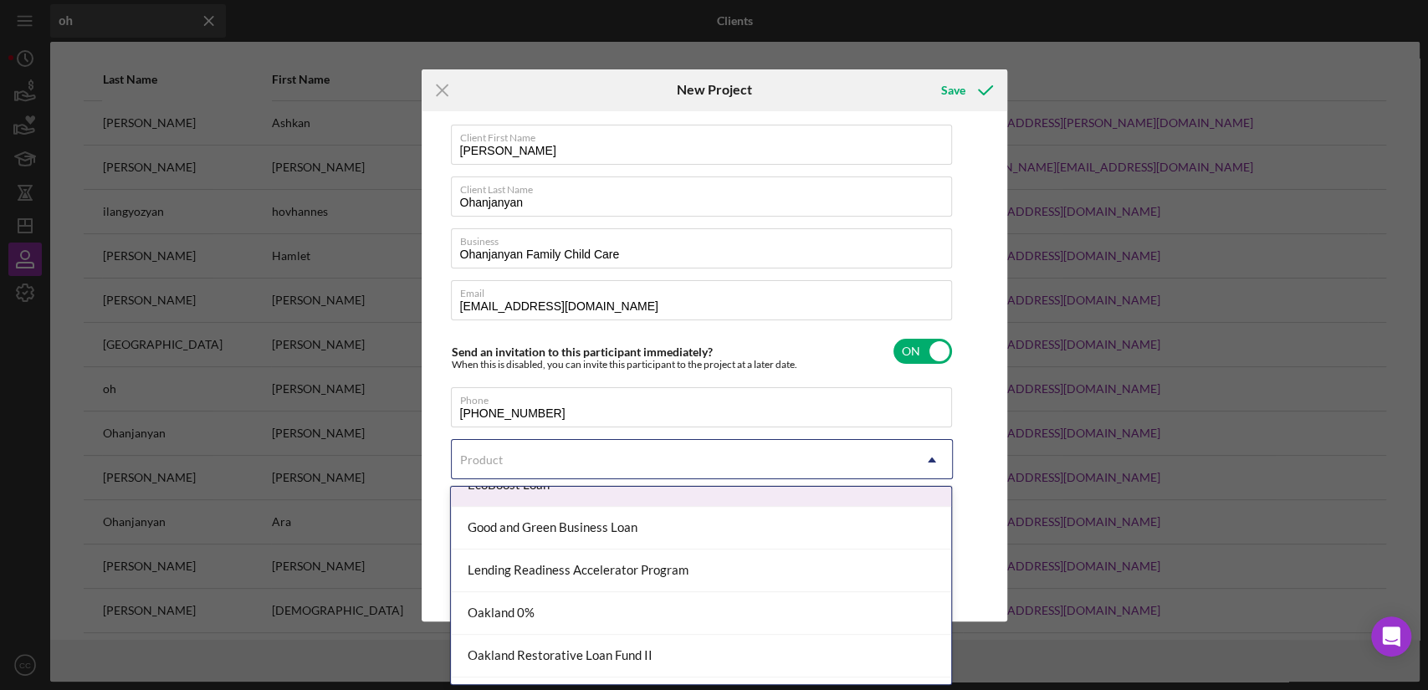
scroll to position [371, 0]
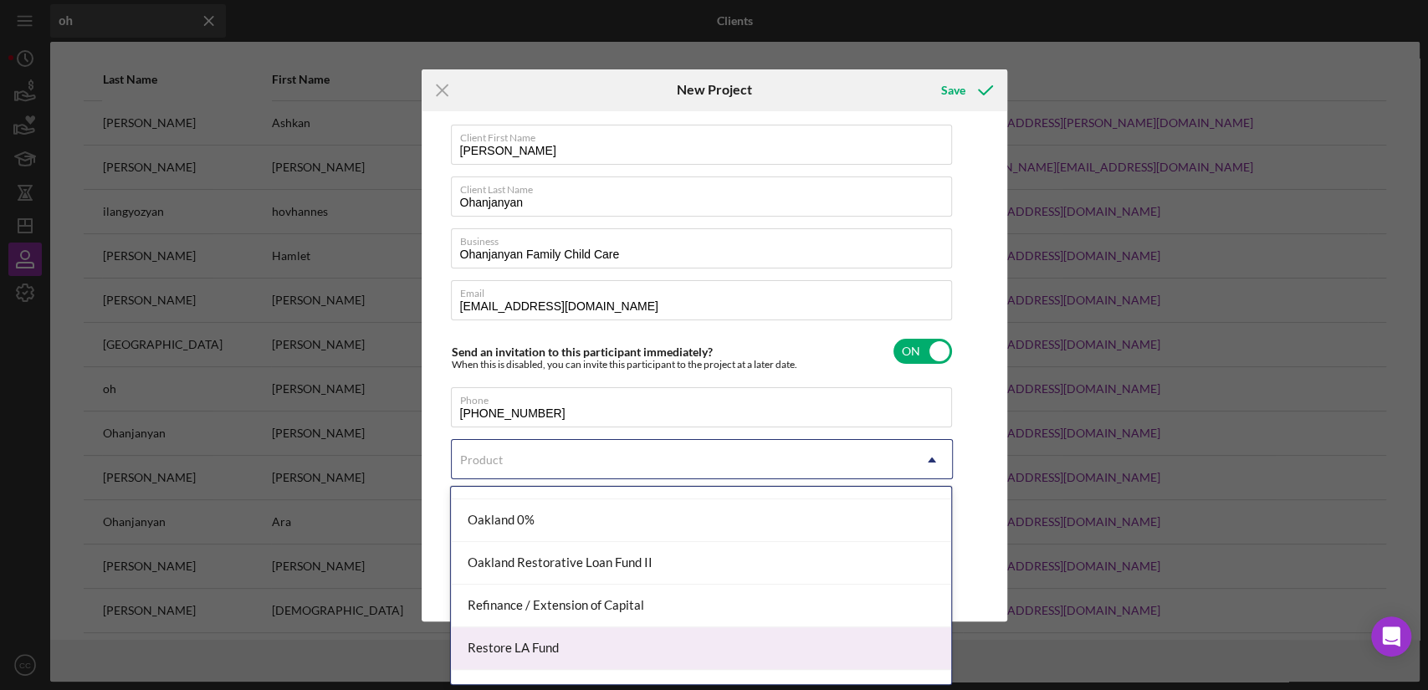
click at [574, 641] on div "Restore LA Fund" at bounding box center [701, 648] width 500 height 43
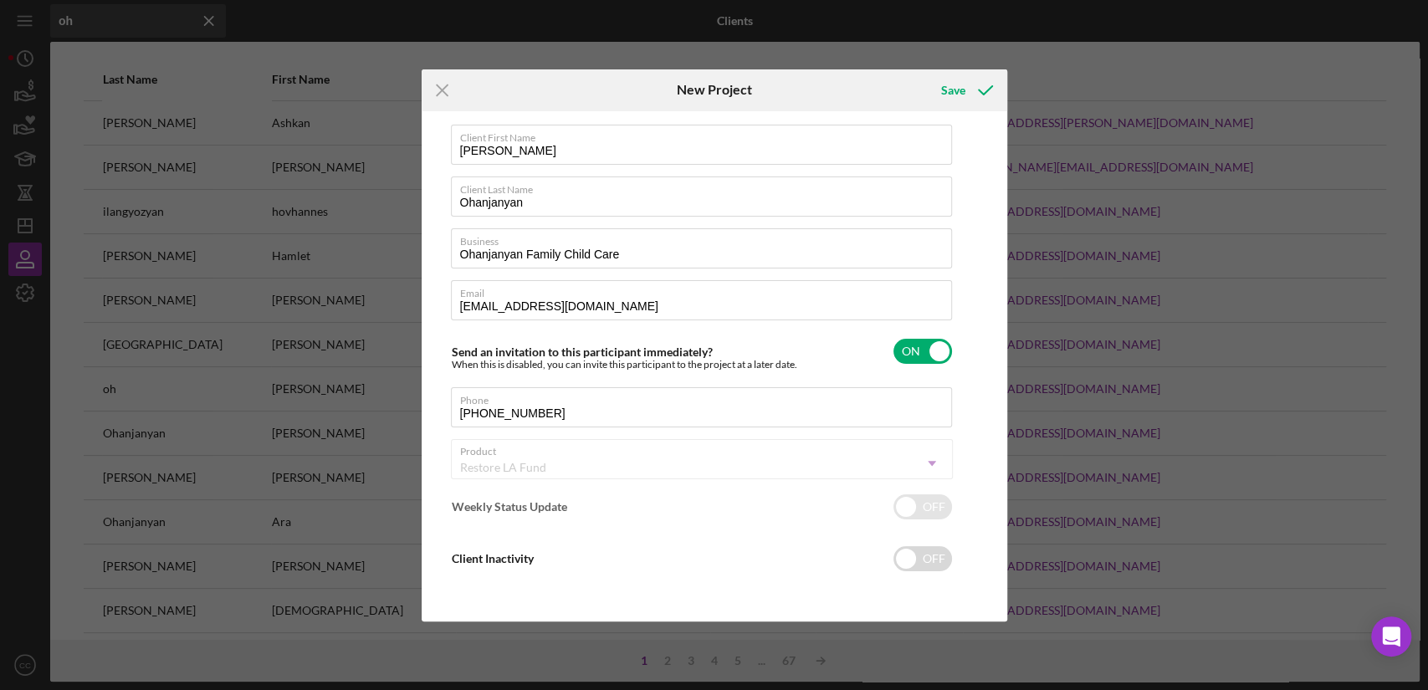
checkbox input "true"
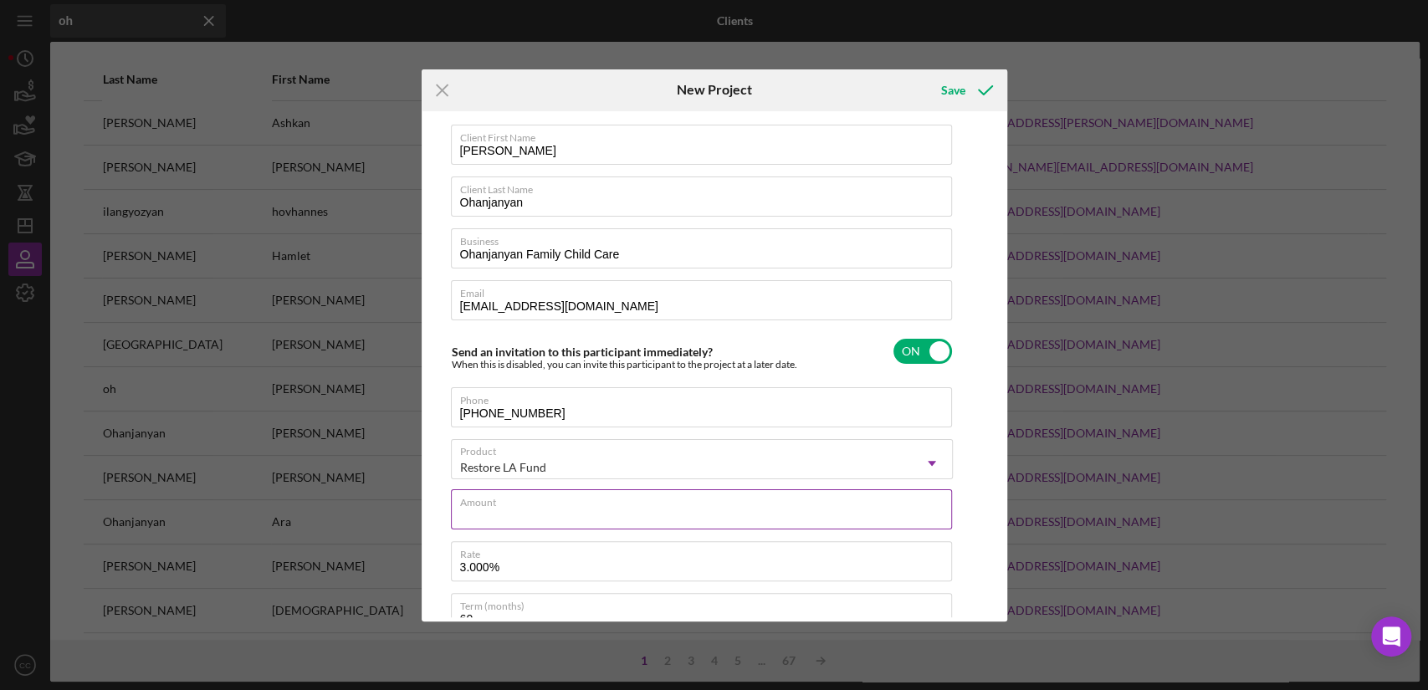
click at [602, 514] on input "Amount" at bounding box center [701, 509] width 501 height 40
type input "$100,000"
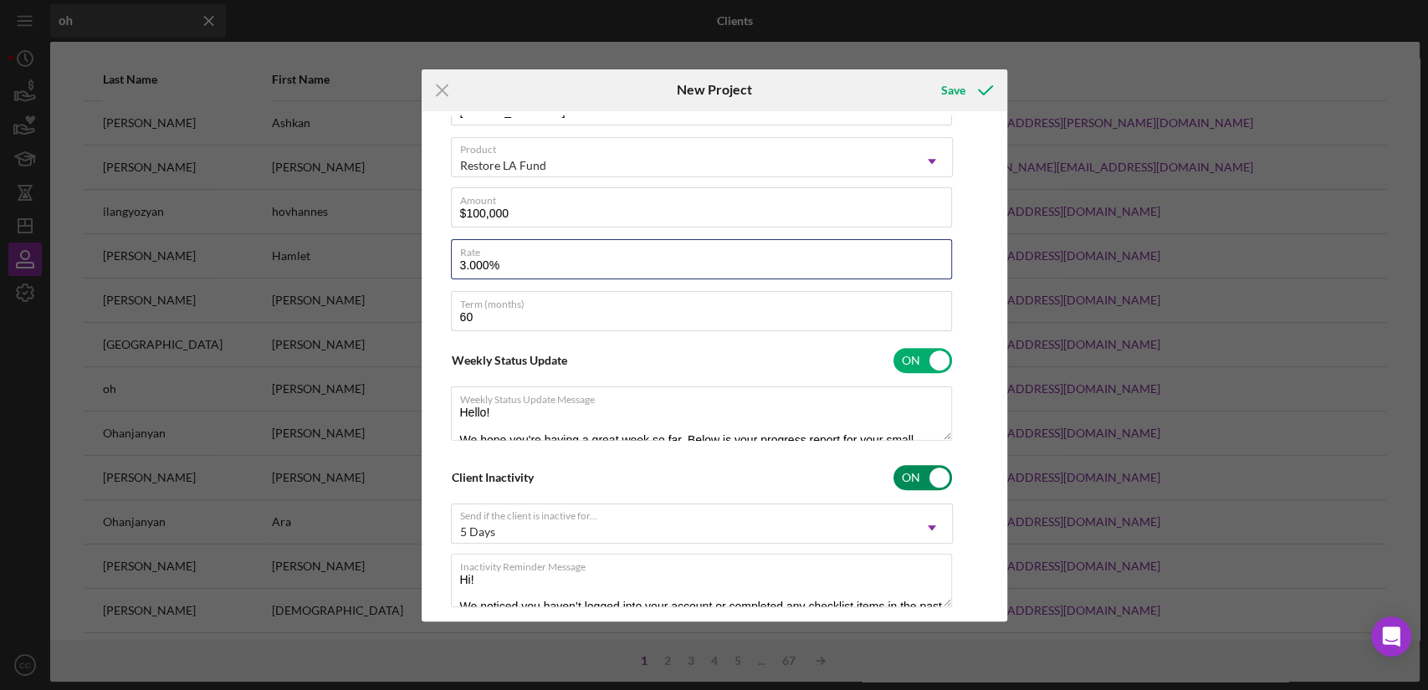
scroll to position [350, 0]
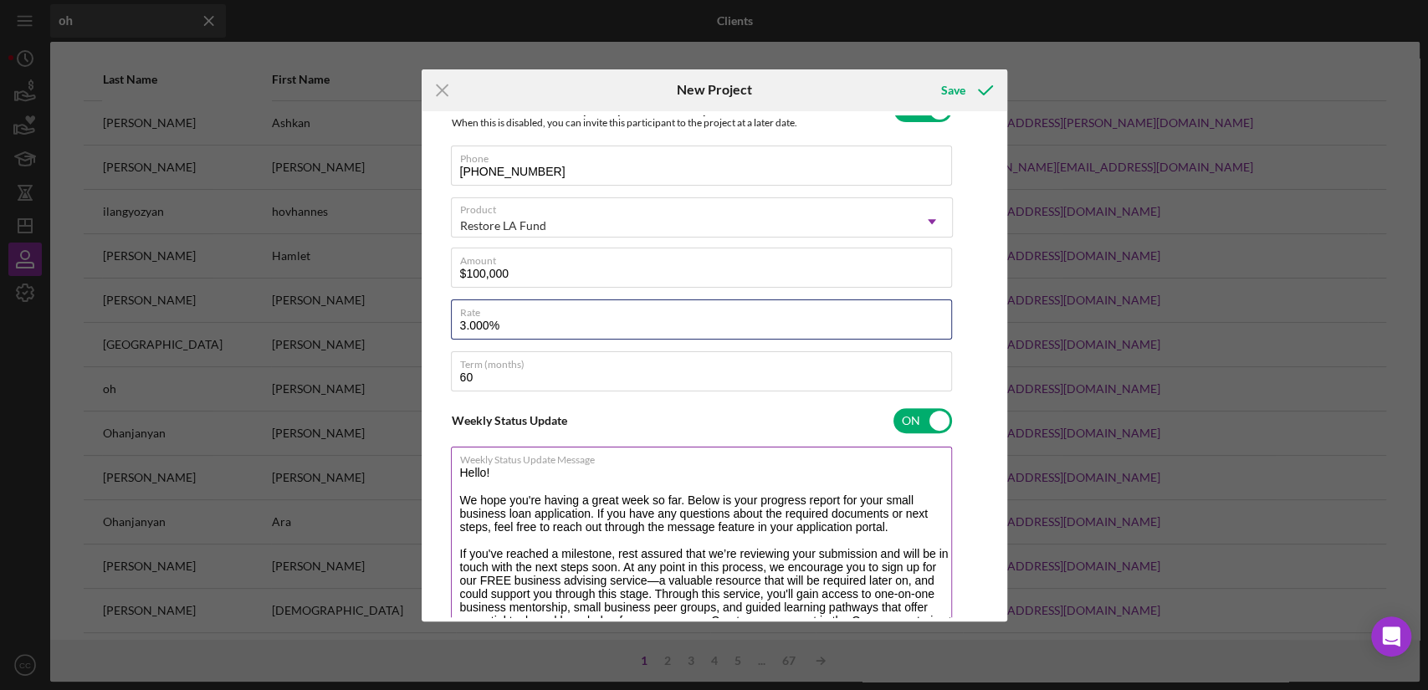
drag, startPoint x: 945, startPoint y: 401, endPoint x: 946, endPoint y: 527, distance: 125.5
click at [946, 527] on textarea "Hello! We hope you're having a great week so far. Below is your progress report…" at bounding box center [701, 536] width 501 height 178
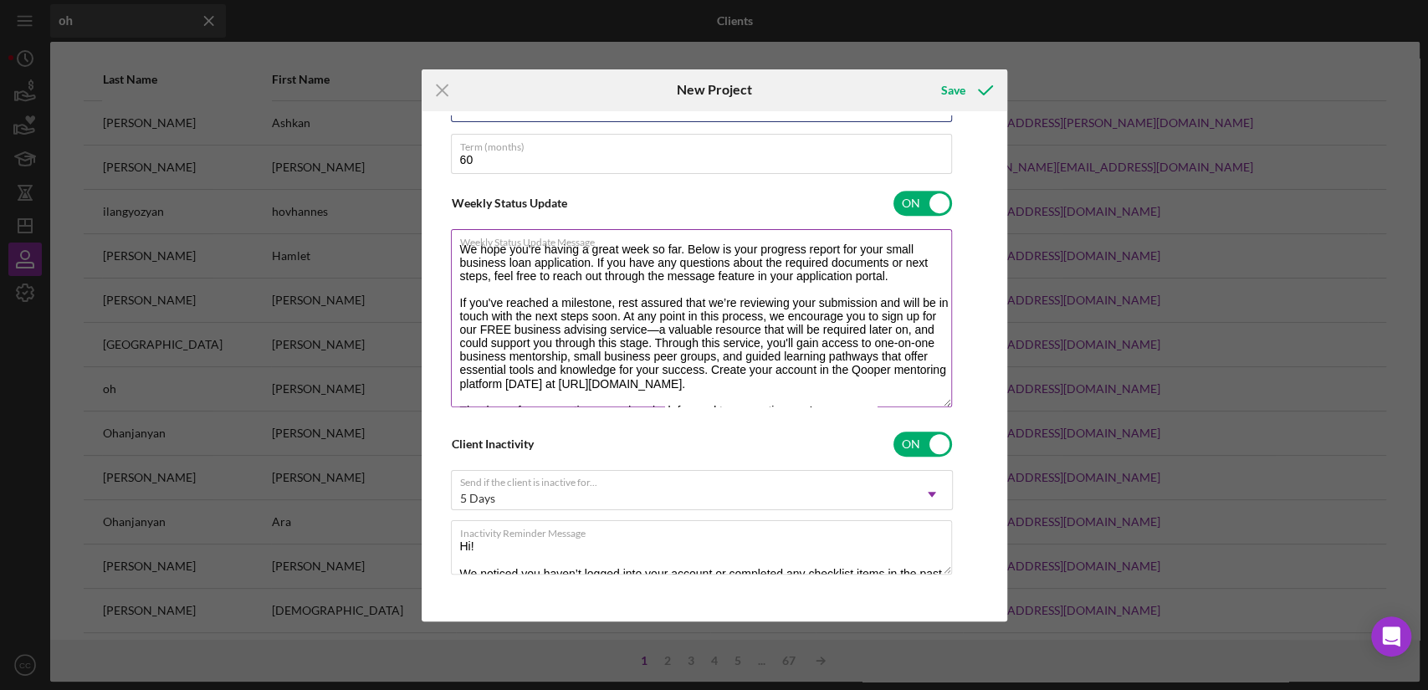
scroll to position [50, 0]
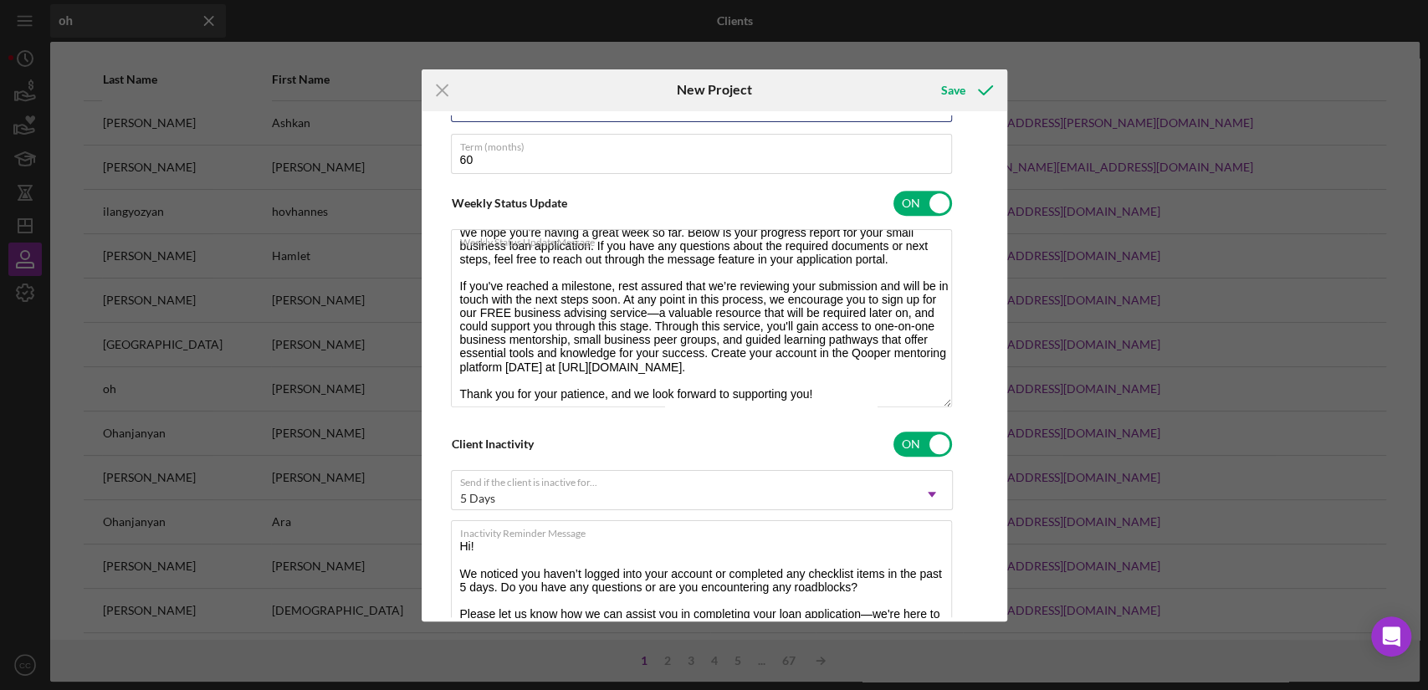
drag, startPoint x: 947, startPoint y: 567, endPoint x: 950, endPoint y: 636, distance: 68.7
click at [950, 636] on div "Icon/Menu Close New Project Save Client First Name Ira Client Last Name Ohanjan…" at bounding box center [714, 345] width 1428 height 690
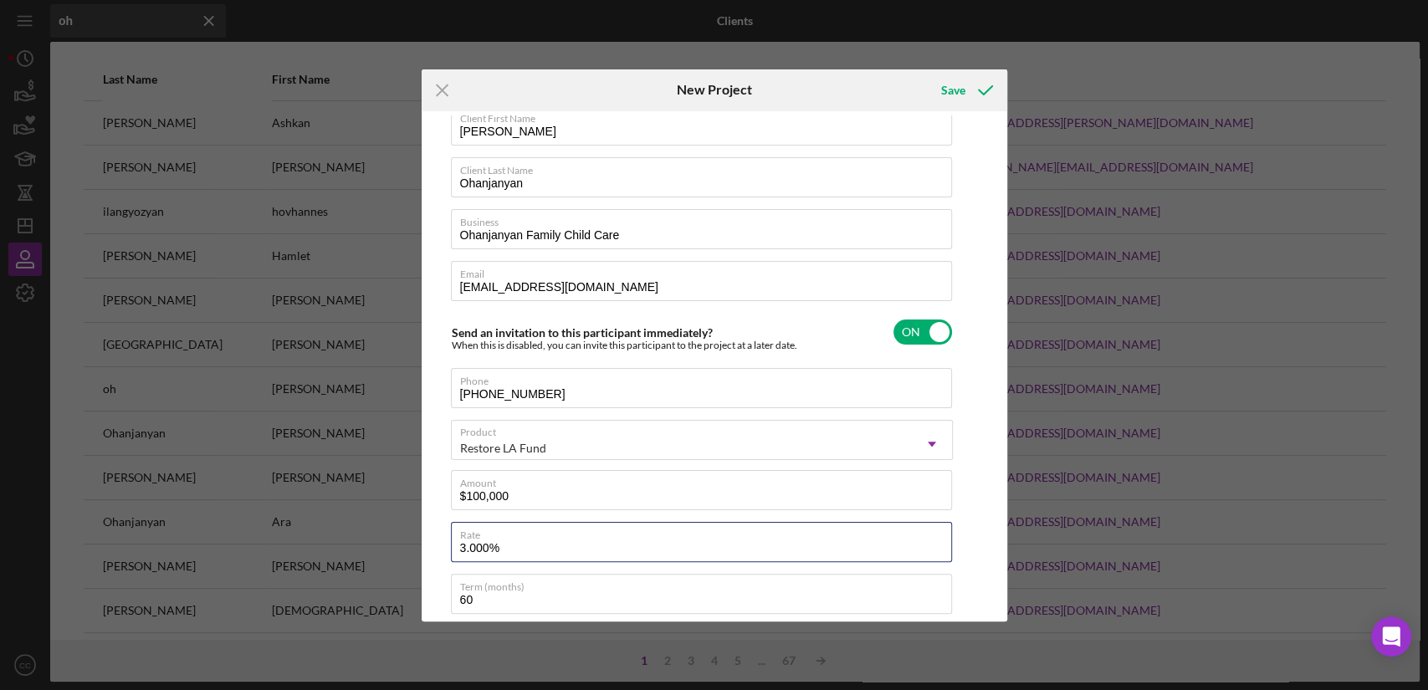
scroll to position [0, 0]
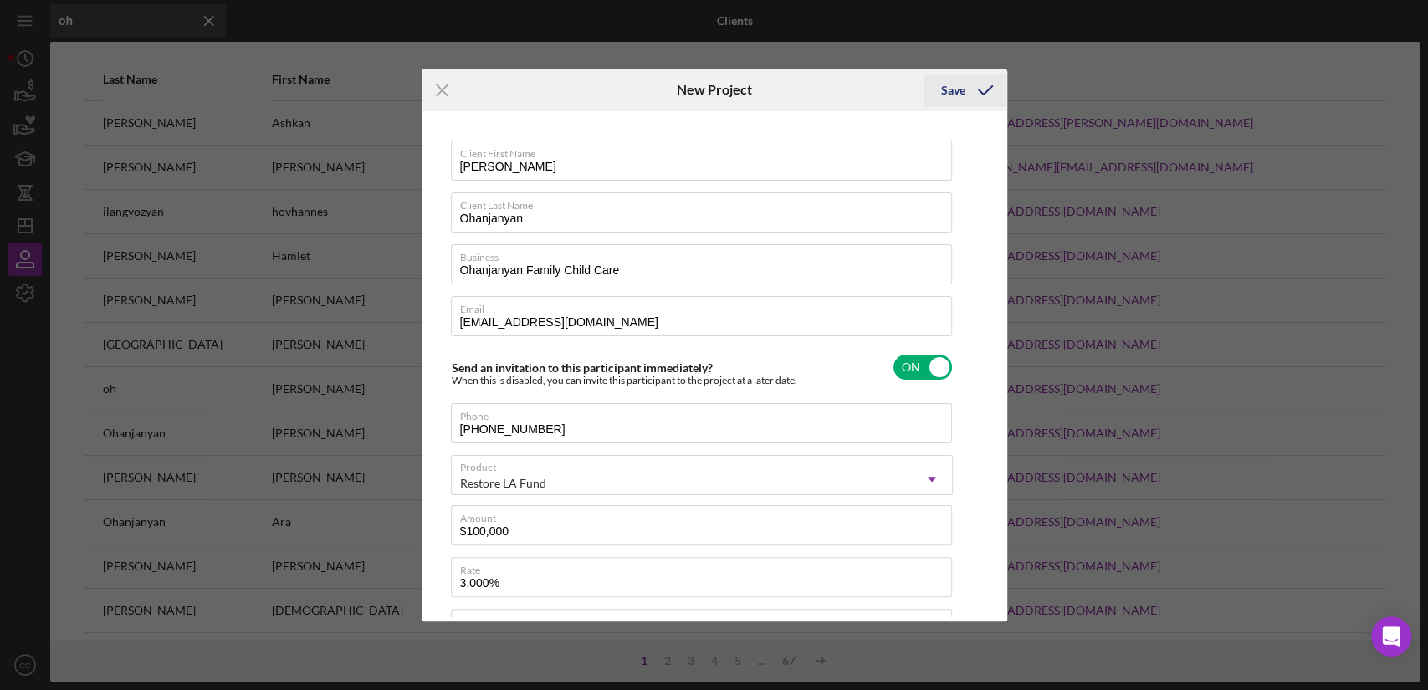
click at [968, 86] on icon "submit" at bounding box center [985, 90] width 42 height 42
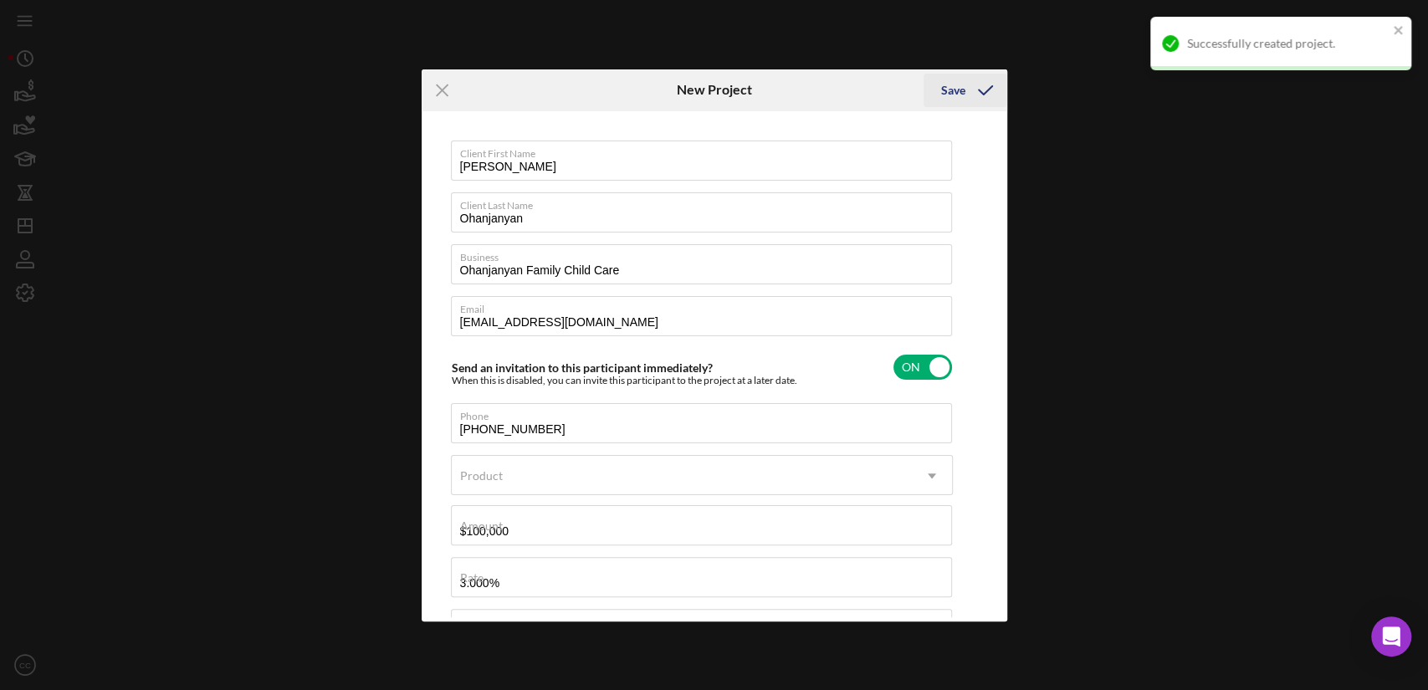
type input "Ira Ohanjanyan"
checkbox input "false"
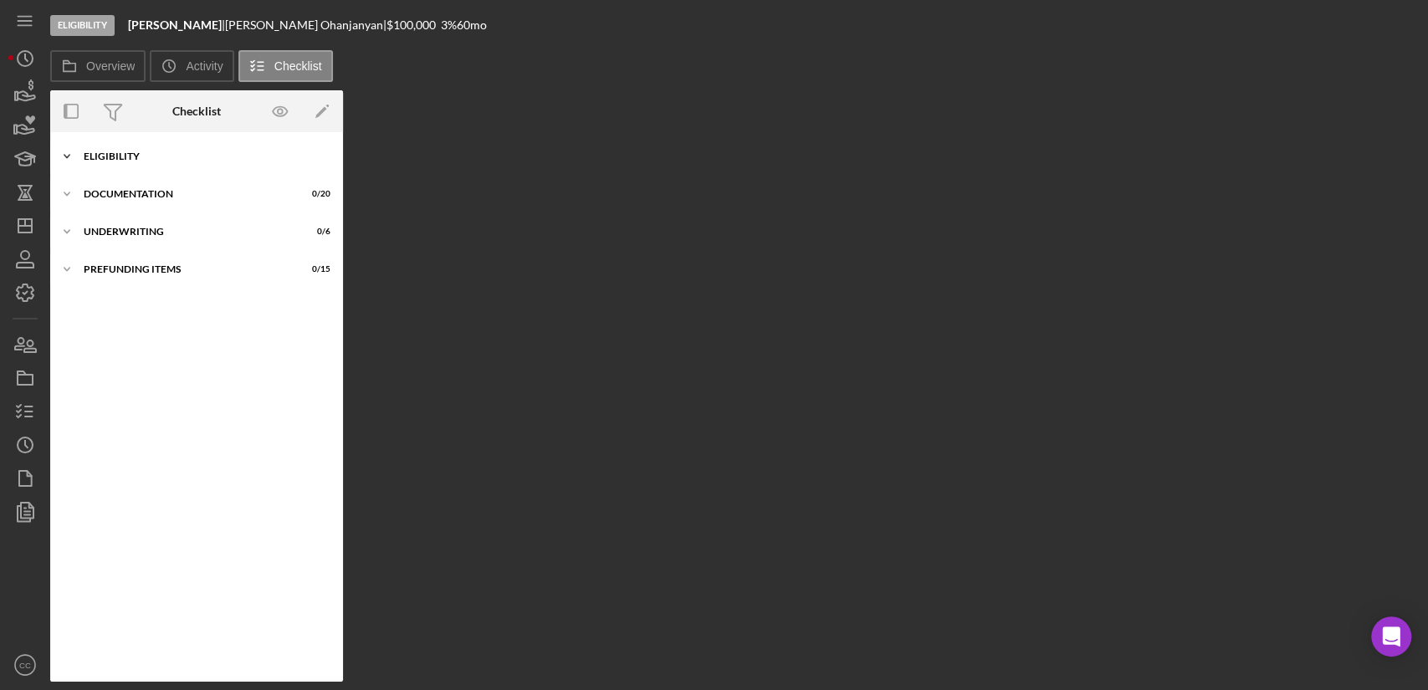
click at [119, 158] on div "Eligibility" at bounding box center [203, 156] width 238 height 10
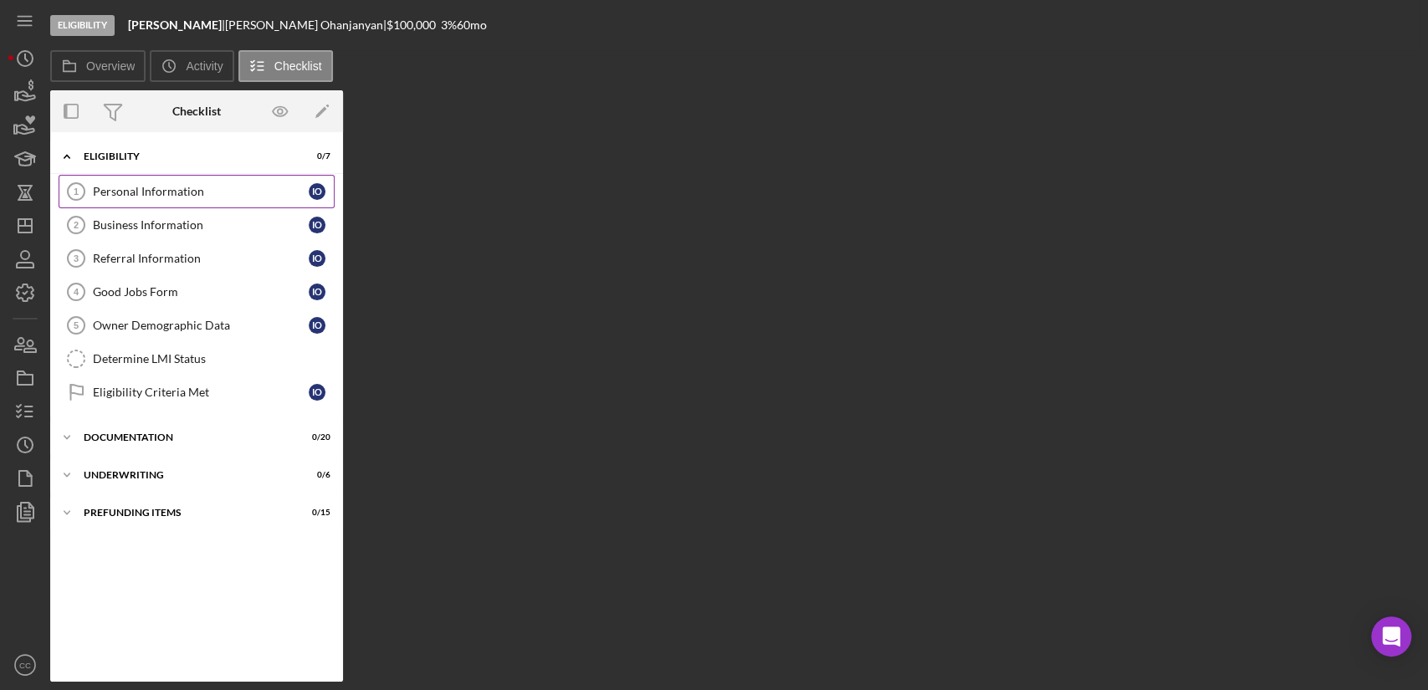
click at [134, 199] on link "Personal Information 1 Personal Information I O" at bounding box center [197, 191] width 276 height 33
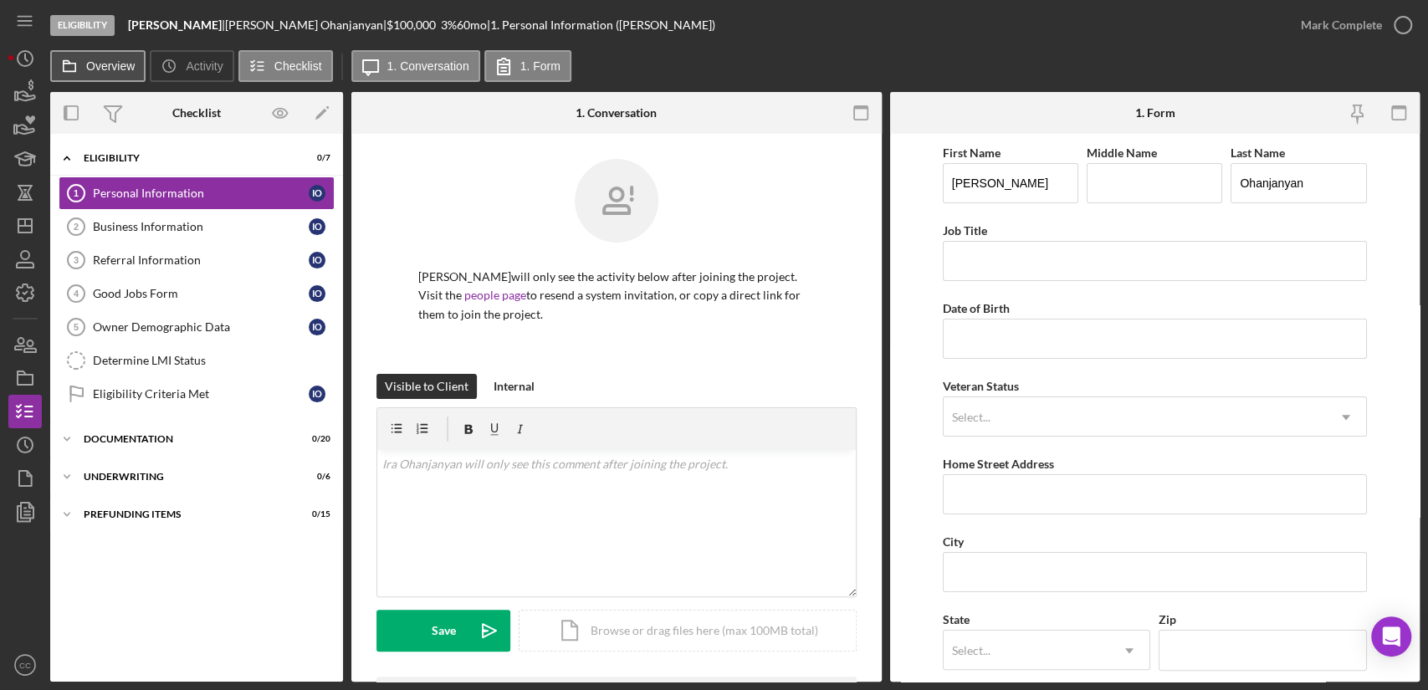
click at [94, 69] on label "Overview" at bounding box center [110, 65] width 49 height 13
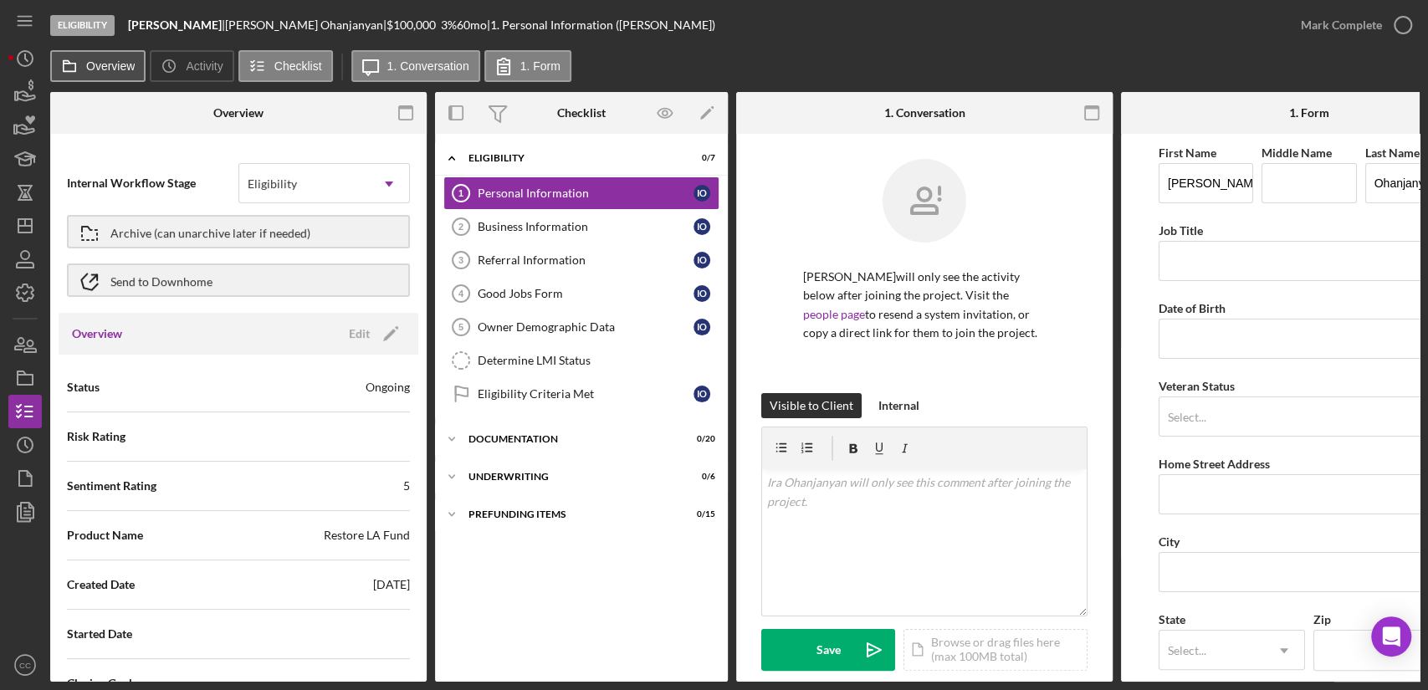
click at [120, 71] on label "Overview" at bounding box center [110, 65] width 49 height 13
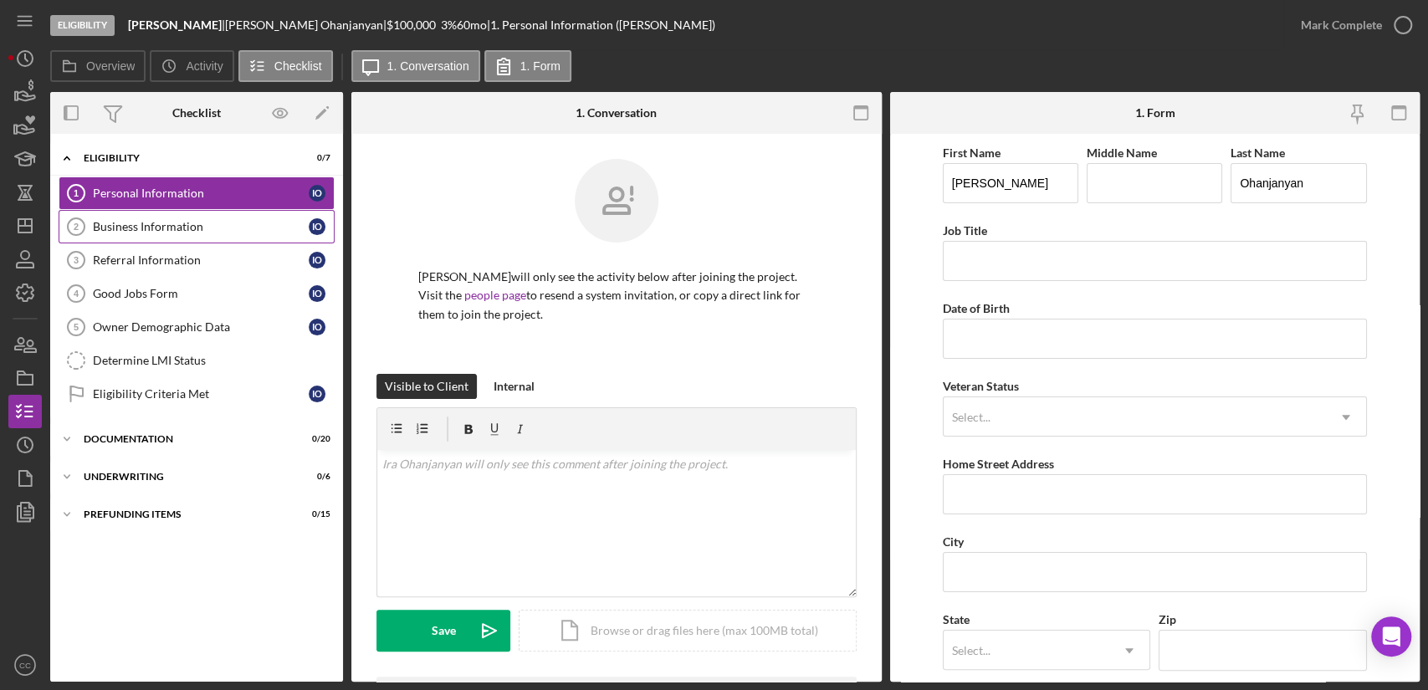
click at [151, 228] on div "Business Information" at bounding box center [201, 226] width 216 height 13
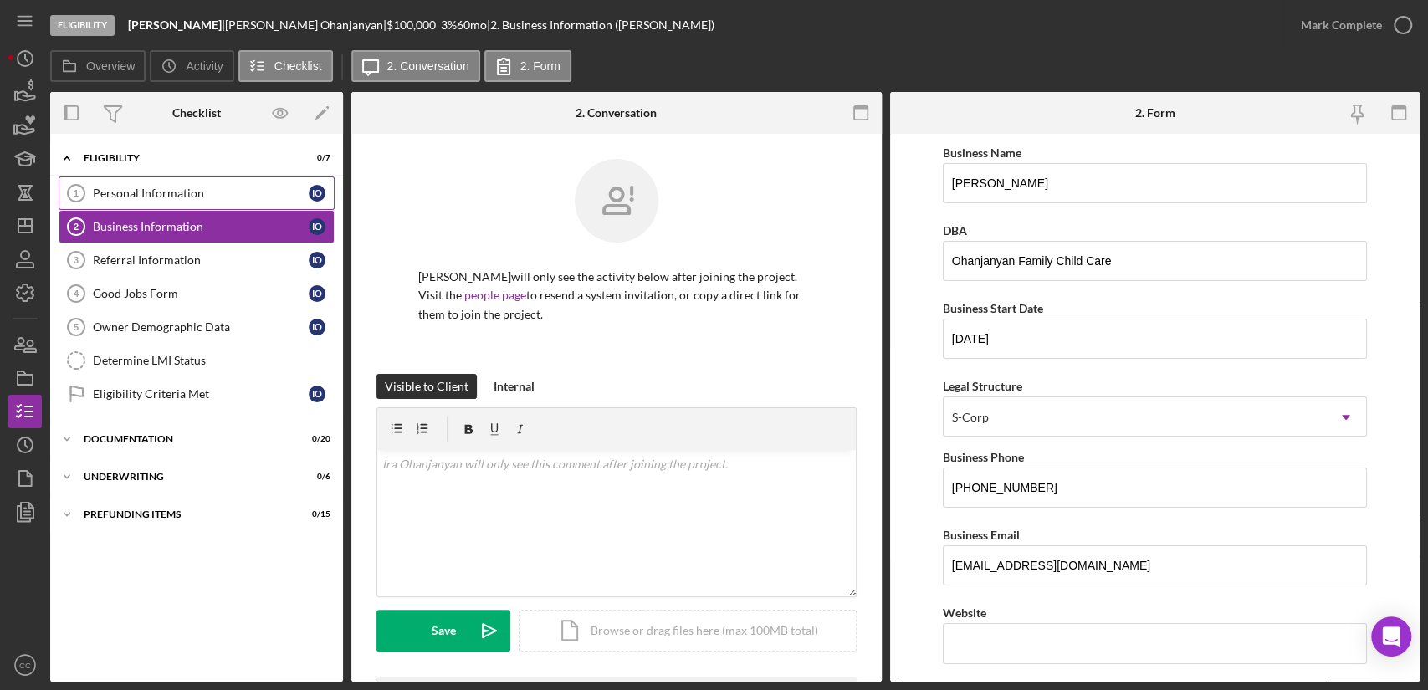
click at [166, 192] on div "Personal Information" at bounding box center [201, 193] width 216 height 13
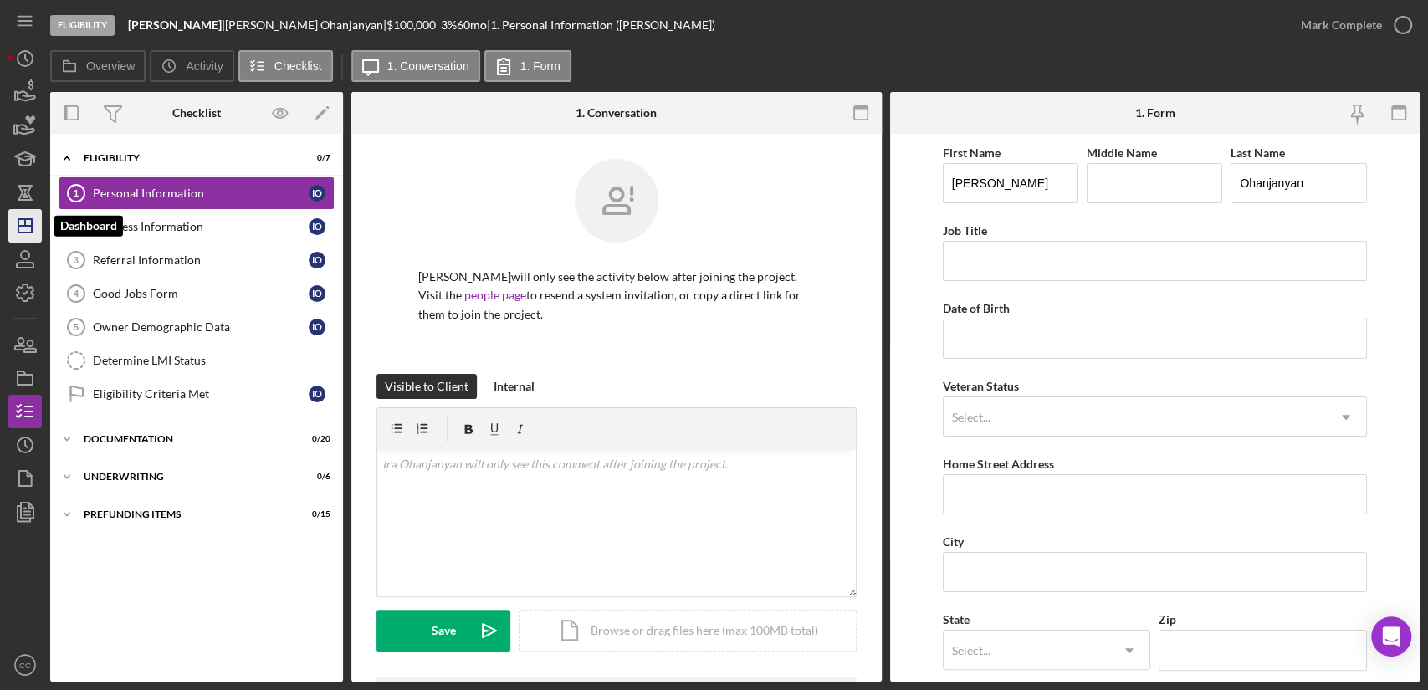
click at [25, 232] on polygon "button" at bounding box center [24, 225] width 13 height 13
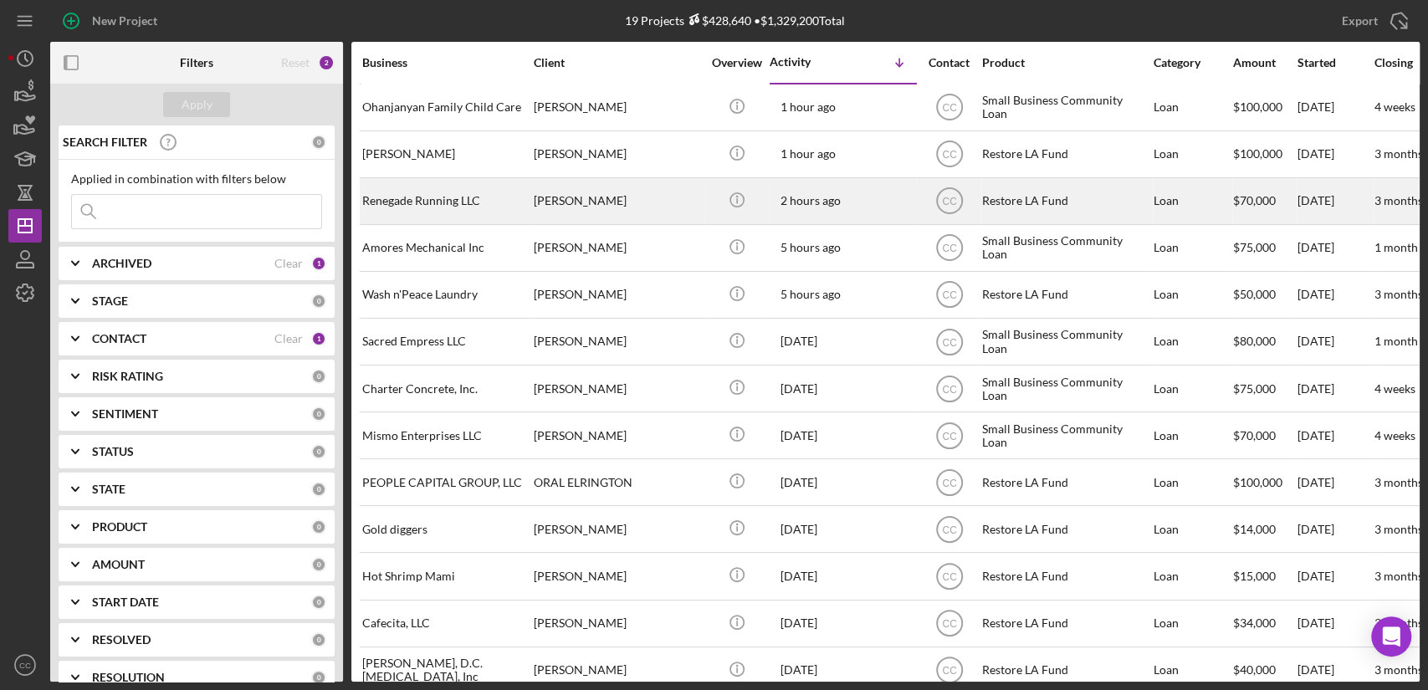
click at [442, 200] on div "Renegade Running LLC" at bounding box center [445, 201] width 167 height 44
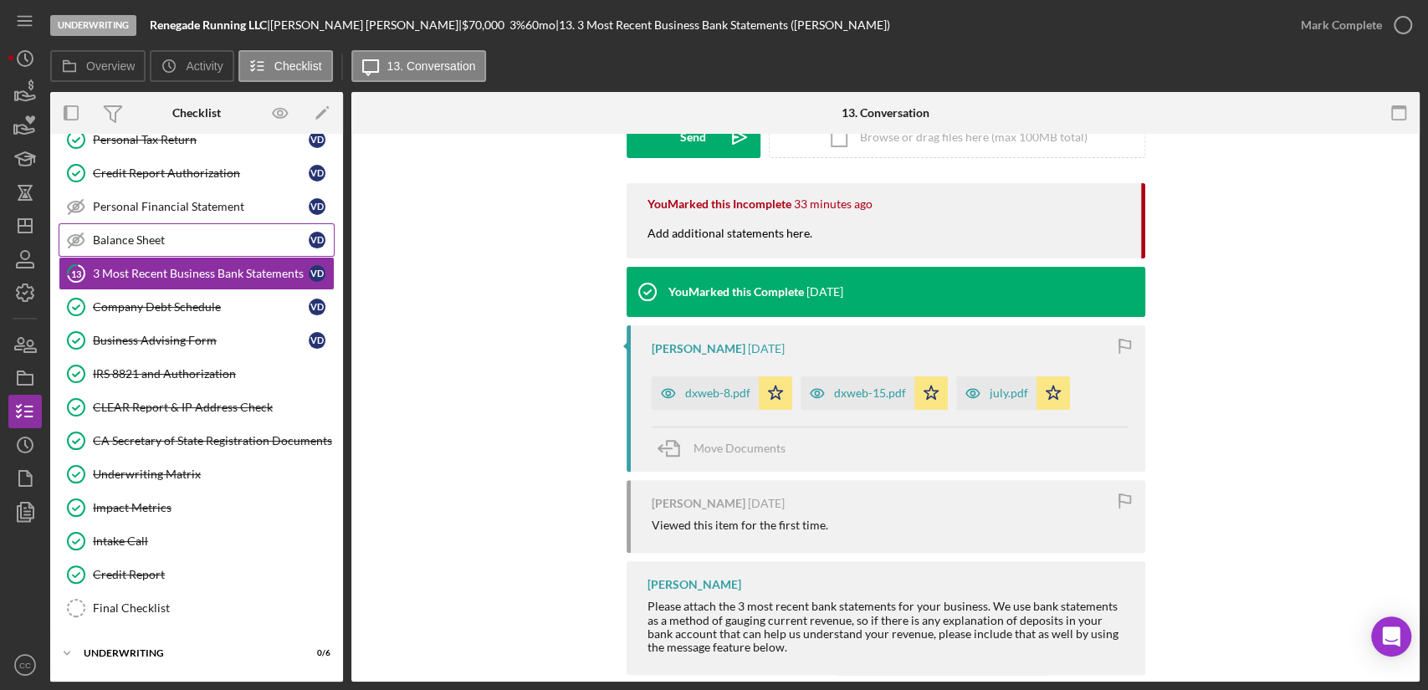
scroll to position [289, 0]
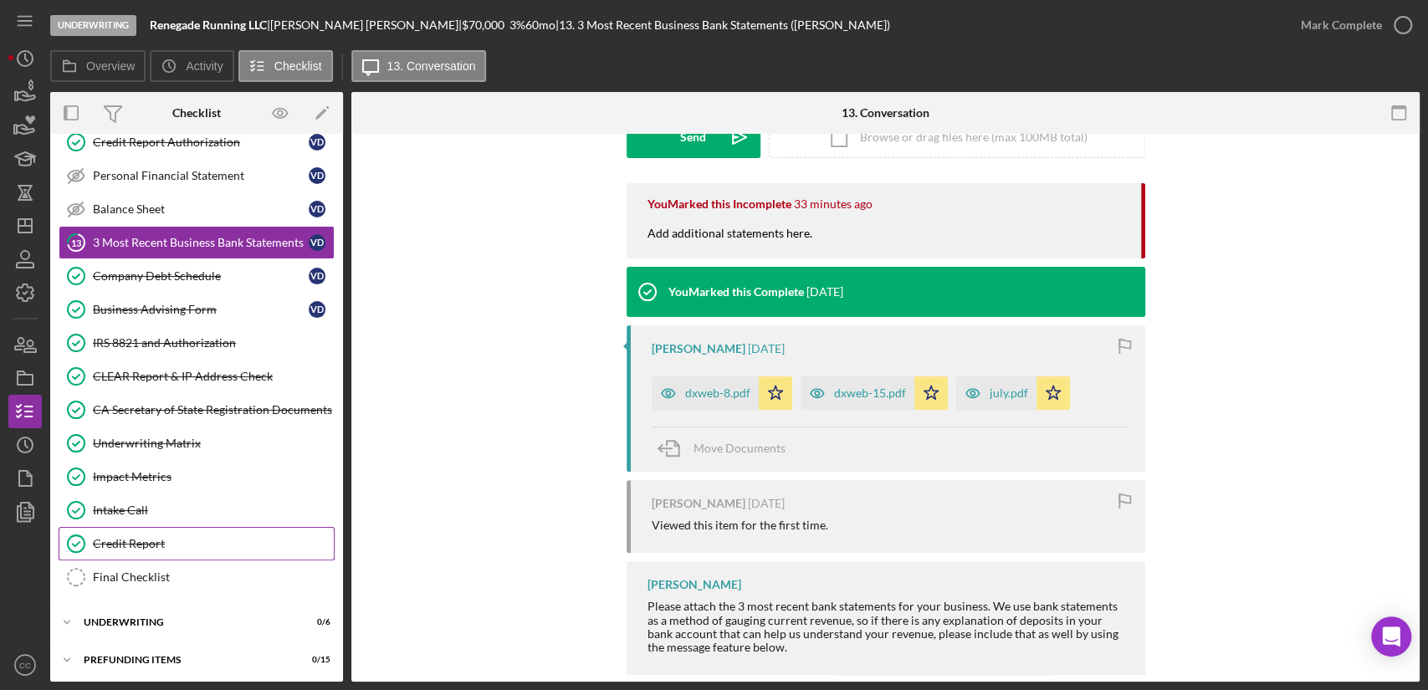
click at [150, 539] on div "Credit Report" at bounding box center [213, 543] width 241 height 13
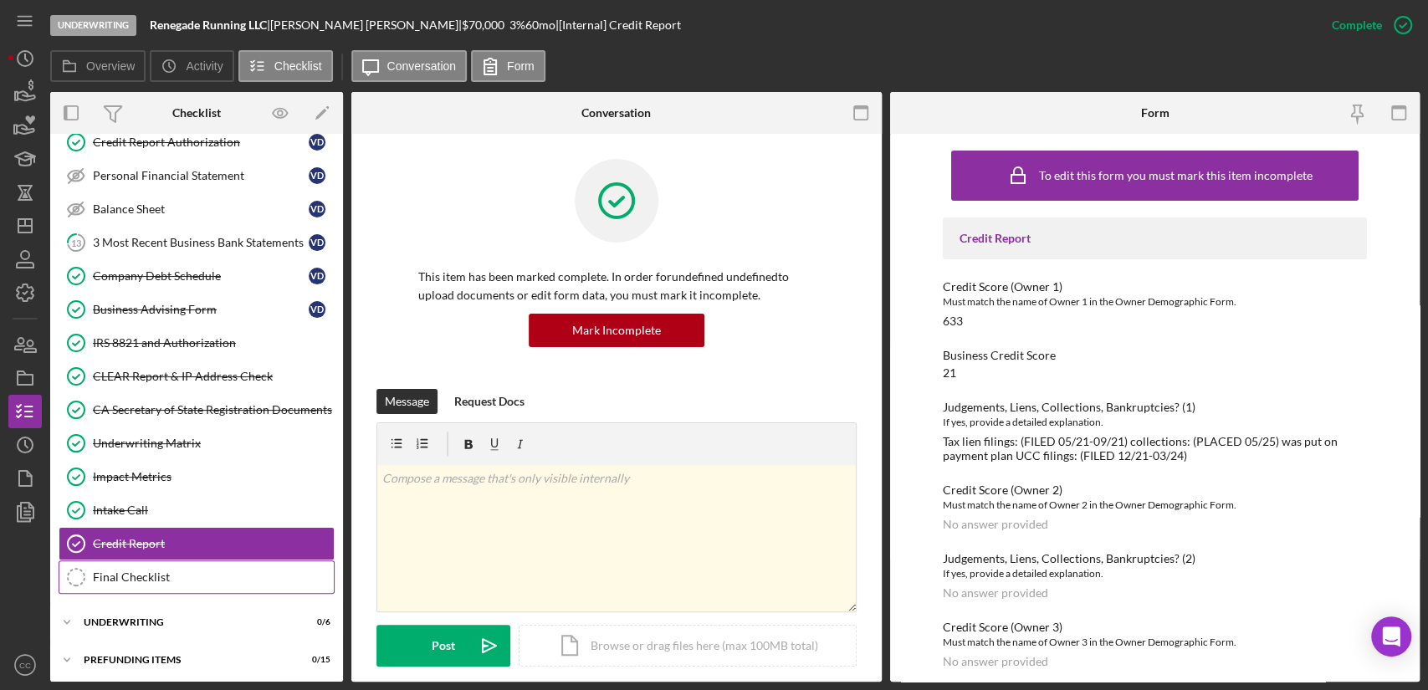
click at [142, 570] on div "Final Checklist" at bounding box center [213, 576] width 241 height 13
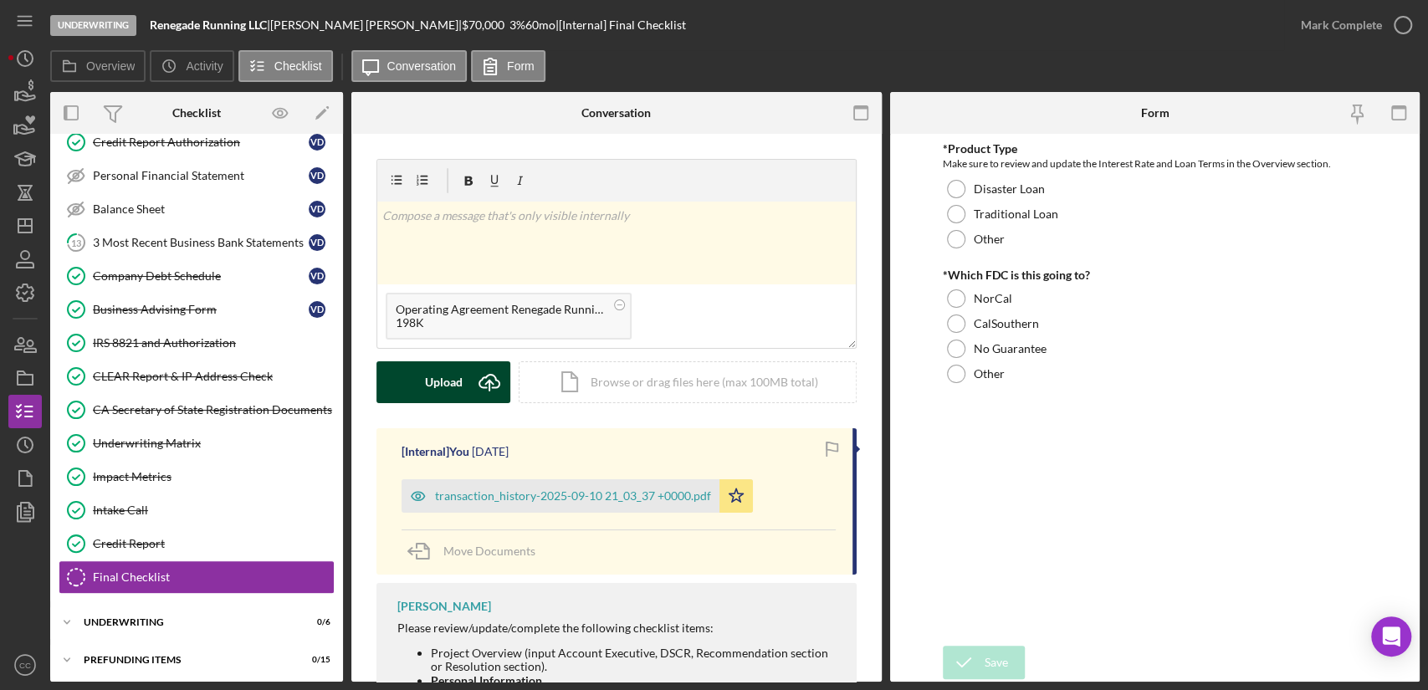
click at [454, 384] on div "Upload" at bounding box center [444, 382] width 38 height 42
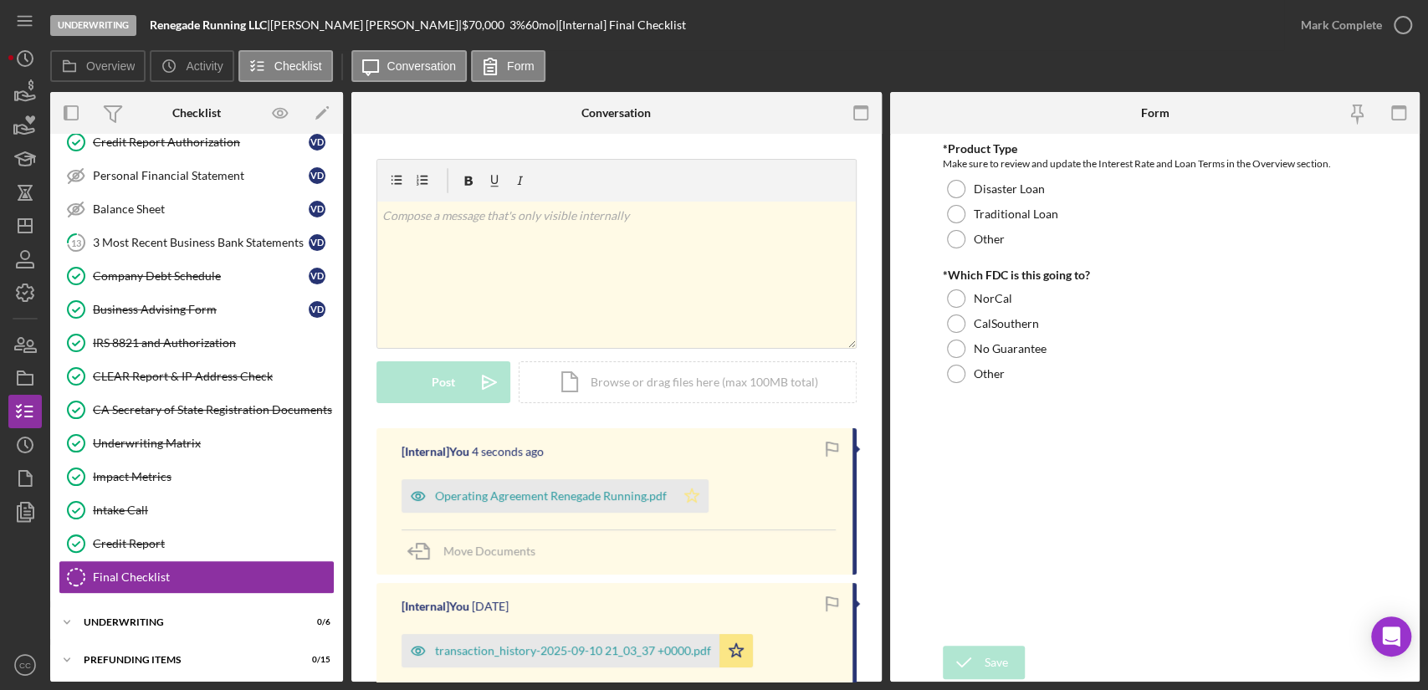
click at [693, 496] on polygon "button" at bounding box center [692, 494] width 14 height 13
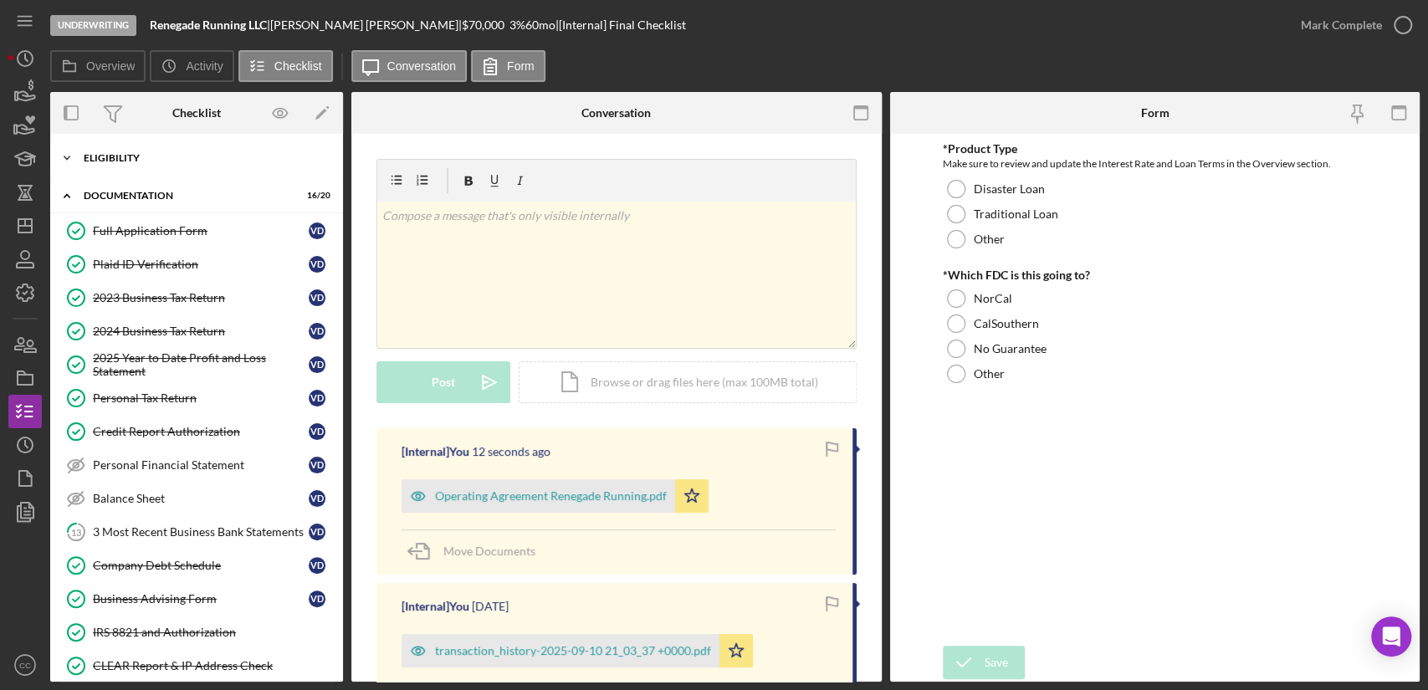
click at [105, 158] on div "Eligibility" at bounding box center [203, 158] width 238 height 10
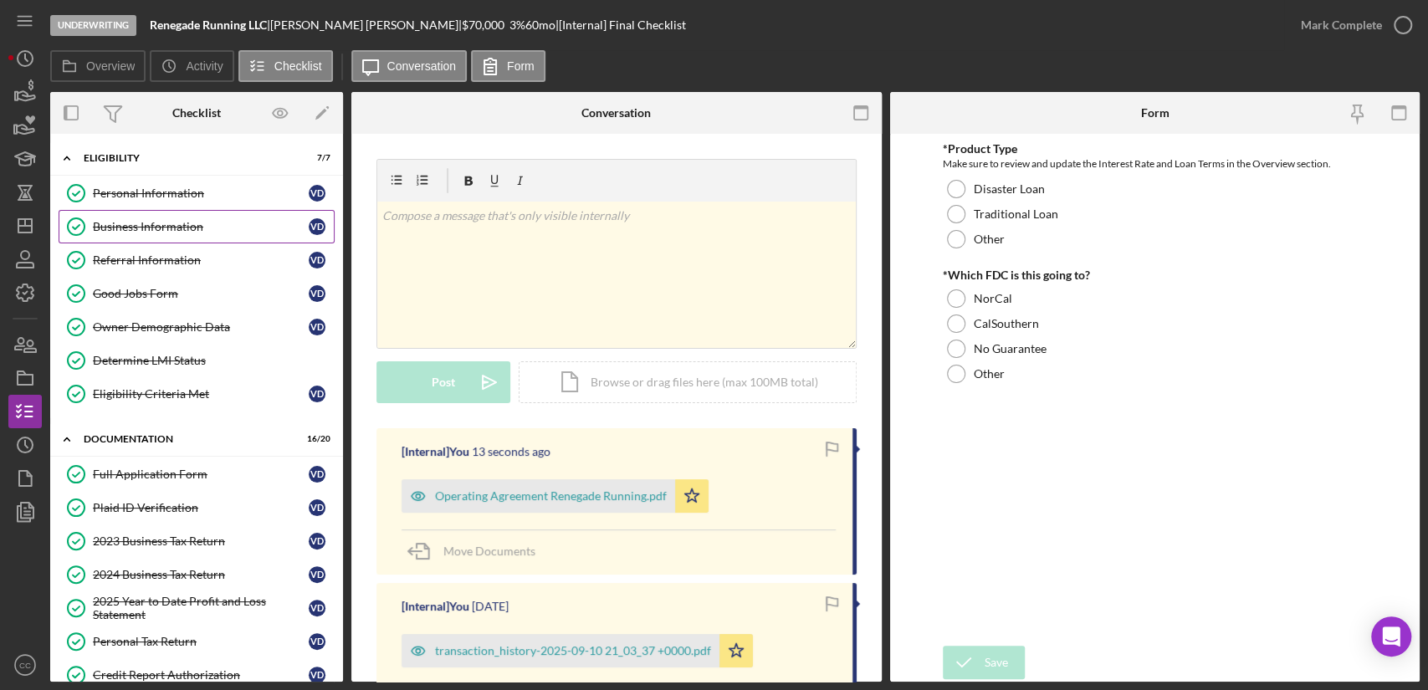
click at [120, 225] on div "Business Information" at bounding box center [201, 226] width 216 height 13
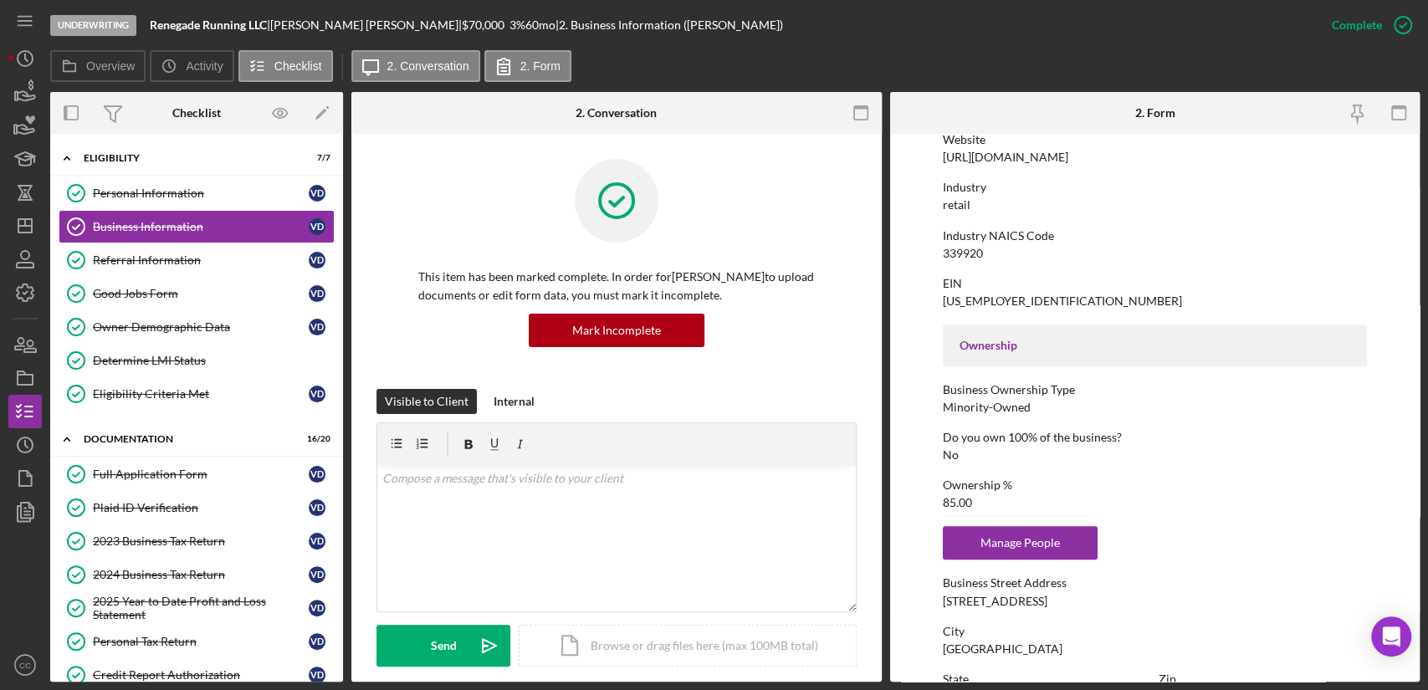
scroll to position [464, 0]
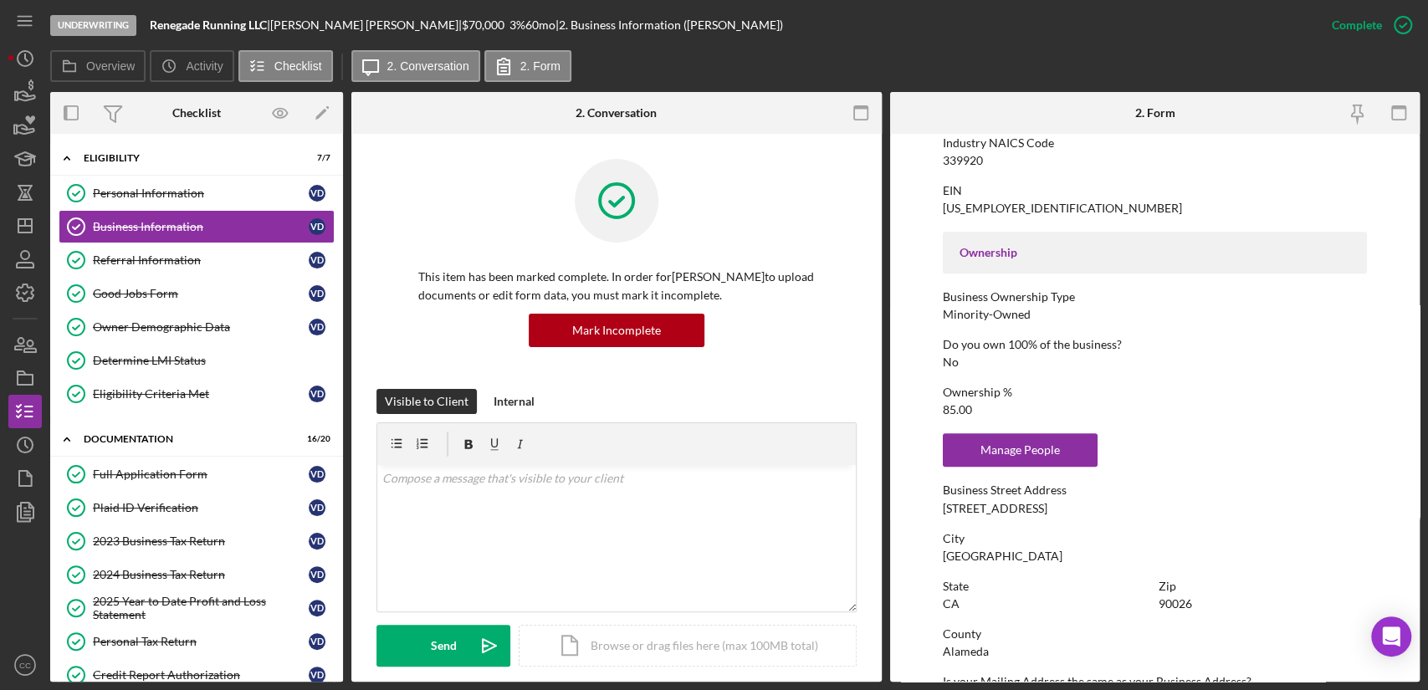
click at [971, 401] on div "Ownership % 85.00" at bounding box center [1155, 401] width 424 height 31
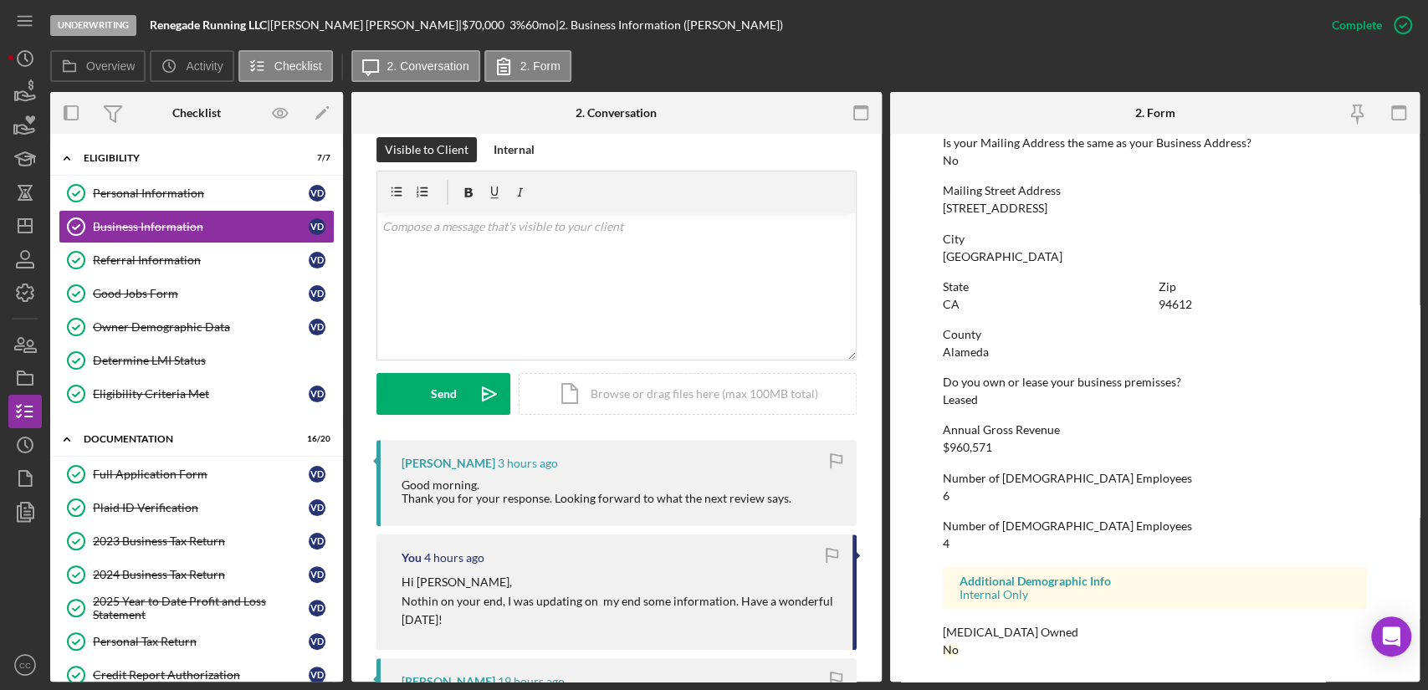
scroll to position [0, 0]
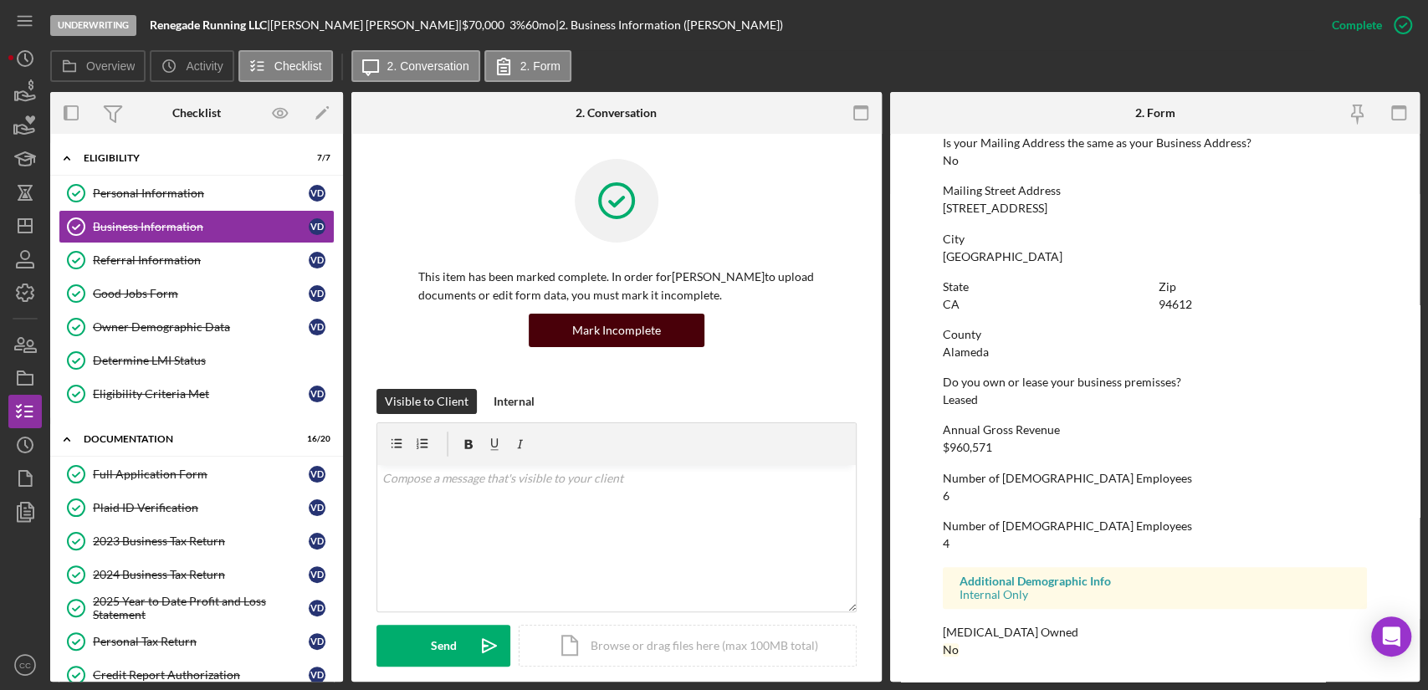
click at [622, 326] on div "Mark Incomplete" at bounding box center [616, 330] width 89 height 33
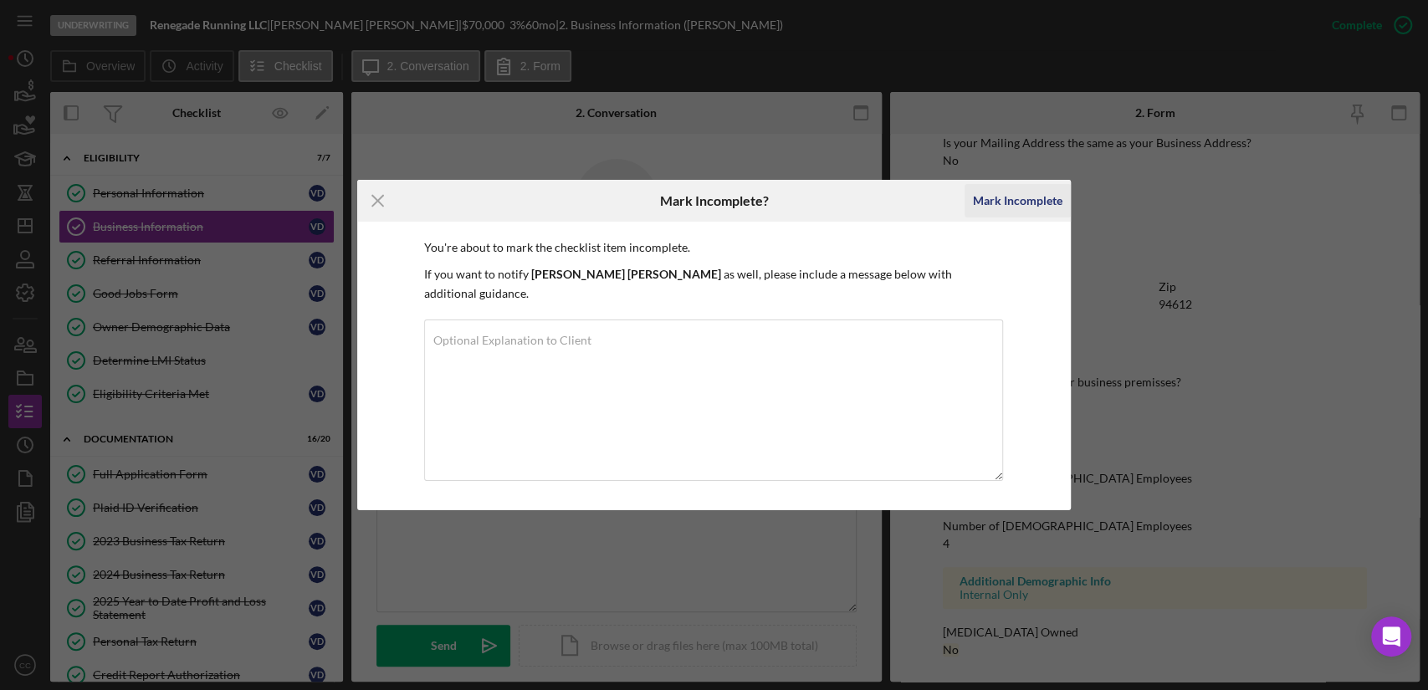
click at [1036, 208] on div "Mark Incomplete" at bounding box center [1017, 200] width 89 height 33
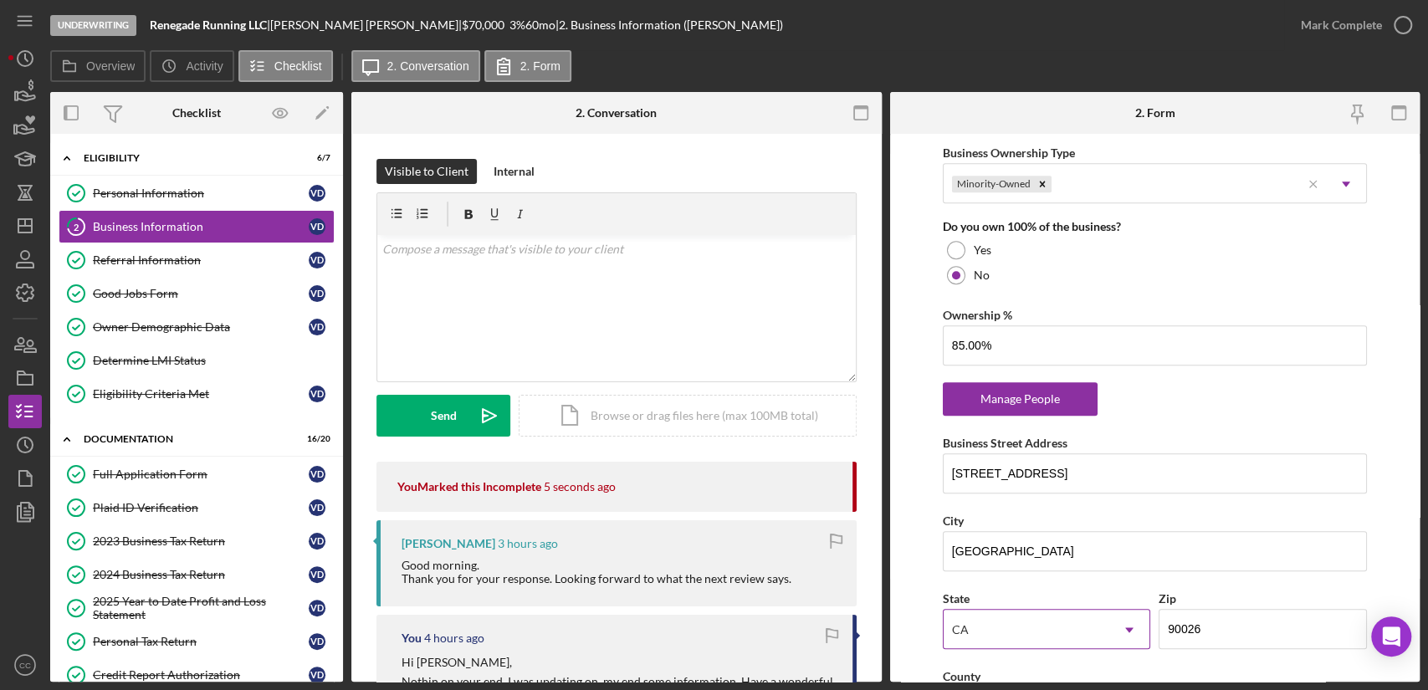
scroll to position [815, 0]
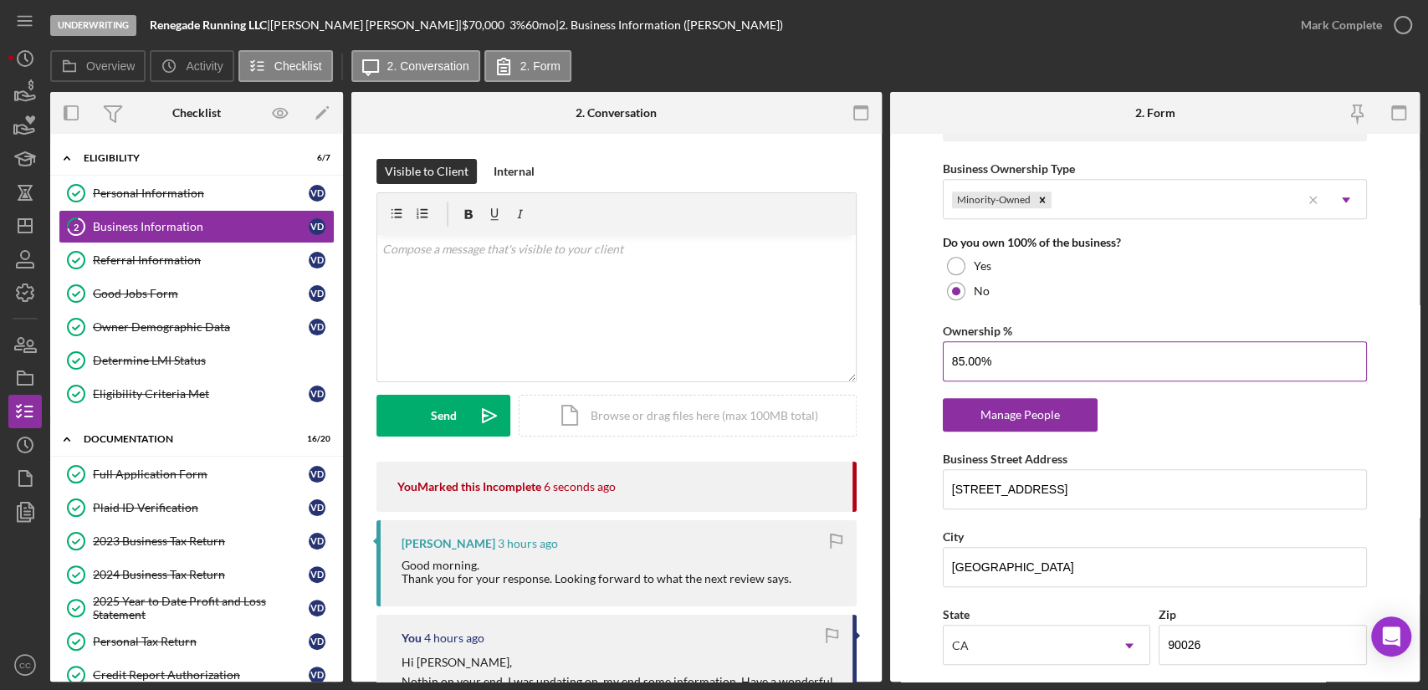
click at [948, 360] on input "85.00%" at bounding box center [1155, 361] width 424 height 40
click at [955, 360] on input "85.00%" at bounding box center [1155, 361] width 424 height 40
type input "82.00%"
click at [922, 206] on form "Business Name Renegade Running LLC DBA Business Start Date 08/01/2019 Legal Str…" at bounding box center [1155, 408] width 530 height 548
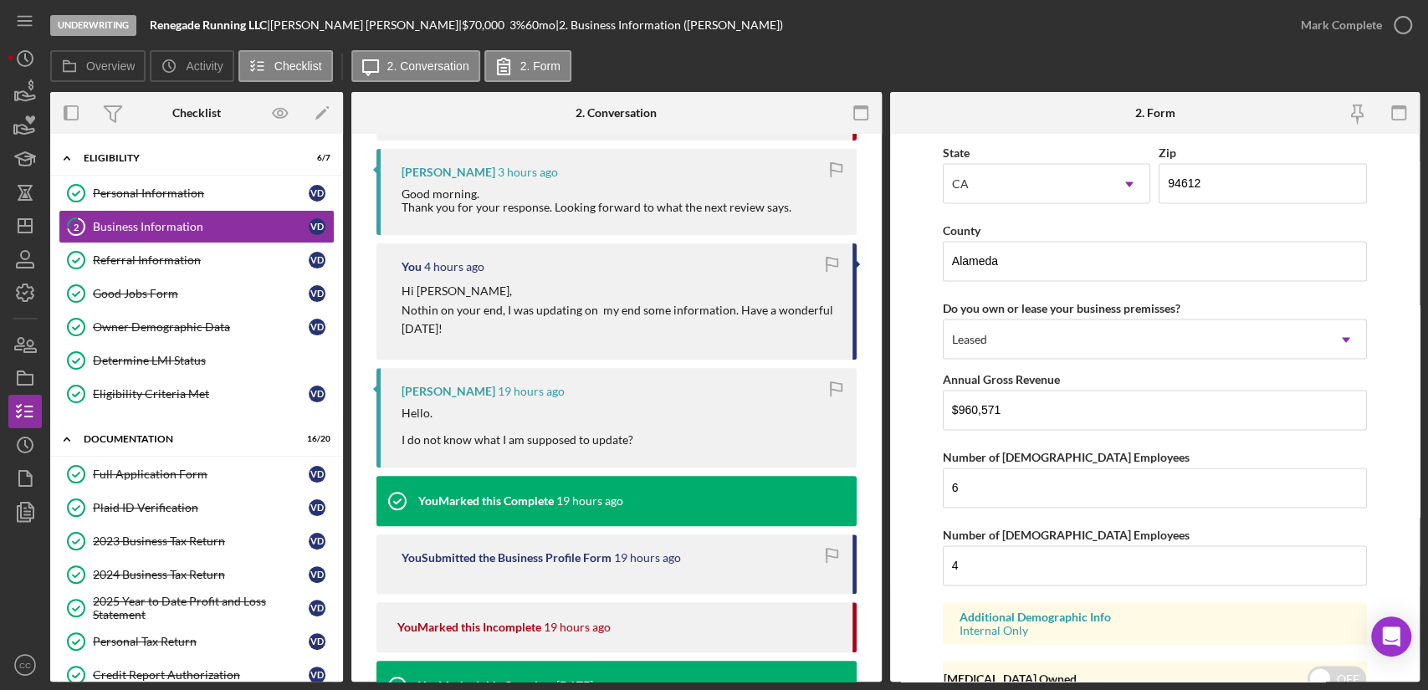
scroll to position [1744, 0]
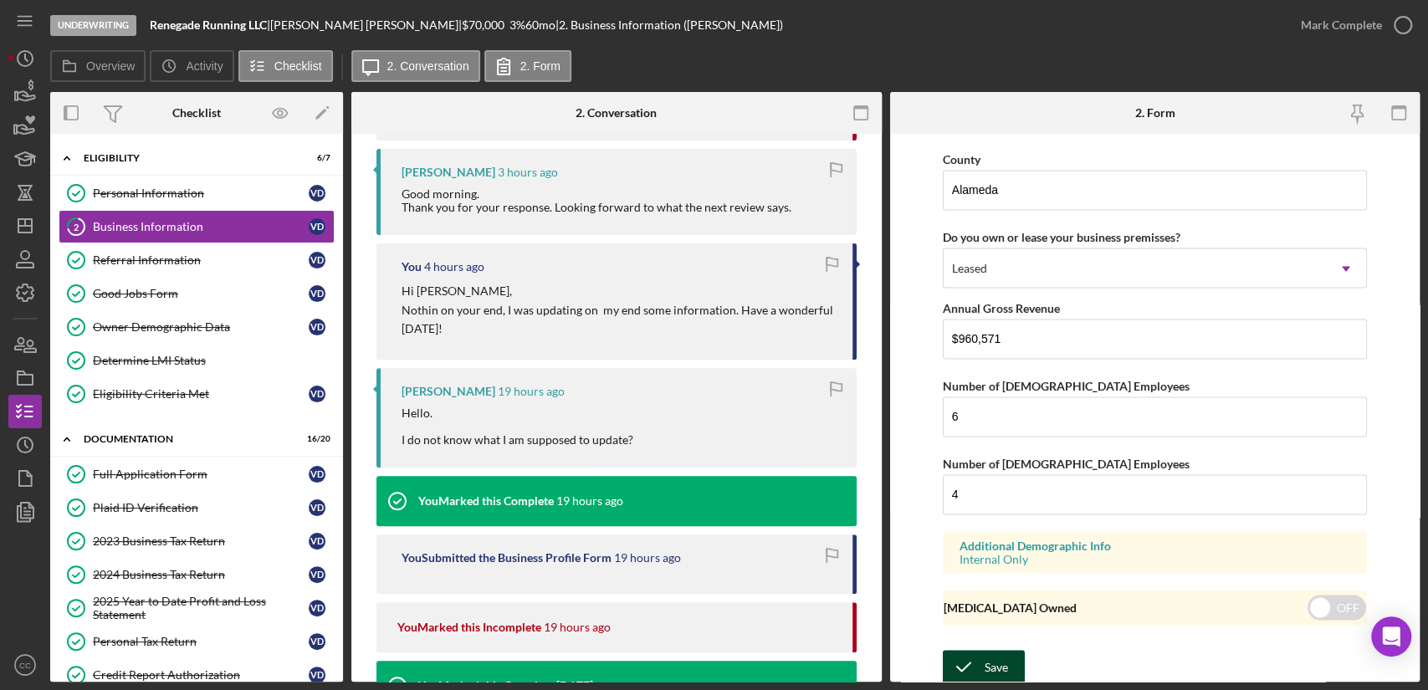
click at [984, 652] on div "Save" at bounding box center [995, 666] width 23 height 33
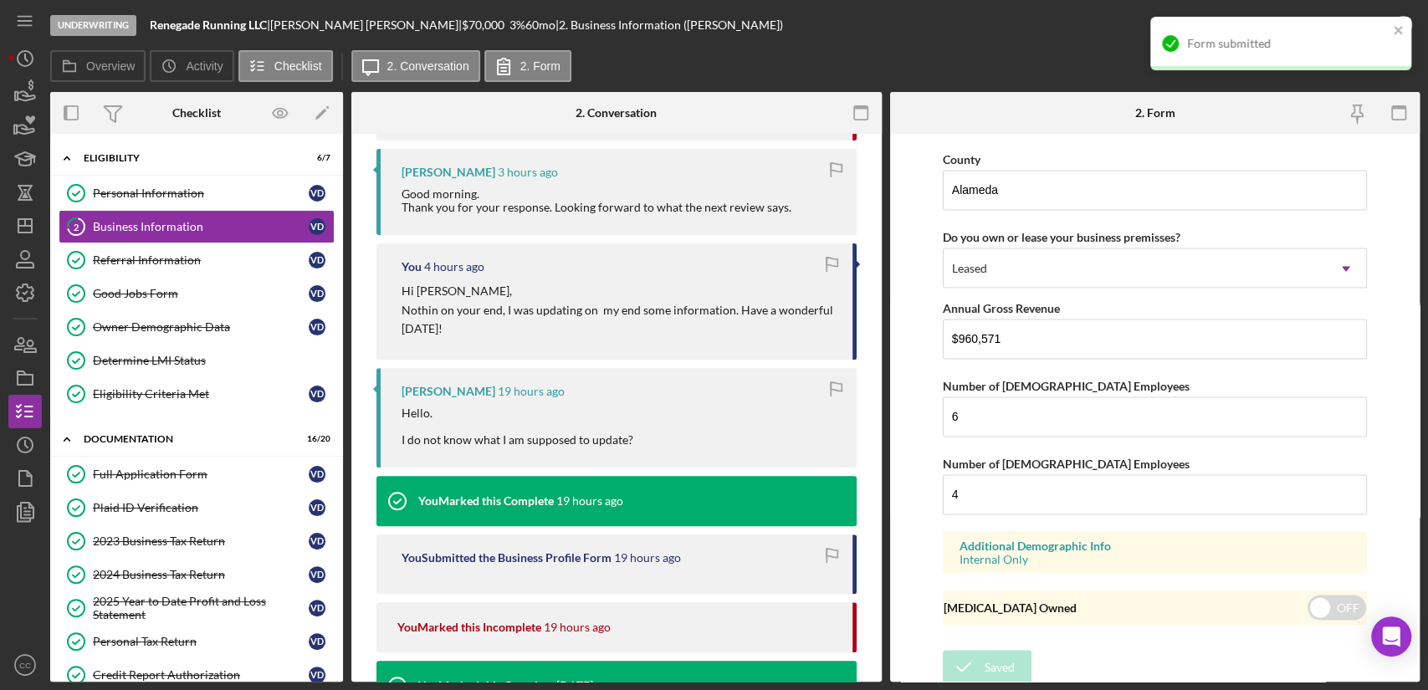
scroll to position [439, 0]
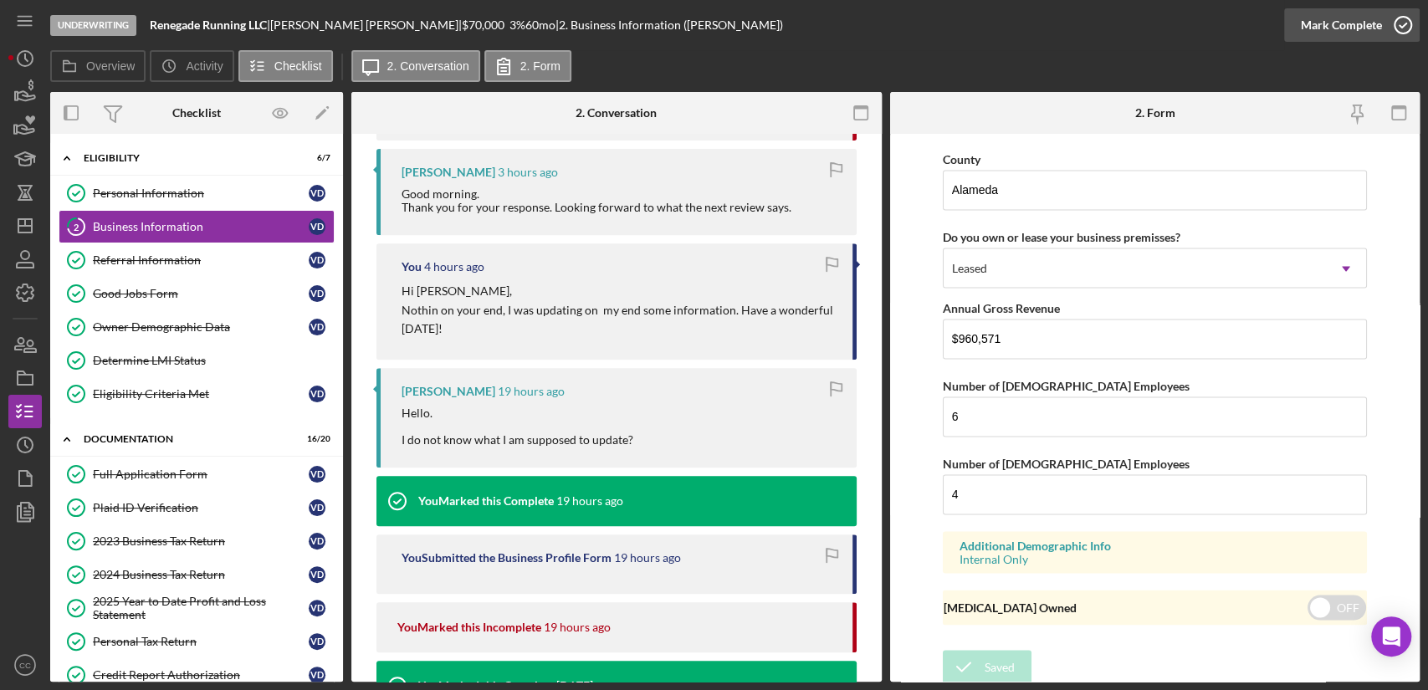
click at [1356, 31] on div "Mark Complete" at bounding box center [1341, 24] width 81 height 33
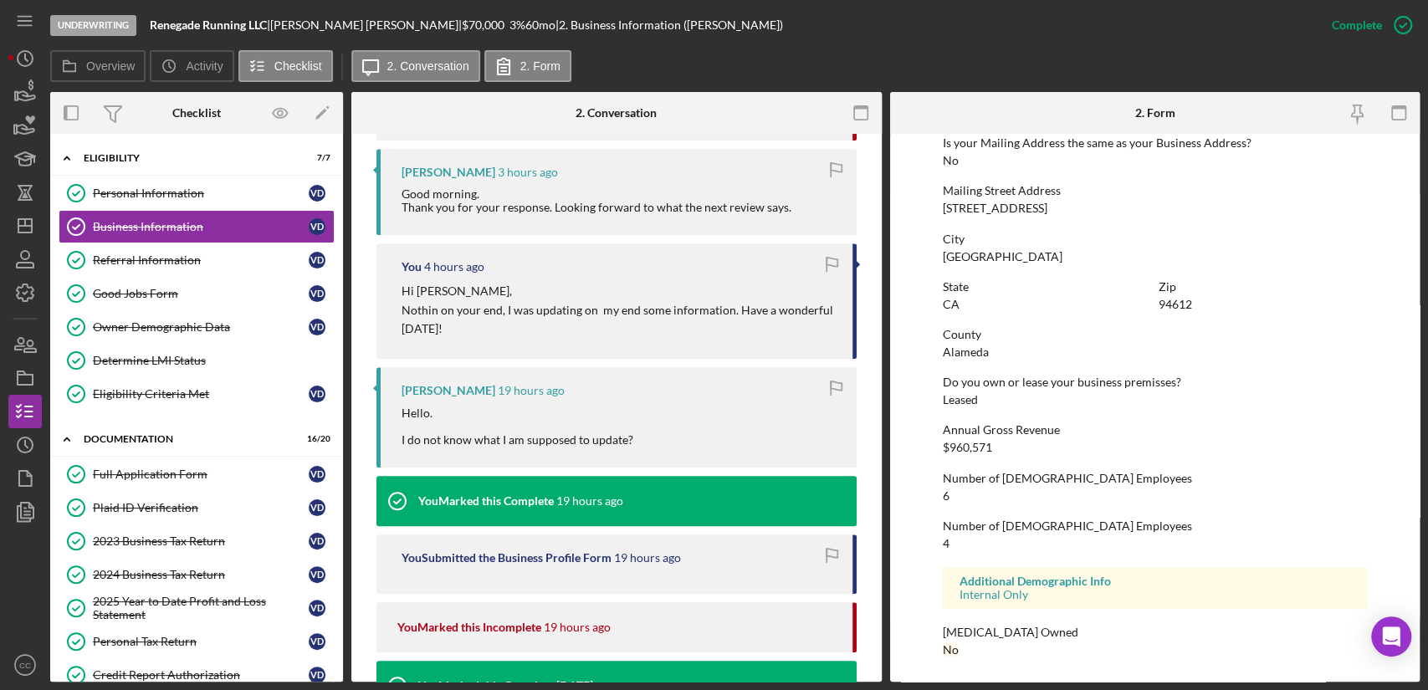
scroll to position [1003, 0]
click at [176, 190] on div "Personal Information" at bounding box center [201, 193] width 216 height 13
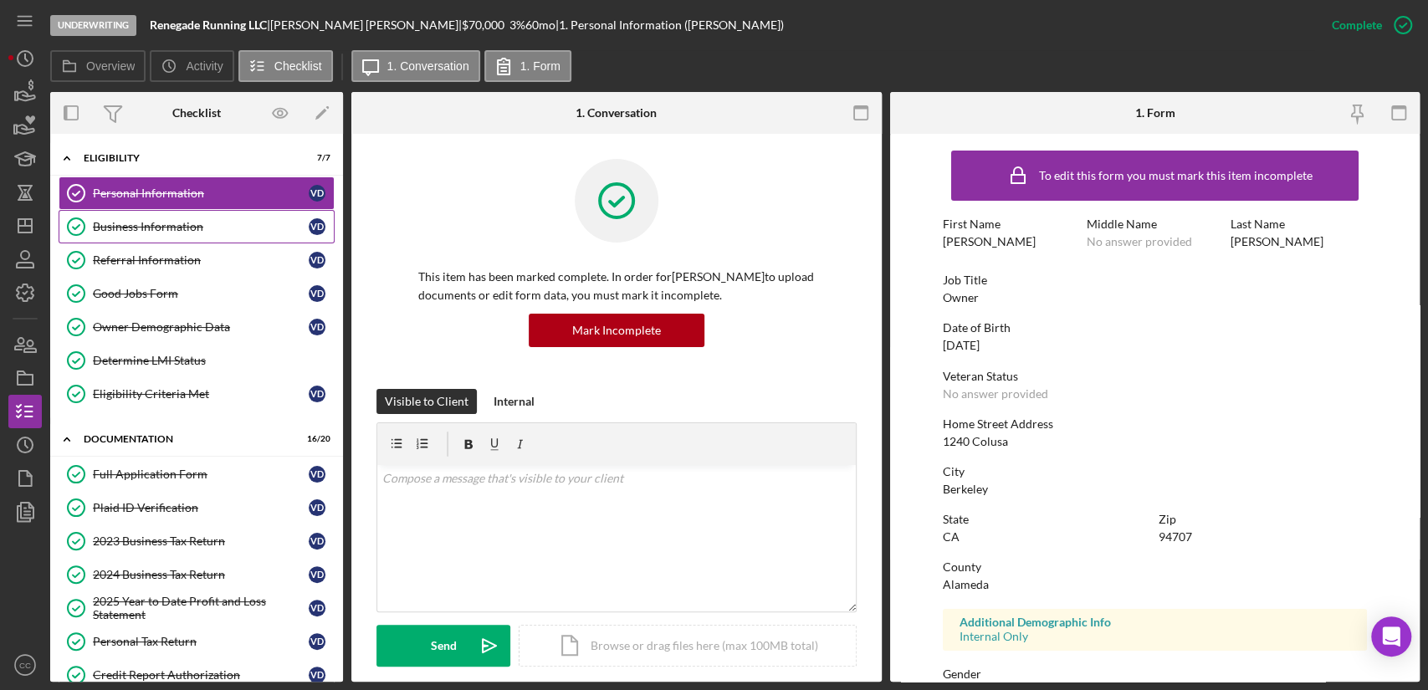
click at [126, 228] on div "Business Information" at bounding box center [201, 226] width 216 height 13
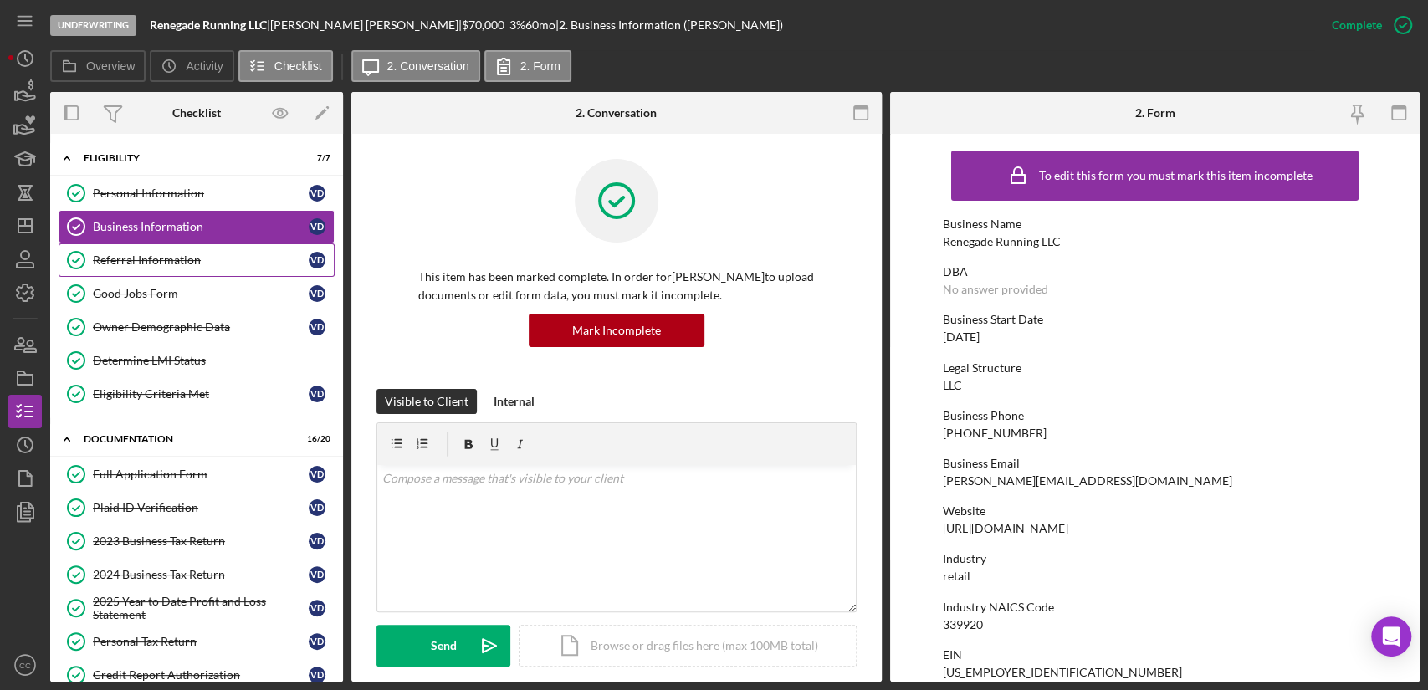
click at [141, 261] on div "Referral Information" at bounding box center [201, 259] width 216 height 13
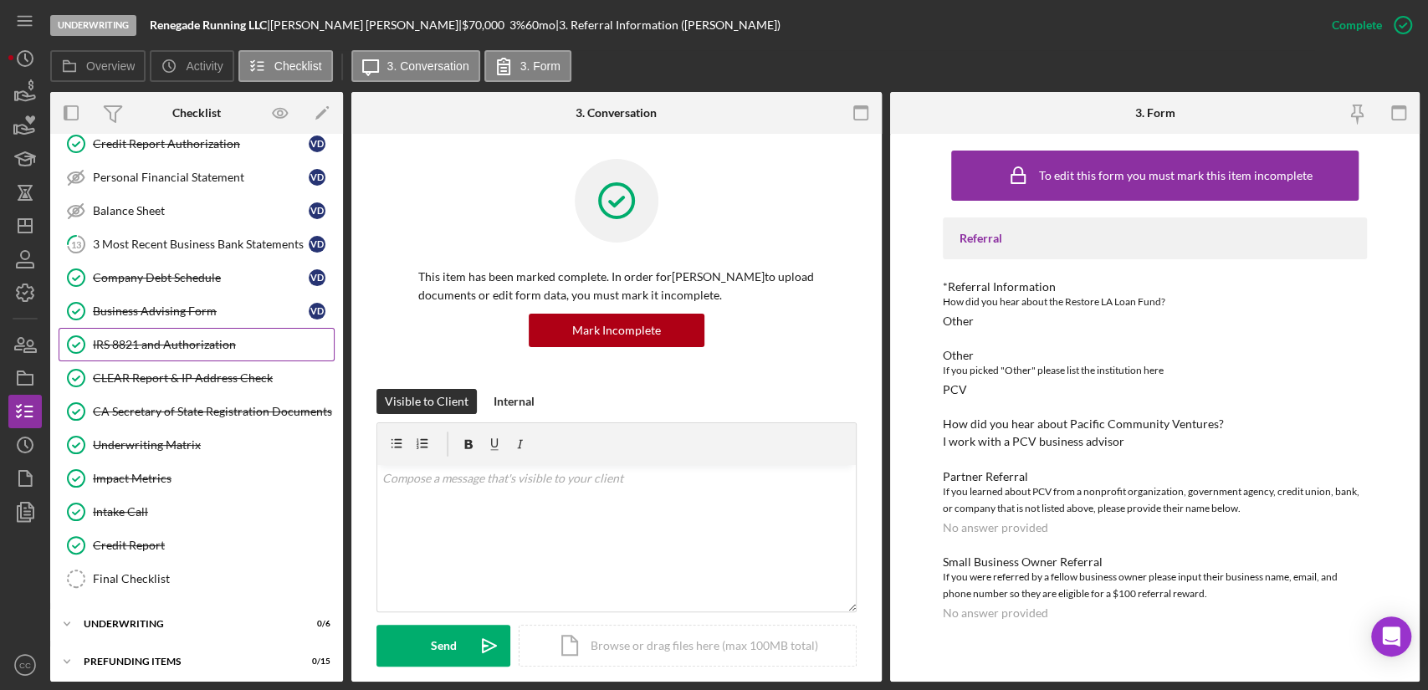
scroll to position [438, 0]
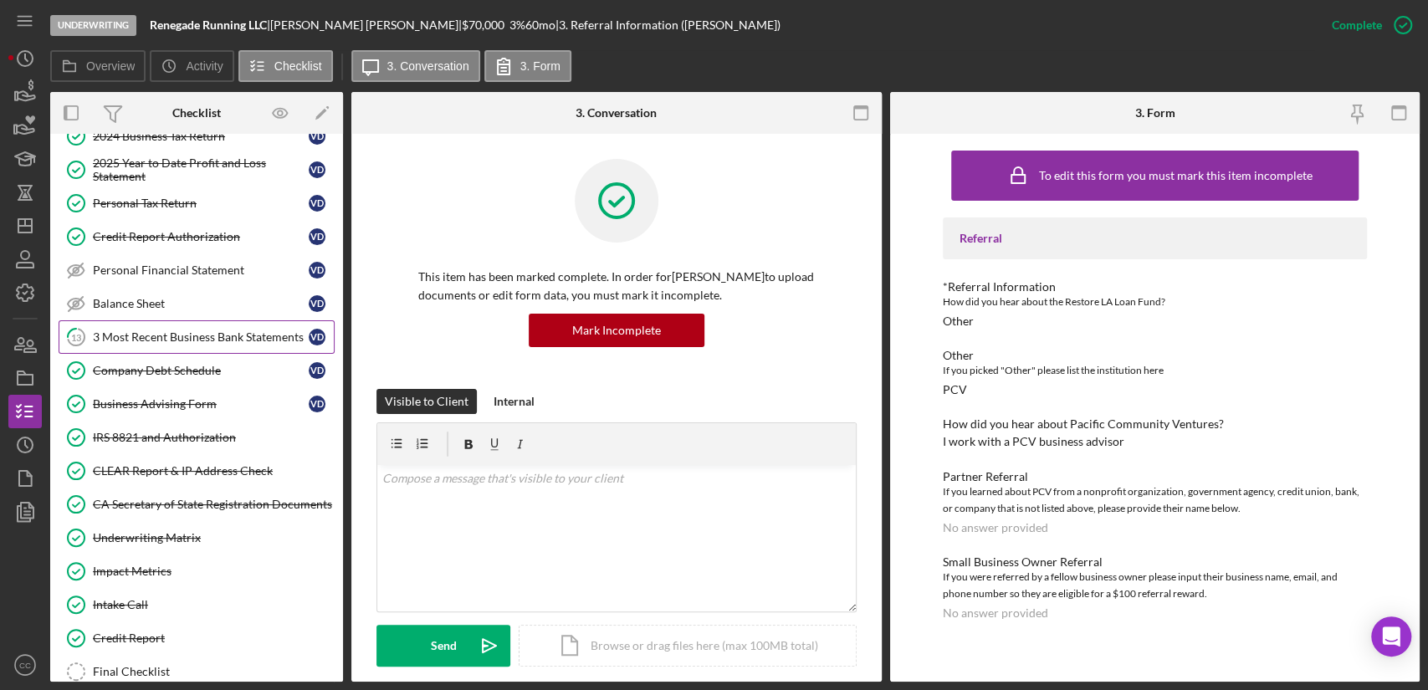
click at [148, 330] on div "3 Most Recent Business Bank Statements" at bounding box center [201, 336] width 216 height 13
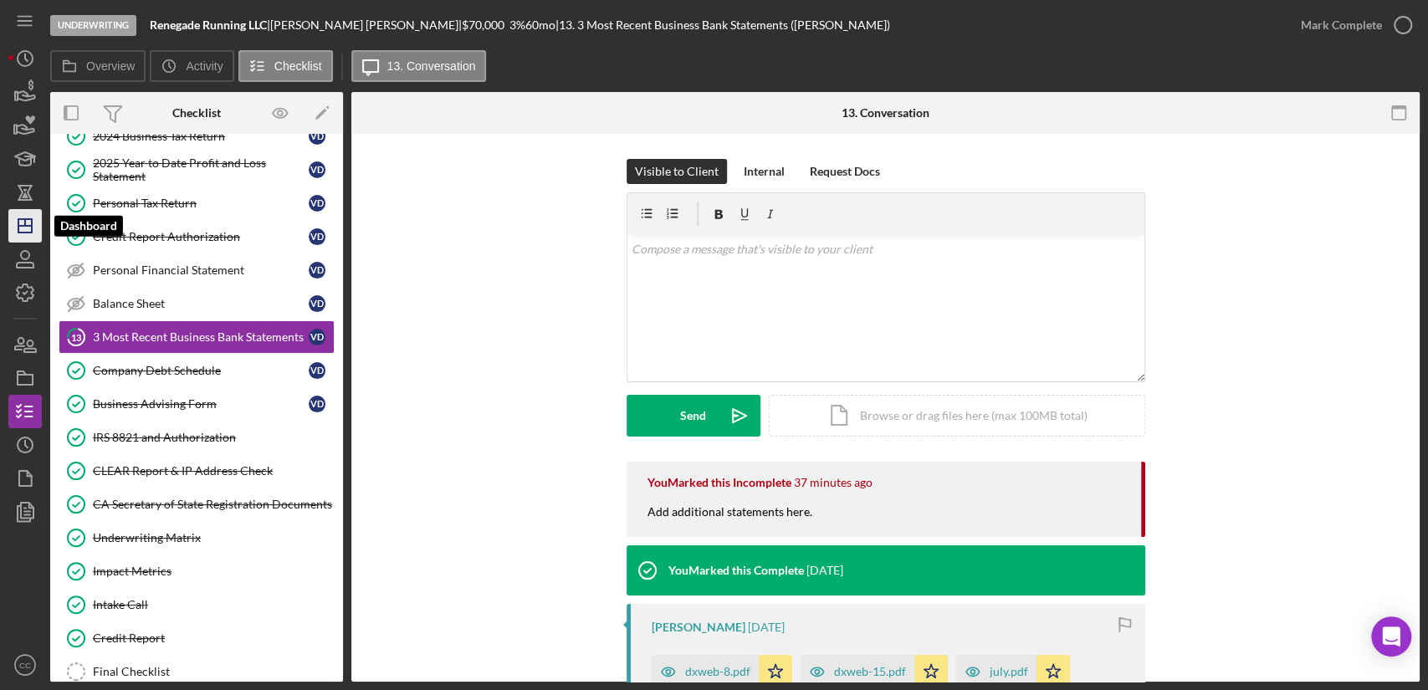
click at [37, 225] on icon "Icon/Dashboard" at bounding box center [25, 226] width 42 height 42
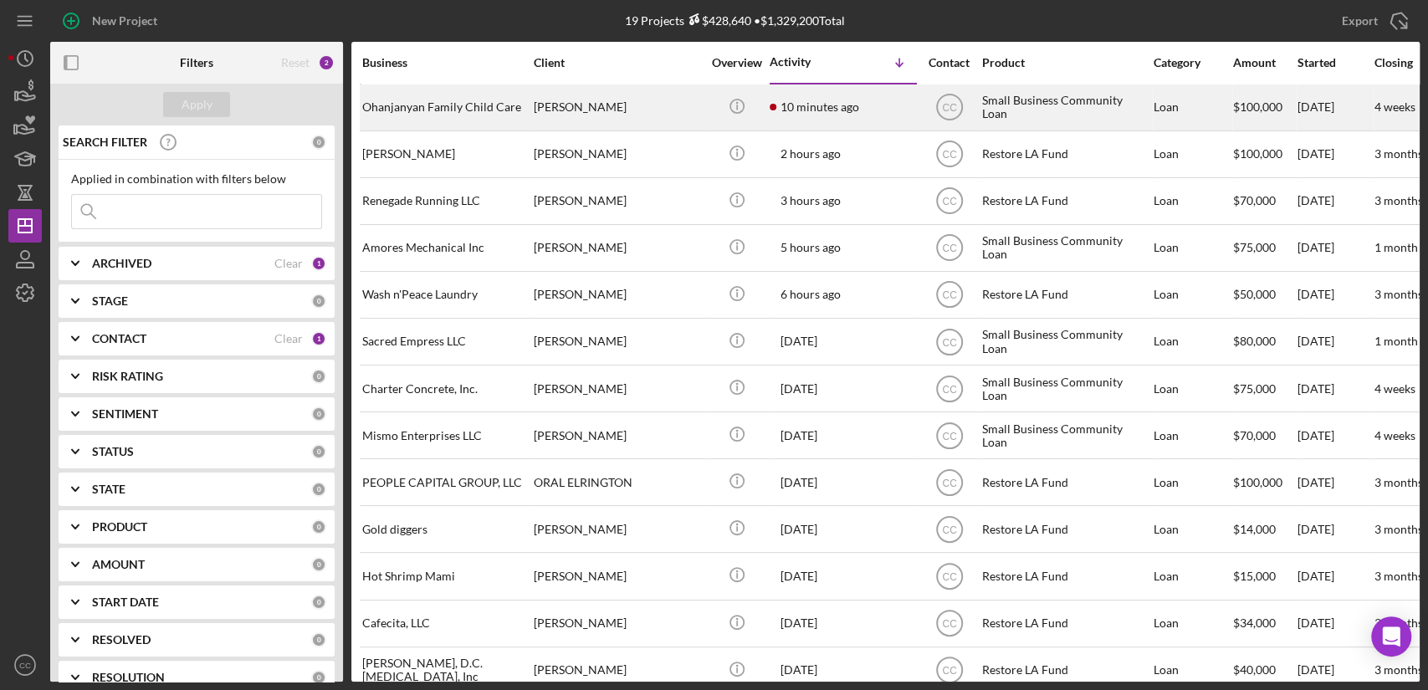
click at [626, 110] on div "Ira Ohanjanyan" at bounding box center [617, 107] width 167 height 44
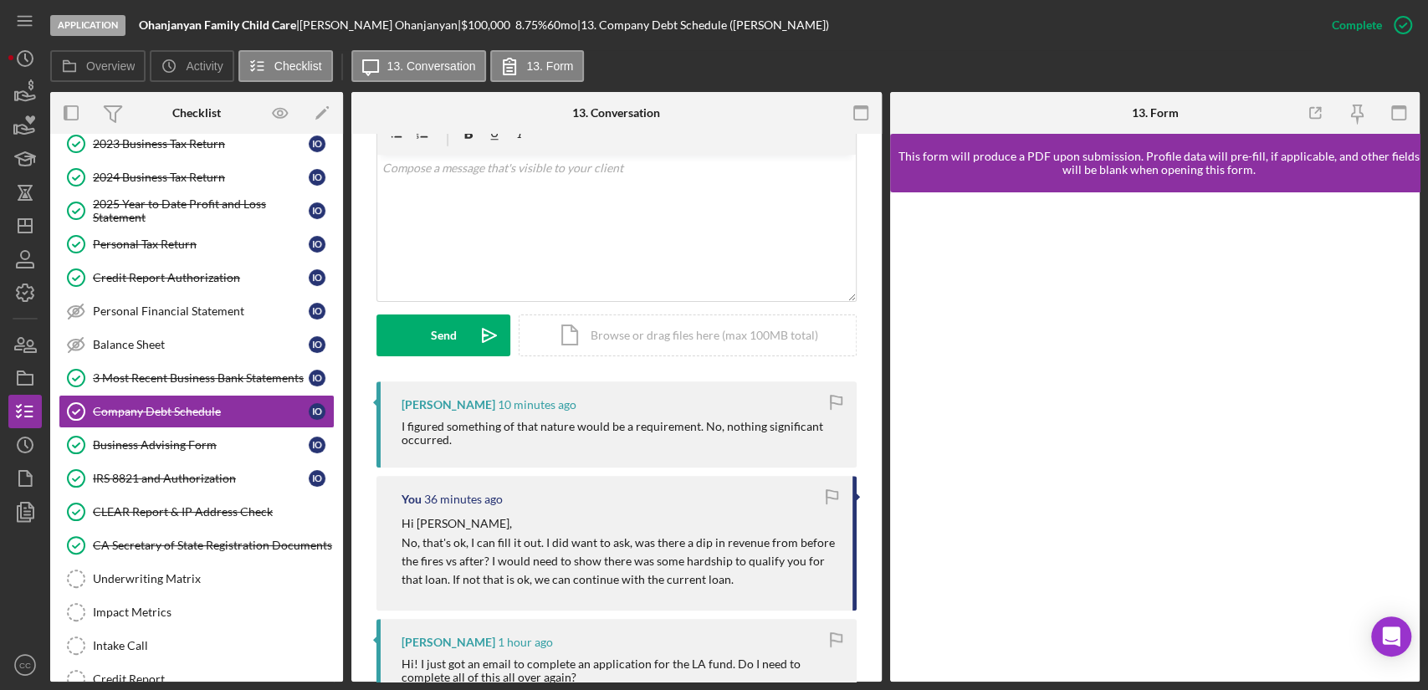
scroll to position [279, 0]
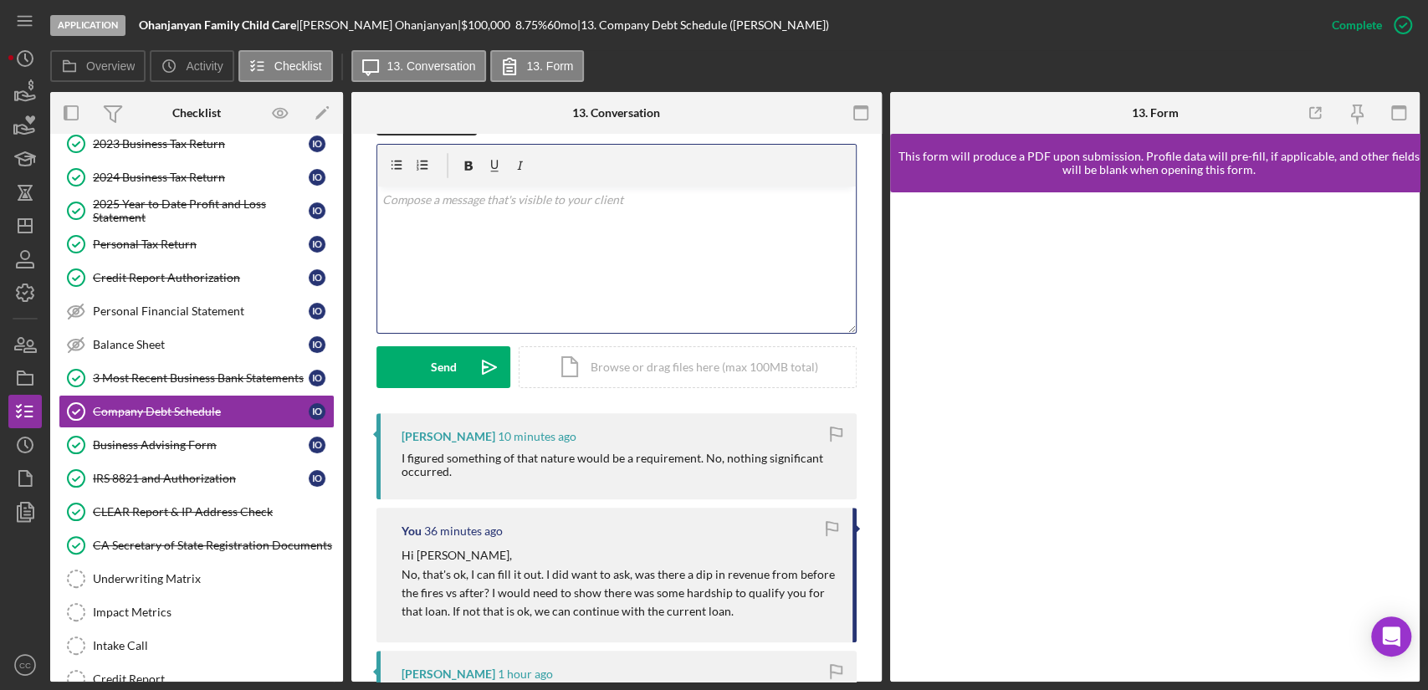
click at [521, 229] on div "v Color teal Color pink Remove color Add row above Add row below Add column bef…" at bounding box center [616, 260] width 478 height 146
click at [591, 192] on p "Thank you for understanding." at bounding box center [616, 200] width 468 height 18
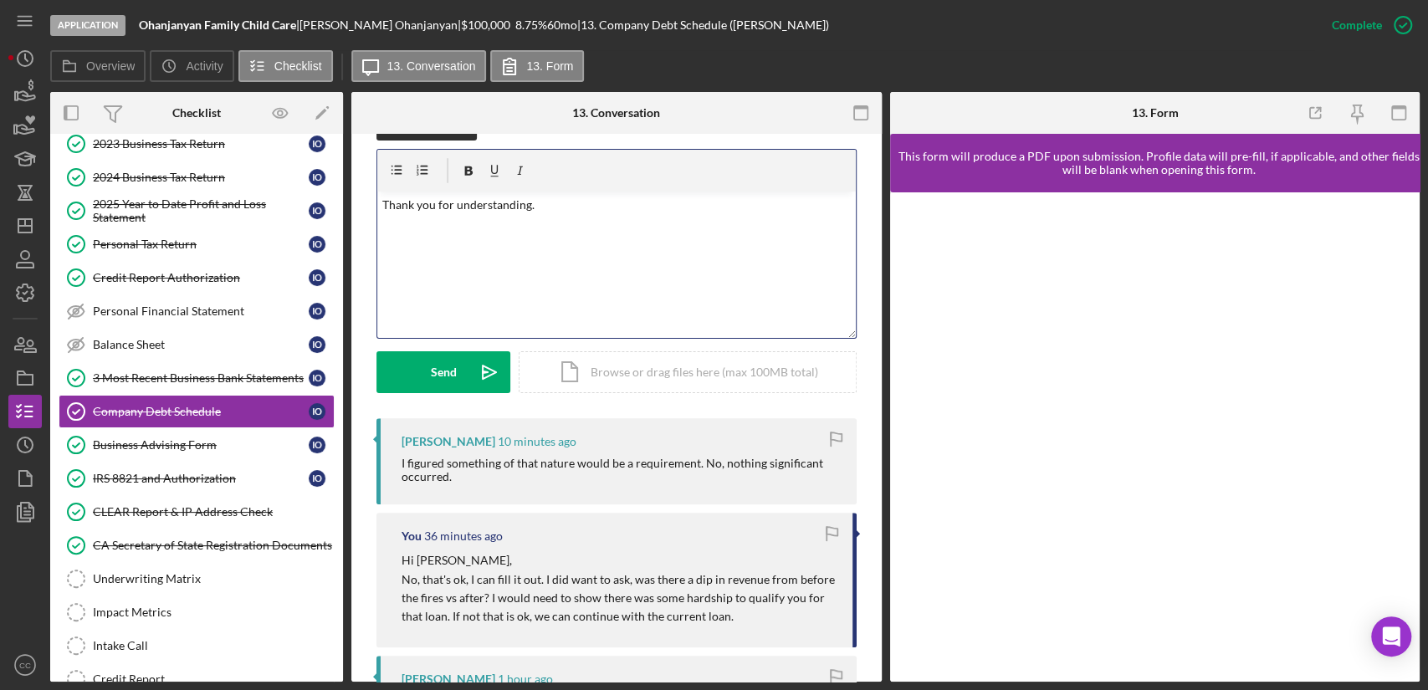
scroll to position [0, 0]
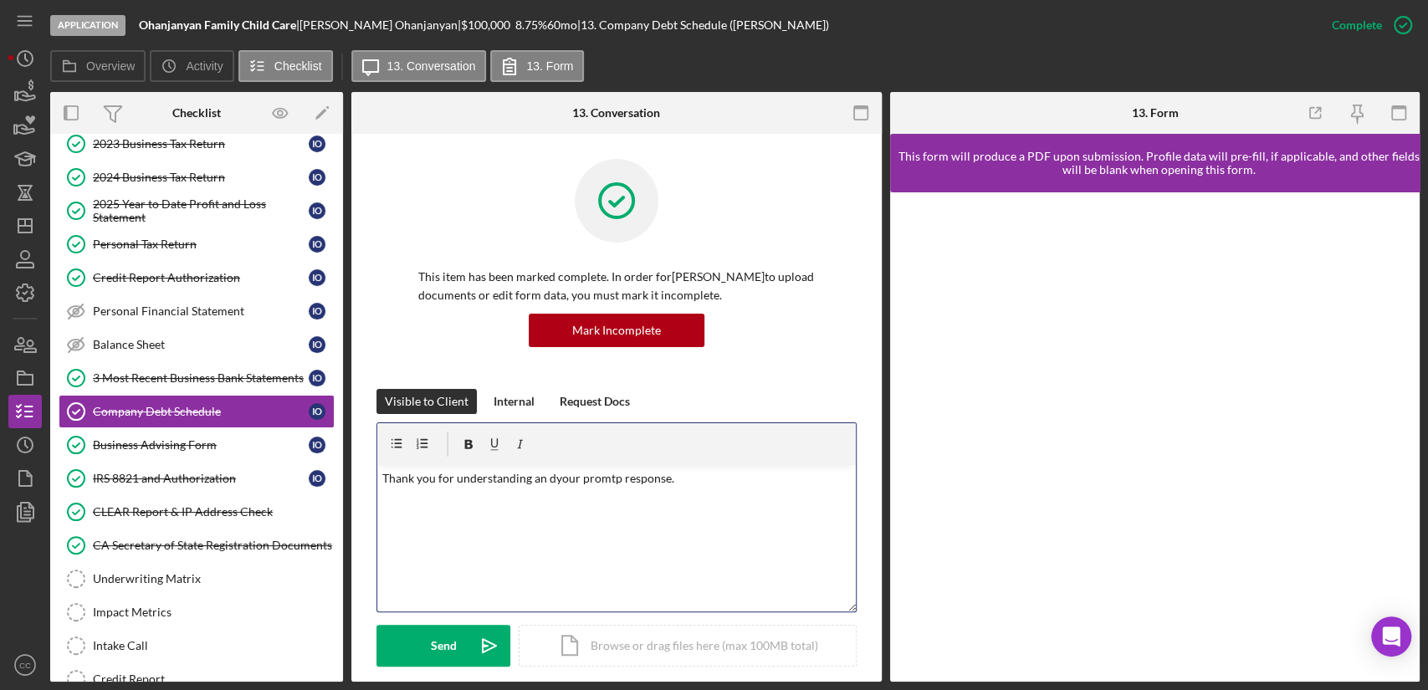
click at [539, 476] on p "Thank you for understanding an dyour promtp response." at bounding box center [616, 478] width 468 height 18
click at [708, 481] on p "Thank you for understanding and your prompt response." at bounding box center [616, 478] width 468 height 18
click at [449, 656] on div "Send" at bounding box center [444, 646] width 26 height 42
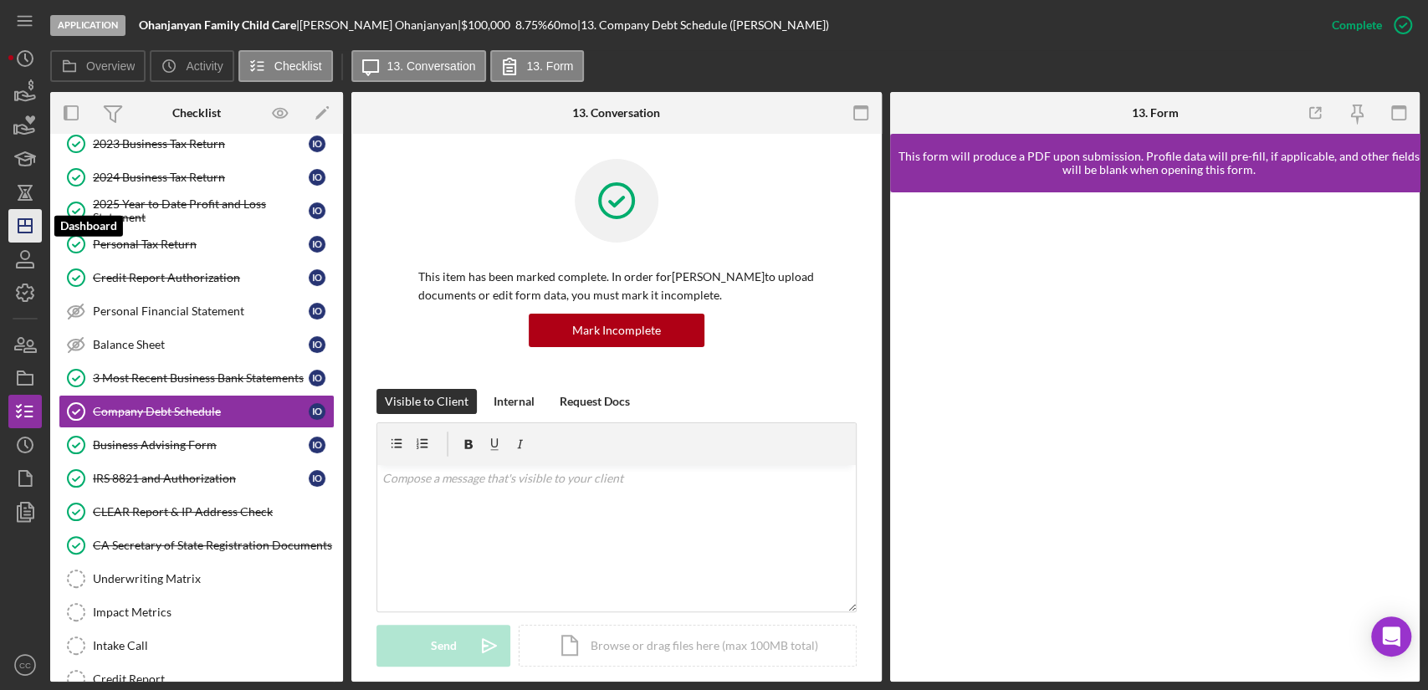
click at [27, 229] on icon "Icon/Dashboard" at bounding box center [25, 226] width 42 height 42
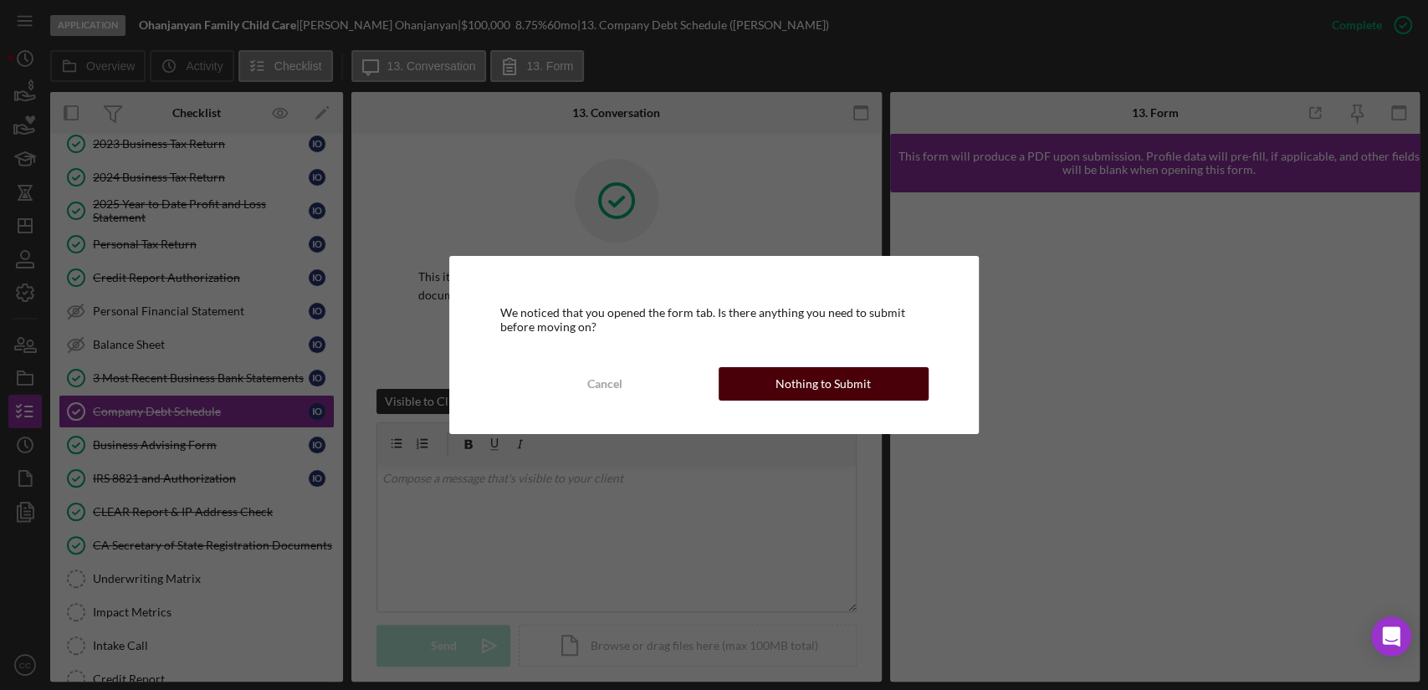
click at [827, 387] on div "Nothing to Submit" at bounding box center [822, 383] width 95 height 33
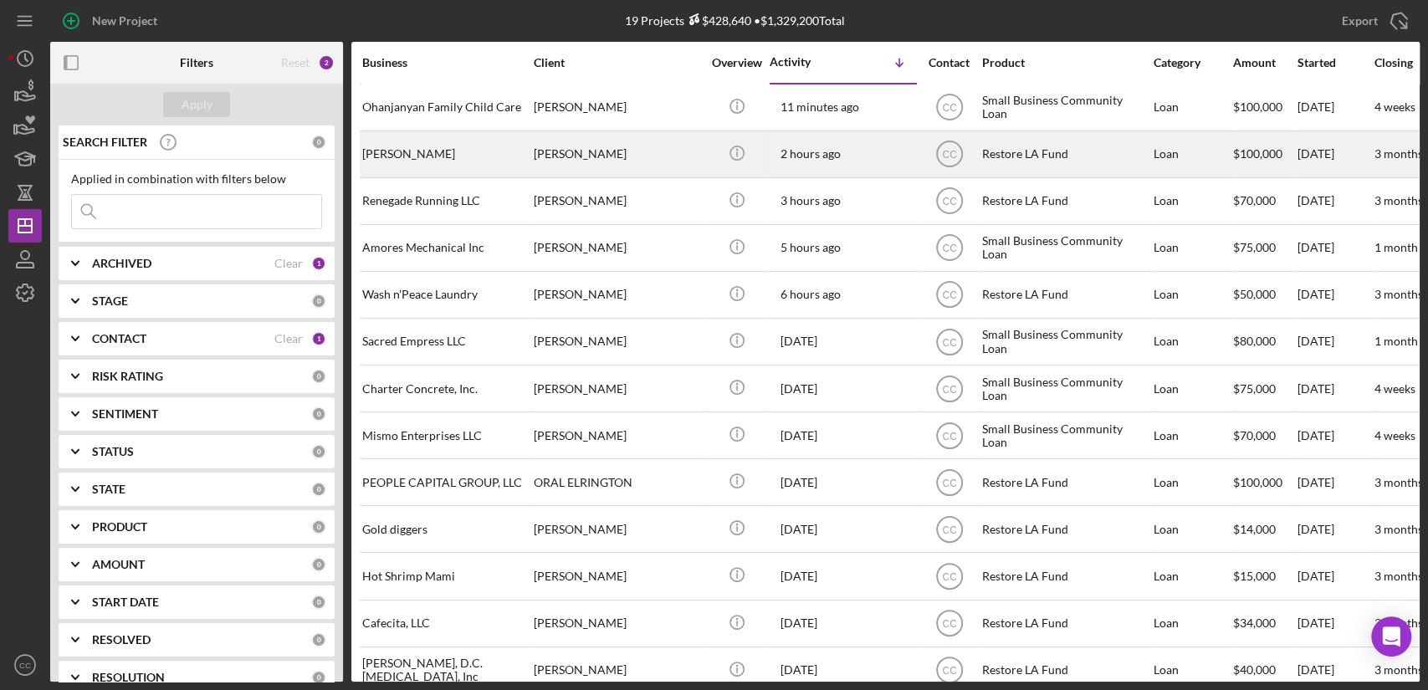
click at [478, 155] on div "Ira Ohanjanyan" at bounding box center [445, 154] width 167 height 44
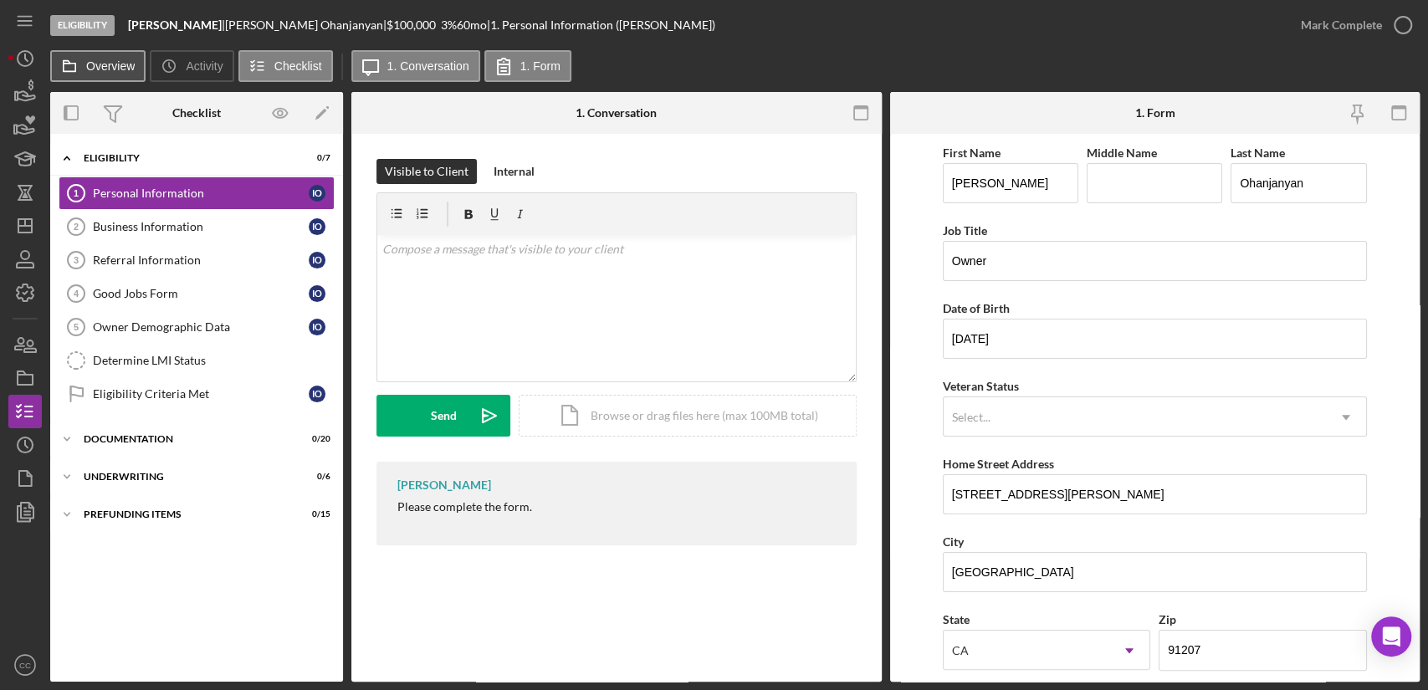
click at [84, 70] on icon at bounding box center [69, 65] width 33 height 33
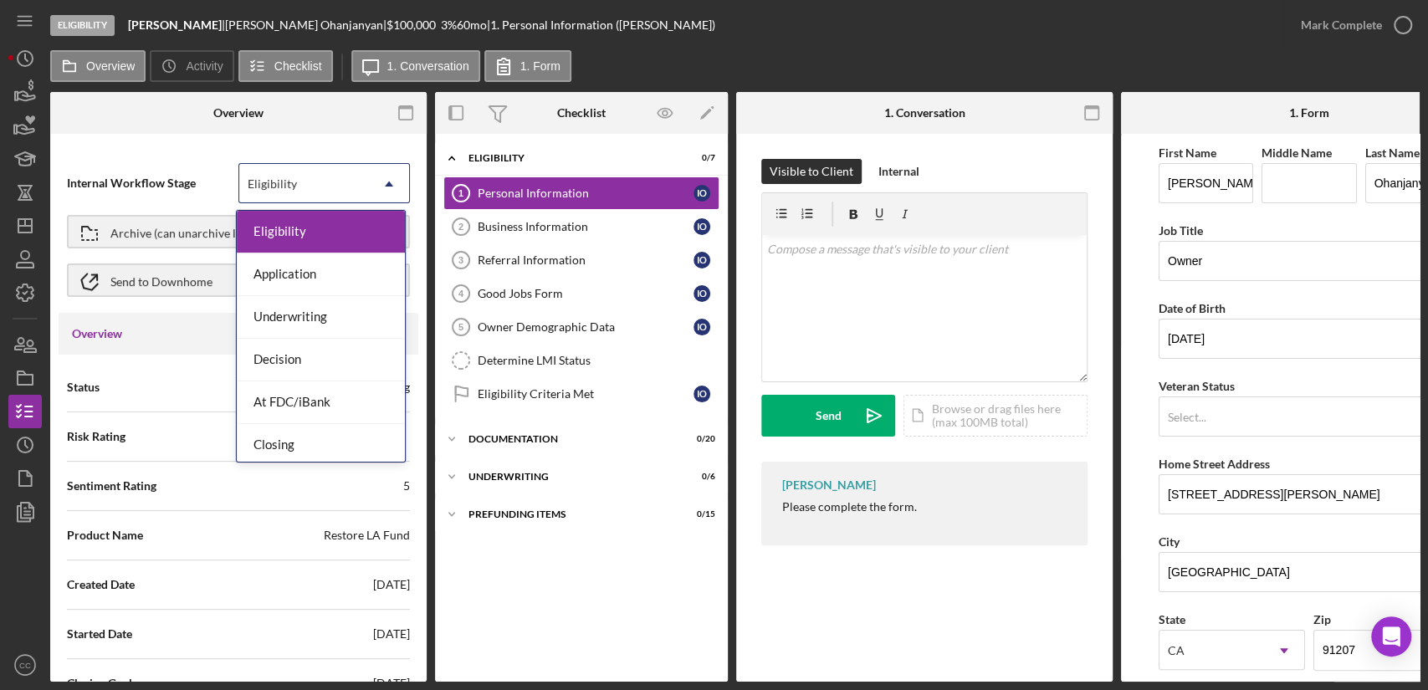
click at [332, 185] on div "Eligibility" at bounding box center [304, 184] width 130 height 38
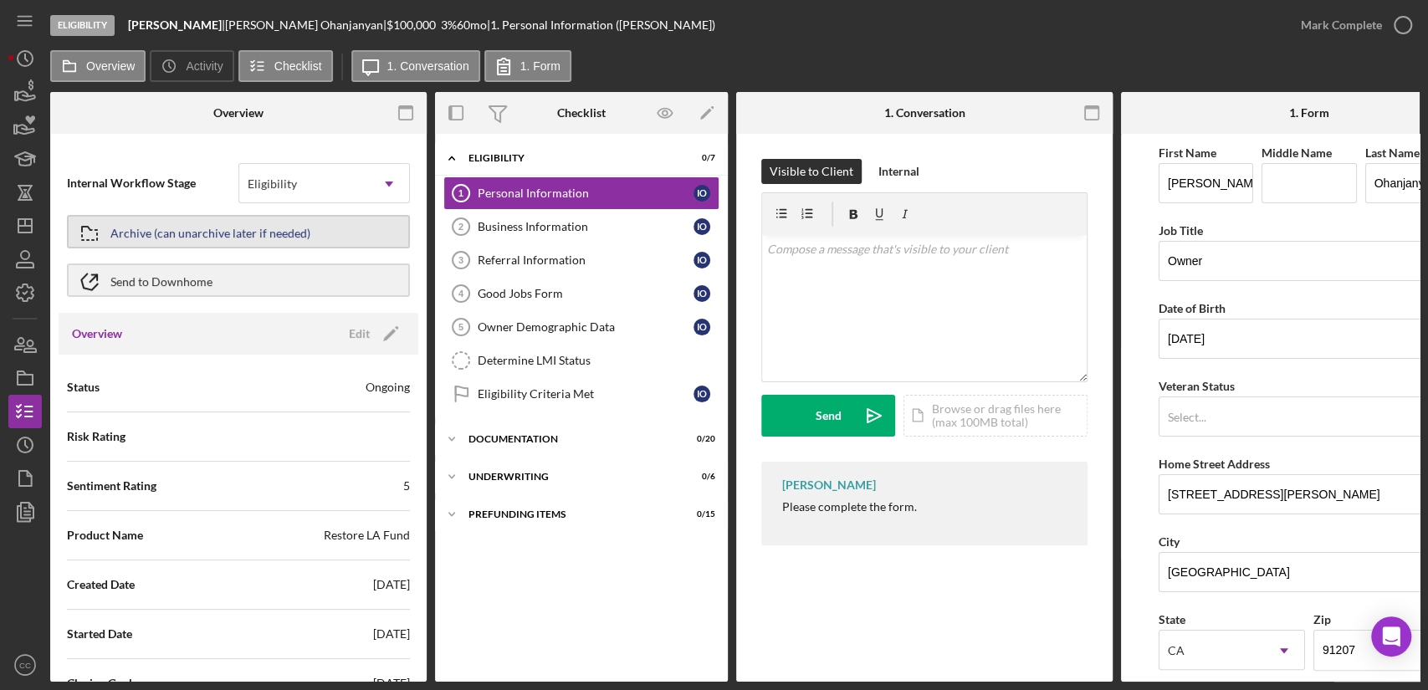
click at [161, 230] on div "Archive (can unarchive later if needed)" at bounding box center [210, 232] width 200 height 30
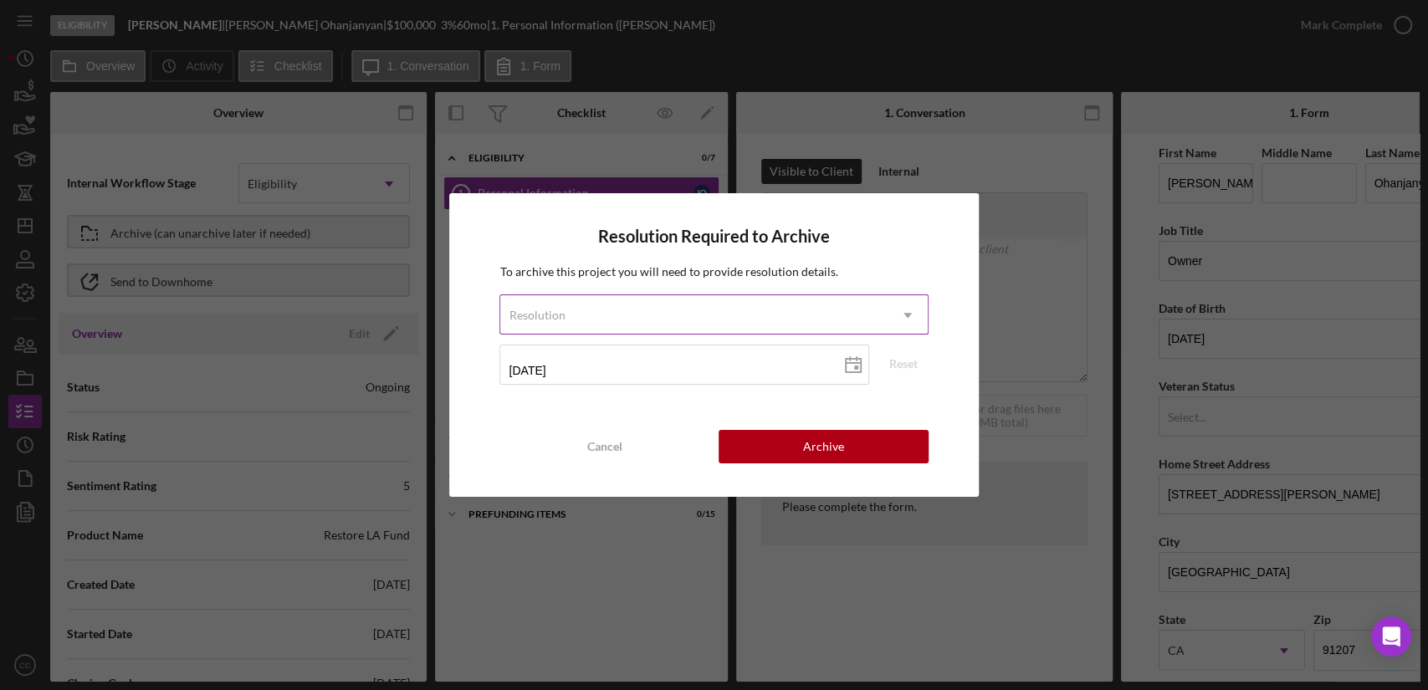
click at [716, 309] on div "Resolution" at bounding box center [693, 315] width 386 height 38
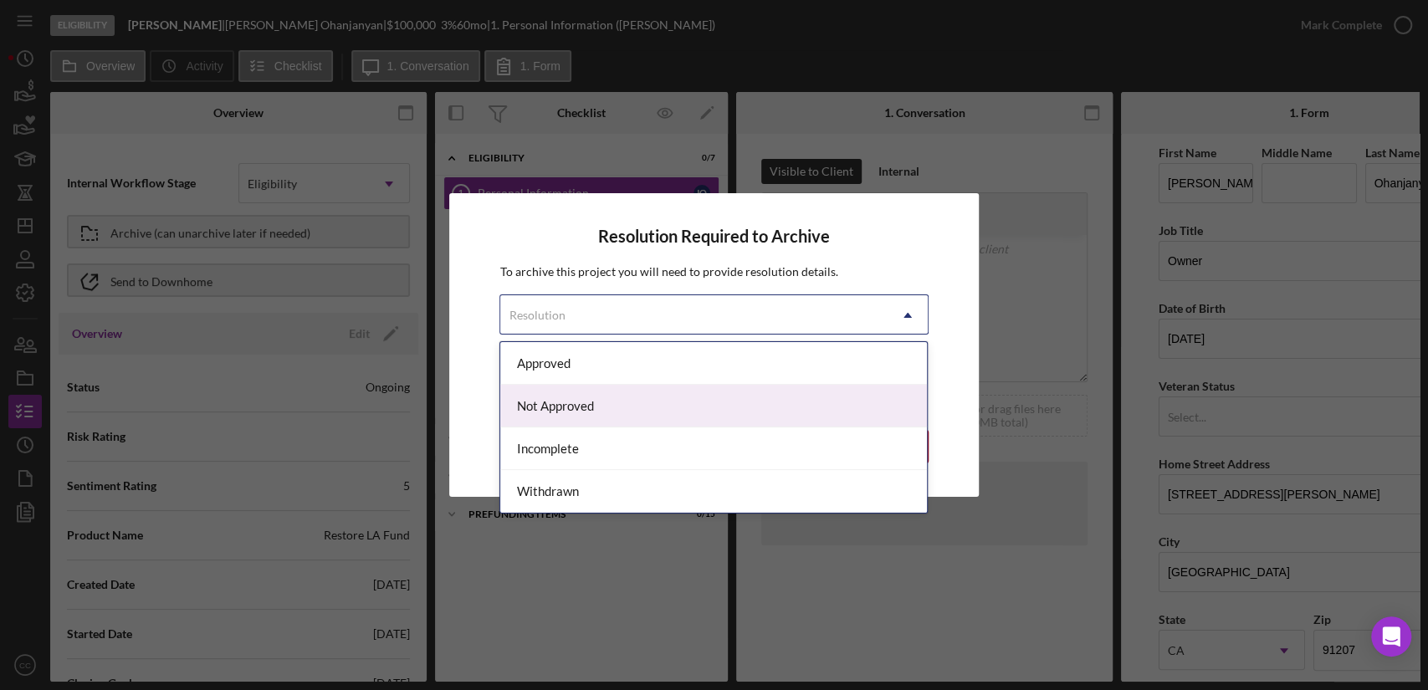
click at [562, 411] on div "Not Approved" at bounding box center [713, 406] width 427 height 43
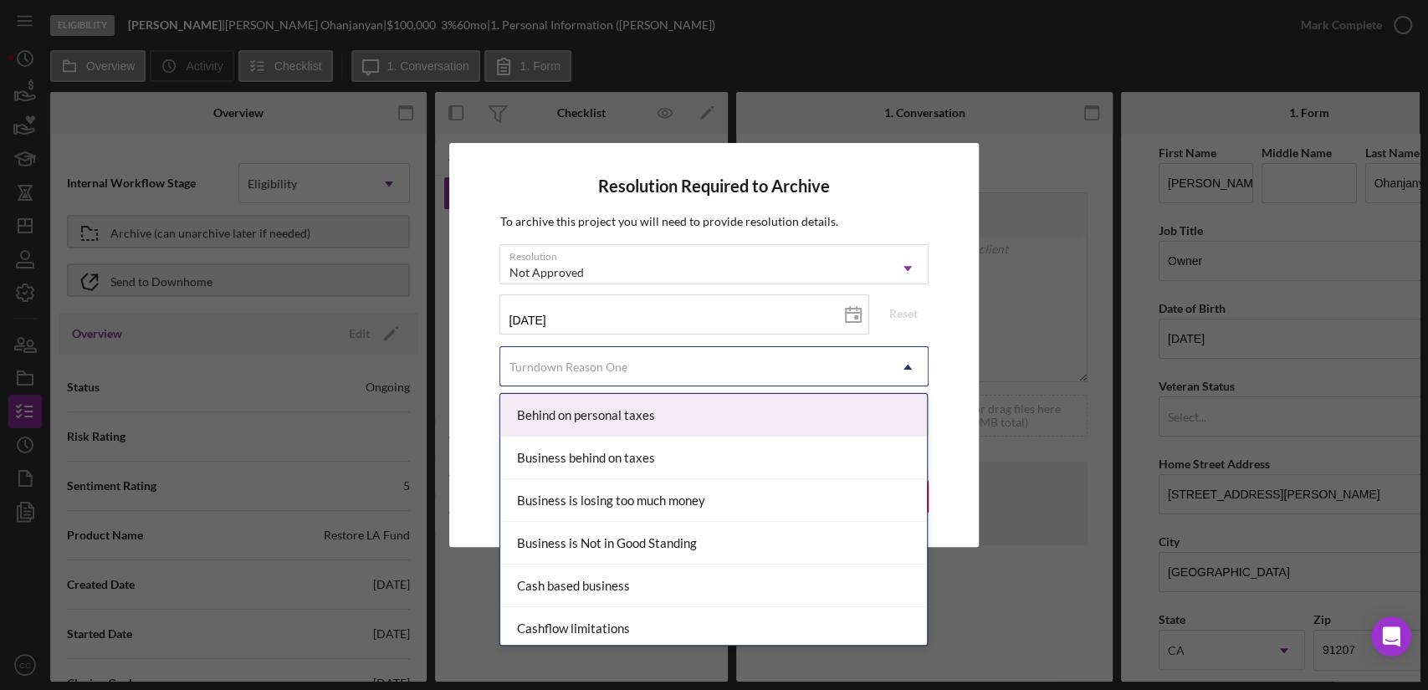
click at [642, 374] on div "Turndown Reason One" at bounding box center [693, 367] width 386 height 38
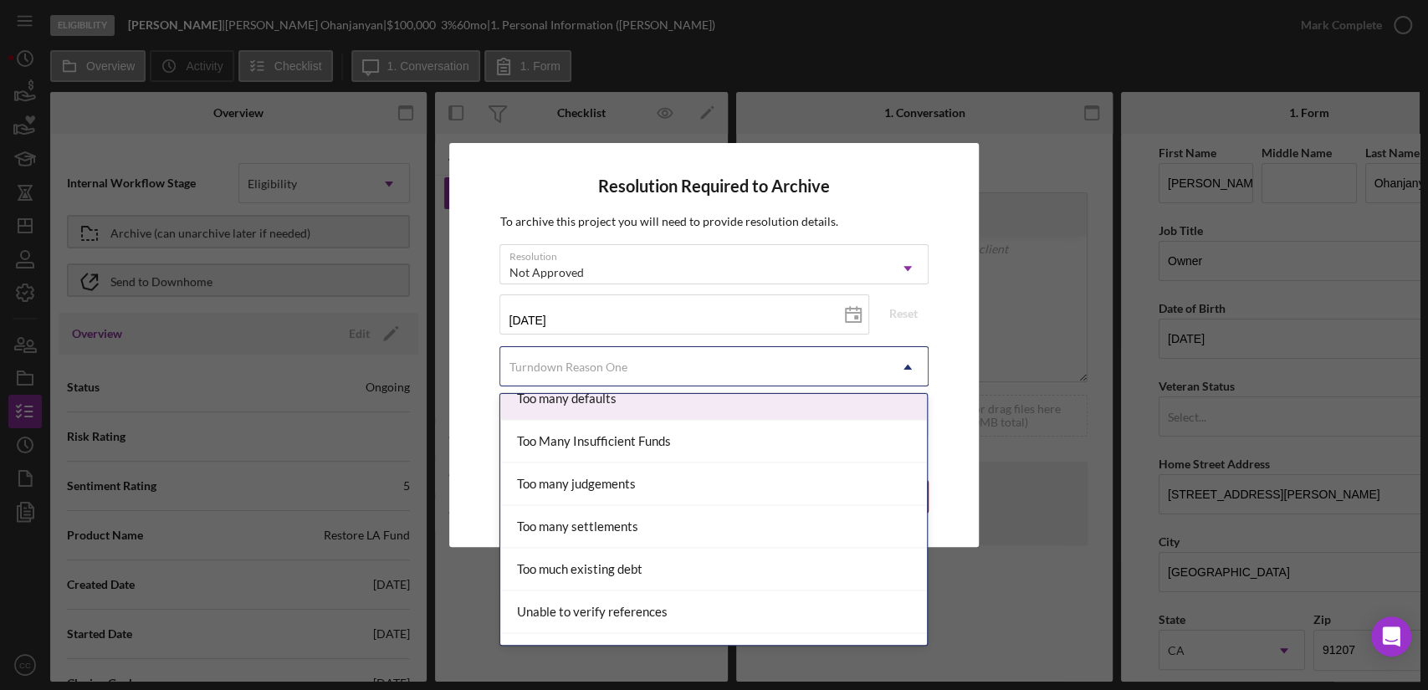
scroll to position [1833, 0]
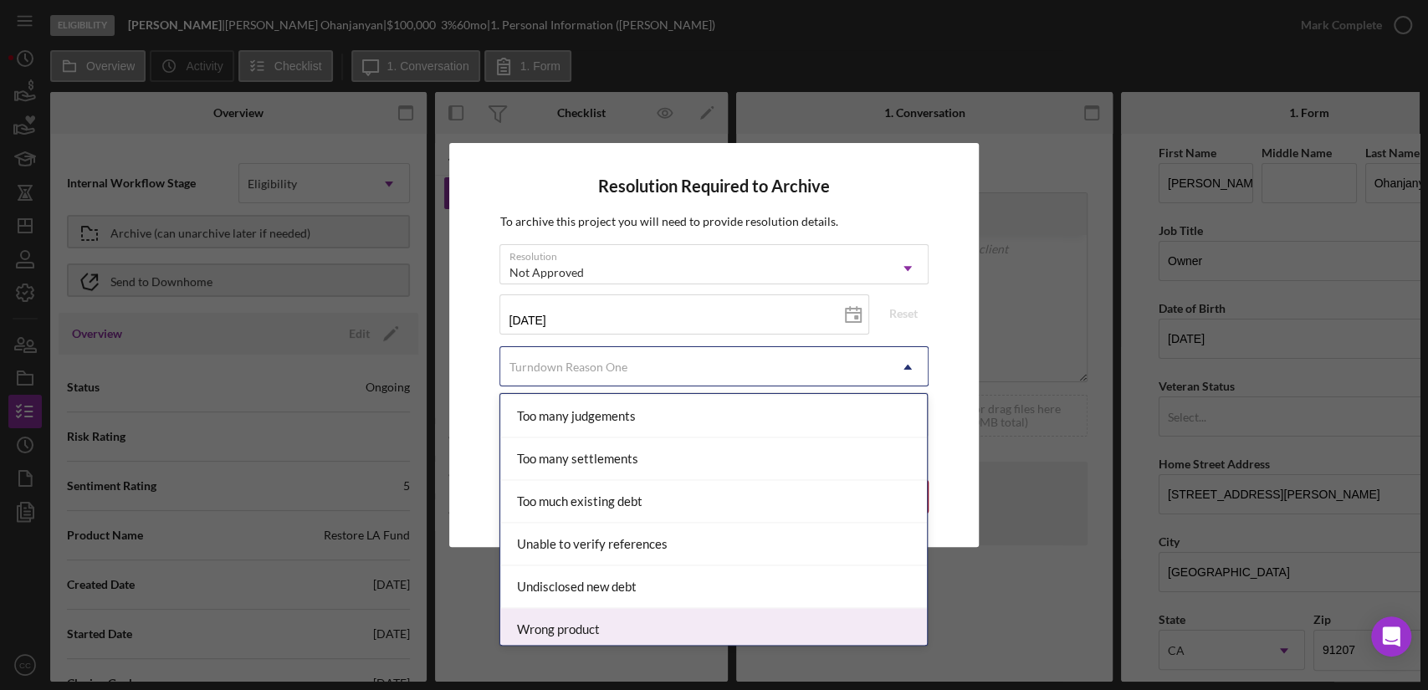
click at [659, 618] on div "Wrong product" at bounding box center [713, 629] width 427 height 43
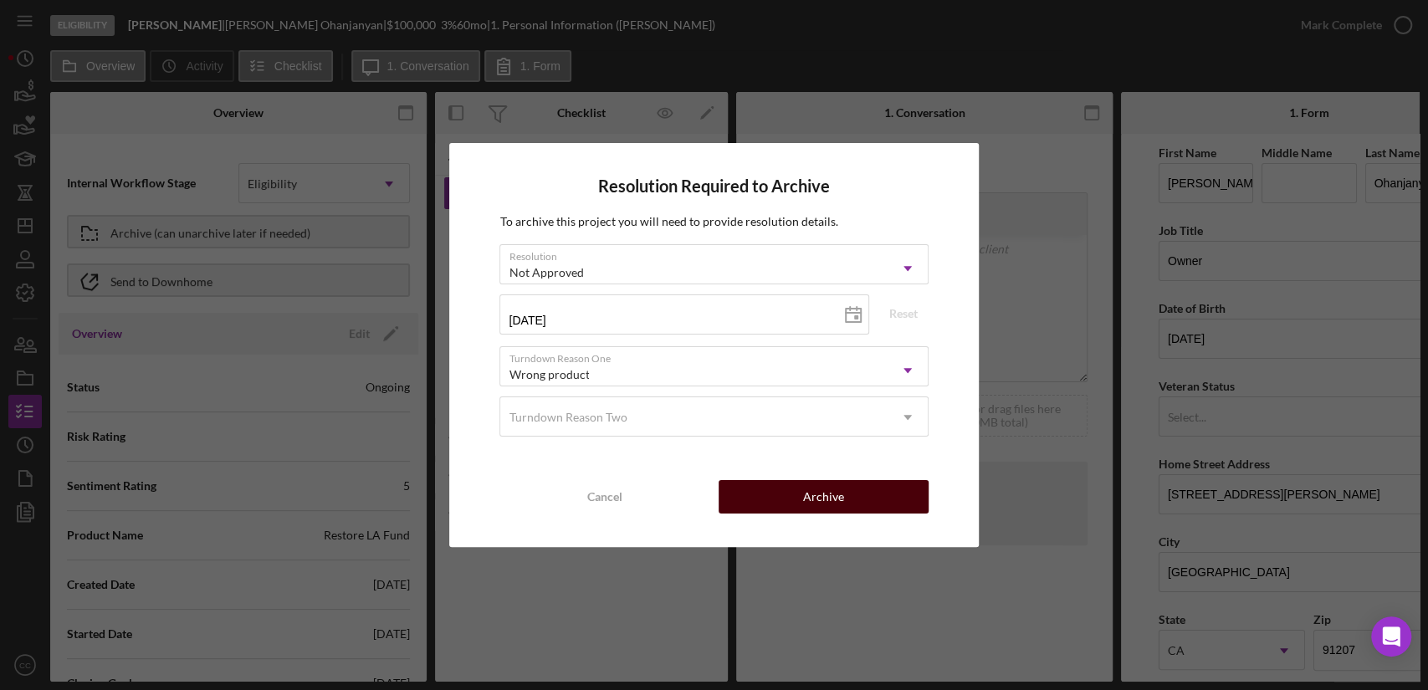
click at [812, 498] on div "Archive" at bounding box center [823, 496] width 41 height 33
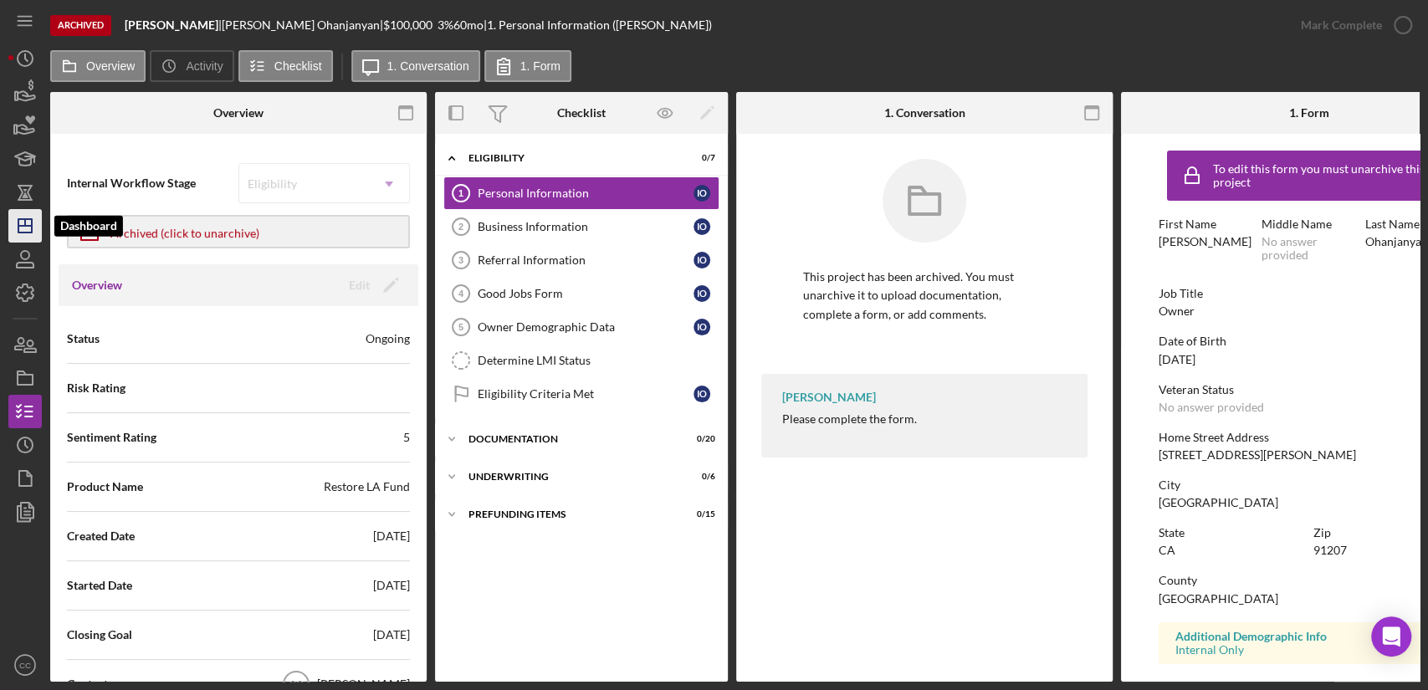
click at [25, 235] on icon "Icon/Dashboard" at bounding box center [25, 226] width 42 height 42
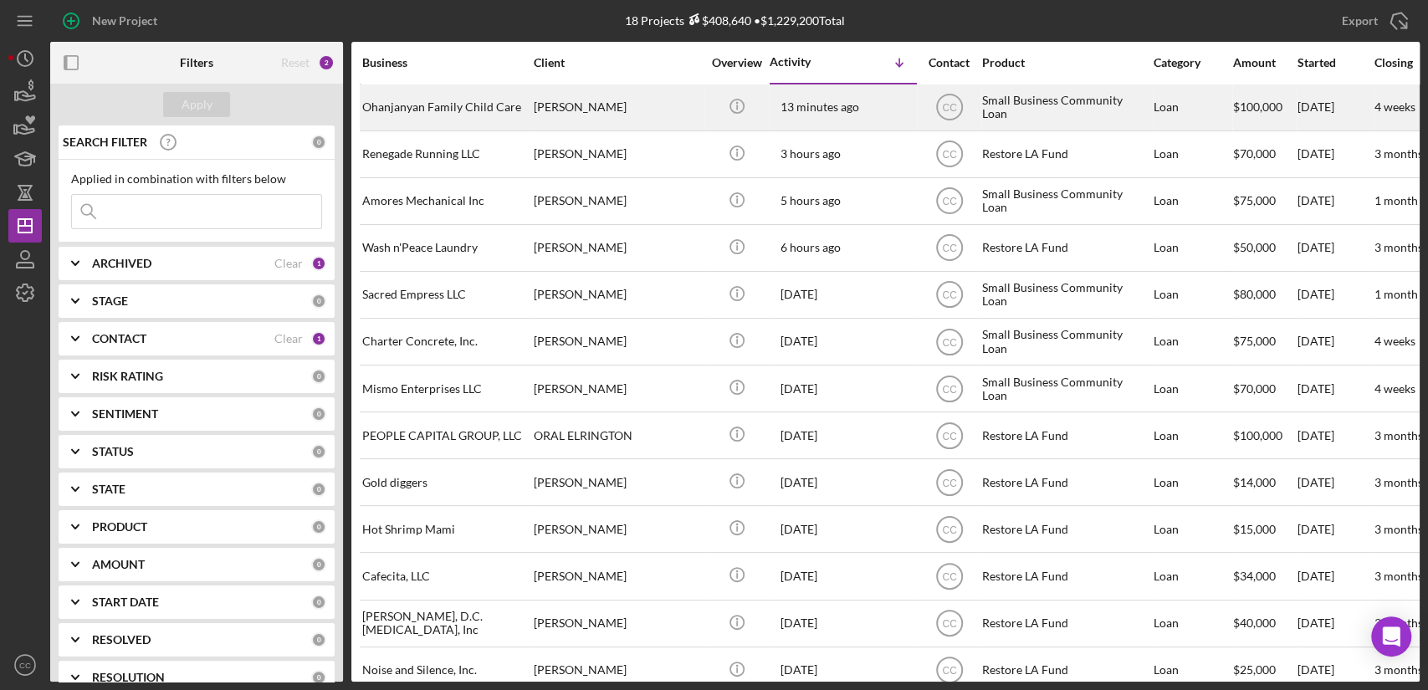
click at [644, 102] on div "Ira Ohanjanyan" at bounding box center [617, 107] width 167 height 44
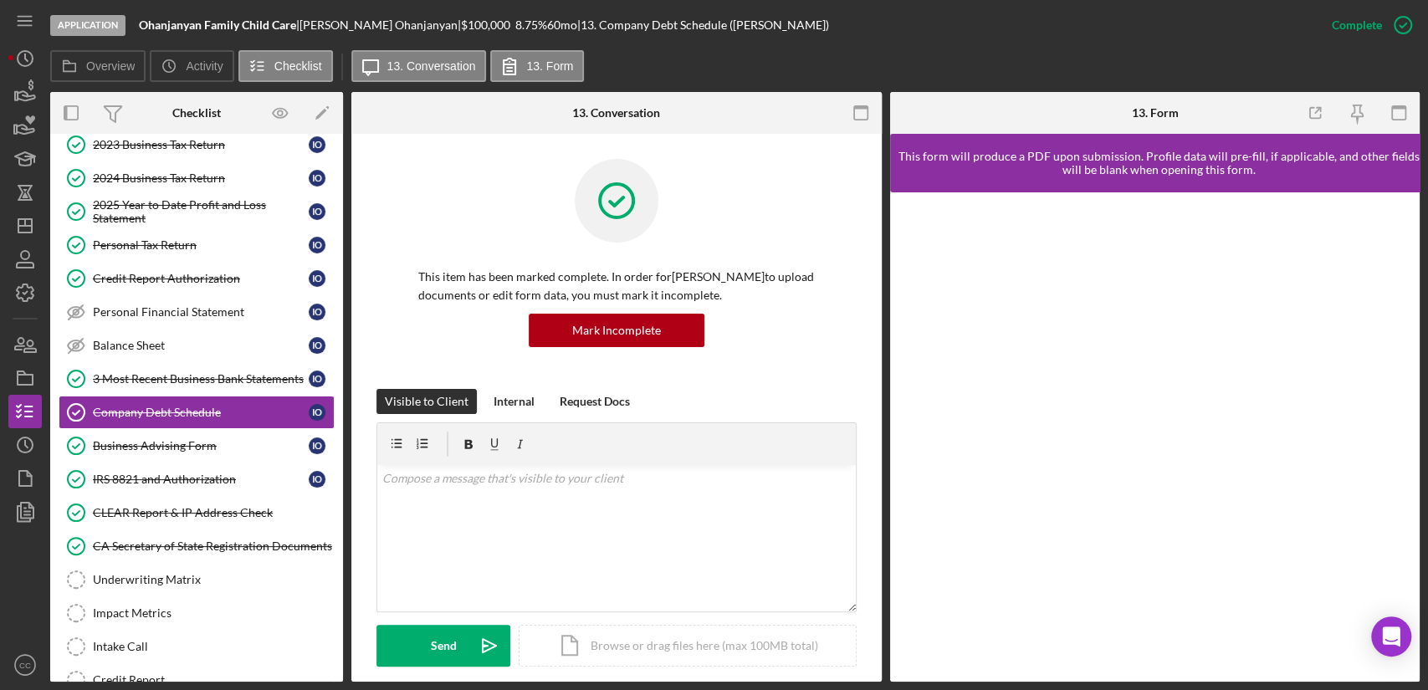
scroll to position [154, 0]
click at [79, 70] on icon at bounding box center [69, 65] width 33 height 33
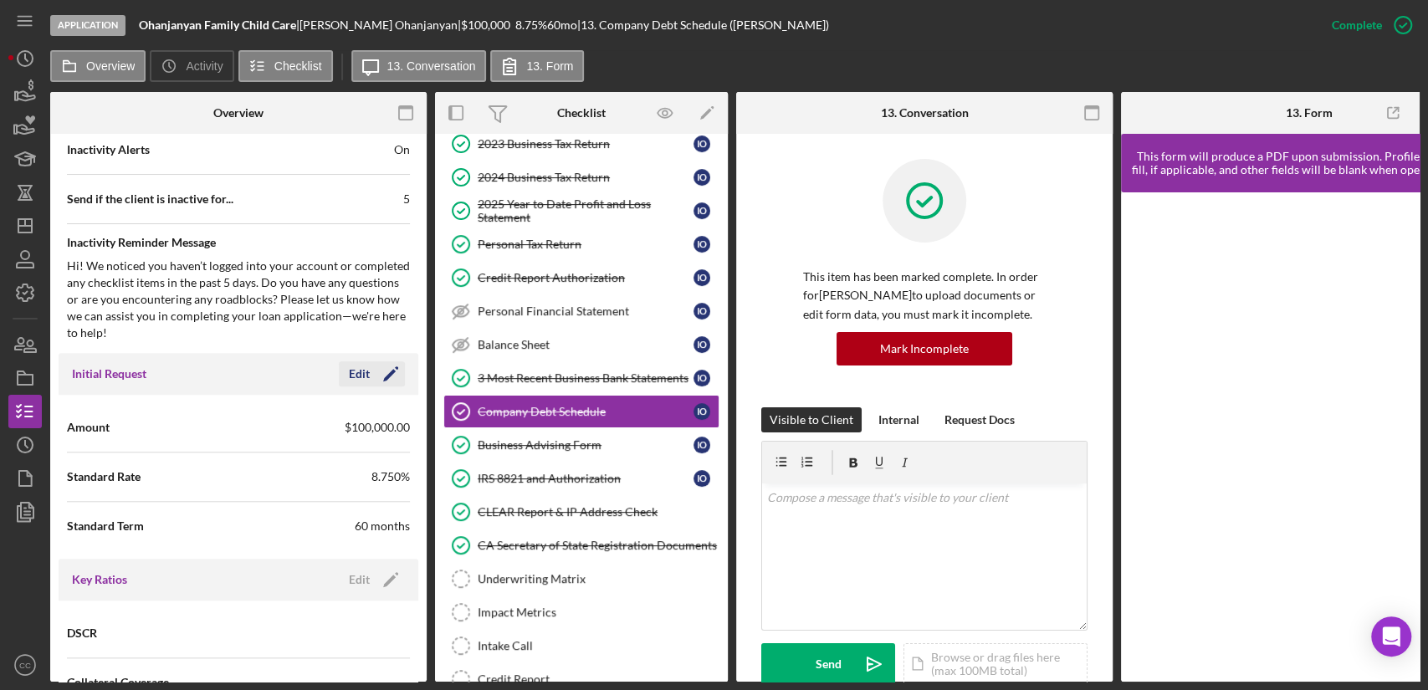
scroll to position [1022, 0]
click at [386, 383] on icon "Icon/Edit" at bounding box center [391, 371] width 42 height 42
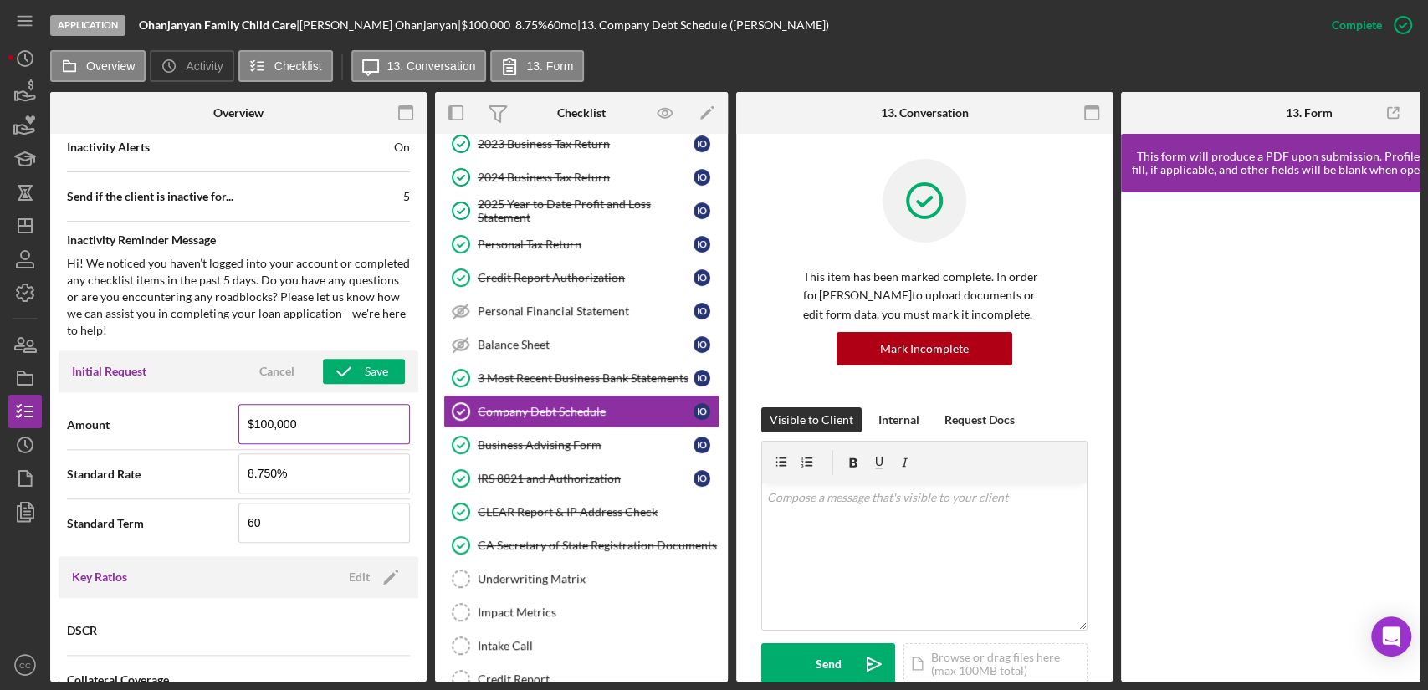
click at [260, 440] on input "$100,000" at bounding box center [323, 424] width 171 height 40
click at [262, 437] on input "$75,000" at bounding box center [323, 424] width 171 height 40
type input "$70,000"
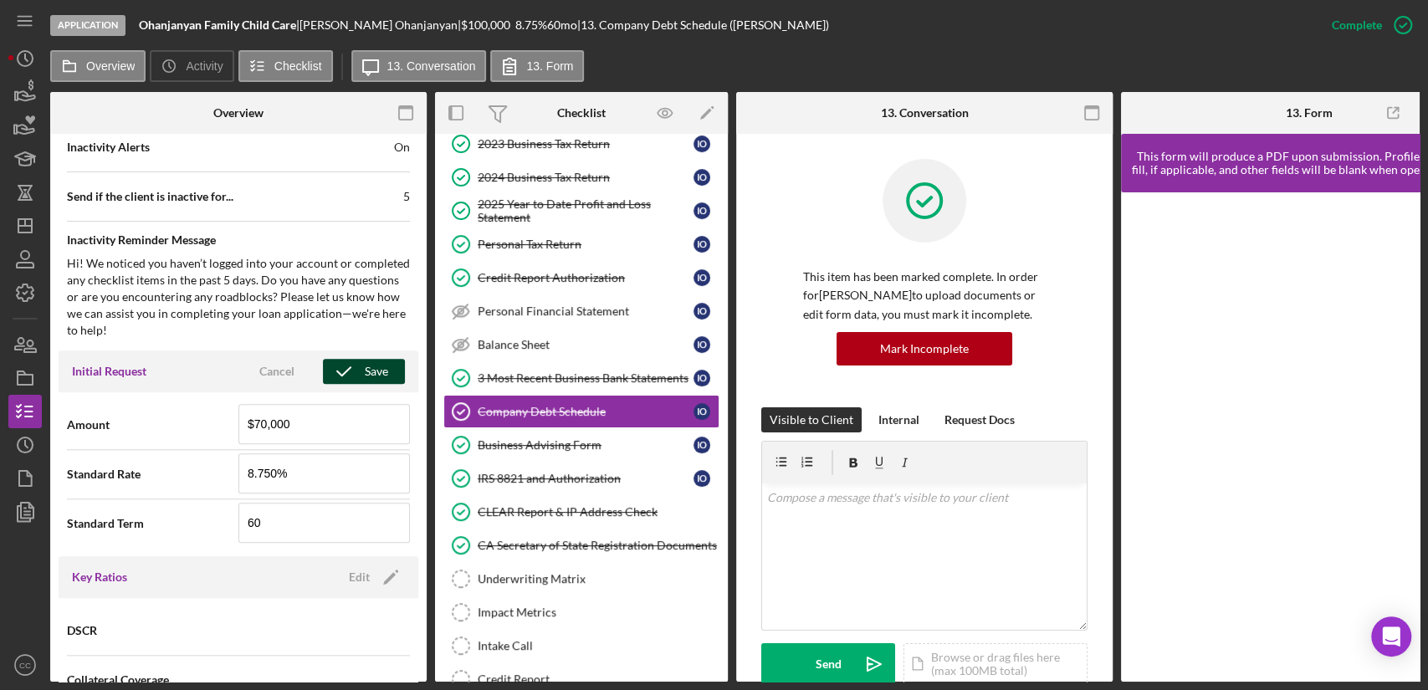
click at [341, 384] on icon "button" at bounding box center [344, 371] width 42 height 42
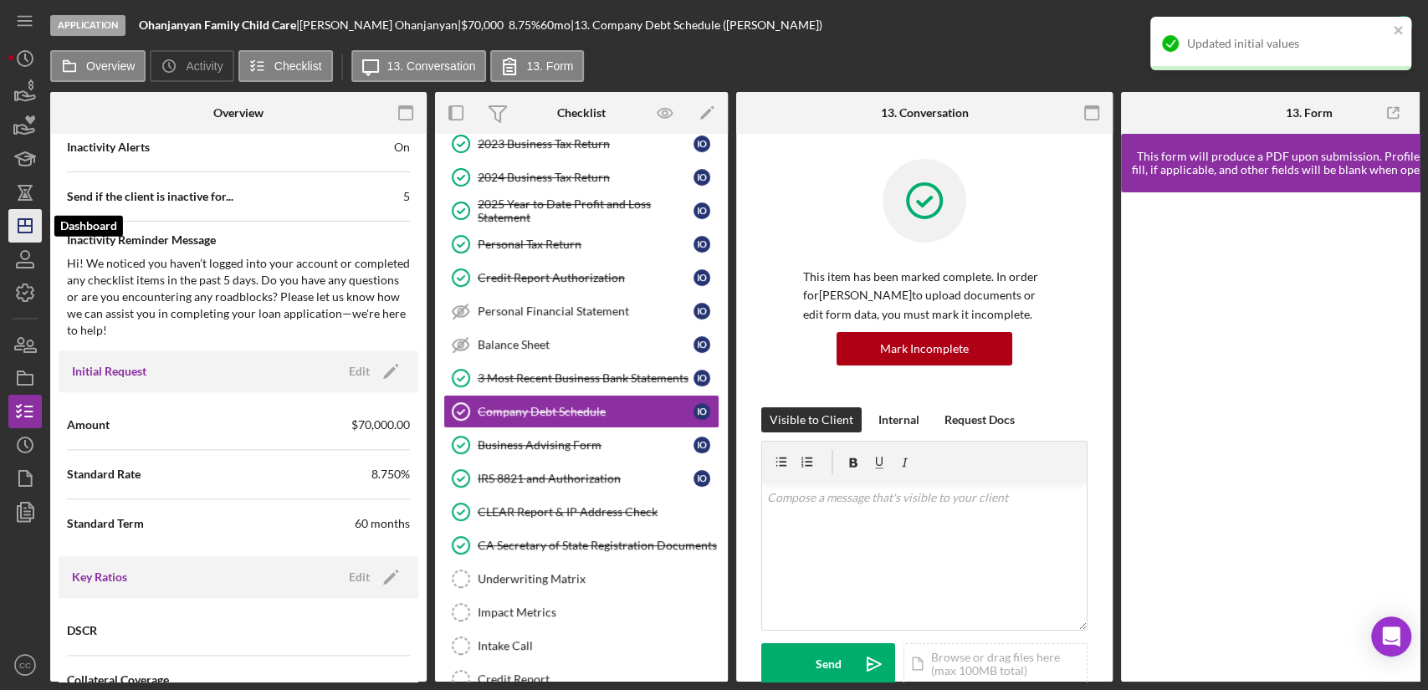
click at [33, 235] on icon "Icon/Dashboard" at bounding box center [25, 226] width 42 height 42
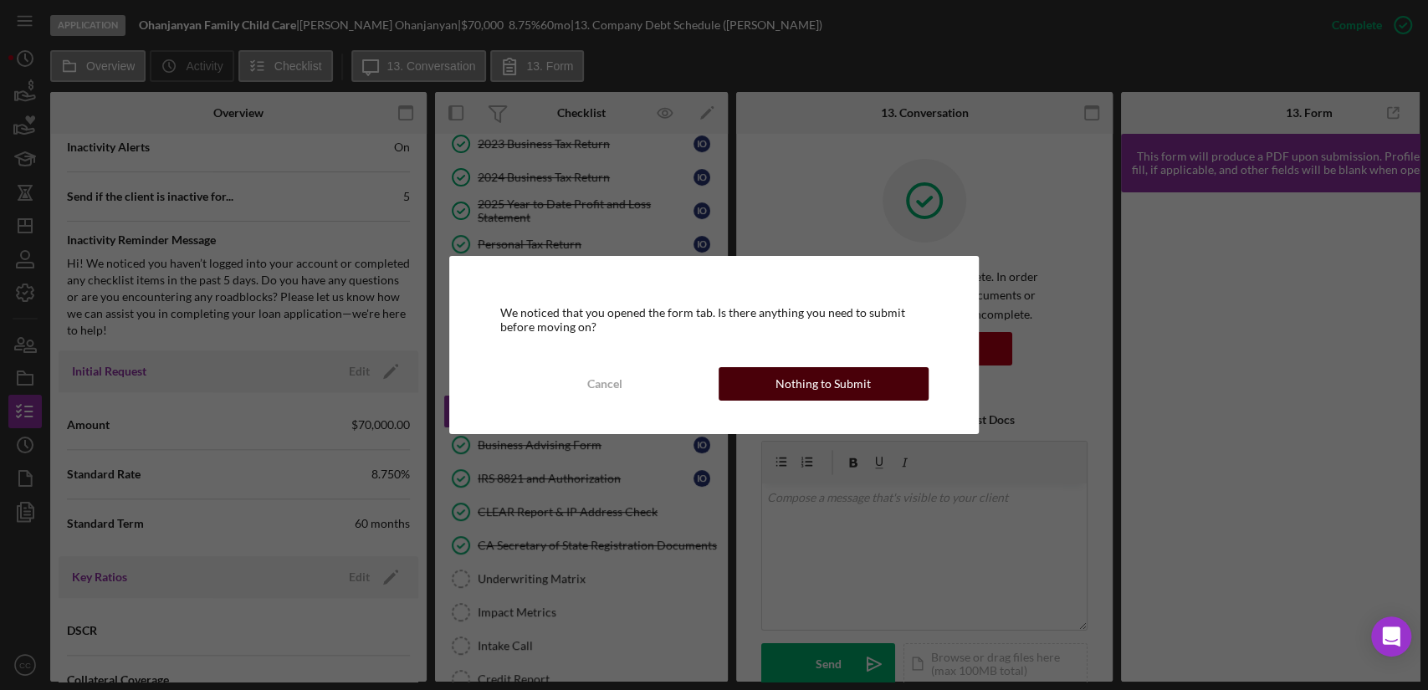
click at [902, 376] on button "Nothing to Submit" at bounding box center [823, 383] width 210 height 33
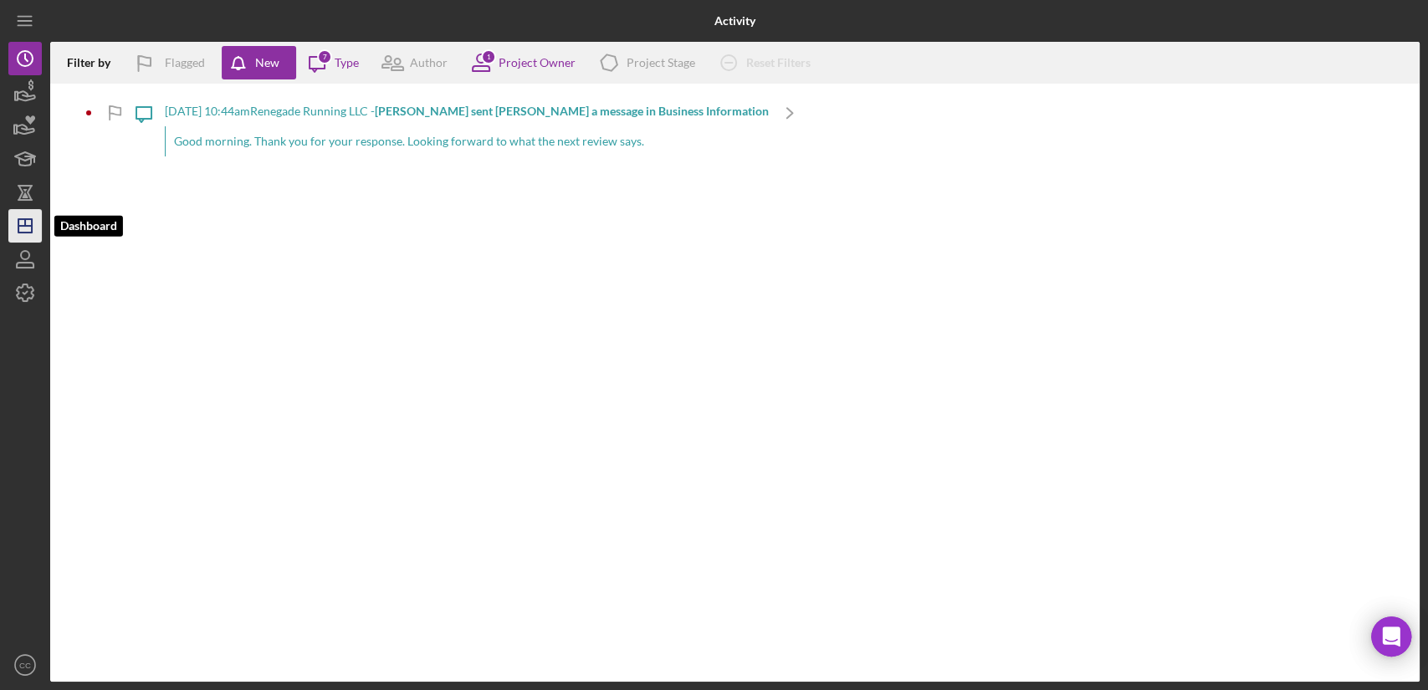
click at [27, 222] on icon "Icon/Dashboard" at bounding box center [25, 226] width 42 height 42
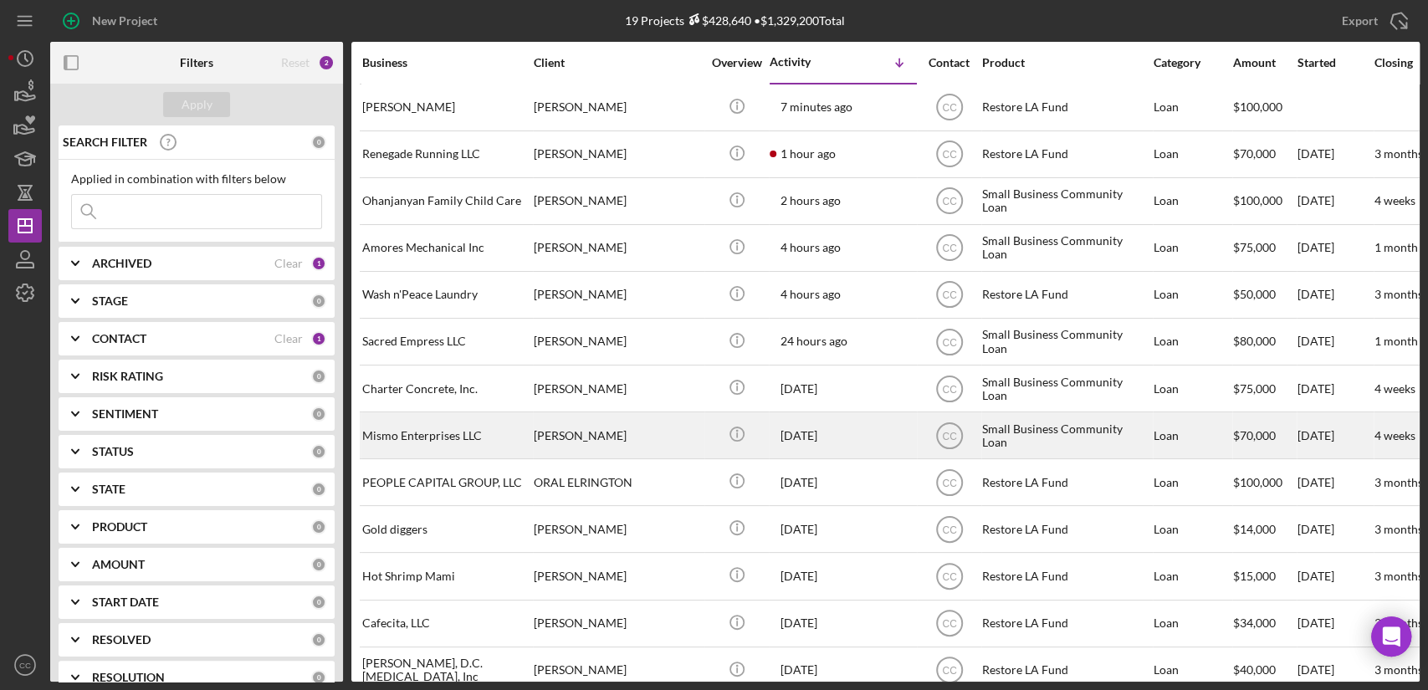
click at [432, 432] on div "Mismo Enterprises LLC" at bounding box center [445, 435] width 167 height 44
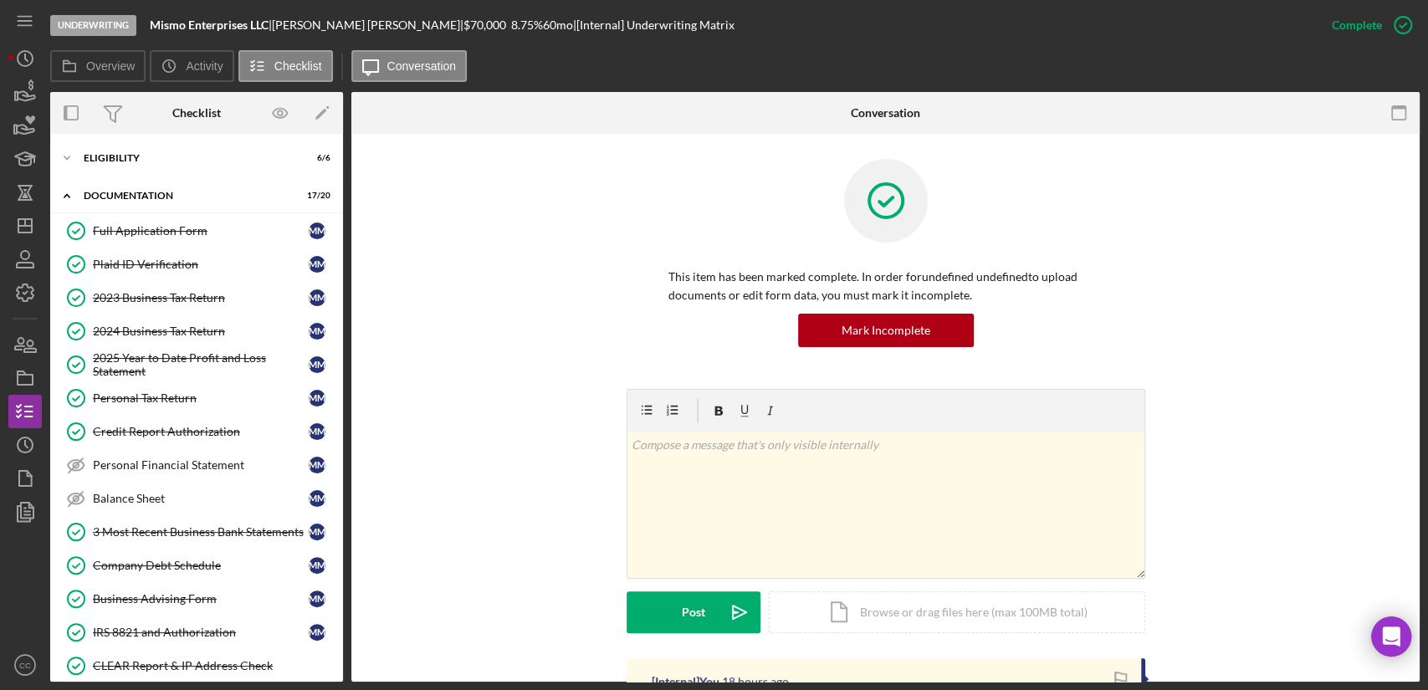
click at [509, 165] on div "This item has been marked complete. In order for undefined undefined to upload …" at bounding box center [885, 274] width 1018 height 230
drag, startPoint x: 258, startPoint y: 23, endPoint x: 278, endPoint y: 23, distance: 20.1
click at [272, 23] on div "Mismo Enterprises LLC |" at bounding box center [211, 24] width 122 height 13
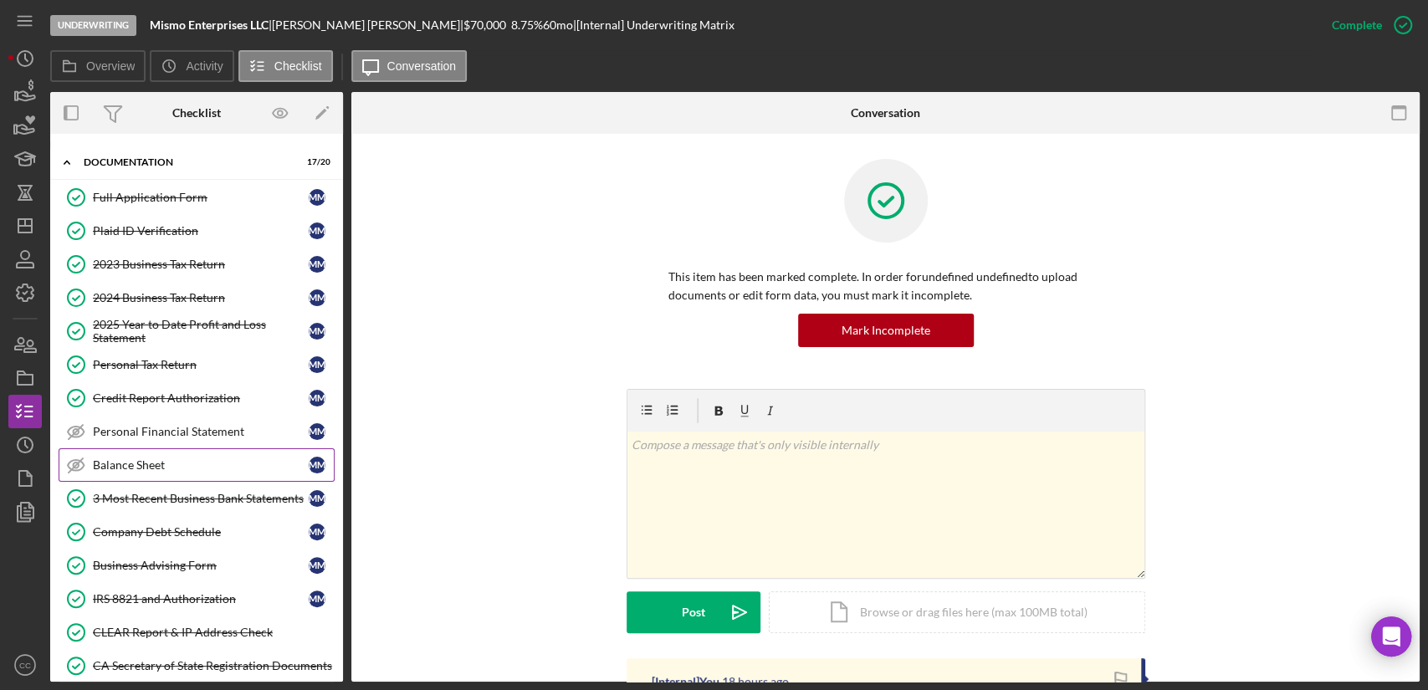
scroll to position [93, 0]
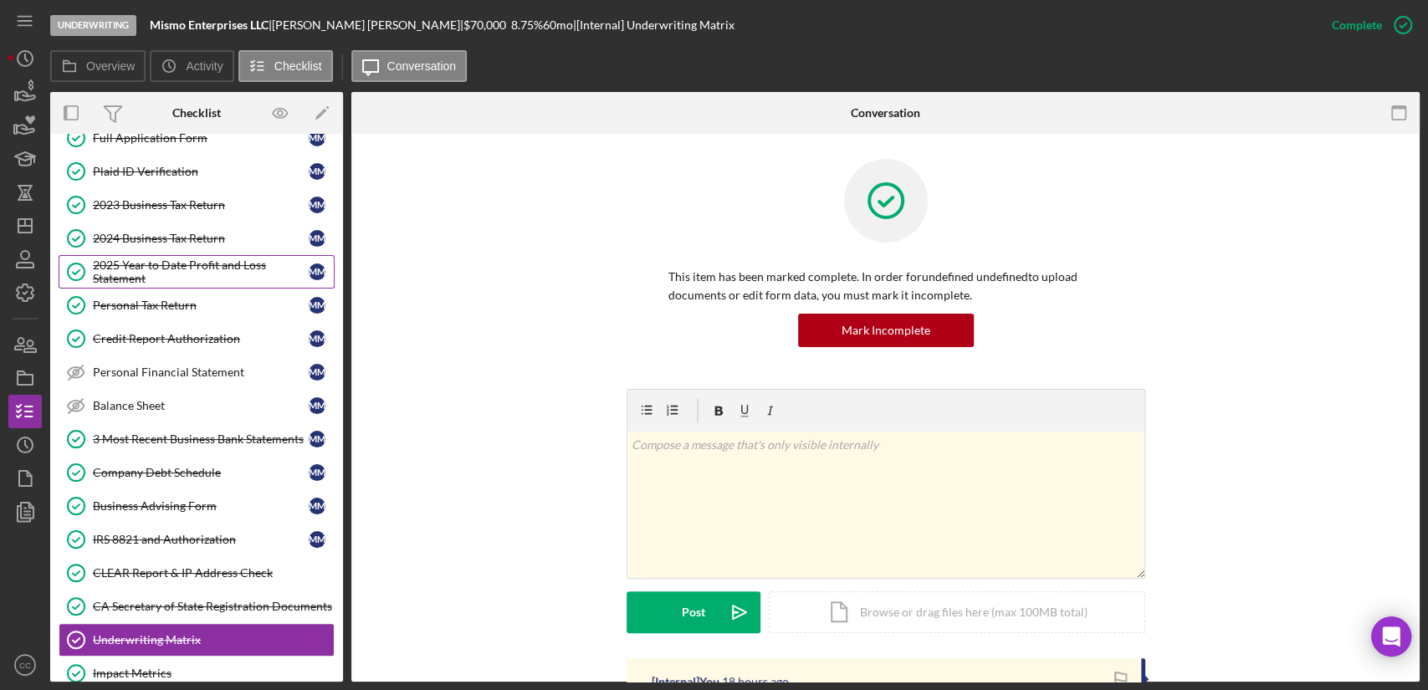
click at [177, 273] on div "2025 Year to Date Profit and Loss Statement" at bounding box center [201, 271] width 216 height 27
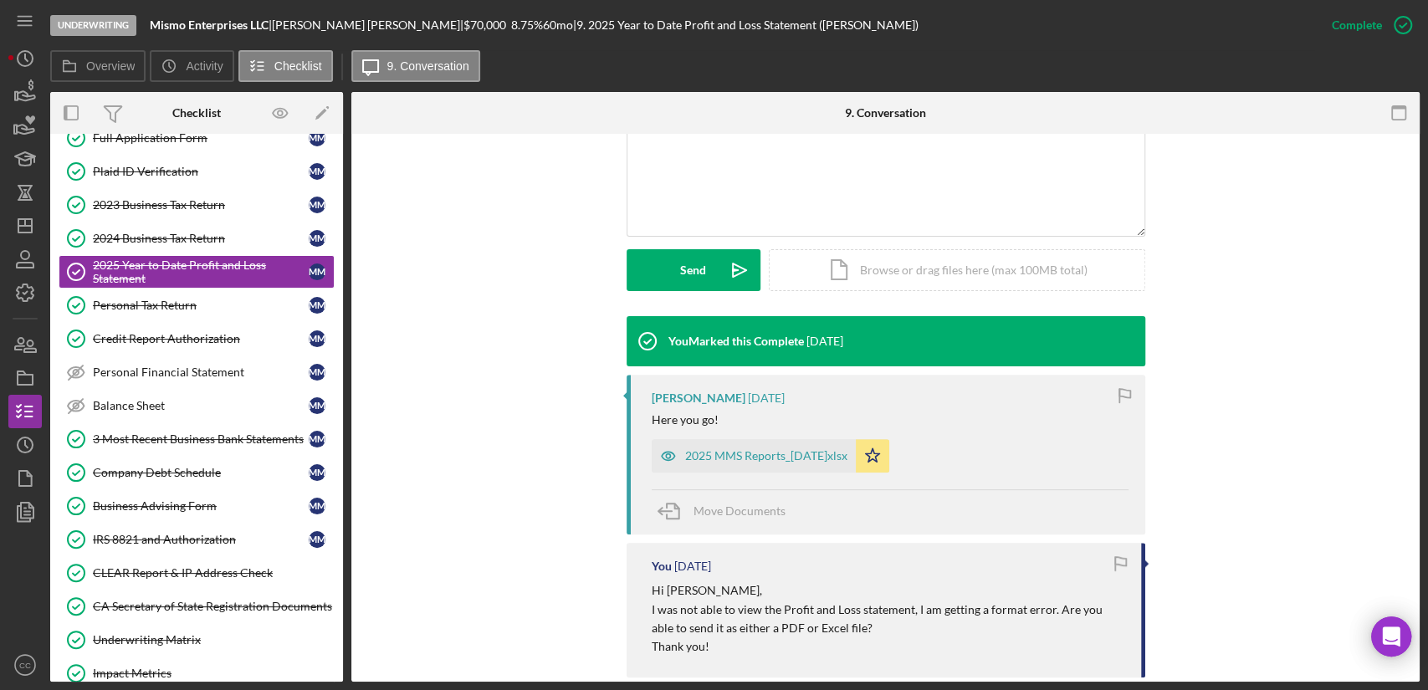
scroll to position [371, 0]
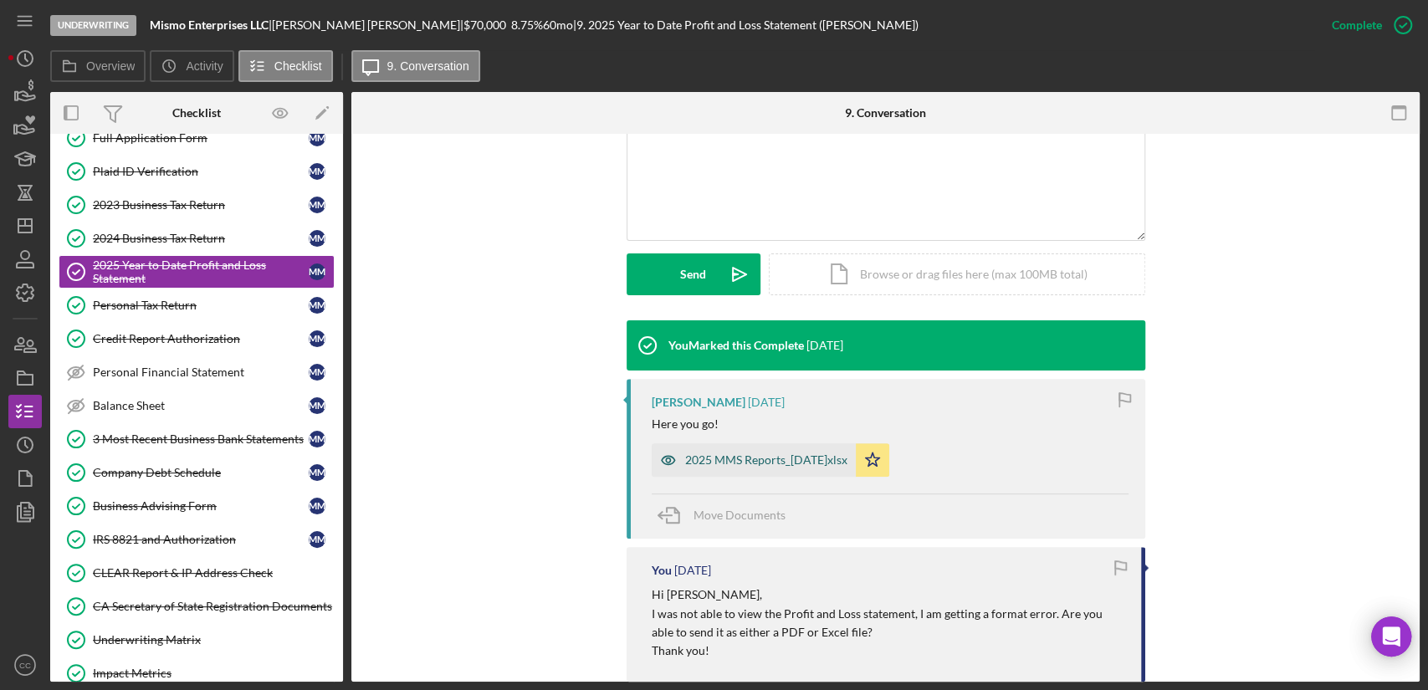
click at [731, 463] on div "2025 MMS Reports_30Jun.xlsx" at bounding box center [766, 459] width 162 height 13
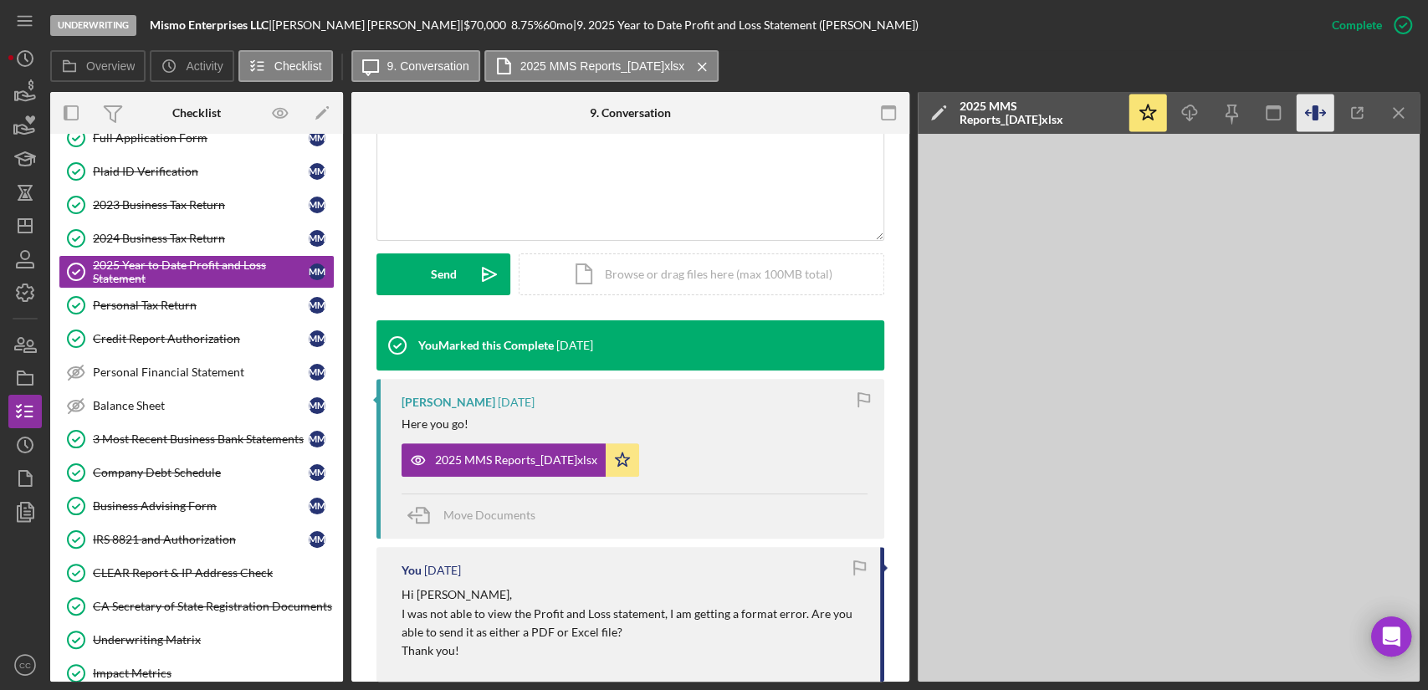
click at [1314, 108] on icon "button" at bounding box center [1314, 112] width 6 height 15
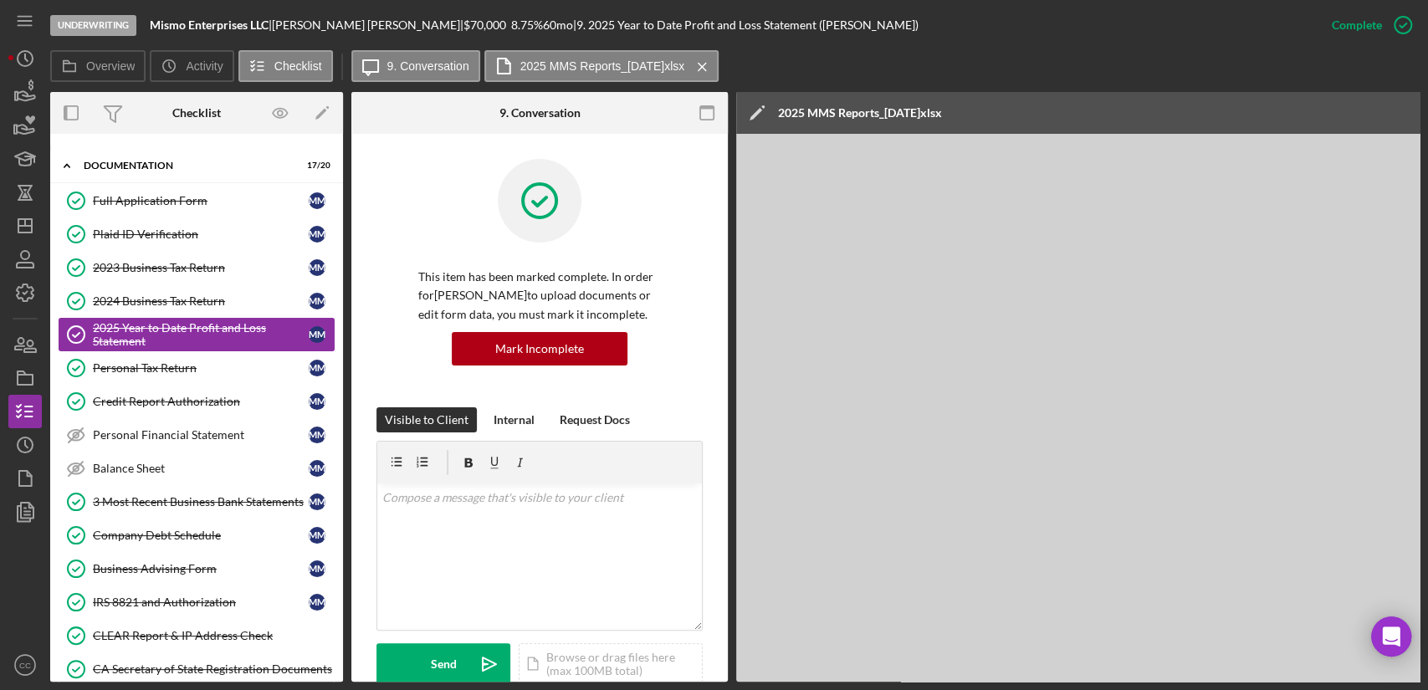
scroll to position [0, 0]
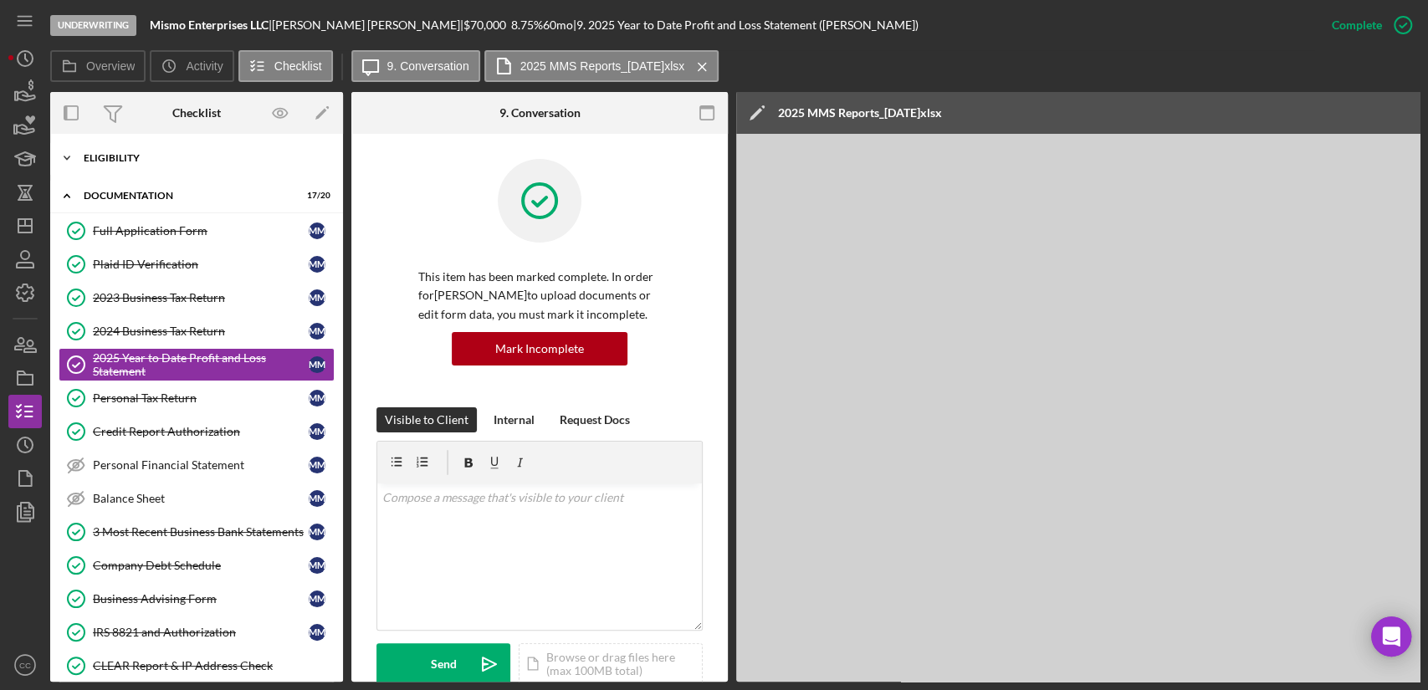
click at [131, 157] on div "Eligibility" at bounding box center [203, 158] width 238 height 10
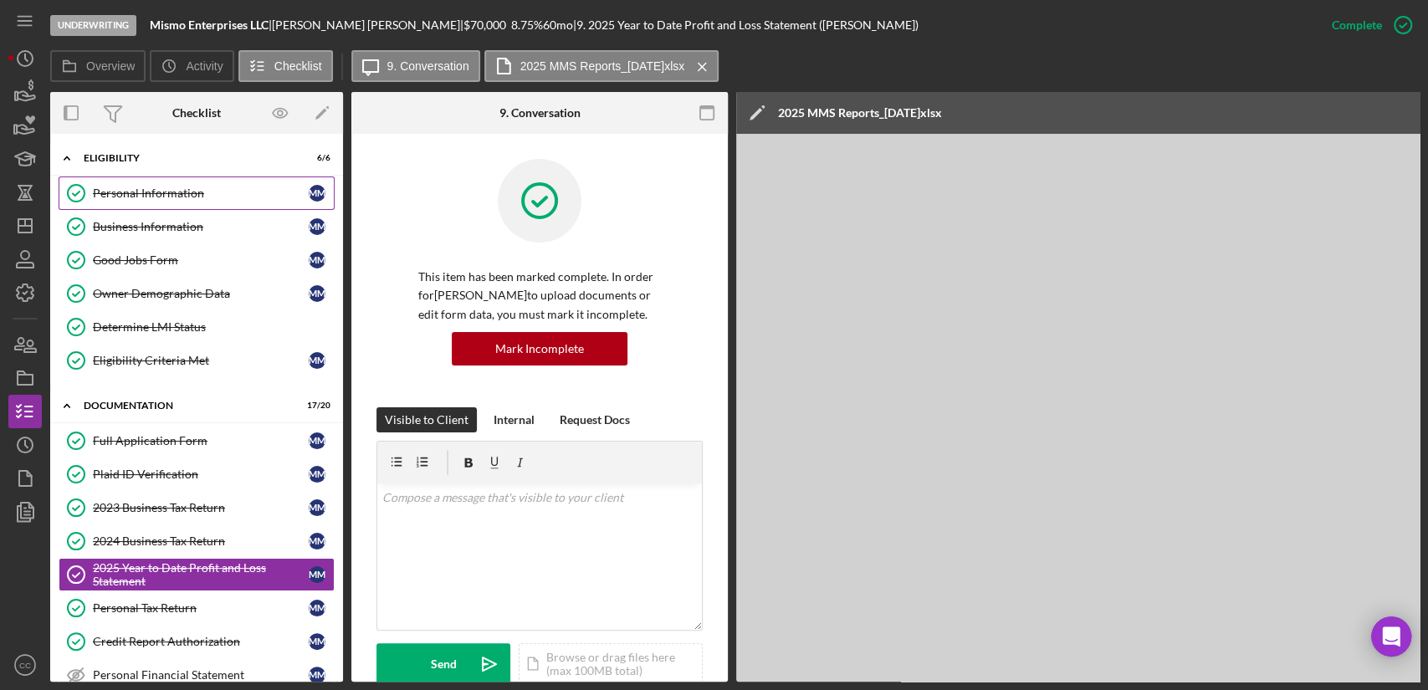
click at [160, 192] on div "Personal Information" at bounding box center [201, 193] width 216 height 13
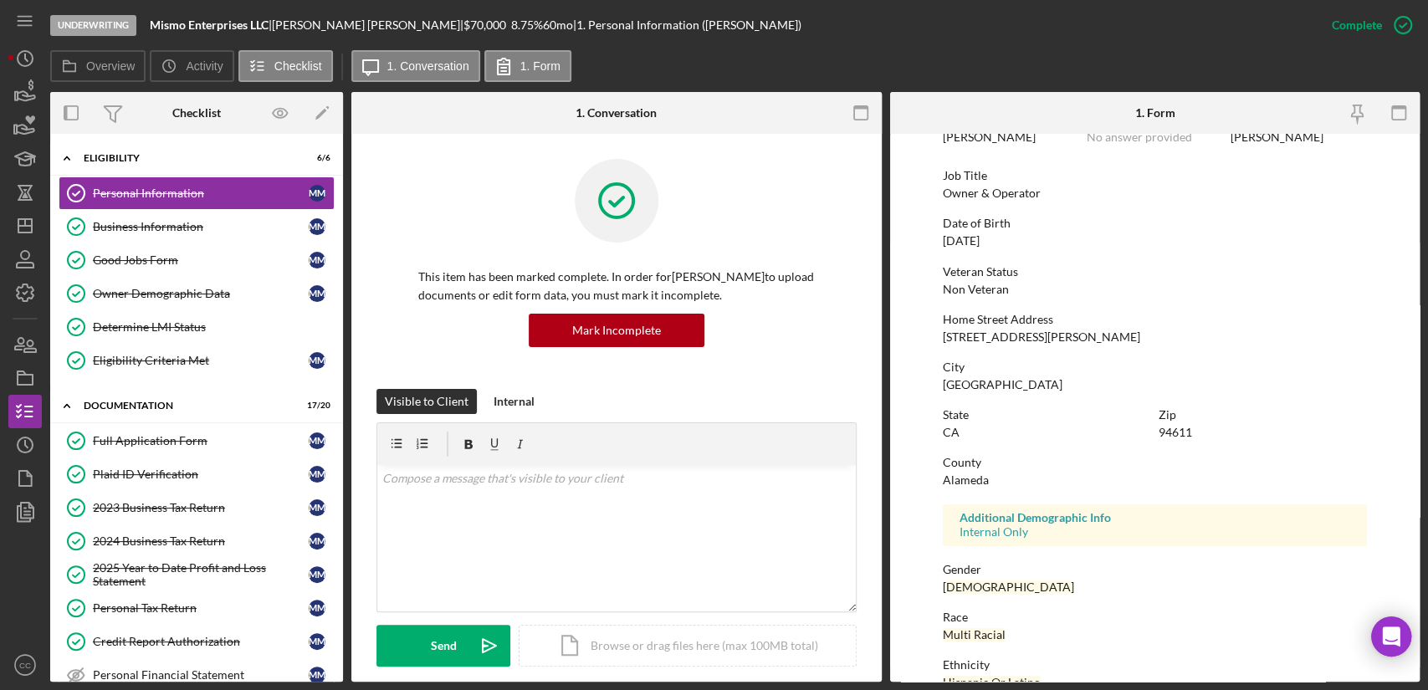
scroll to position [233, 0]
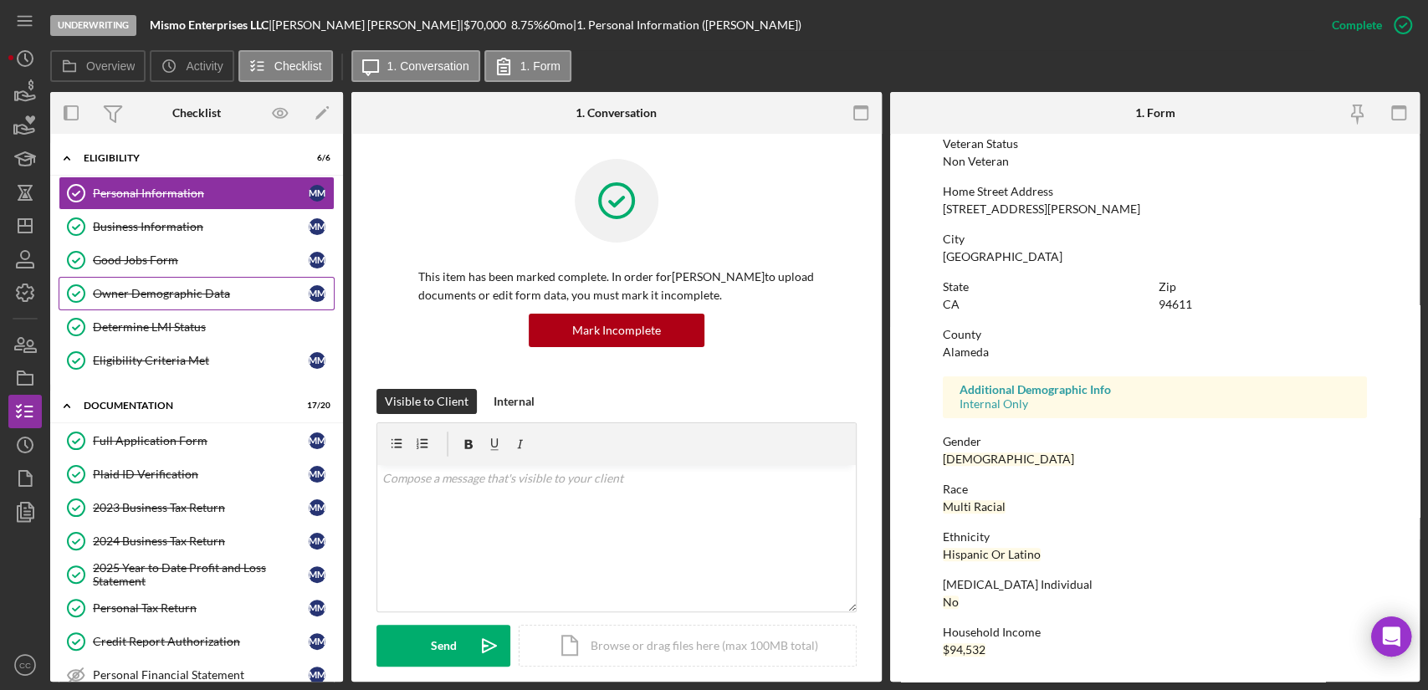
click at [165, 287] on div "Owner Demographic Data" at bounding box center [201, 293] width 216 height 13
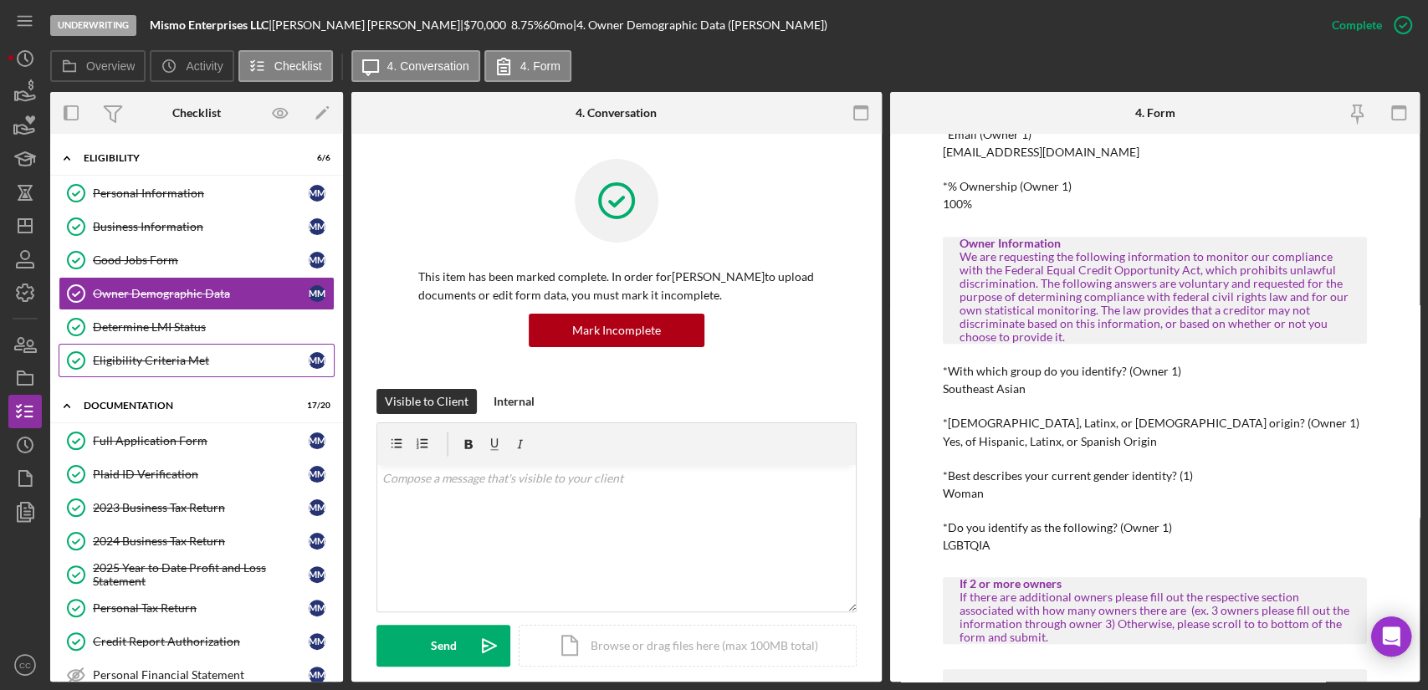
scroll to position [93, 0]
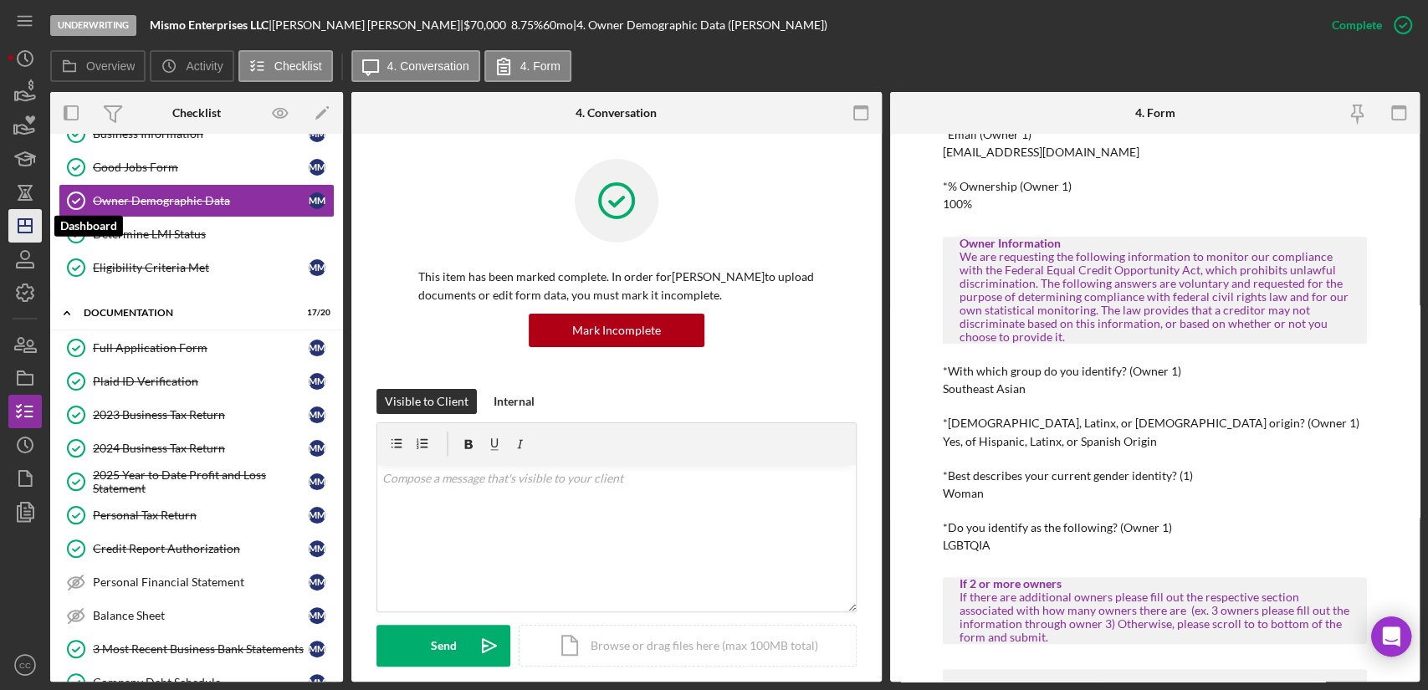
click at [33, 222] on icon "Icon/Dashboard" at bounding box center [25, 226] width 42 height 42
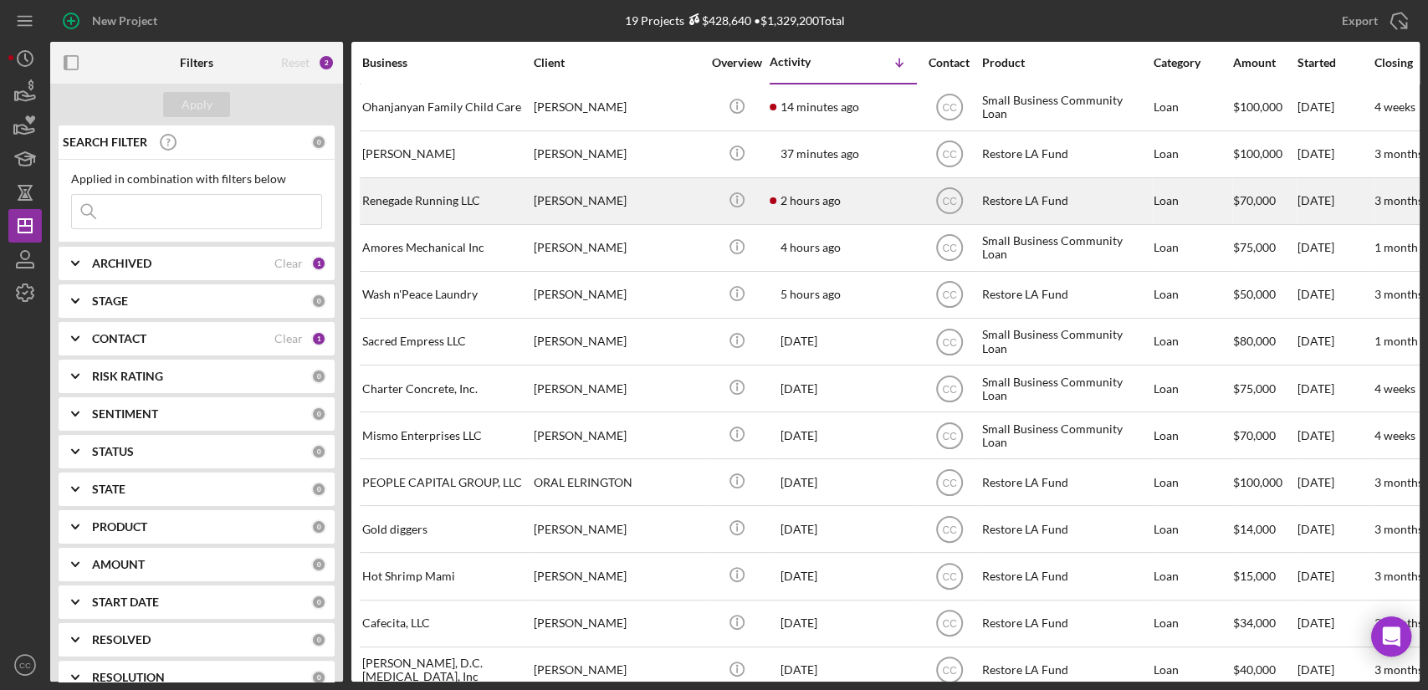
click at [454, 195] on div "Renegade Running LLC" at bounding box center [445, 201] width 167 height 44
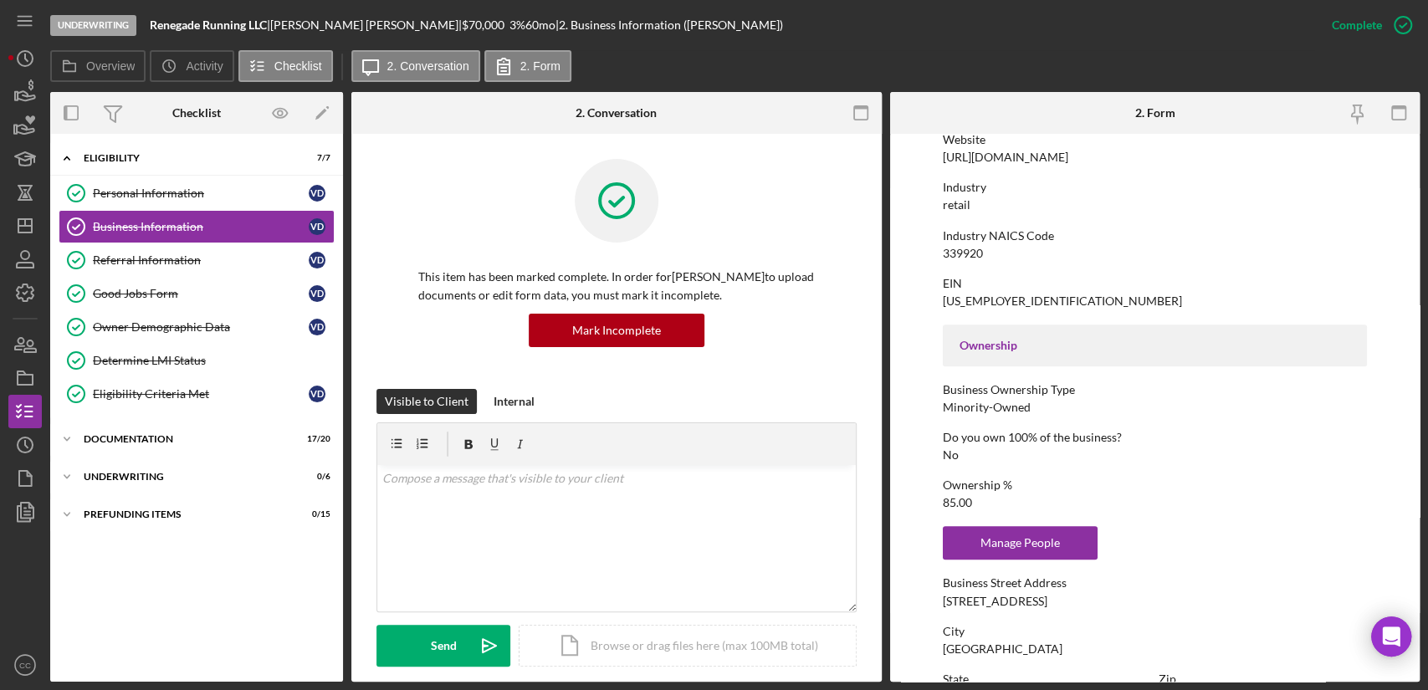
scroll to position [650, 0]
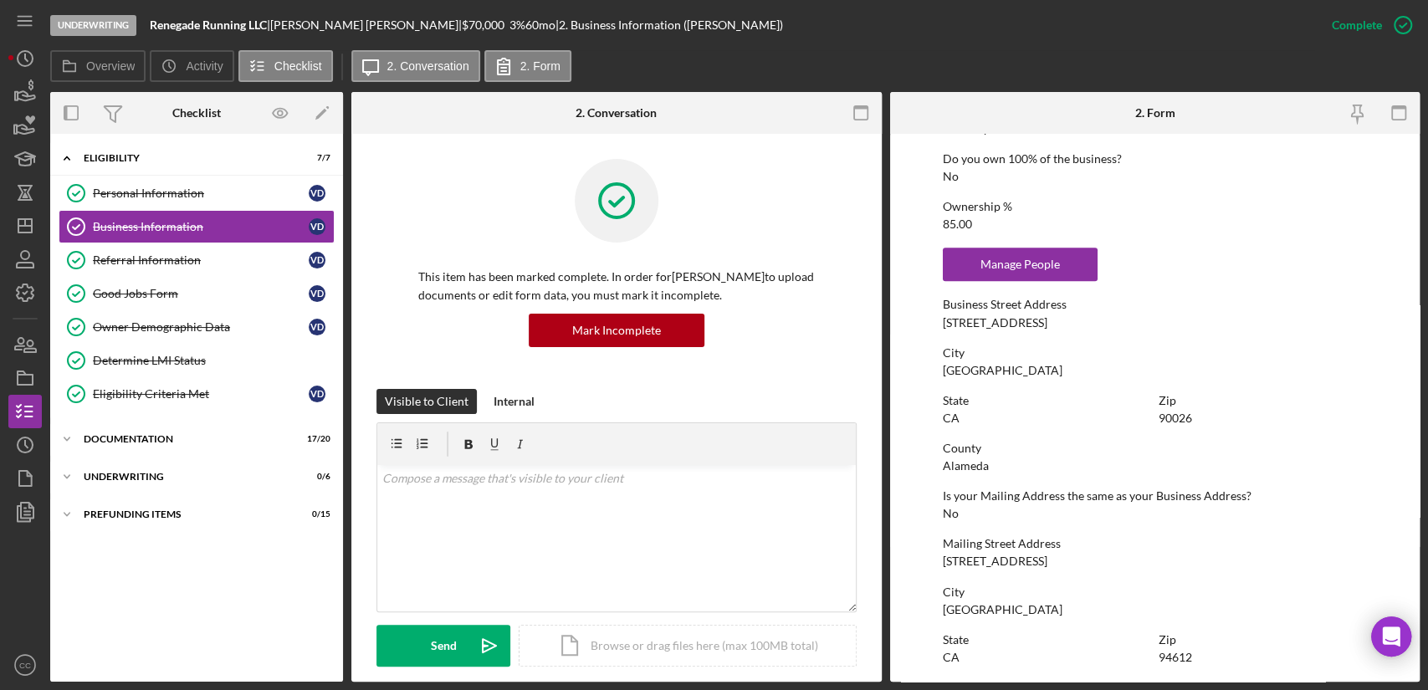
drag, startPoint x: 1048, startPoint y: 324, endPoint x: 942, endPoint y: 319, distance: 106.3
click at [943, 319] on div "Business Street Address 3120 W Sunset Blvd" at bounding box center [1155, 313] width 424 height 31
copy div "3120 W Sunset Blvd"
click at [1108, 340] on div "To edit this form you must mark this item incomplete Business Name Renegade Run…" at bounding box center [1155, 259] width 424 height 1534
click at [127, 440] on div "Documentation" at bounding box center [203, 439] width 238 height 10
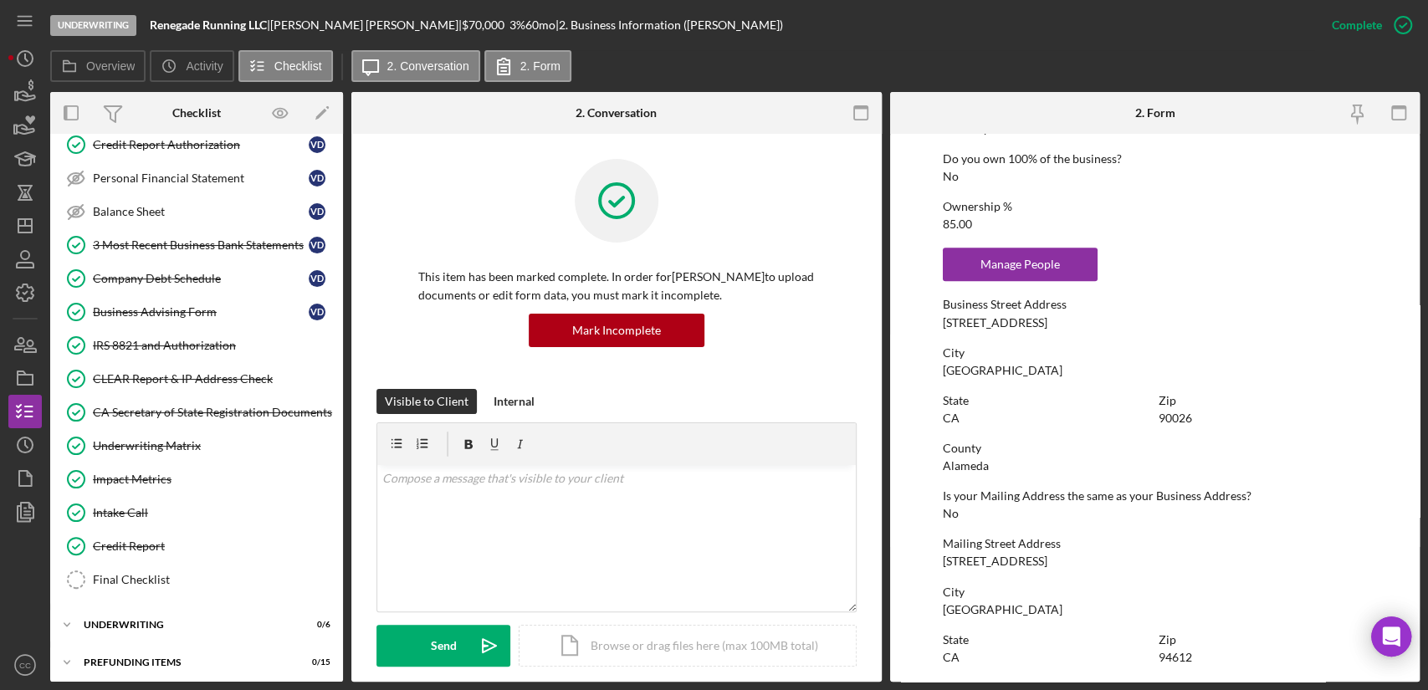
scroll to position [531, 0]
drag, startPoint x: 147, startPoint y: 544, endPoint x: 146, endPoint y: 570, distance: 25.9
click at [147, 544] on div "Credit Report" at bounding box center [213, 545] width 241 height 13
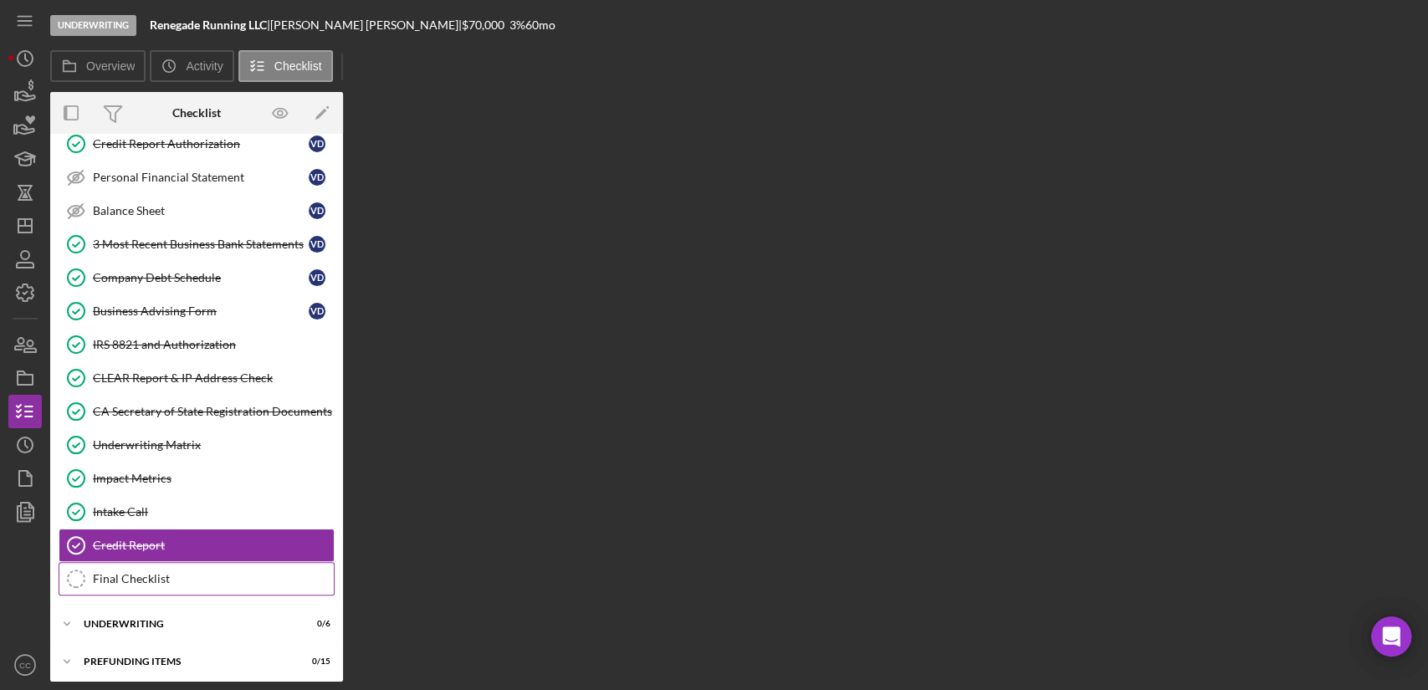
scroll to position [529, 0]
click at [146, 574] on div "Final Checklist" at bounding box center [213, 580] width 241 height 13
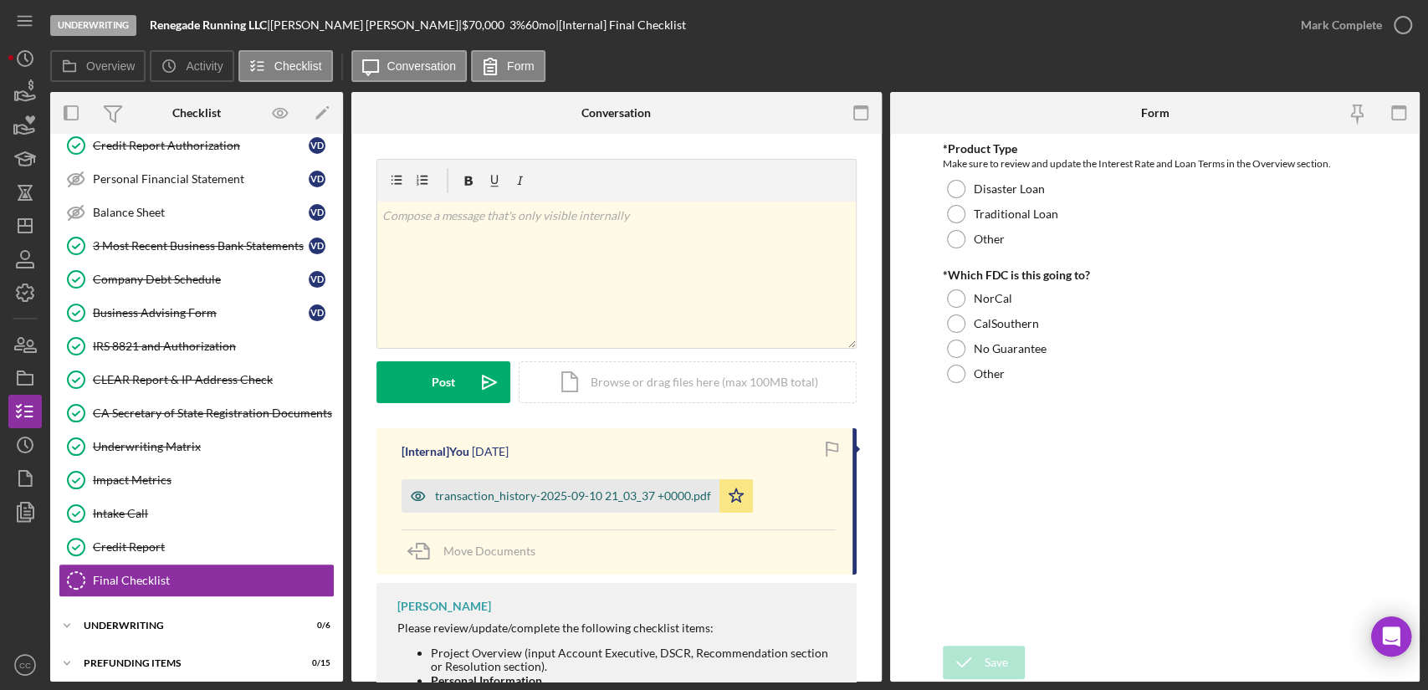
click at [560, 500] on div "transaction_history-2025-09-10 21_03_37 +0000.pdf" at bounding box center [573, 495] width 276 height 13
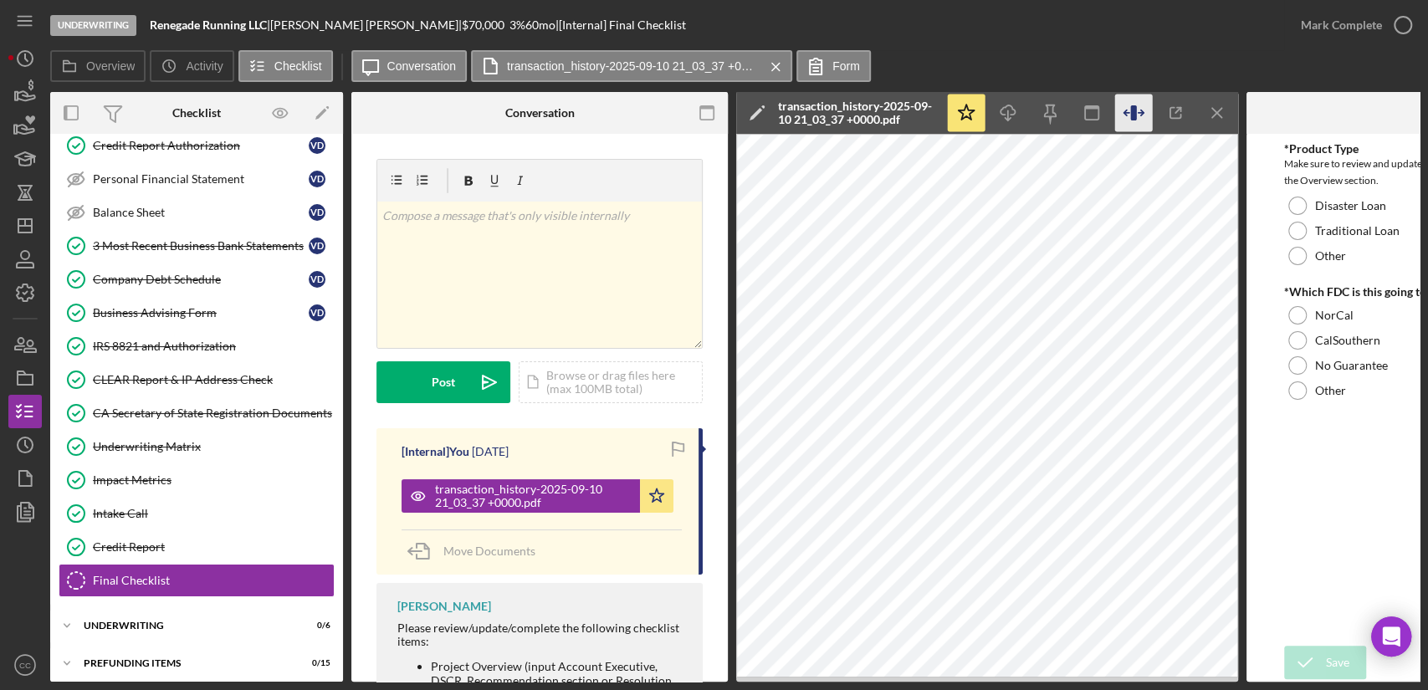
click at [1136, 113] on icon "button" at bounding box center [1133, 112] width 6 height 15
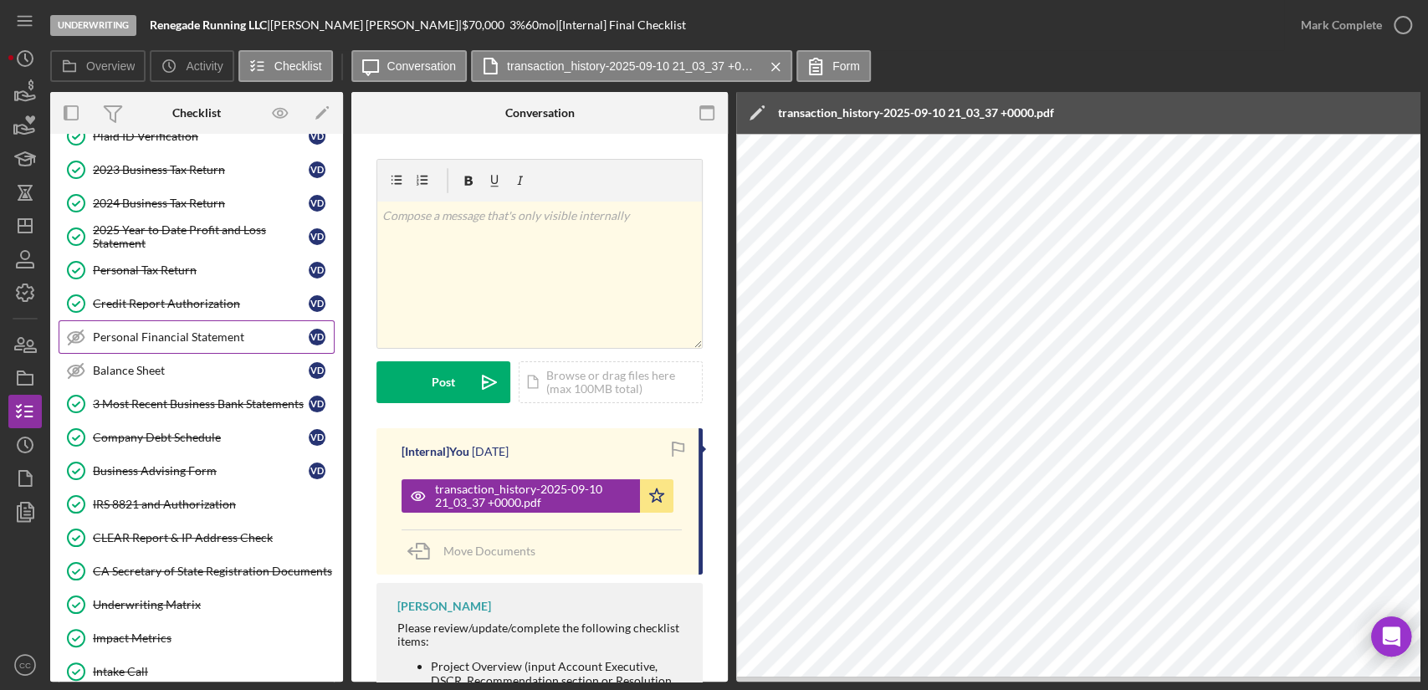
scroll to position [464, 0]
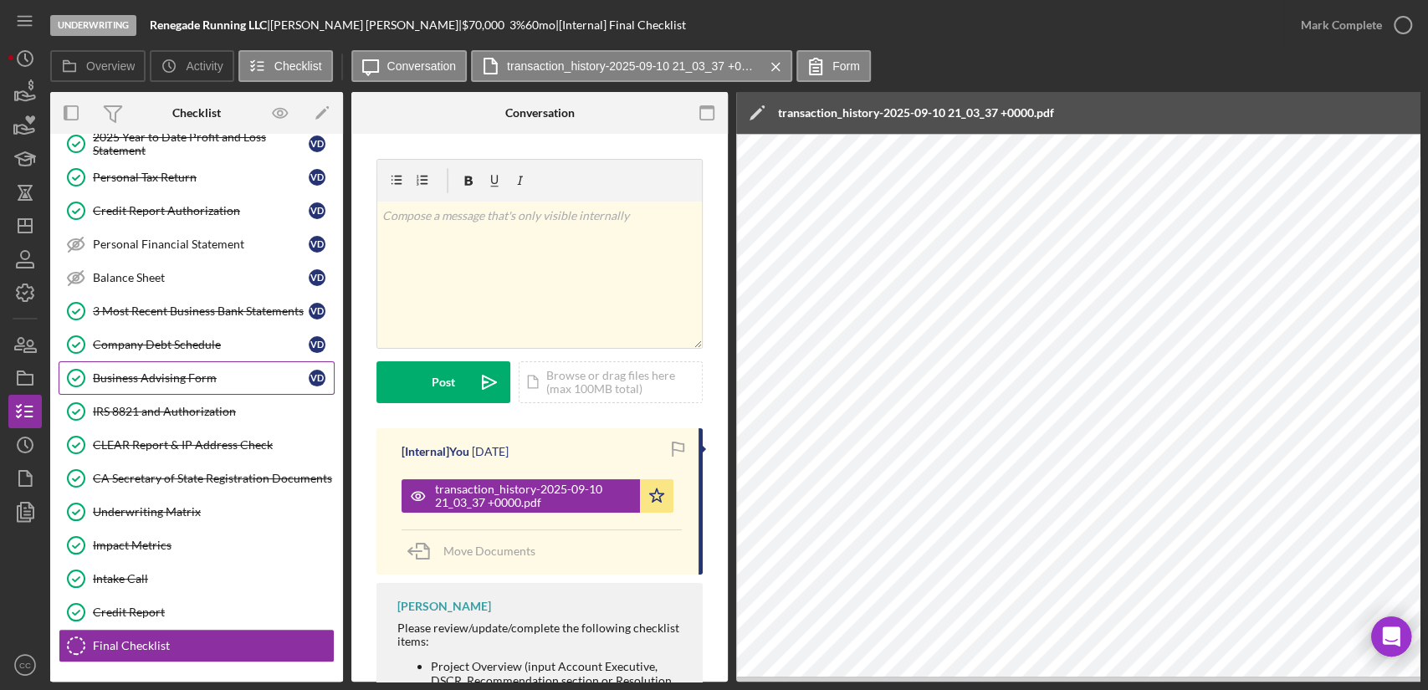
click at [213, 382] on link "Business Advising Form Business Advising Form V D" at bounding box center [197, 377] width 276 height 33
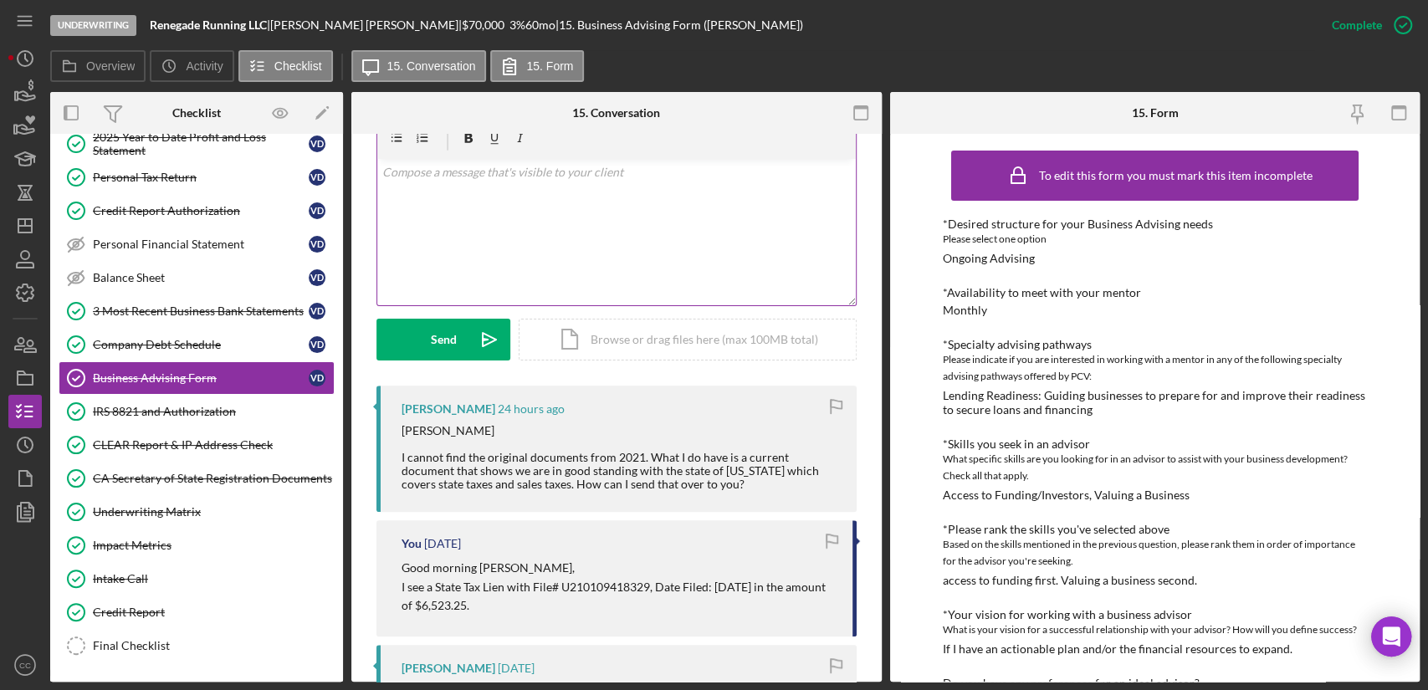
scroll to position [186, 0]
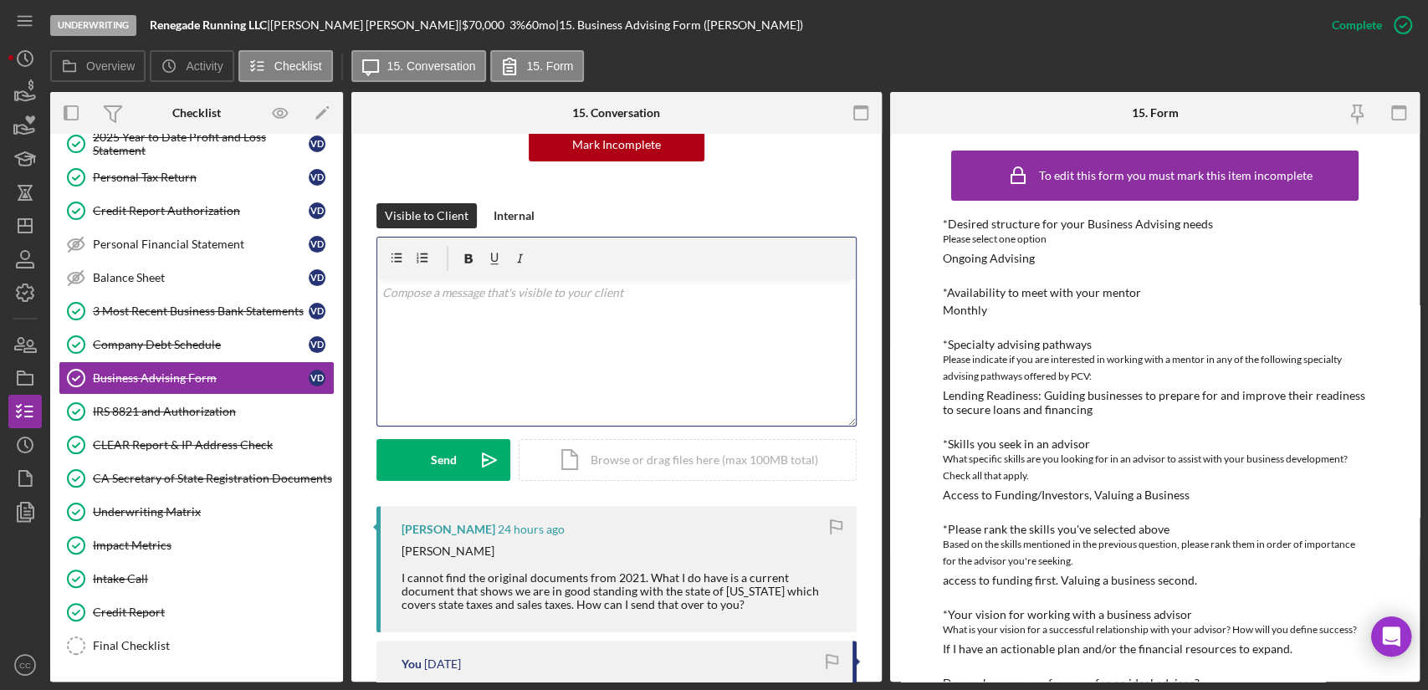
click at [619, 332] on div "v Color teal Color pink Remove color Add row above Add row below Add column bef…" at bounding box center [616, 352] width 478 height 146
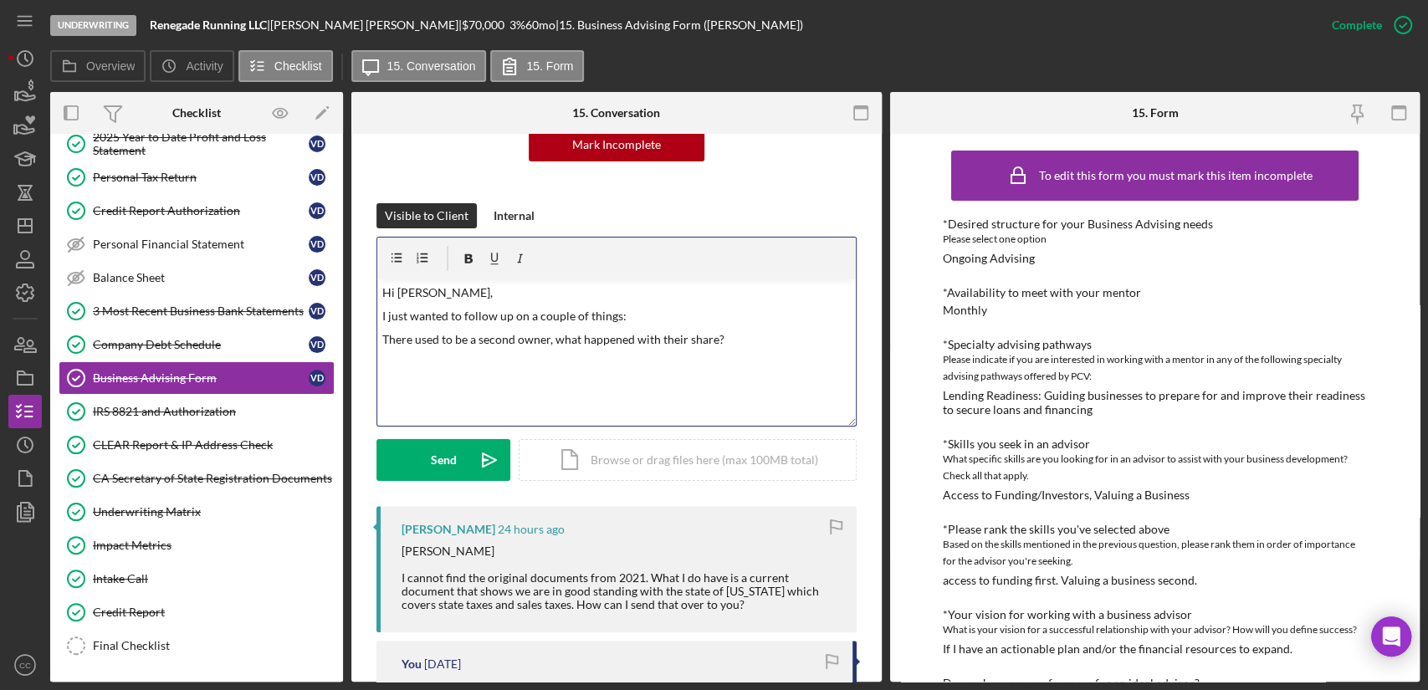
click at [741, 349] on div "v Color teal Color pink Remove color Add row above Add row below Add column bef…" at bounding box center [616, 352] width 478 height 146
click at [415, 353] on div "v Color teal Color pink Remove color Add row above Add row below Add column bef…" at bounding box center [616, 352] width 478 height 146
click at [382, 341] on p "There used to be a second owner, what happened with their share?" at bounding box center [616, 339] width 468 height 18
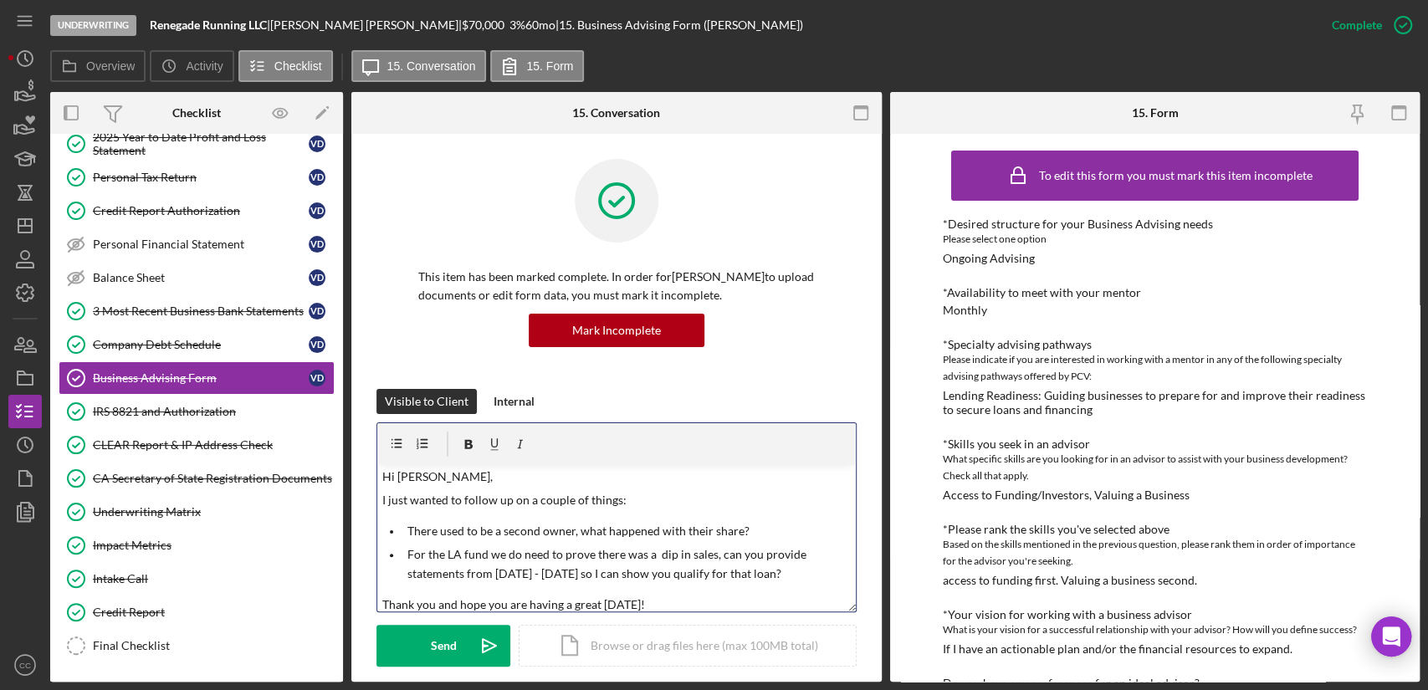
scroll to position [0, 0]
click at [431, 652] on div "Send" at bounding box center [444, 646] width 26 height 42
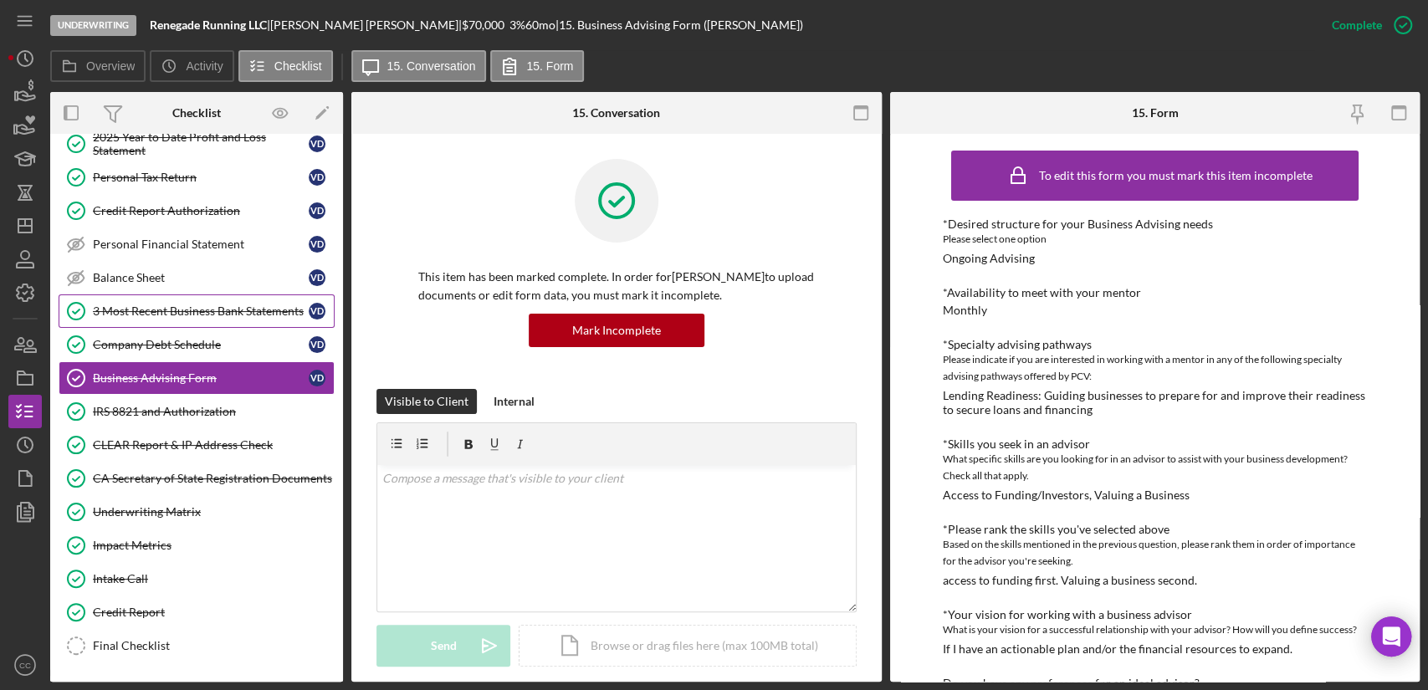
click at [266, 312] on div "3 Most Recent Business Bank Statements" at bounding box center [201, 310] width 216 height 13
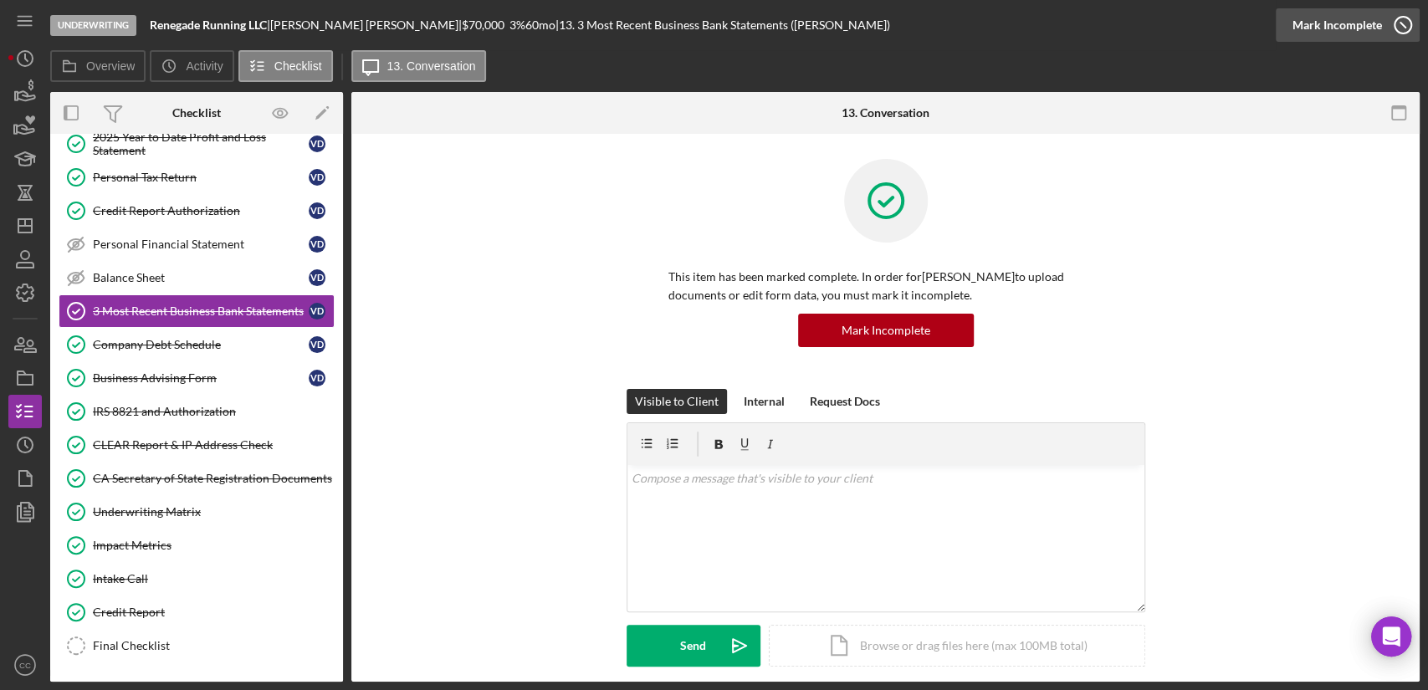
click at [1382, 33] on icon "button" at bounding box center [1403, 25] width 42 height 42
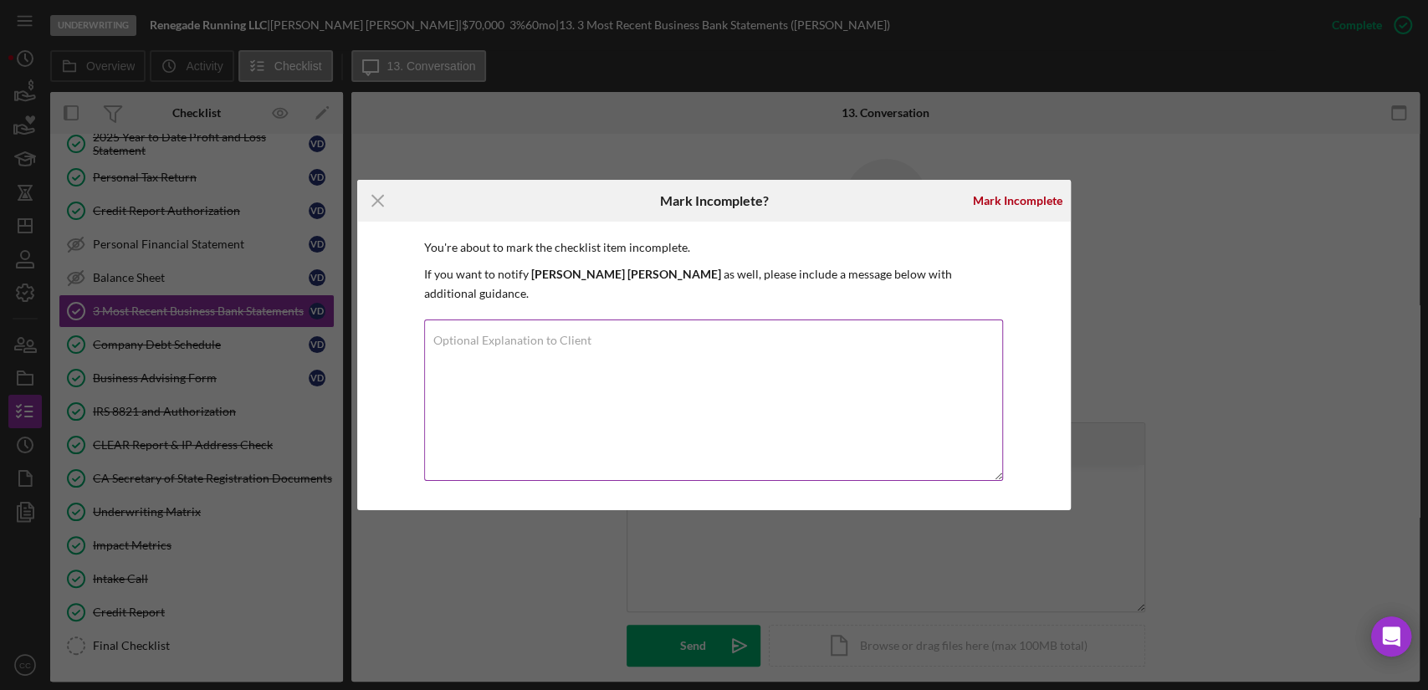
click at [568, 403] on textarea "Optional Explanation to Client" at bounding box center [714, 399] width 580 height 161
type textarea "Add additional statements here."
click at [1012, 217] on div "Mark Incomplete" at bounding box center [1017, 200] width 89 height 33
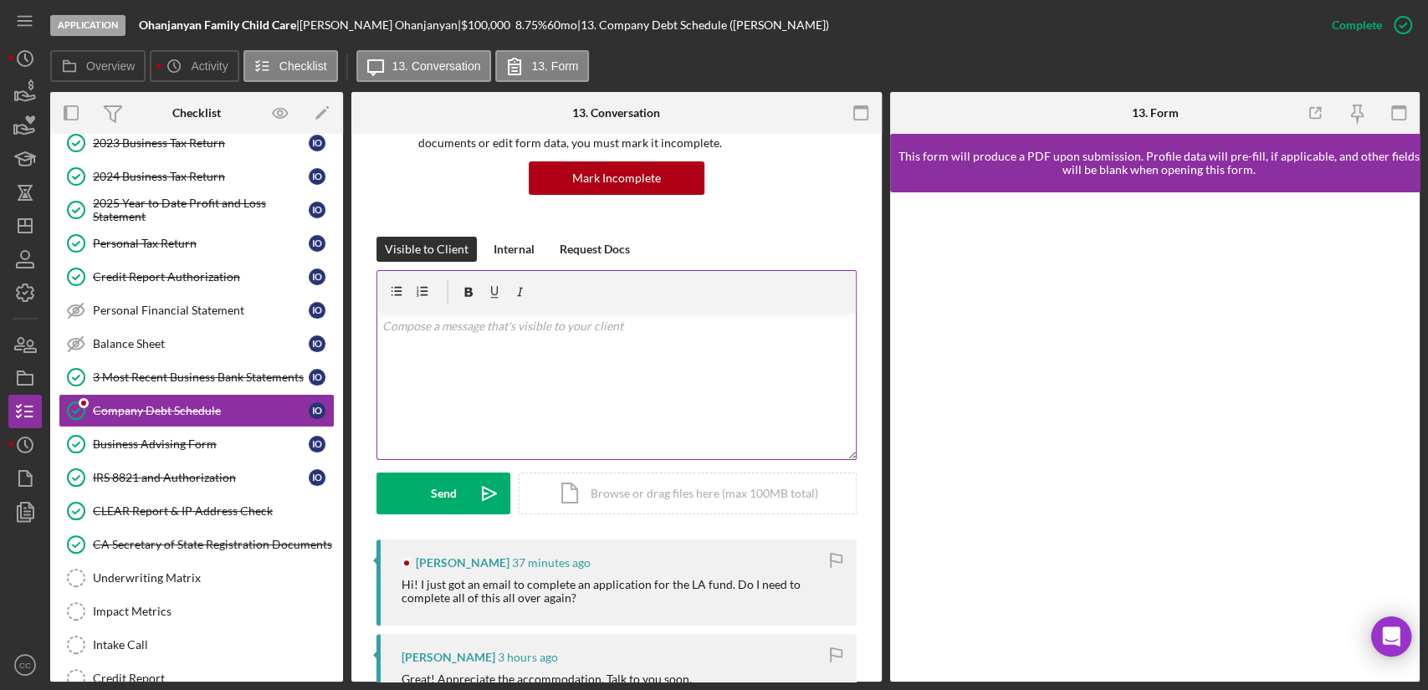
scroll to position [93, 0]
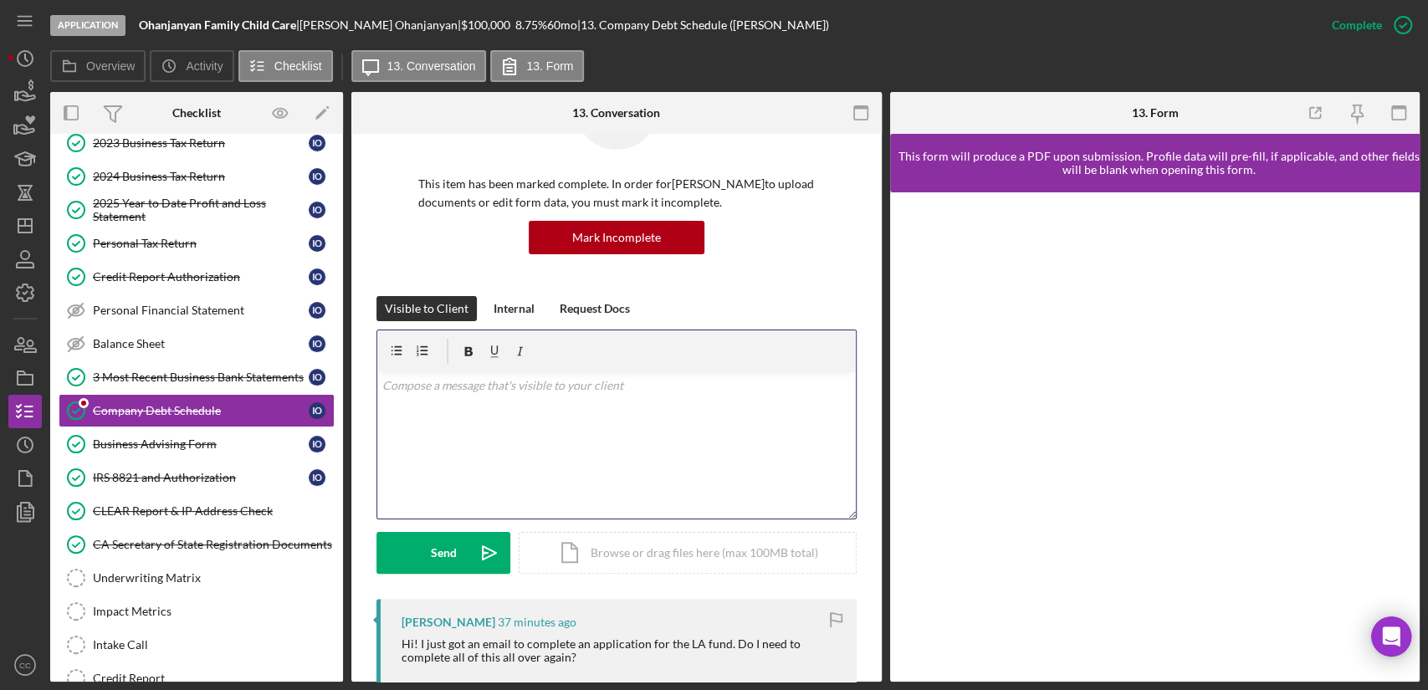
click at [513, 420] on div "v Color teal Color pink Remove color Add row above Add row below Add column bef…" at bounding box center [616, 445] width 478 height 146
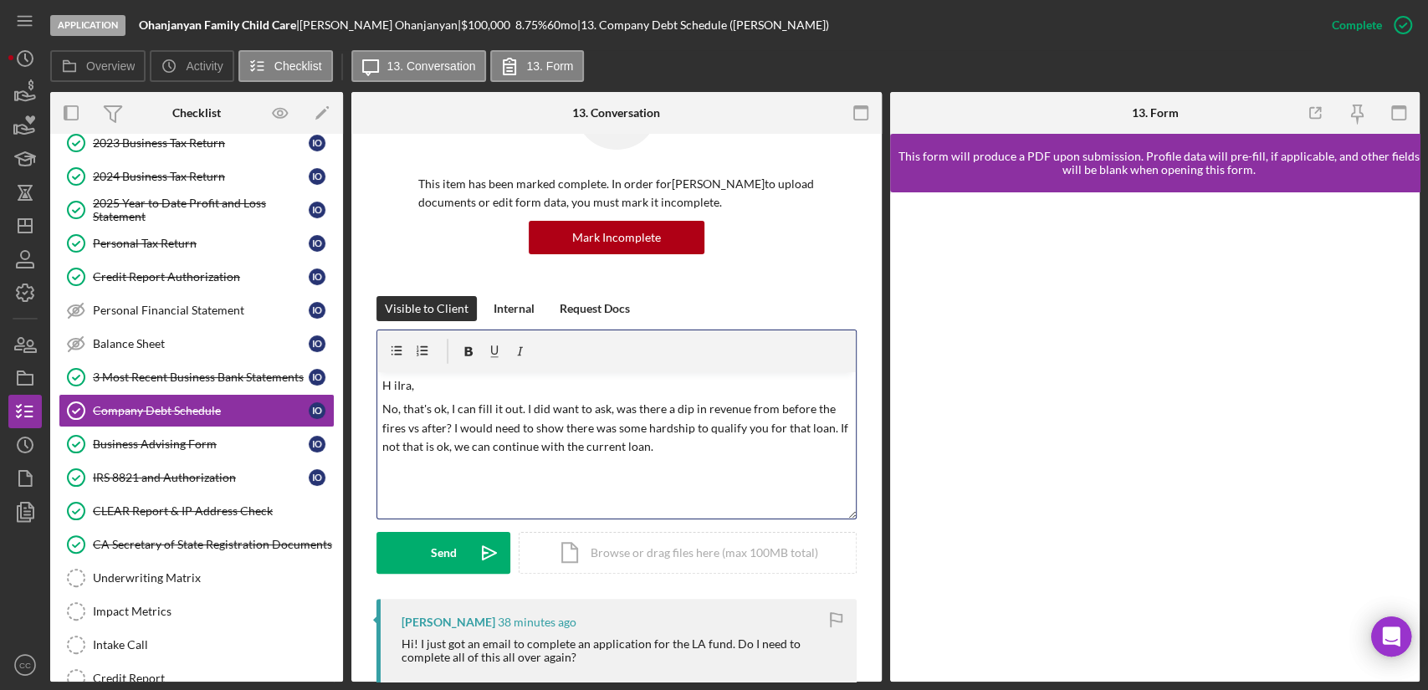
click at [401, 381] on p "H iIra," at bounding box center [616, 385] width 468 height 18
click at [448, 545] on div "Send" at bounding box center [444, 553] width 26 height 42
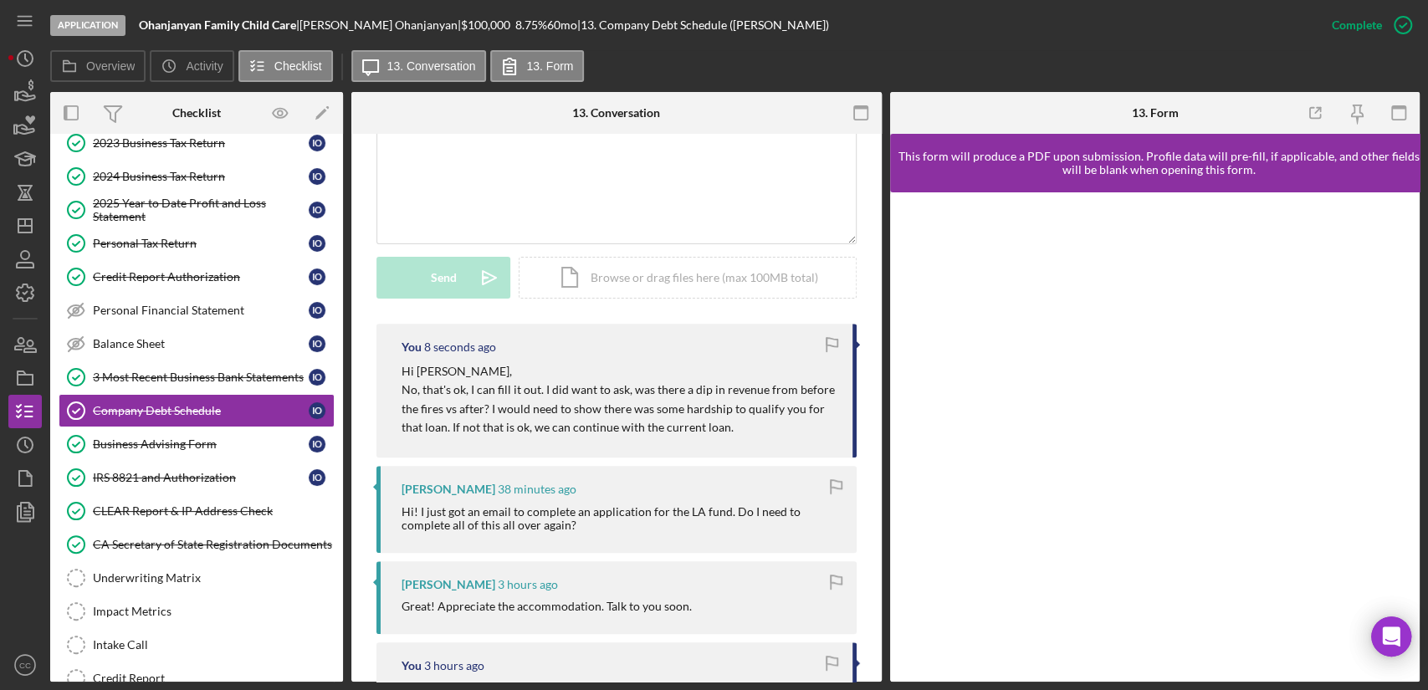
scroll to position [371, 0]
click at [174, 344] on div "Balance Sheet" at bounding box center [201, 343] width 216 height 13
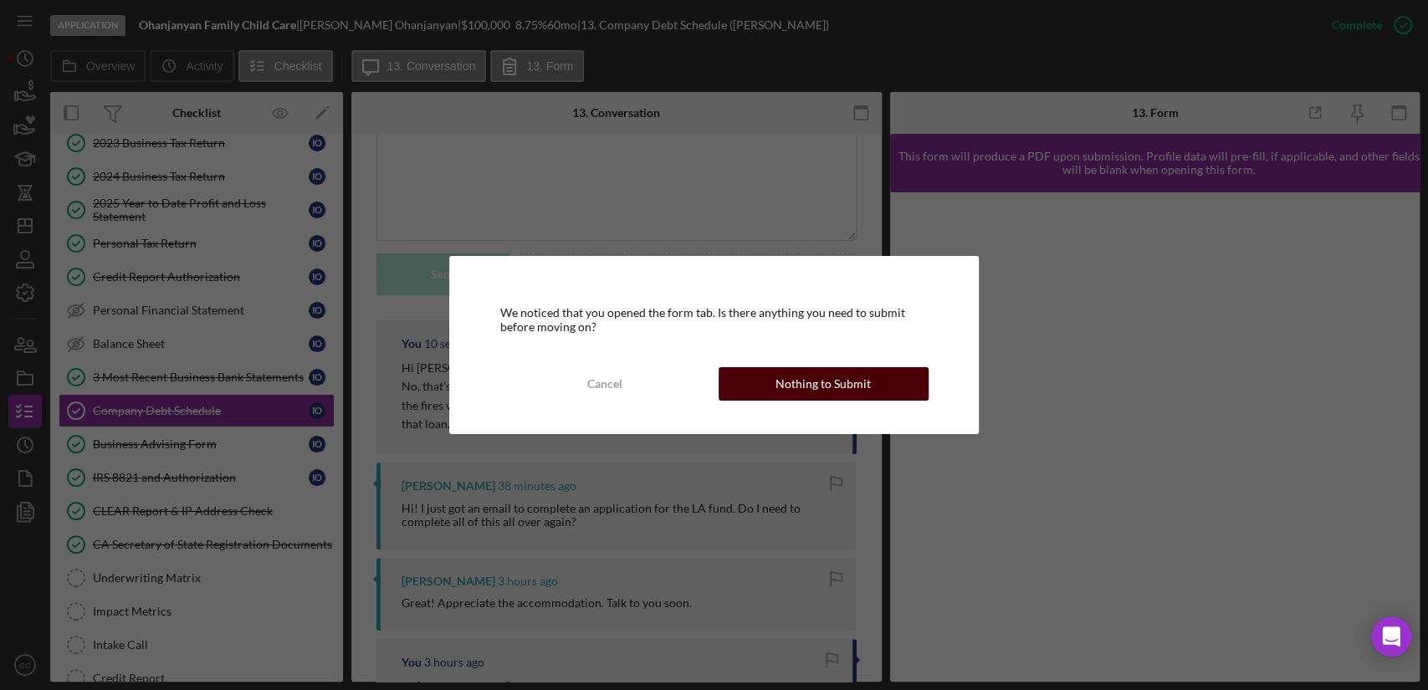
click at [873, 373] on button "Nothing to Submit" at bounding box center [823, 383] width 210 height 33
